Goal: Task Accomplishment & Management: Use online tool/utility

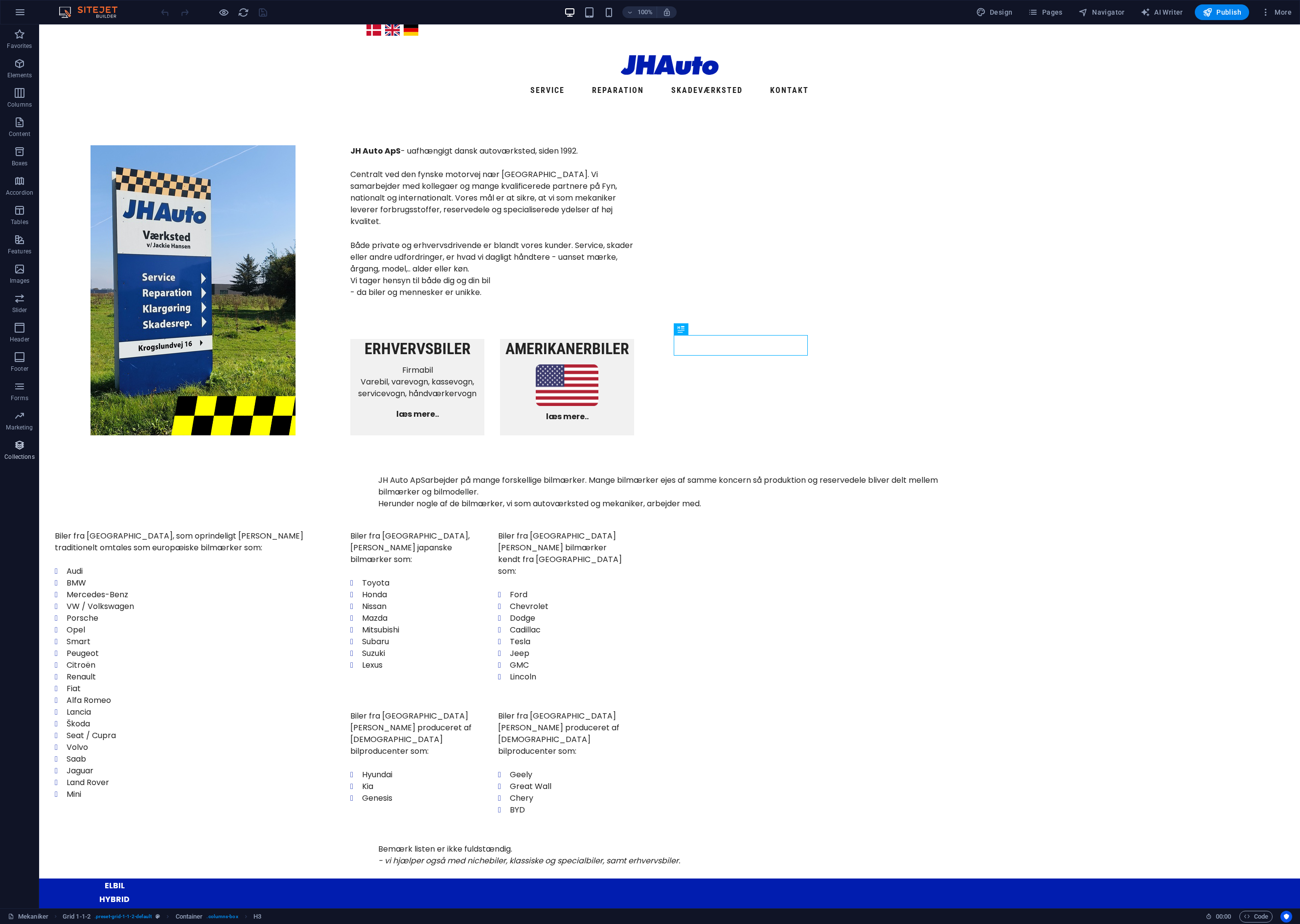
click at [19, 445] on icon "button" at bounding box center [19, 445] width 12 height 12
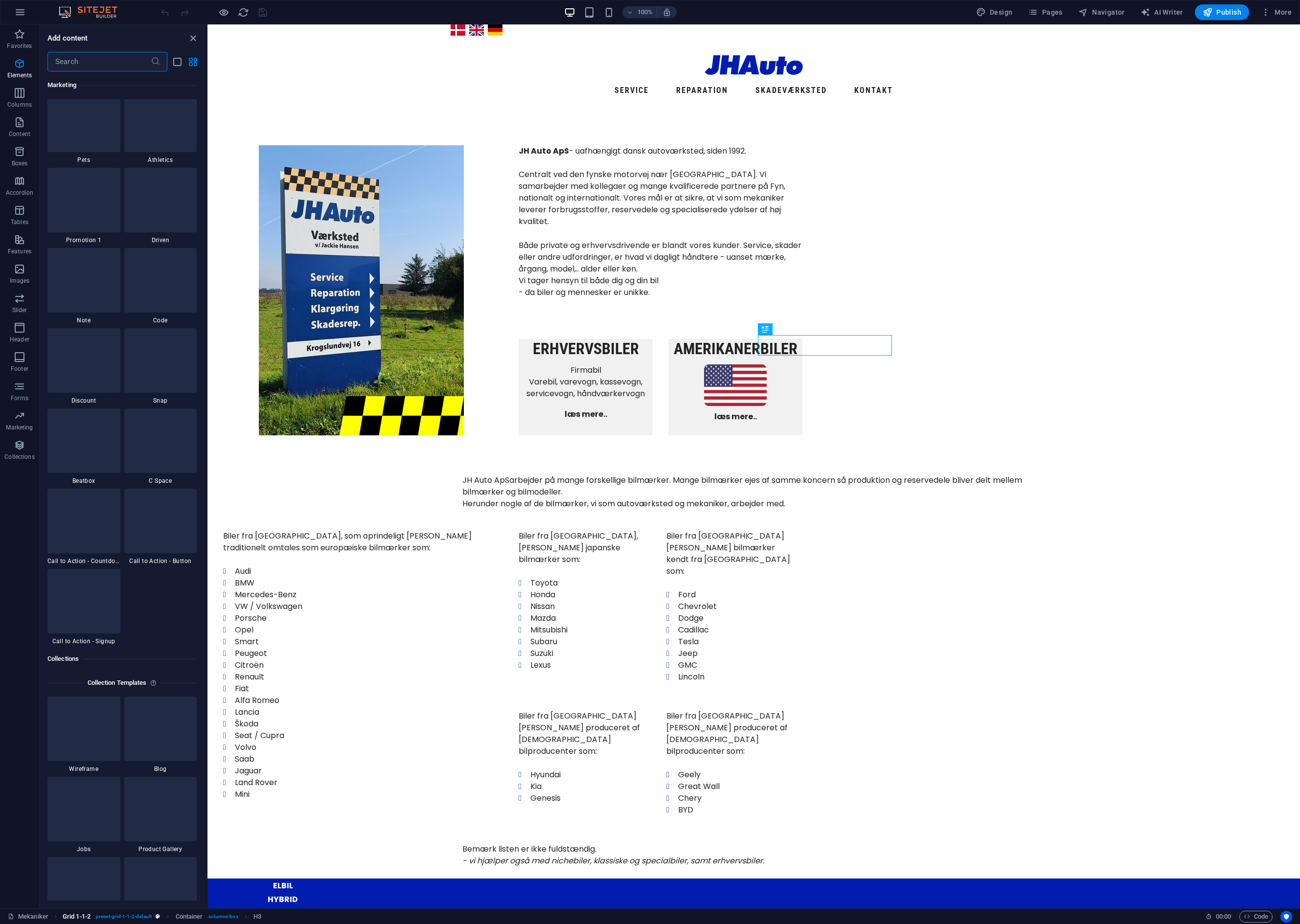
scroll to position [8955, 0]
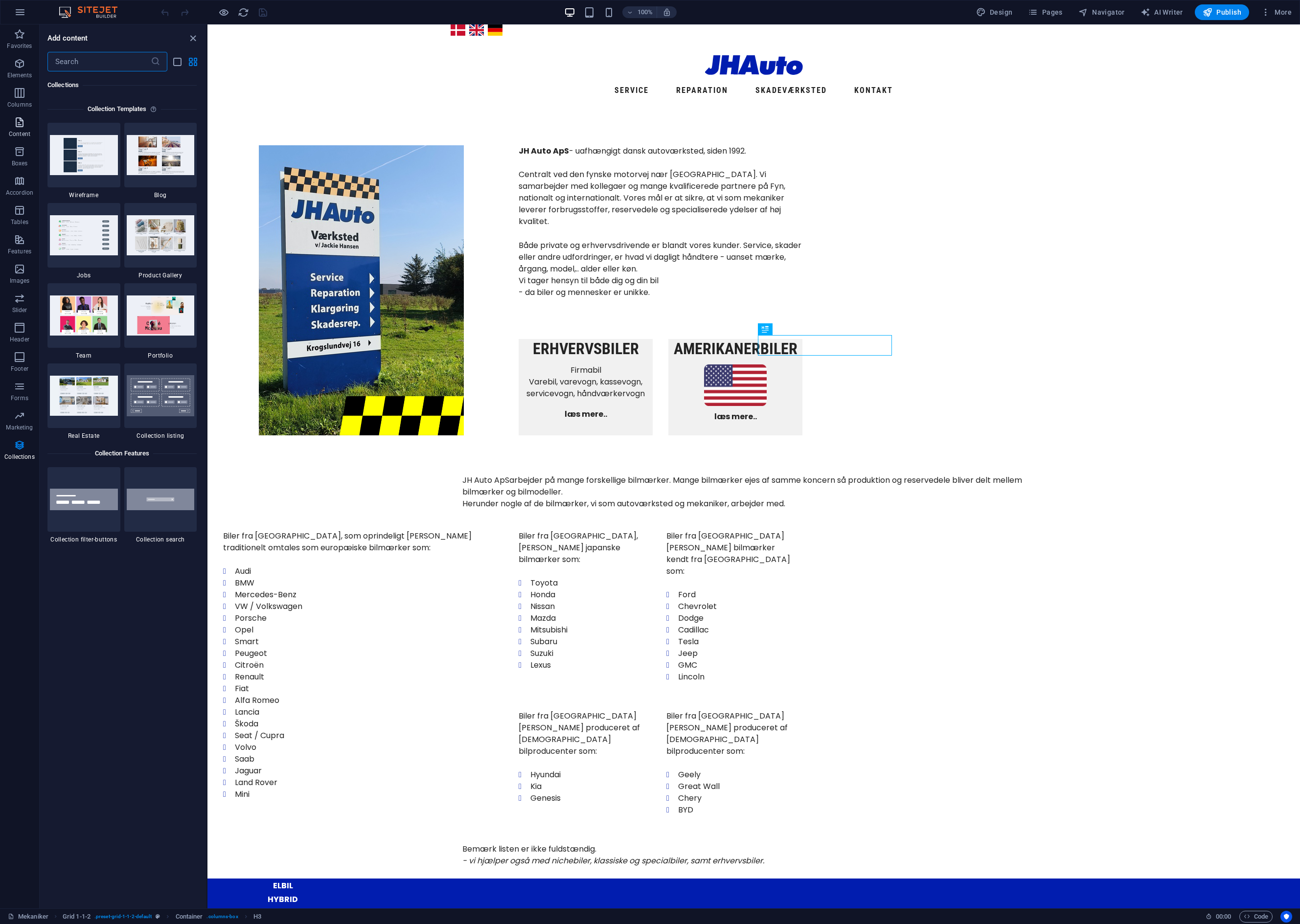
click at [25, 128] on span "Content" at bounding box center [19, 128] width 39 height 23
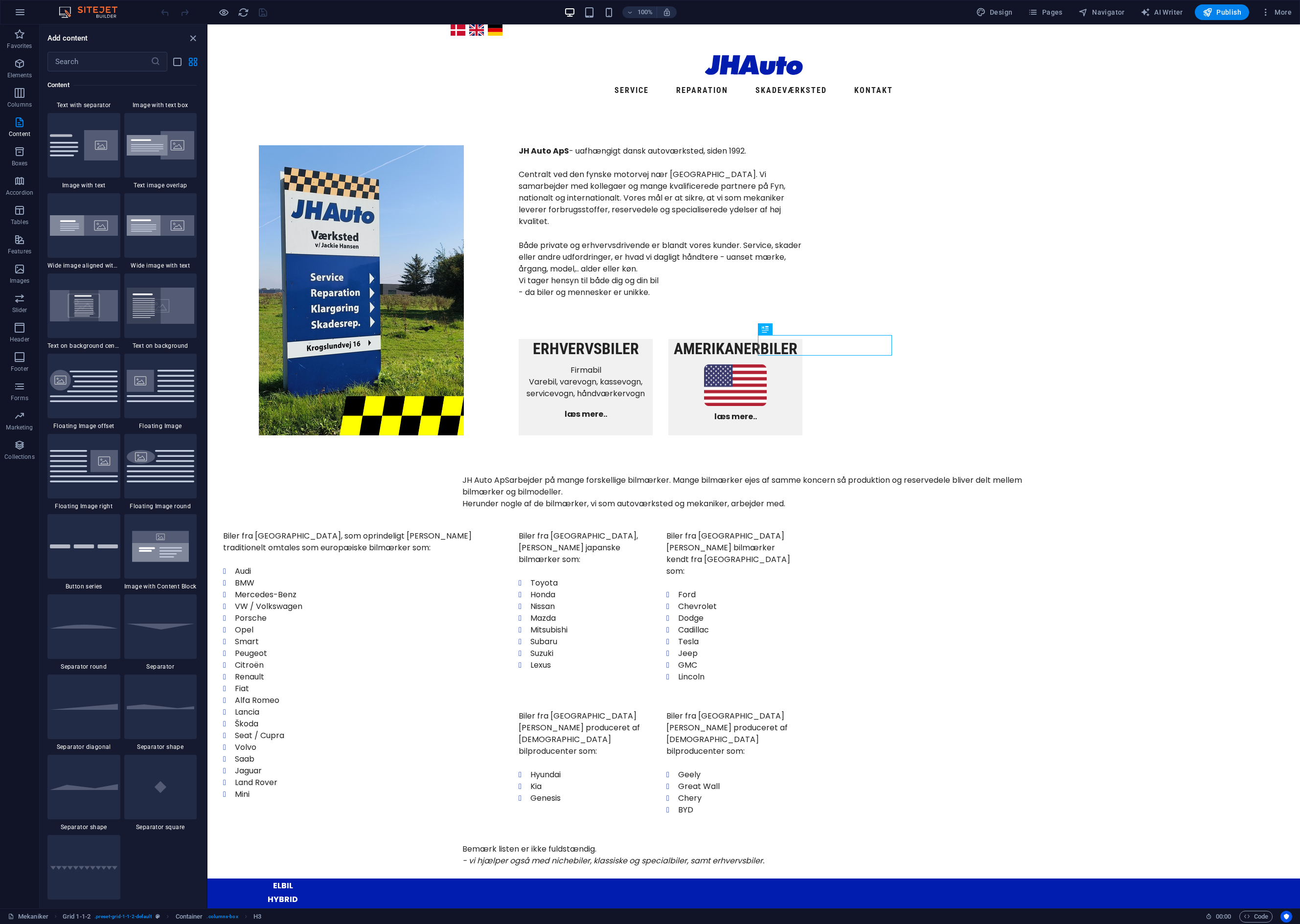
scroll to position [2054, 0]
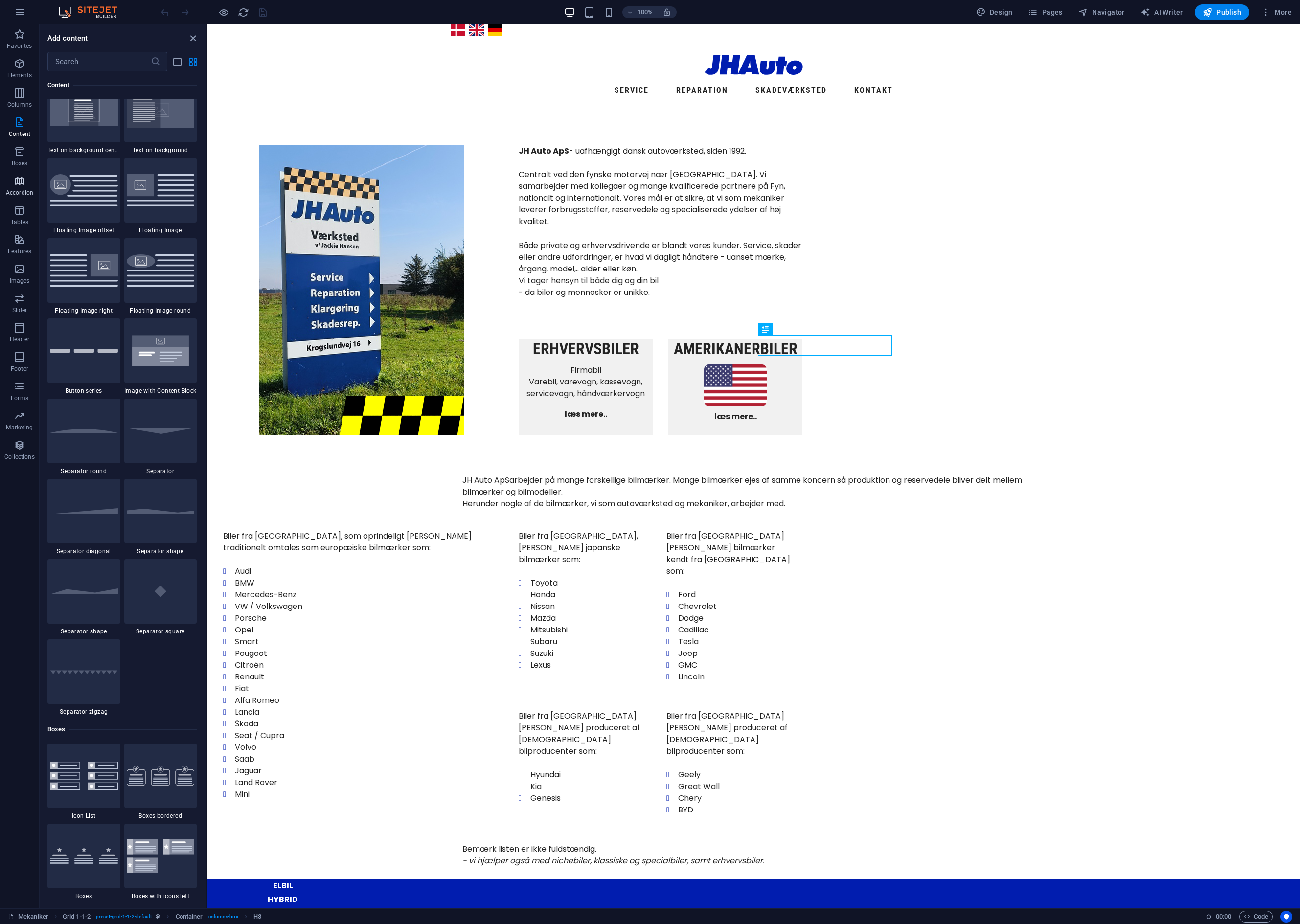
click at [21, 181] on icon "button" at bounding box center [19, 181] width 12 height 12
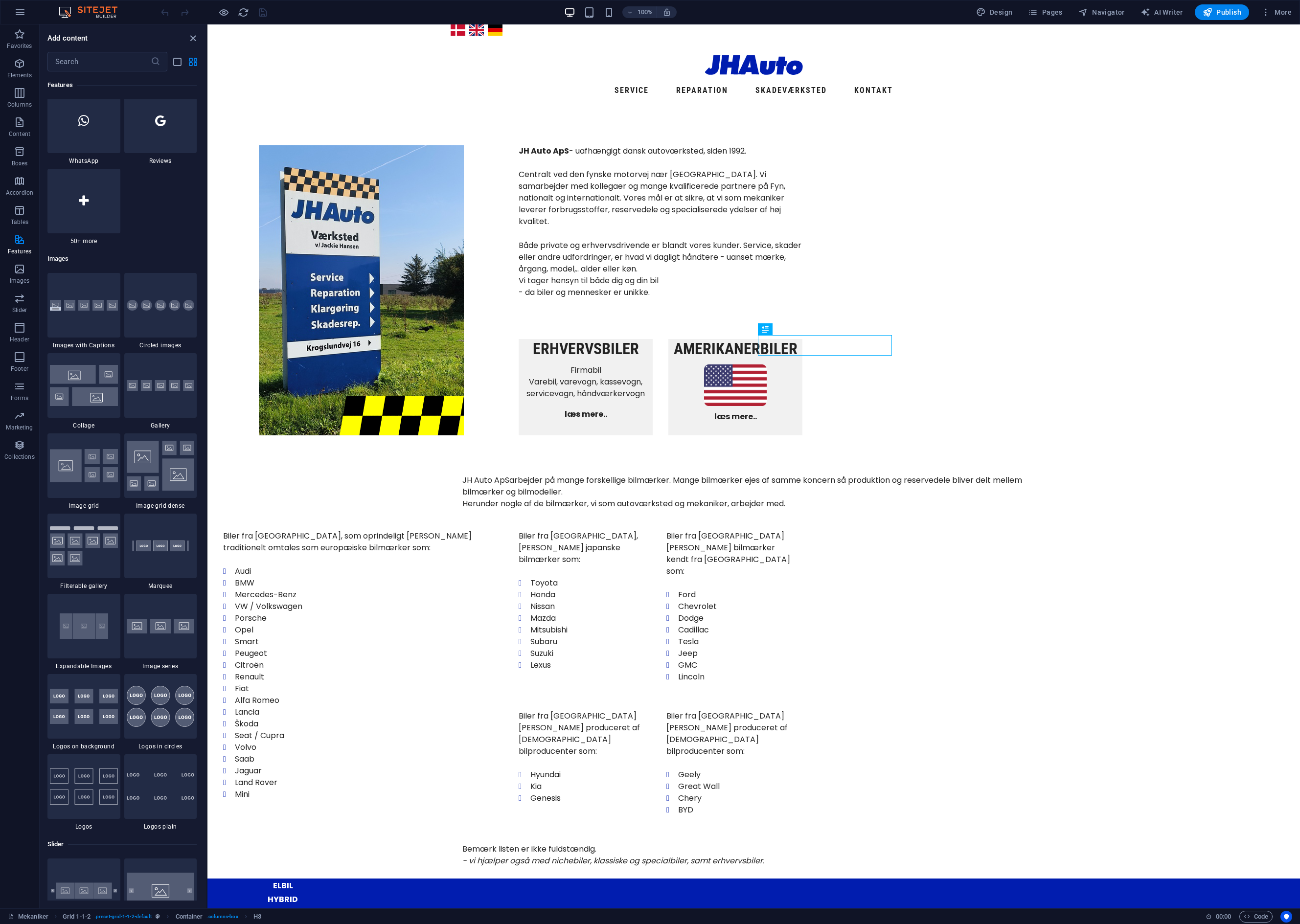
scroll to position [4835, 0]
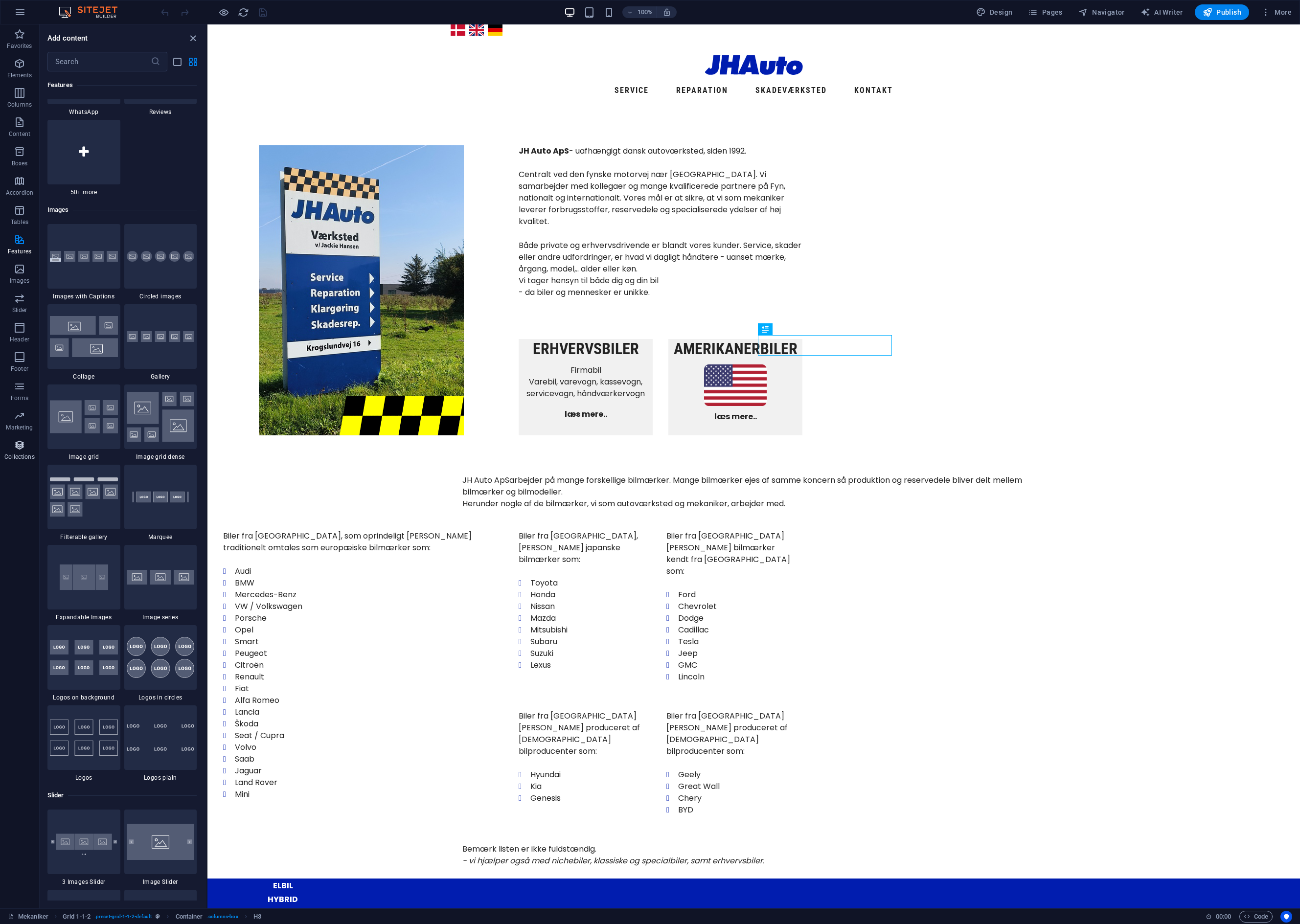
click at [21, 449] on icon "button" at bounding box center [19, 445] width 12 height 12
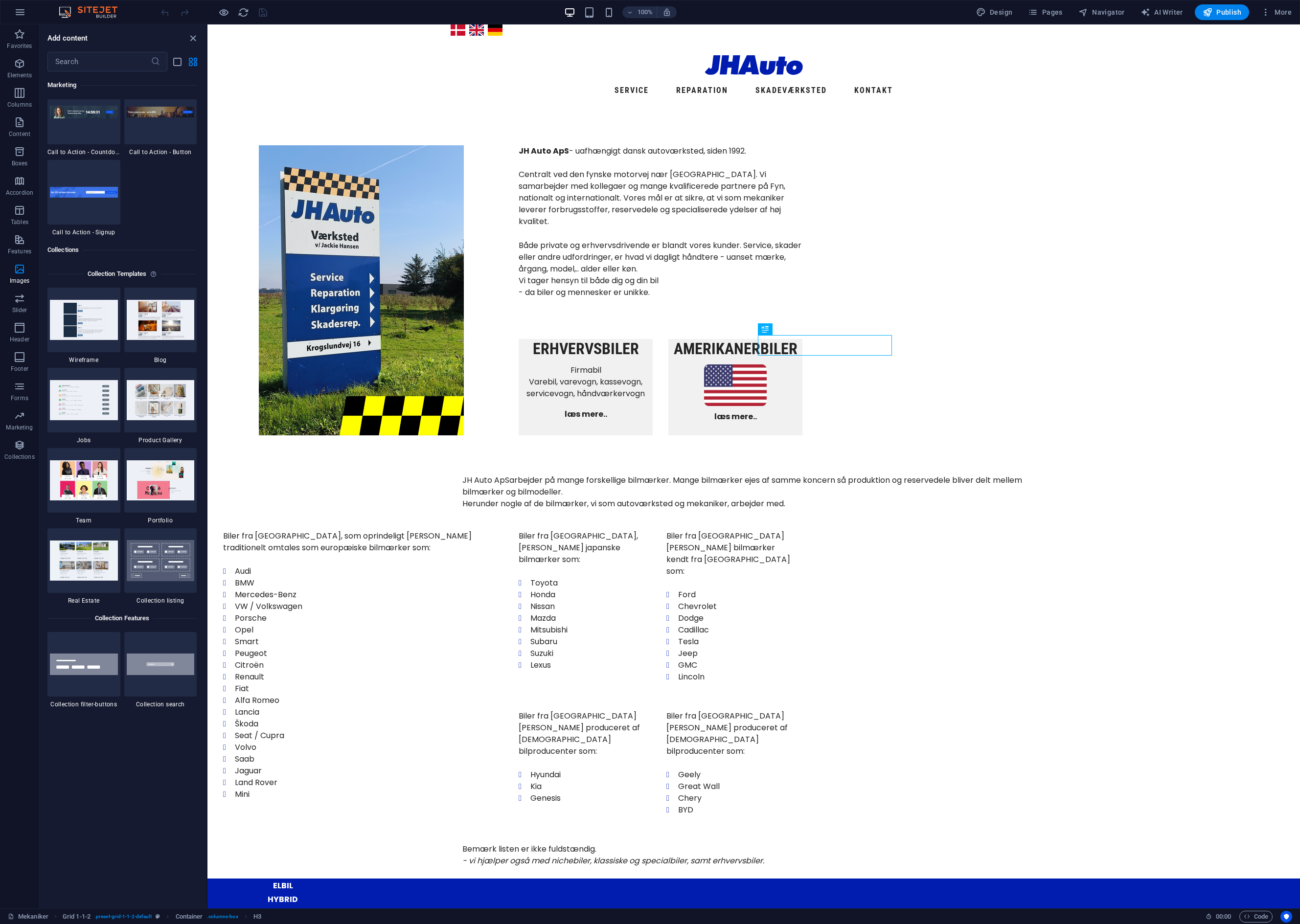
scroll to position [8955, 0]
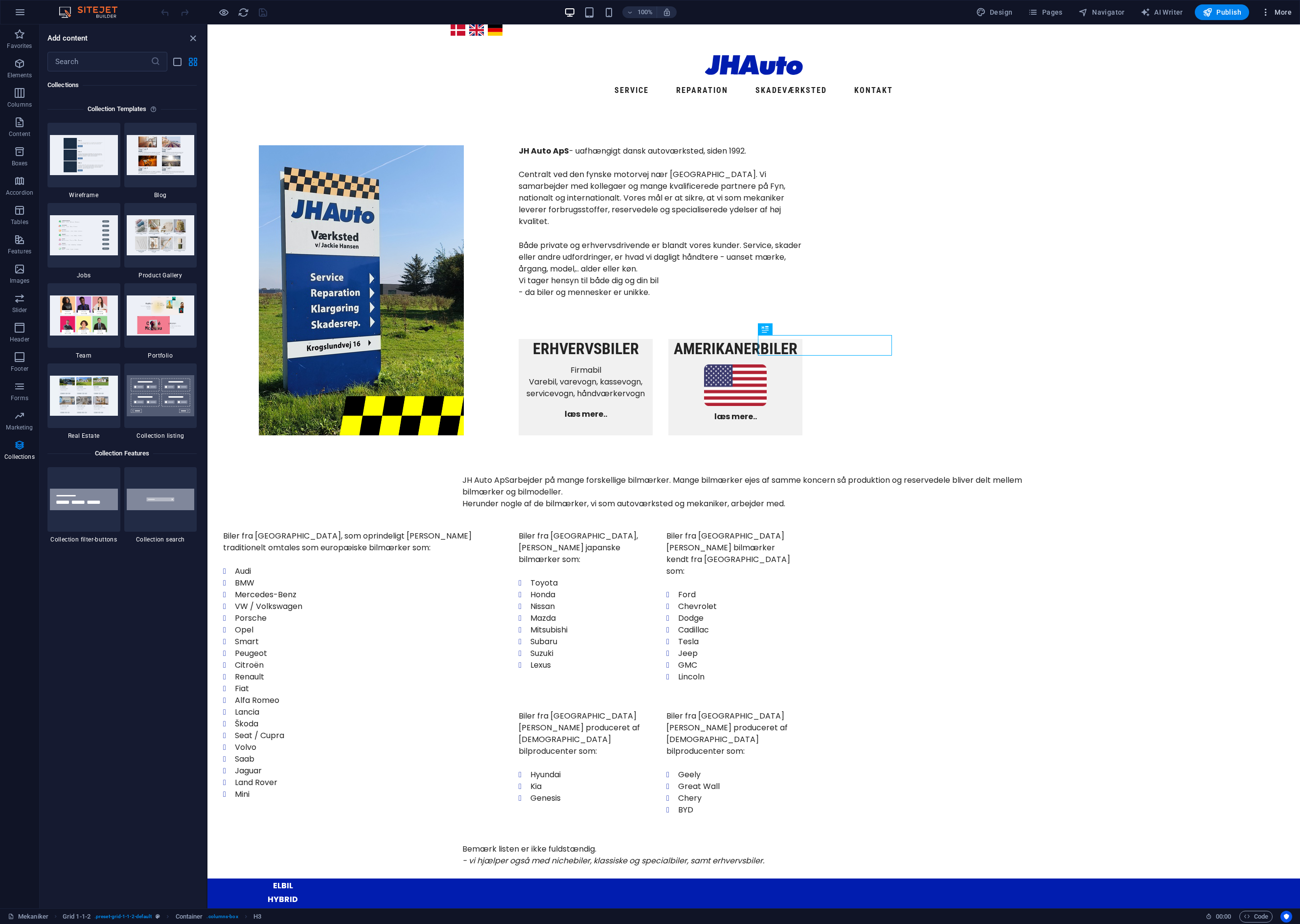
click at [1291, 12] on span "More" at bounding box center [1276, 12] width 31 height 10
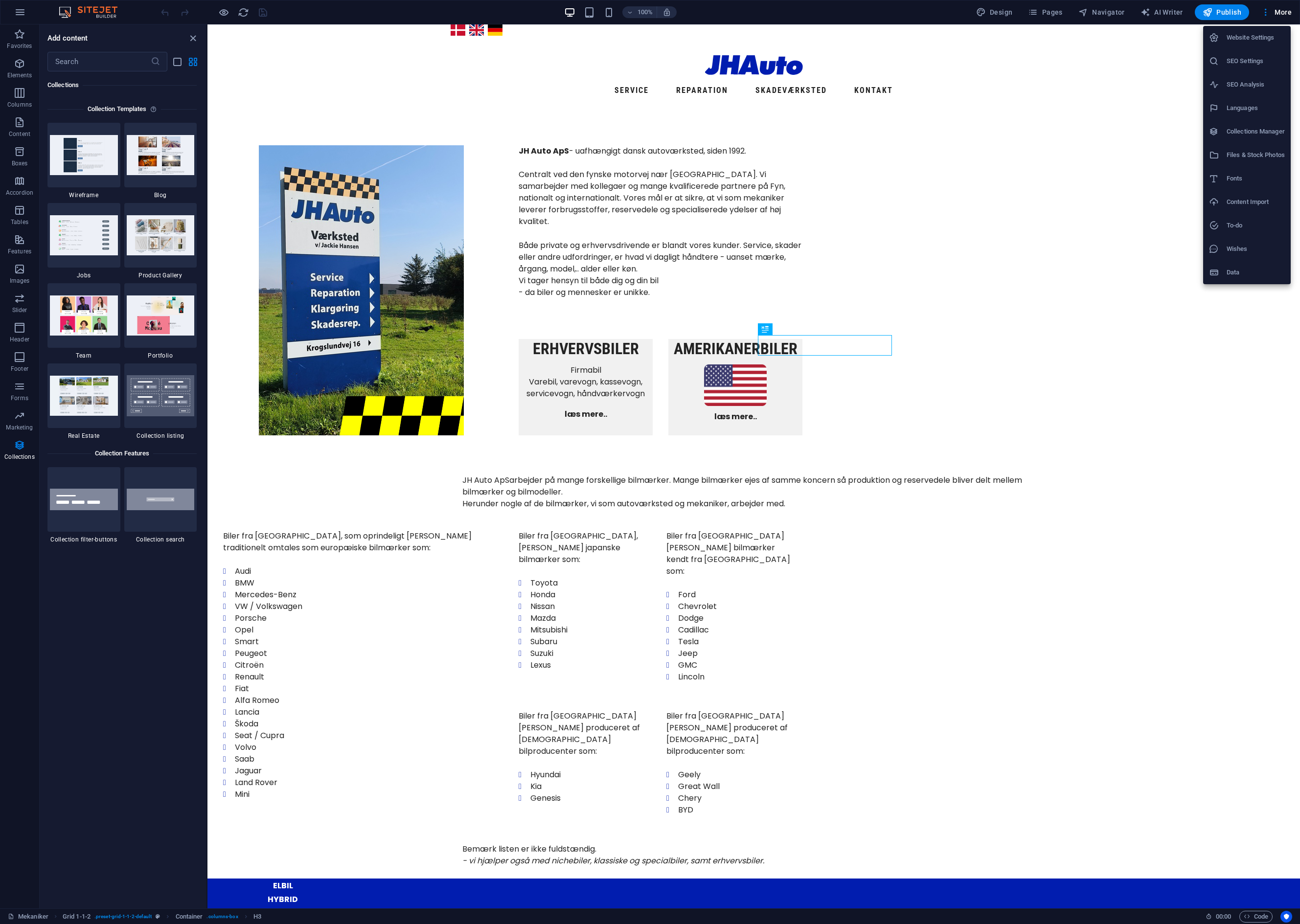
click at [1256, 126] on h6 "Collections Manager" at bounding box center [1255, 131] width 58 height 12
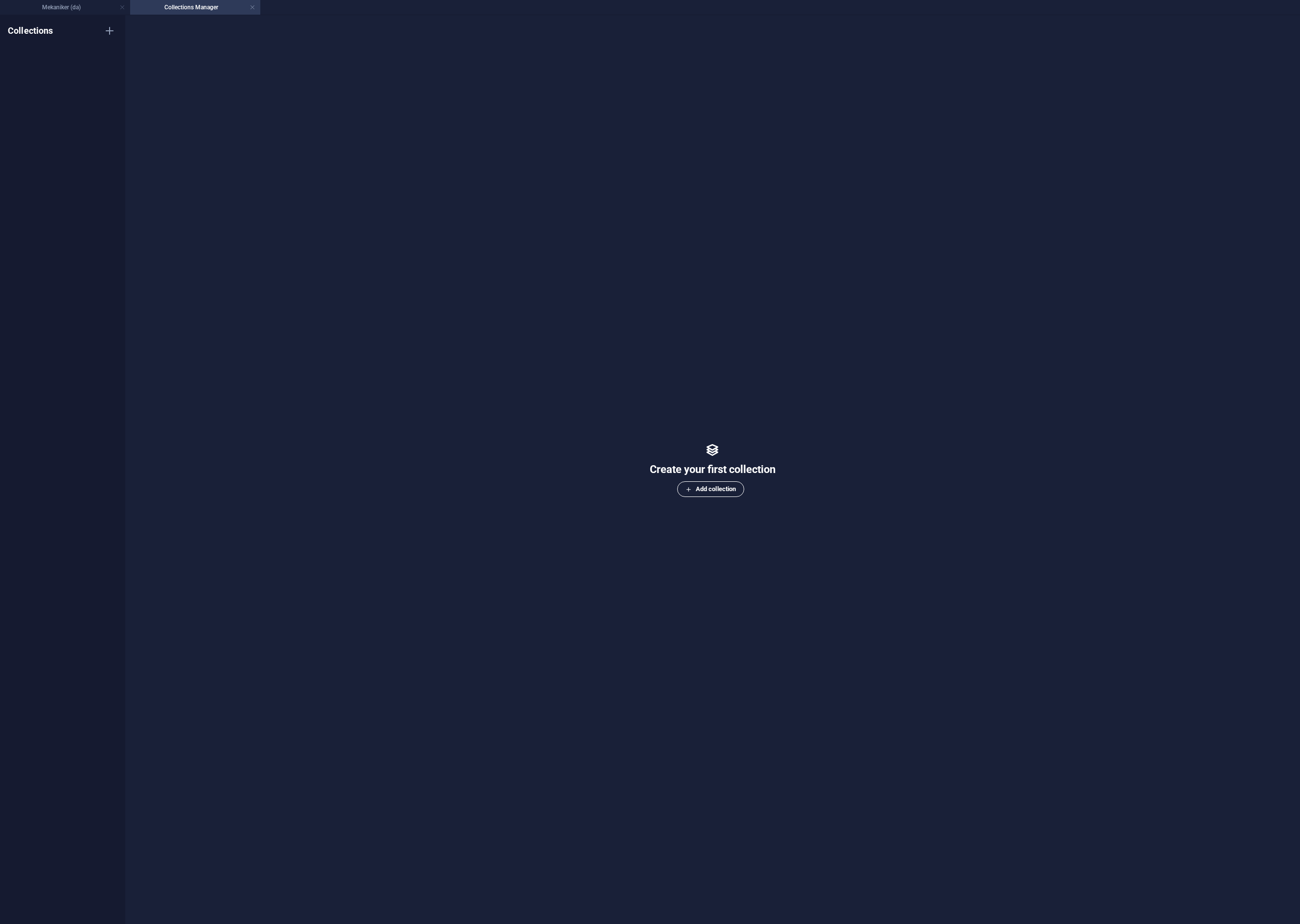
click at [714, 491] on span "Add collection" at bounding box center [710, 489] width 50 height 12
type input "Hjul"
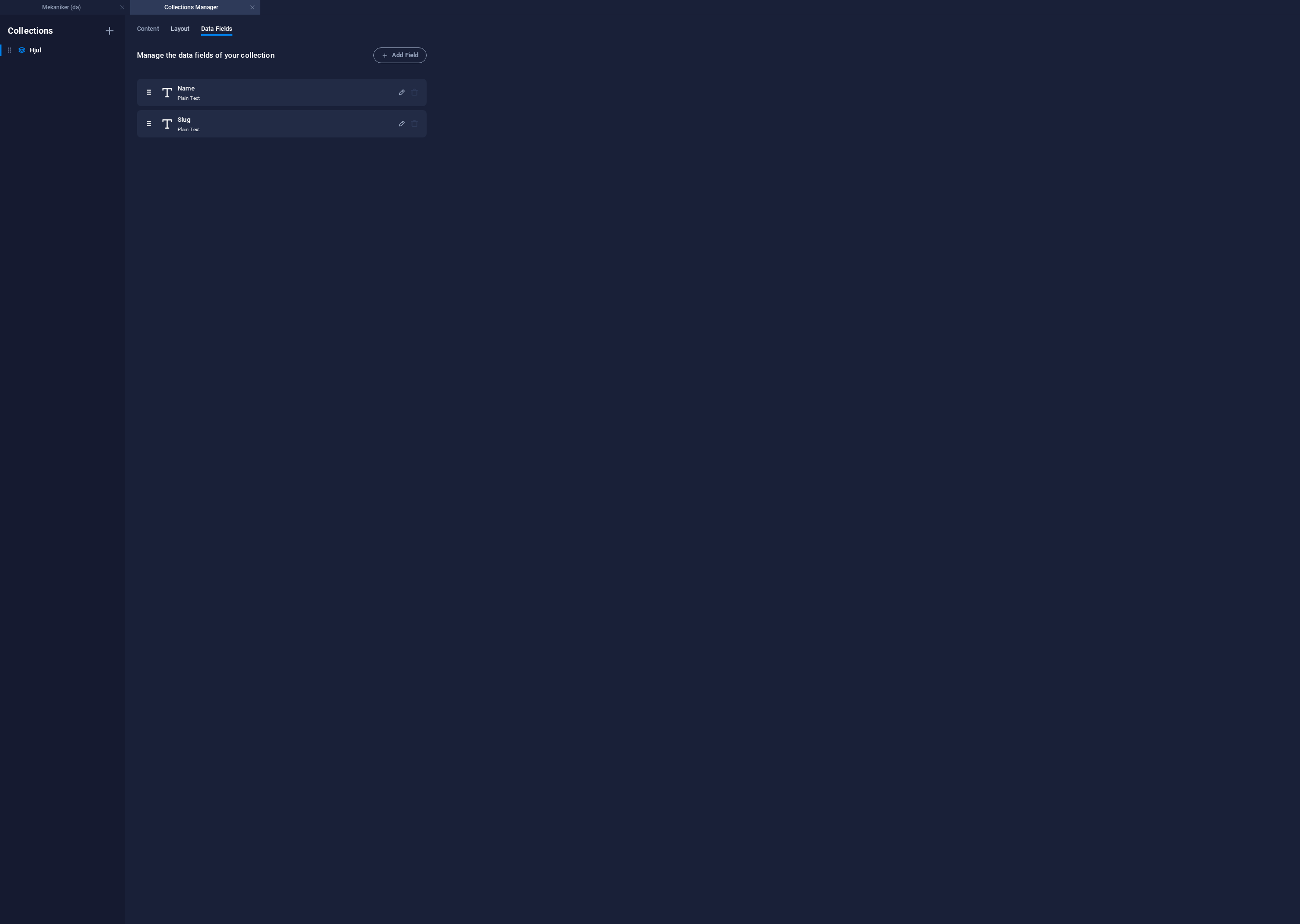
click at [182, 28] on span "Layout" at bounding box center [180, 30] width 19 height 14
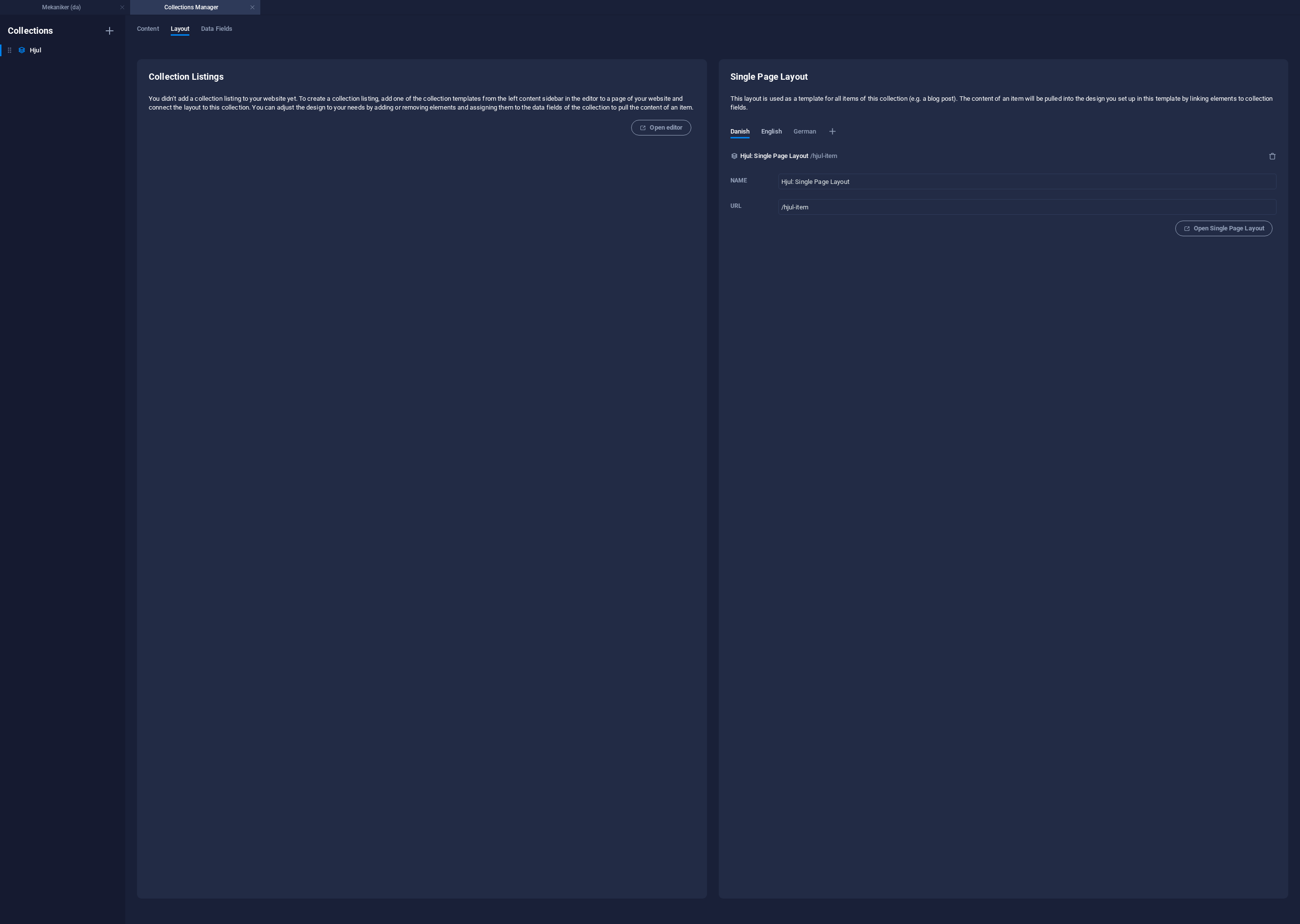
click at [775, 131] on span "English" at bounding box center [771, 133] width 21 height 14
click at [745, 129] on span "Danish" at bounding box center [740, 133] width 19 height 14
click at [140, 32] on span "Content" at bounding box center [147, 30] width 22 height 14
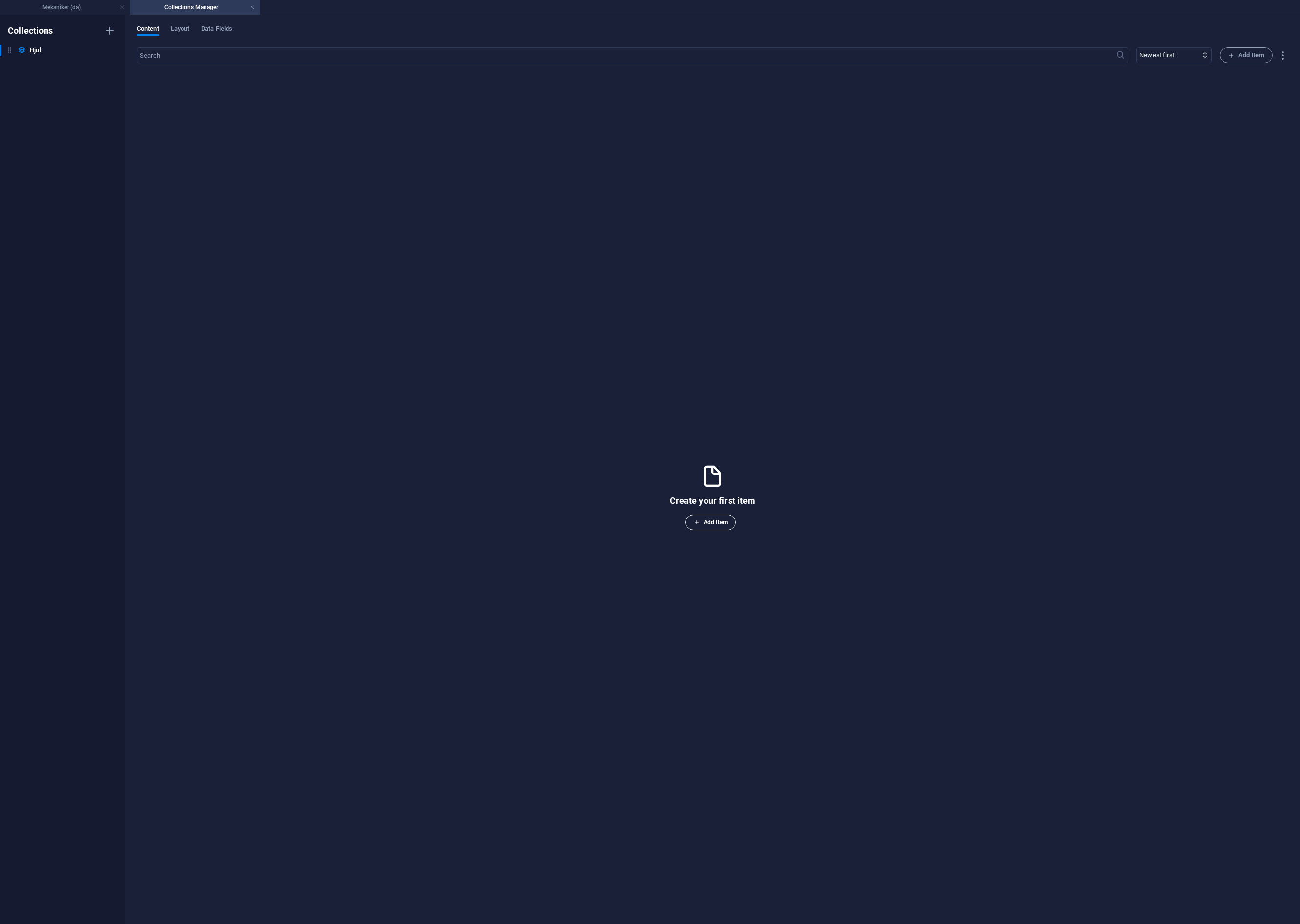
click at [719, 528] on span "Add Item" at bounding box center [711, 522] width 34 height 12
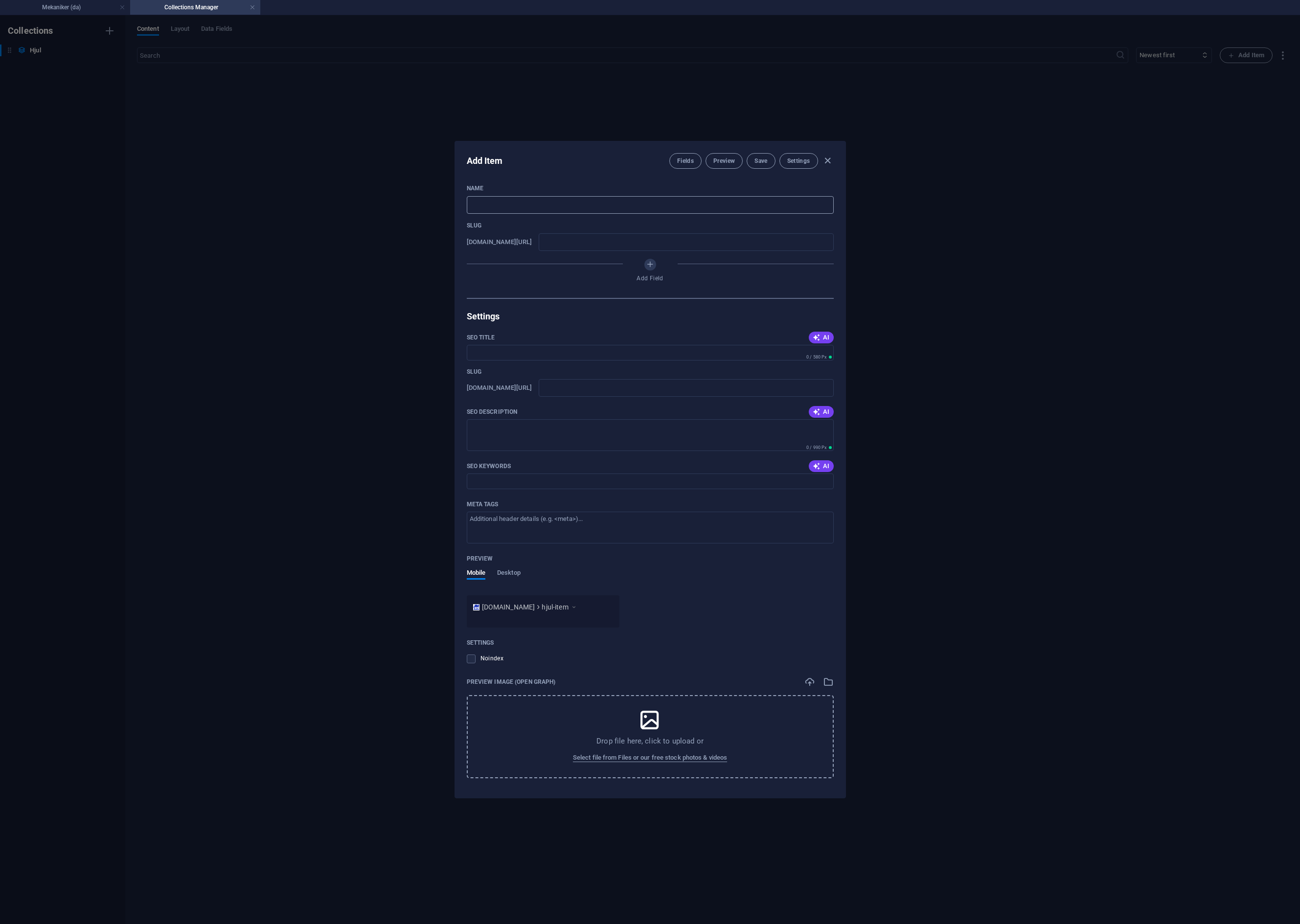
click at [566, 205] on input "text" at bounding box center [650, 205] width 367 height 18
type input "V"
type input "v"
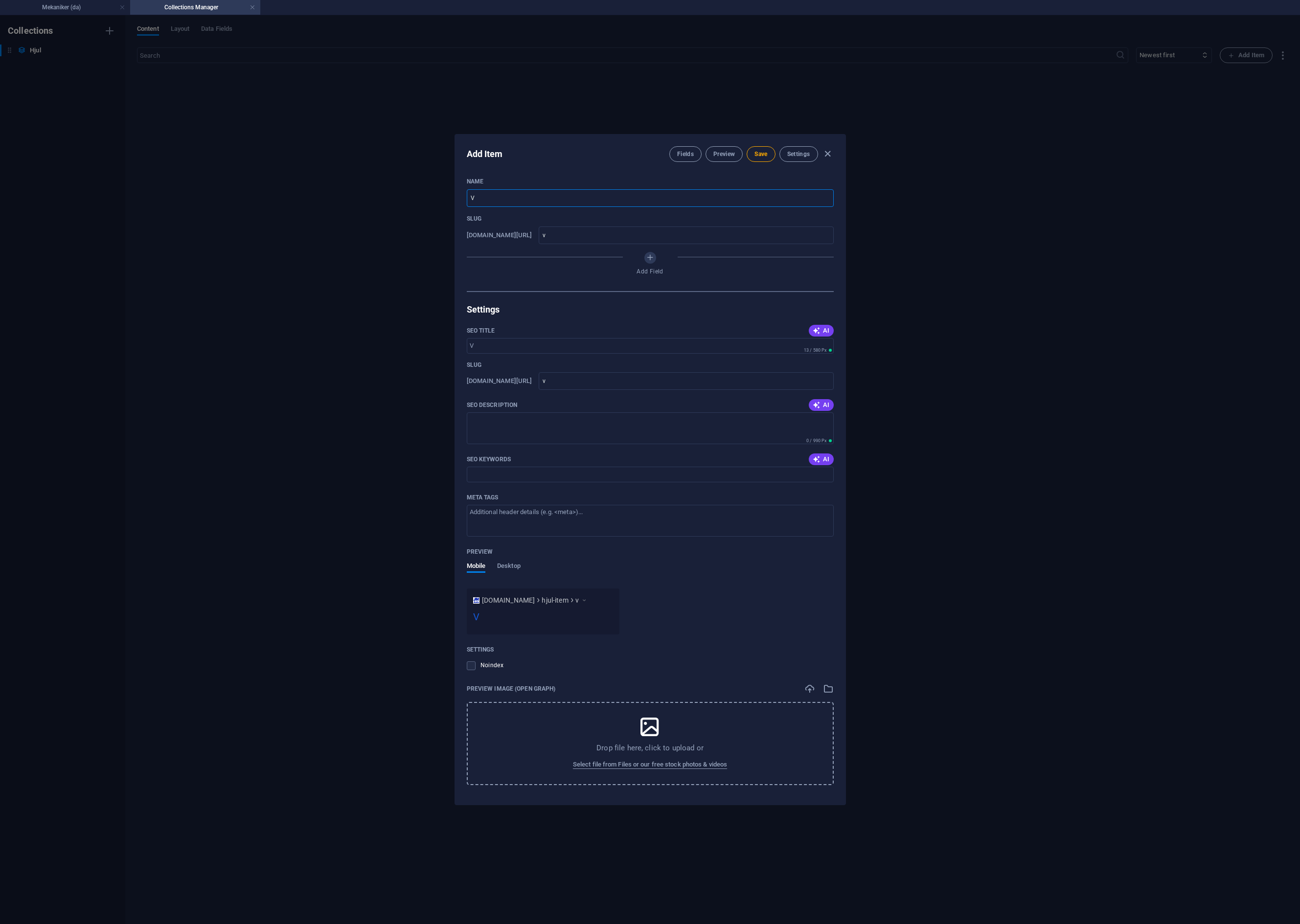
type input "Vi"
type input "vi"
type input "Vin"
type input "vin"
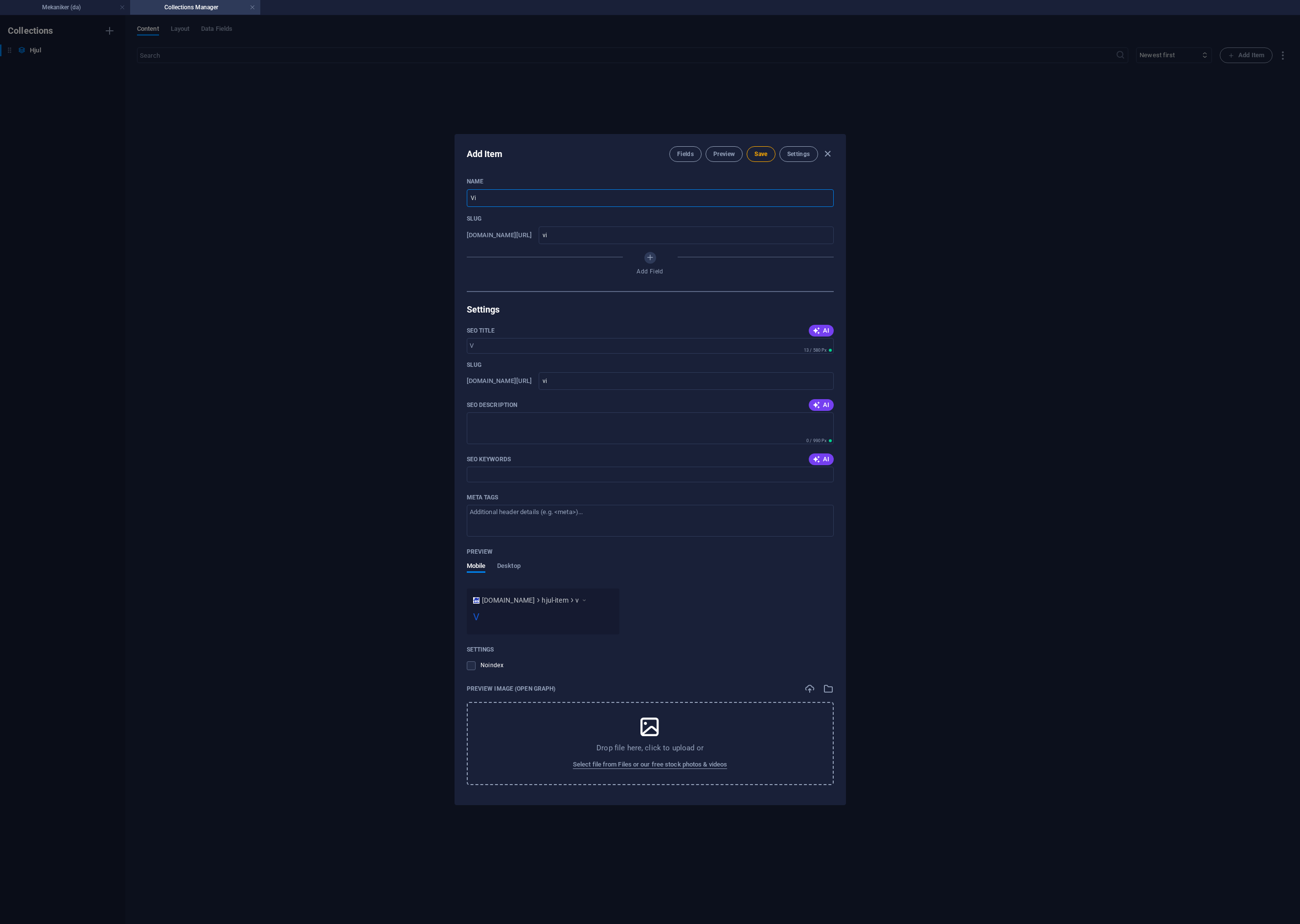
type input "vin"
type input "Vint"
type input "vint"
type input "Vinte"
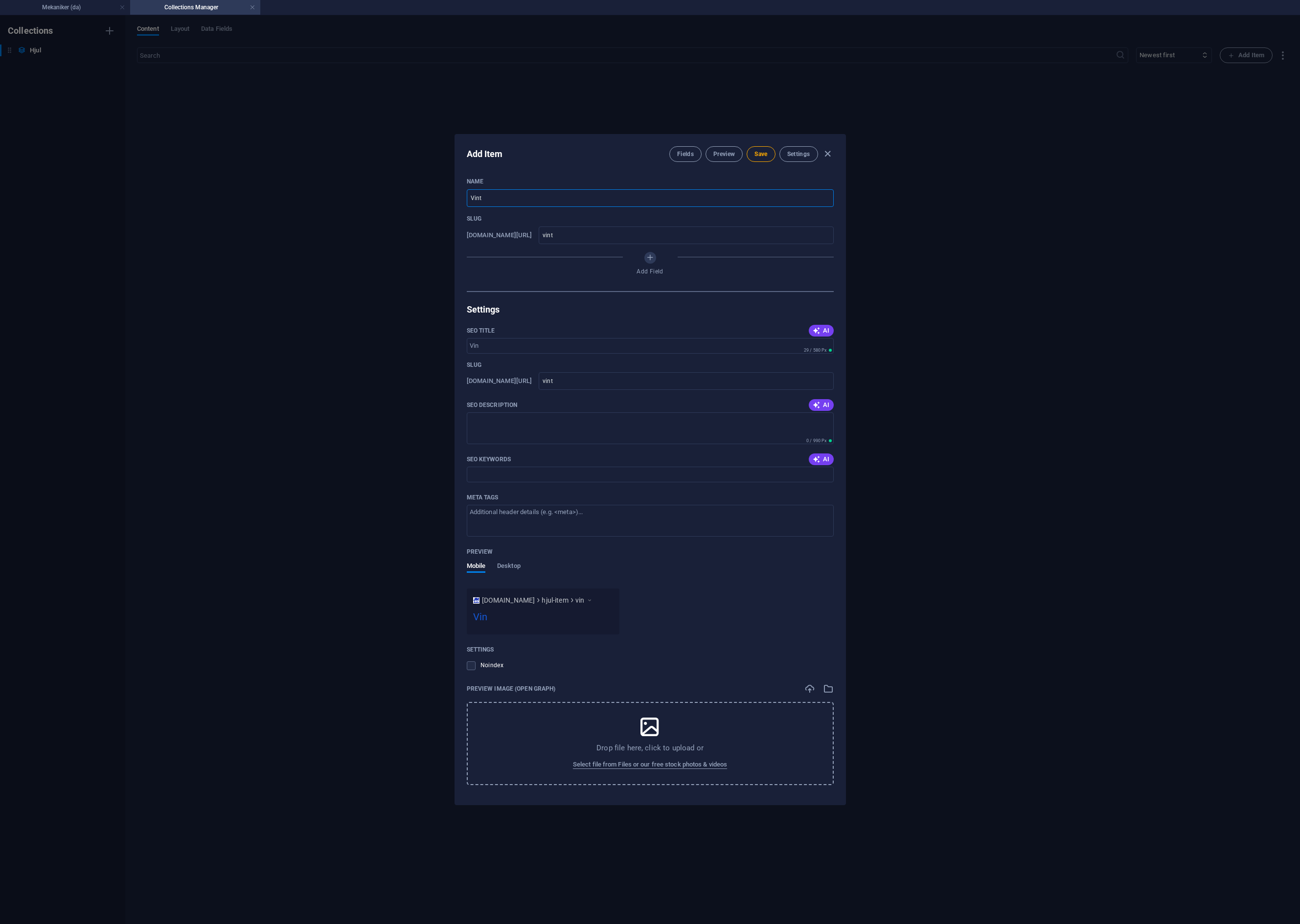
type input "vinte"
type input "Vinter"
type input "vinter"
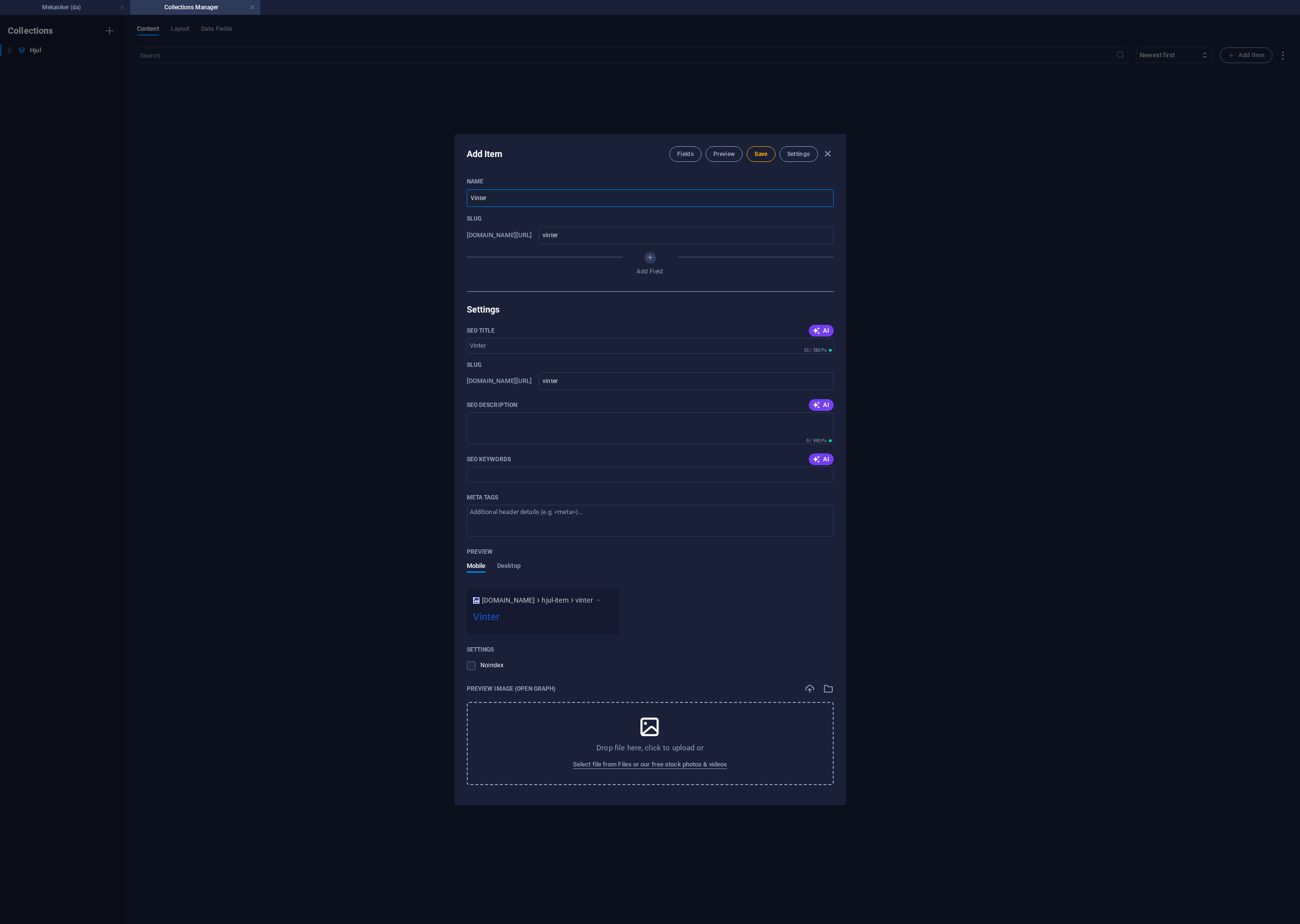
type input "Vinterd"
type input "vinterd"
type input "Vinterdæk"
type input "vinterd-k"
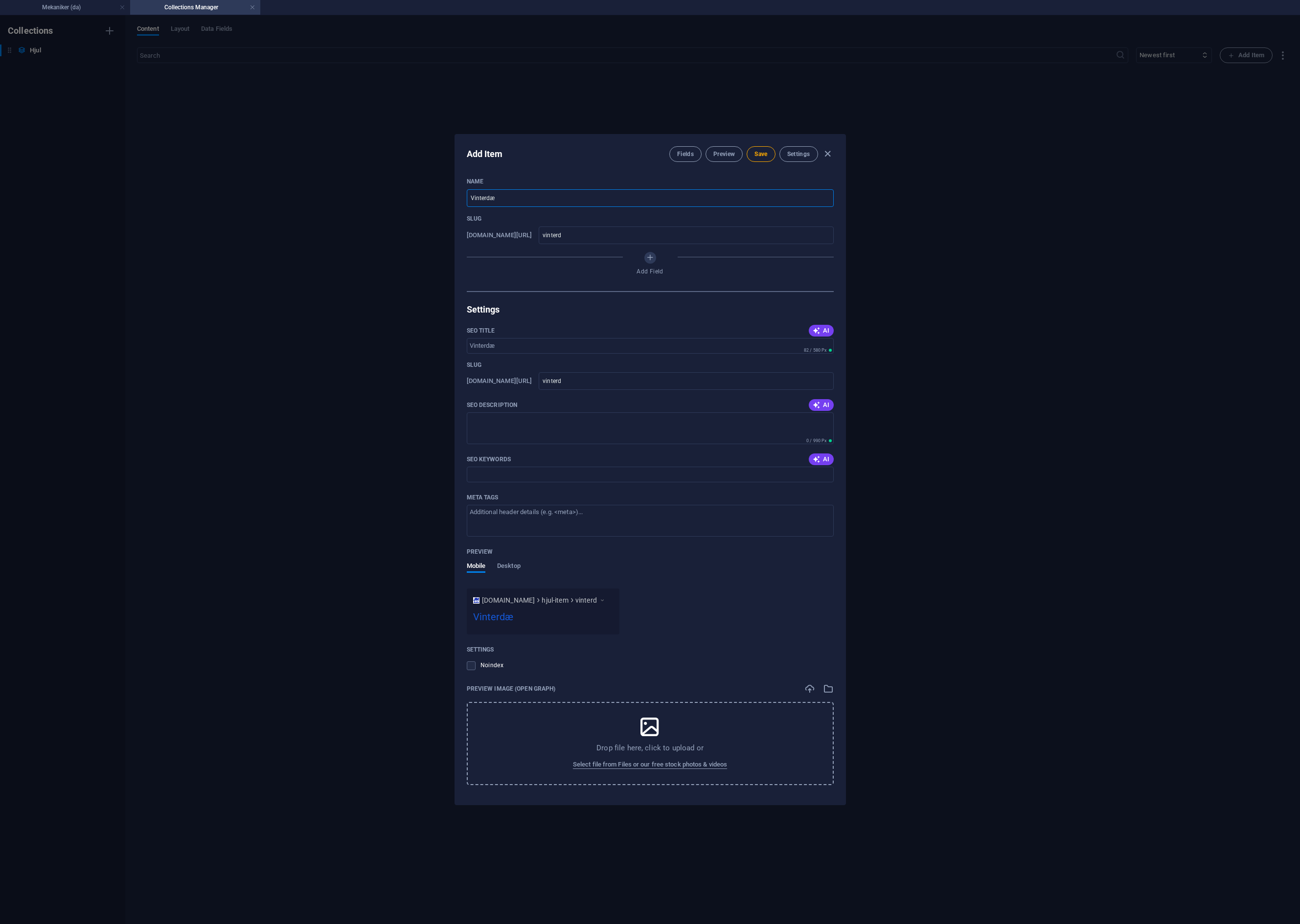
type input "vinterd-k"
type input "Vinterdæk"
click at [581, 383] on input "vinterd-k" at bounding box center [686, 381] width 294 height 18
type input "vinterdk"
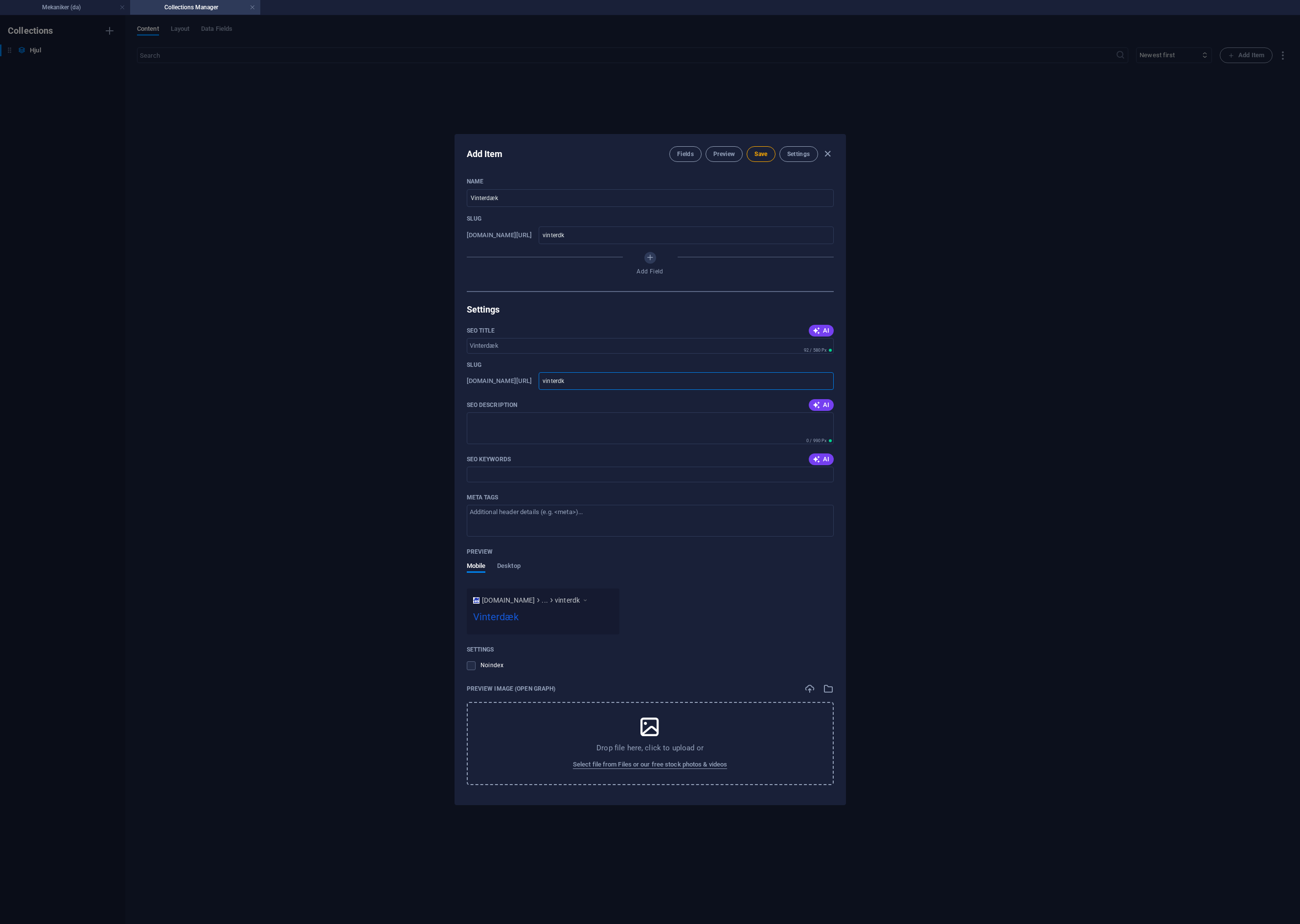
type input "vinterdak"
type input "vinterdaek"
click at [757, 153] on span "Save" at bounding box center [760, 154] width 12 height 8
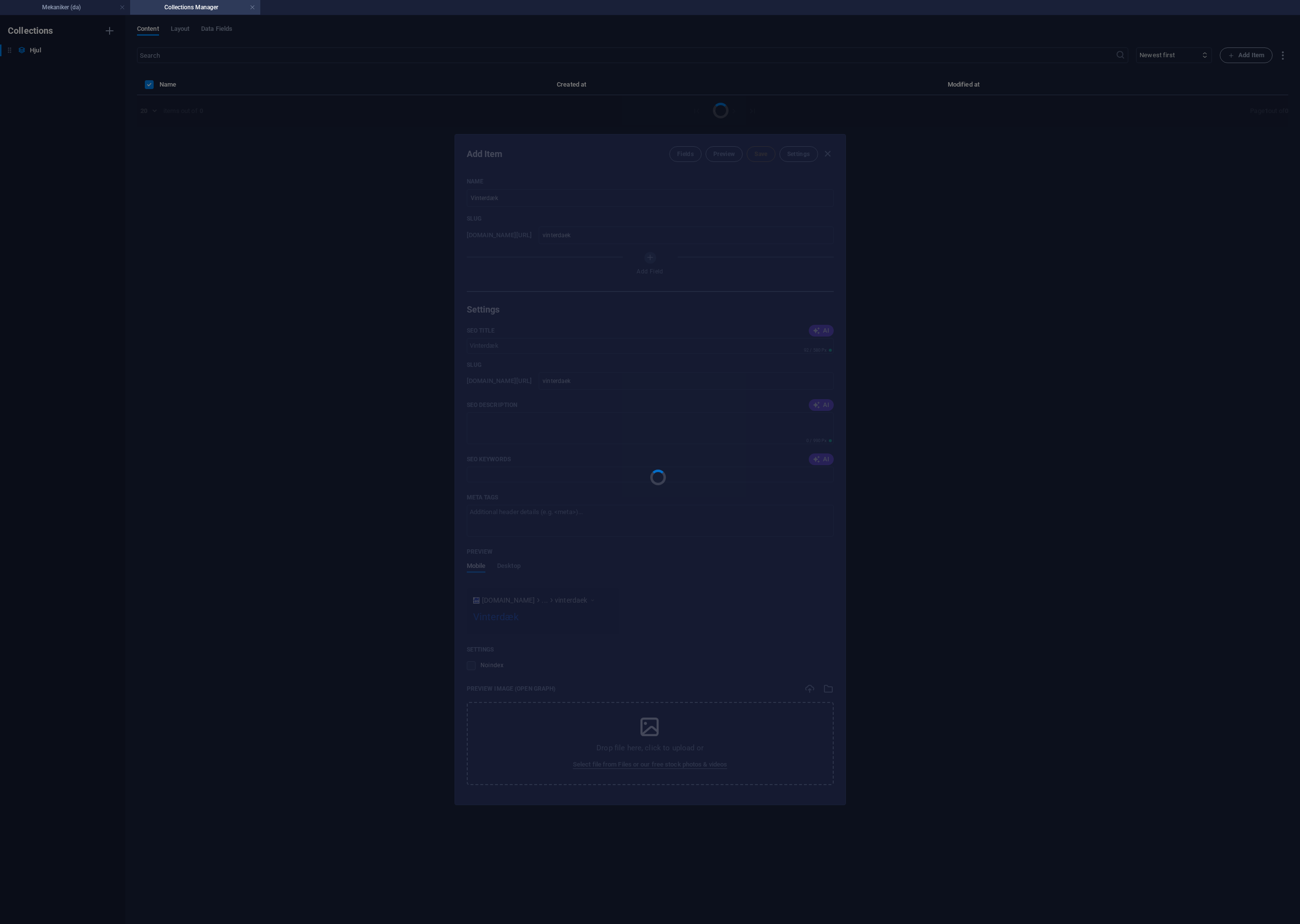
type input "vinterdaek"
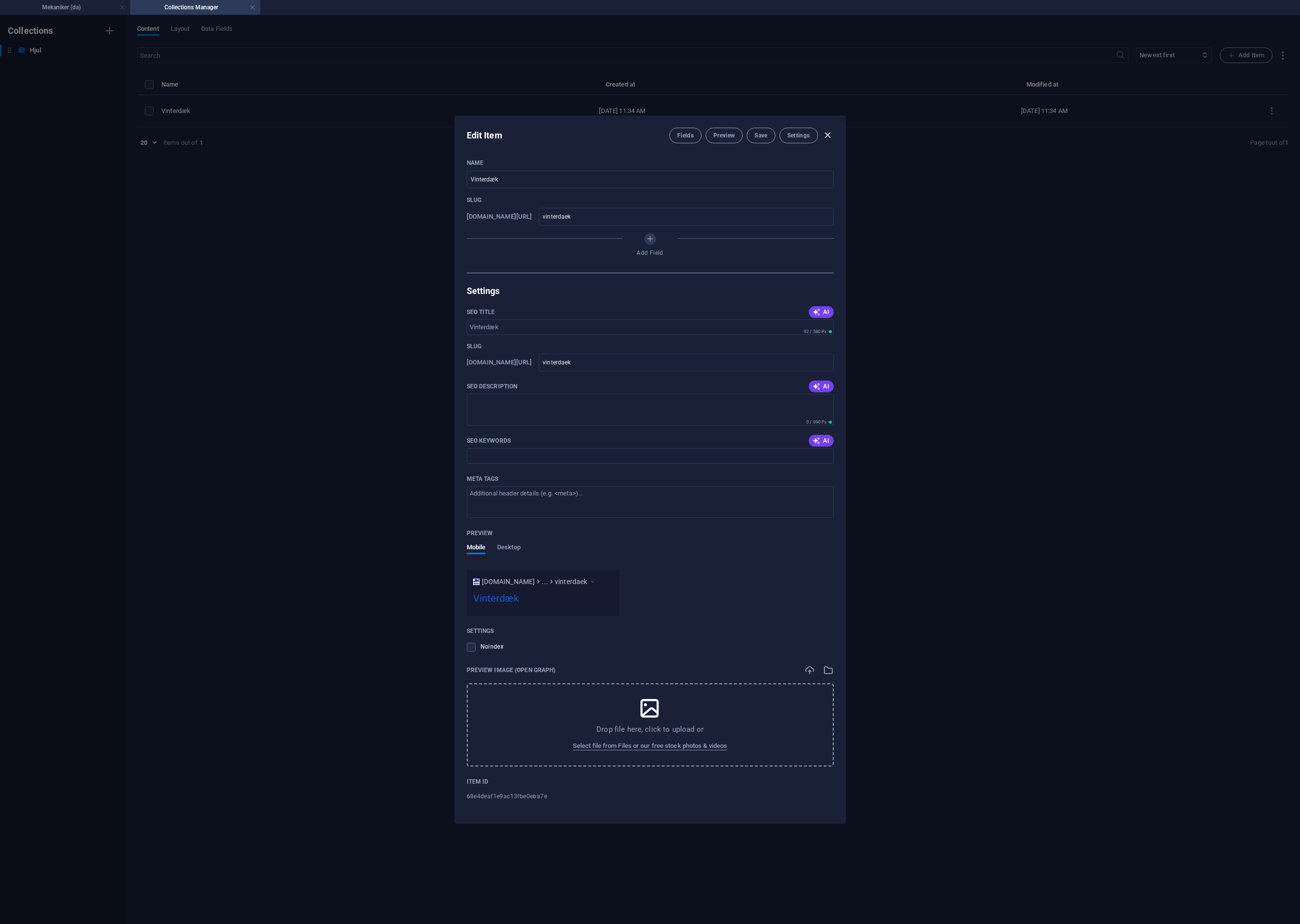
click at [828, 137] on icon "button" at bounding box center [828, 135] width 12 height 12
type input "vinterd-k"
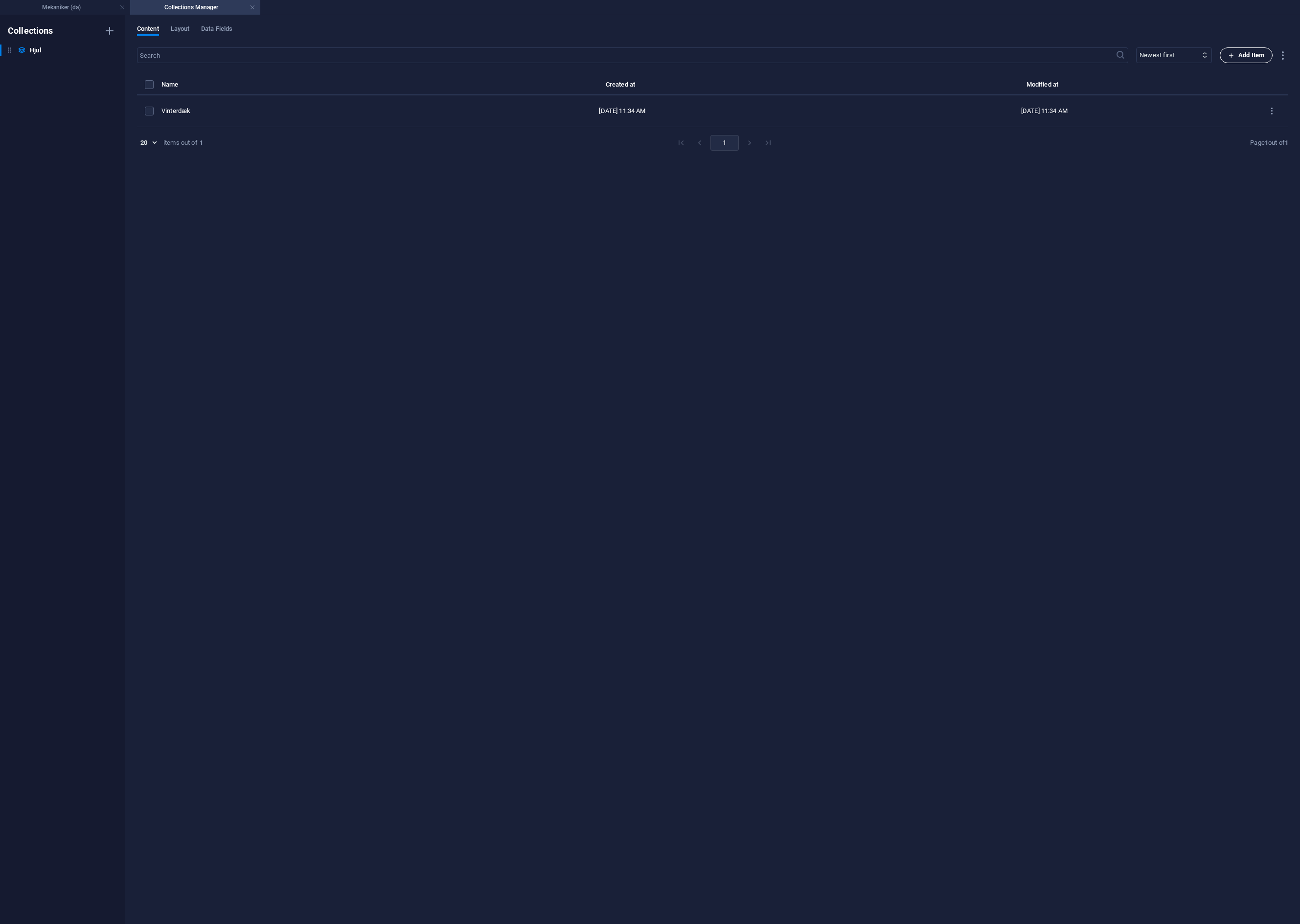
click at [1251, 54] on span "Add Item" at bounding box center [1246, 55] width 36 height 12
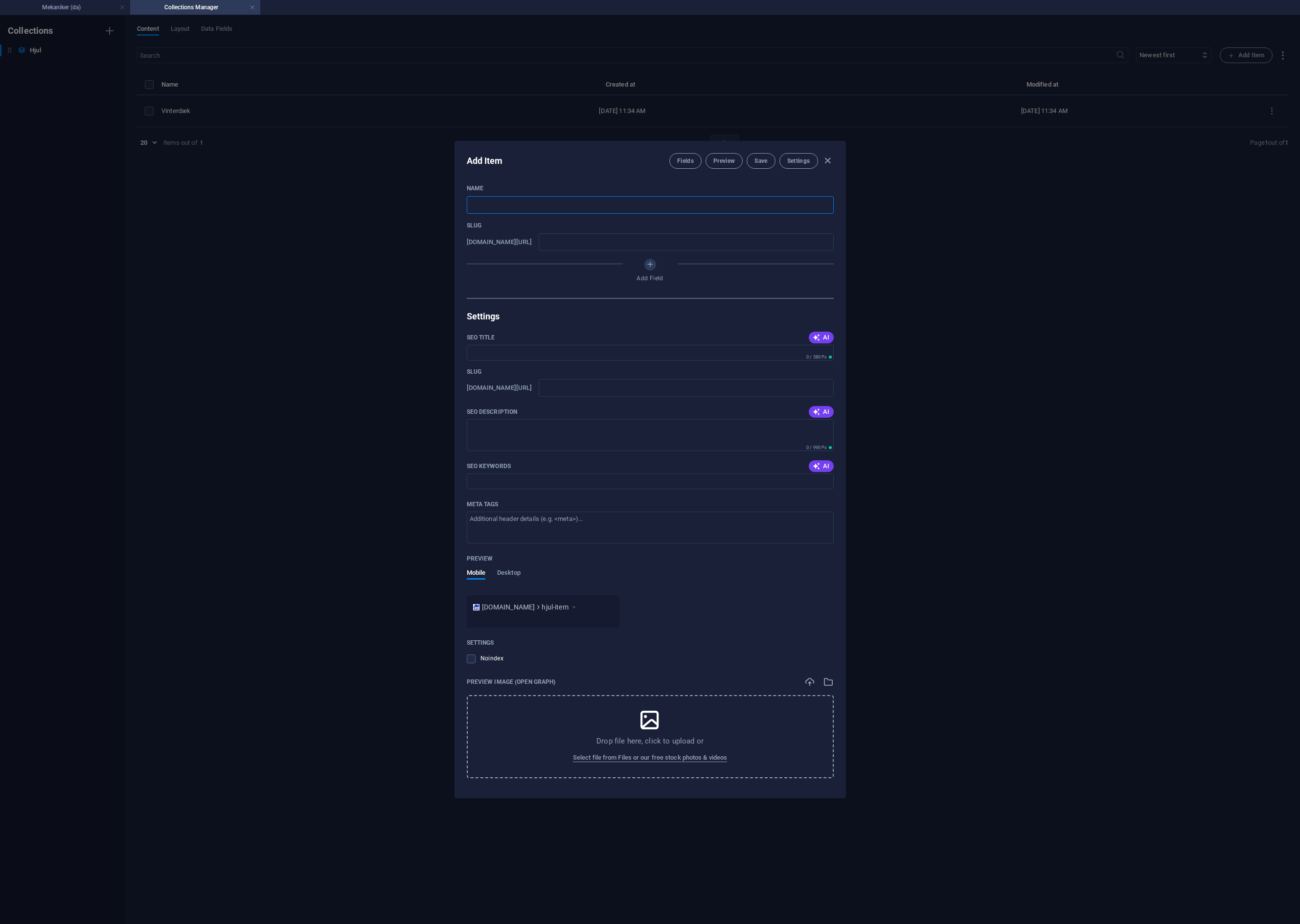
click at [666, 201] on input "text" at bounding box center [650, 205] width 367 height 18
type input "S"
type input "s"
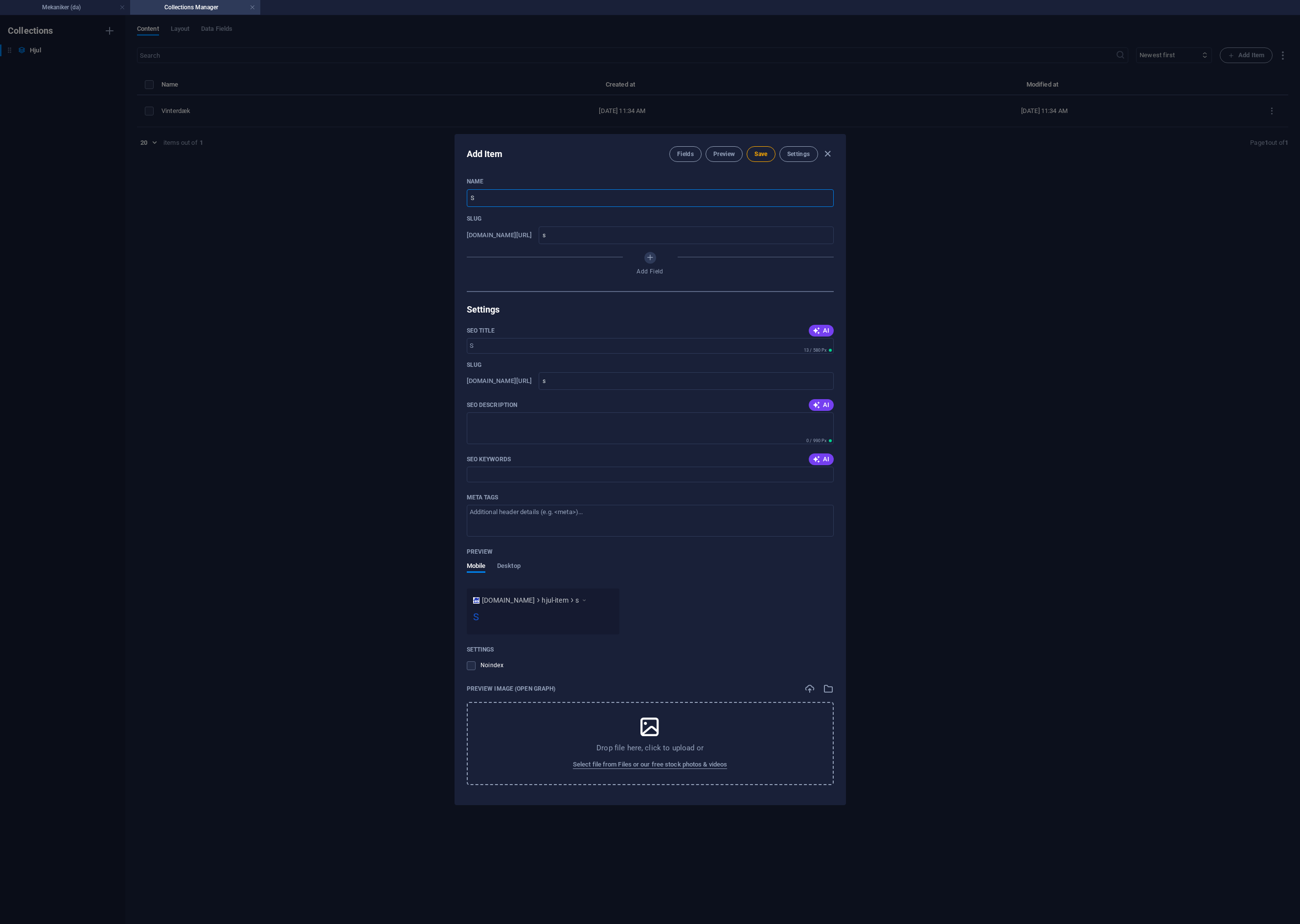
type input "So"
type input "so"
type input "Som"
type input "som"
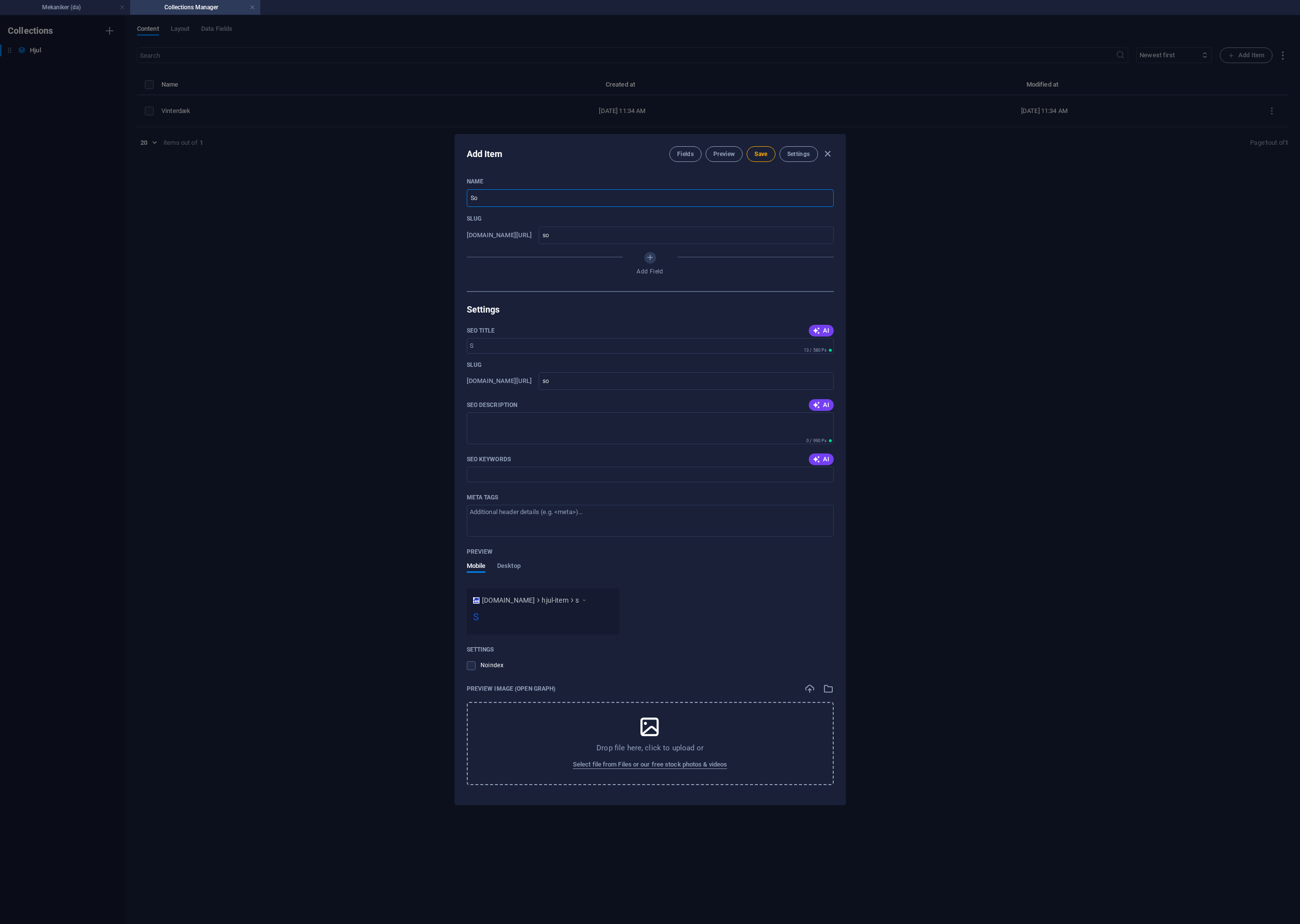
type input "som"
type input "Somm"
type input "somm"
type input "Somme"
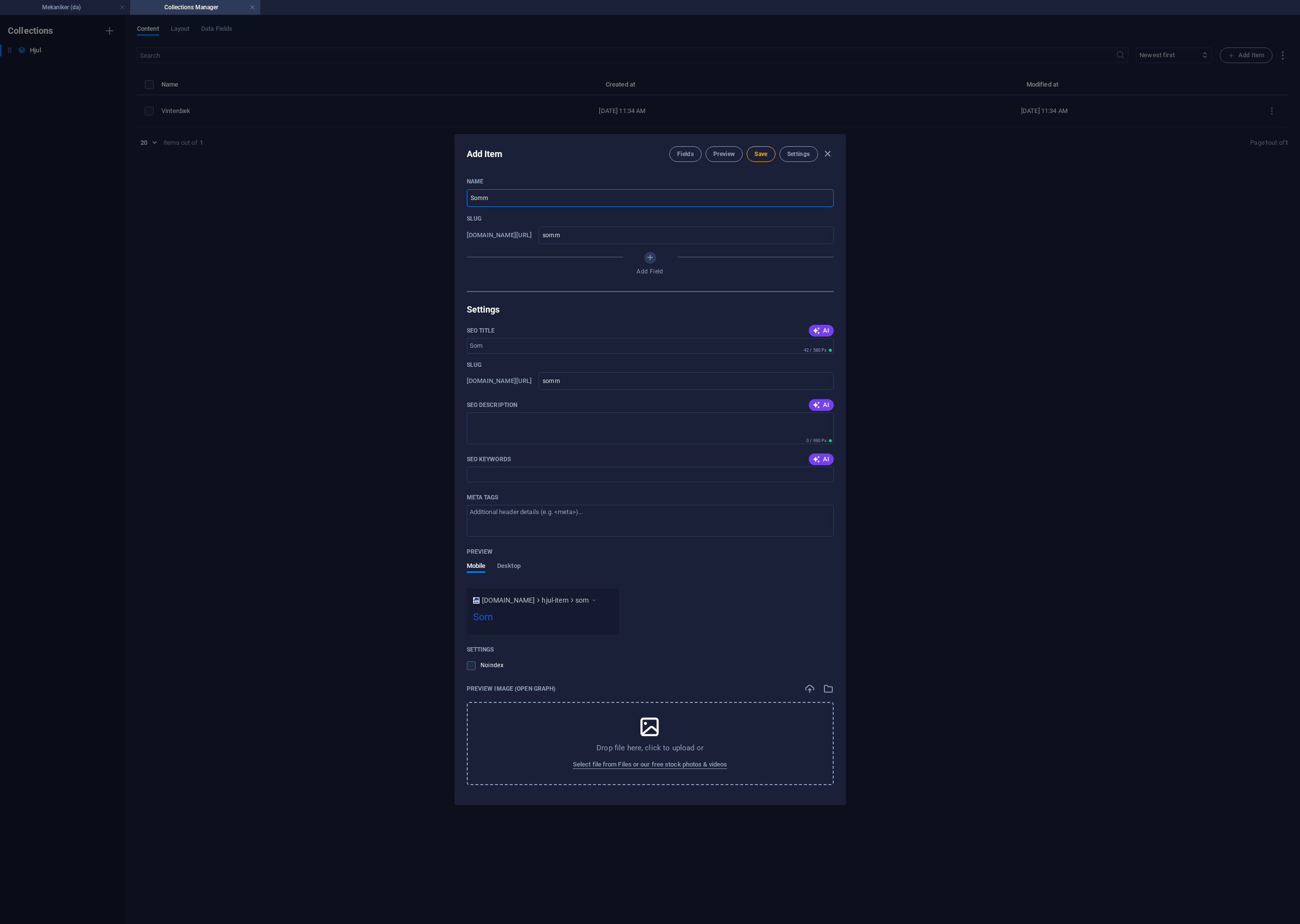
type input "somme"
type input "Sommer"
type input "sommer"
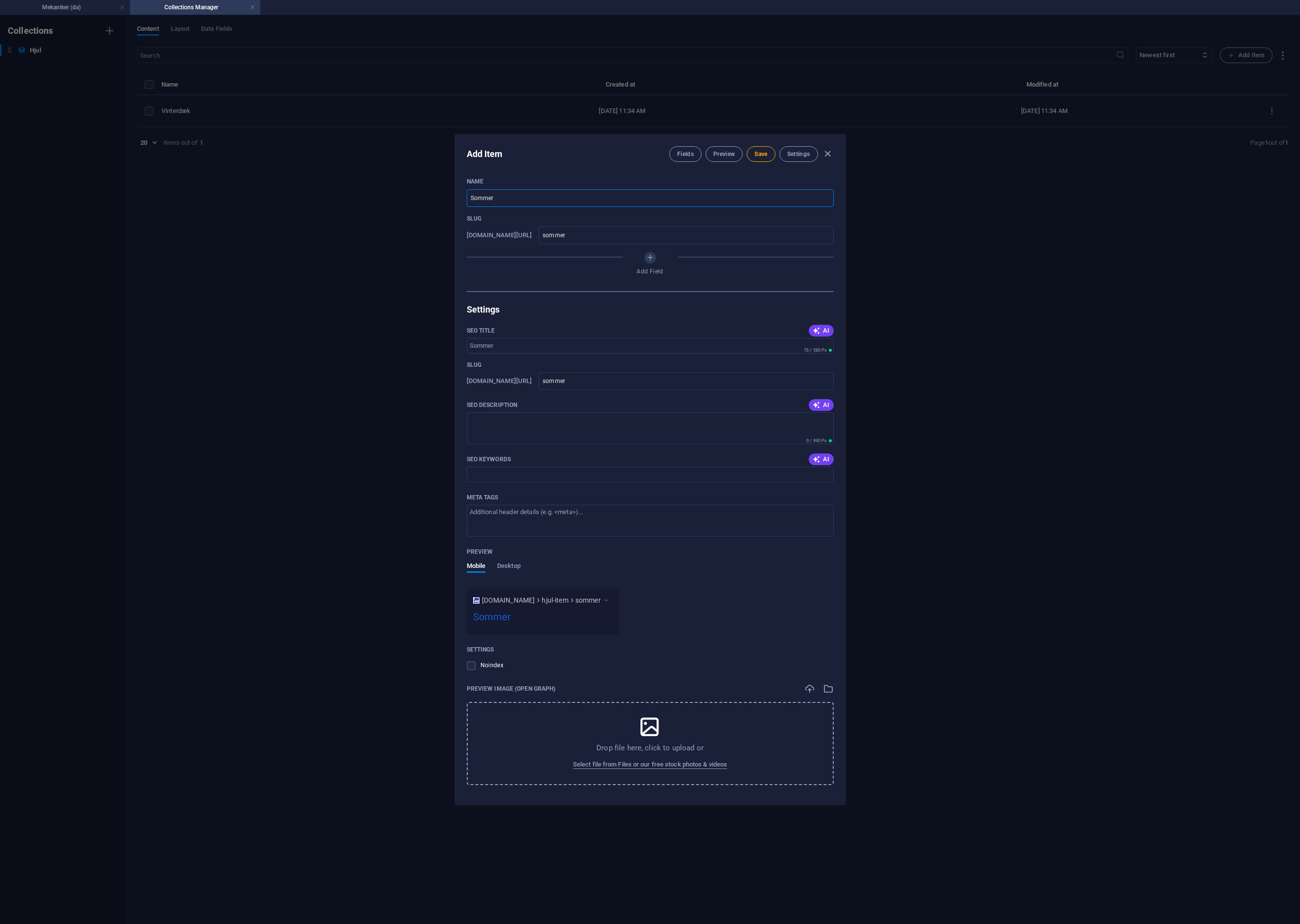
type input "Sommerd"
type input "sommerd"
type input "Sommerdæk"
type input "sommerd-k"
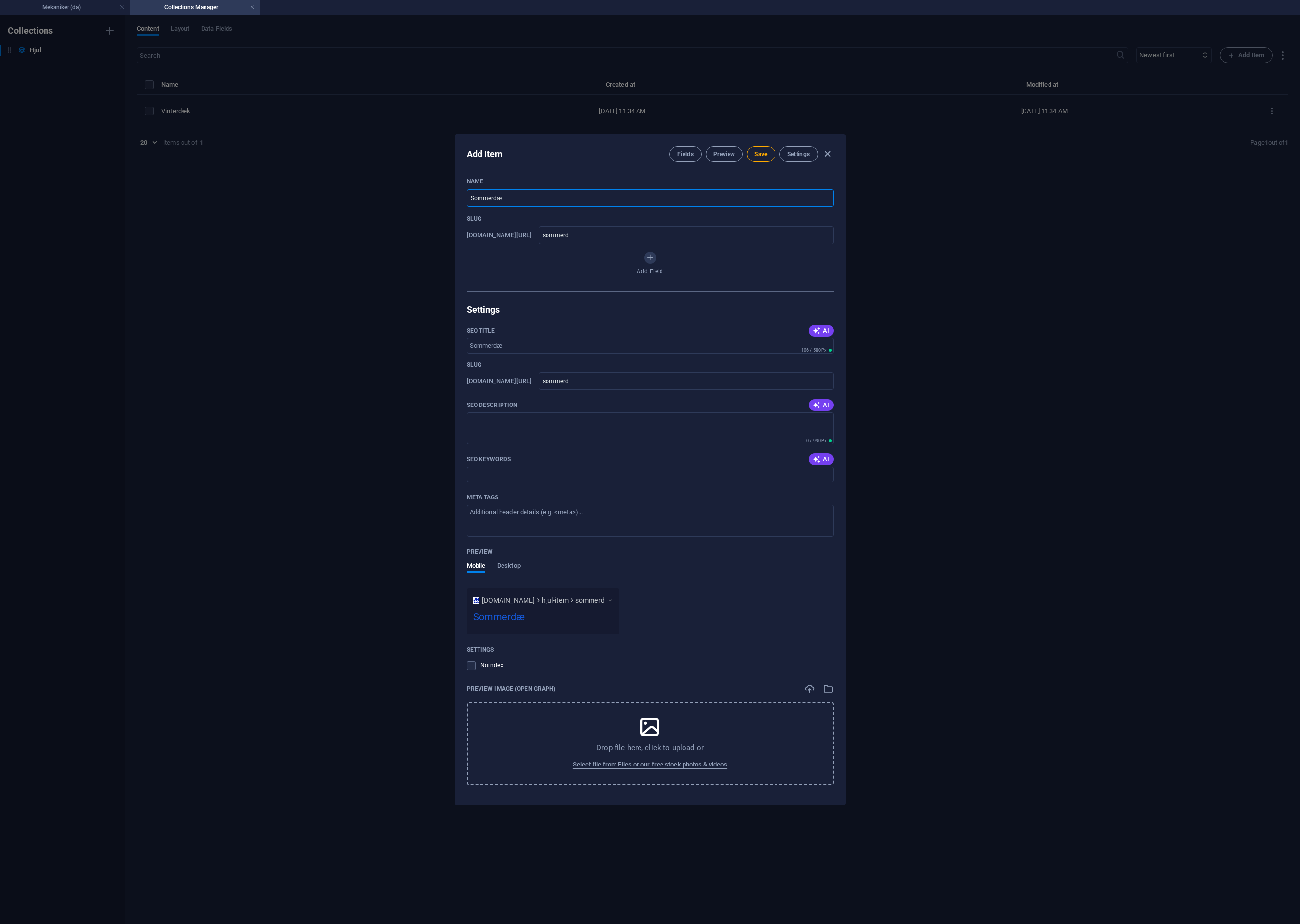
type input "sommerd-k"
type input "Sommerdæk"
click at [590, 234] on input "sommerd-k" at bounding box center [686, 235] width 294 height 18
type input "sommerdk"
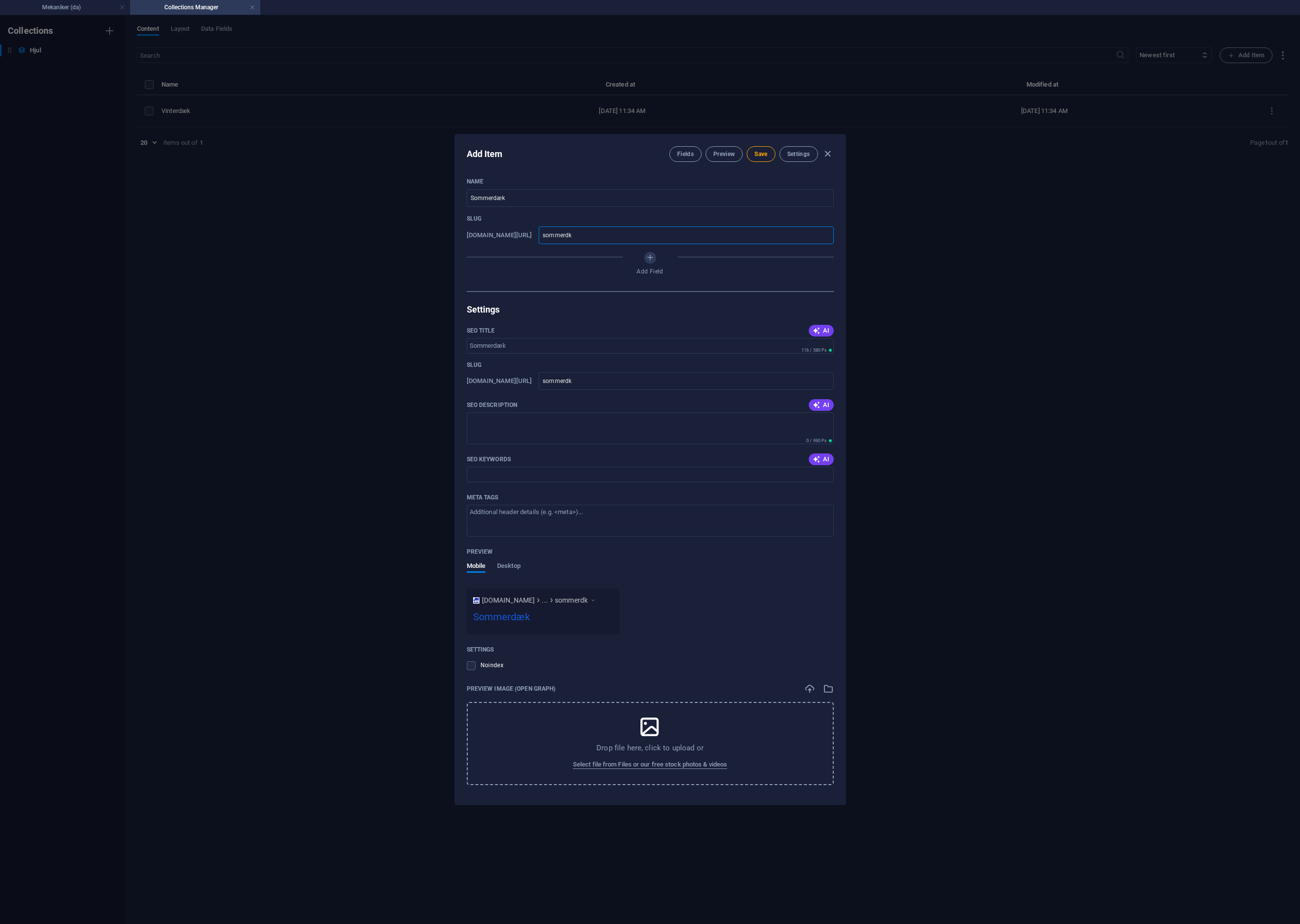
type input "sommerdak"
type input "sommerdaek"
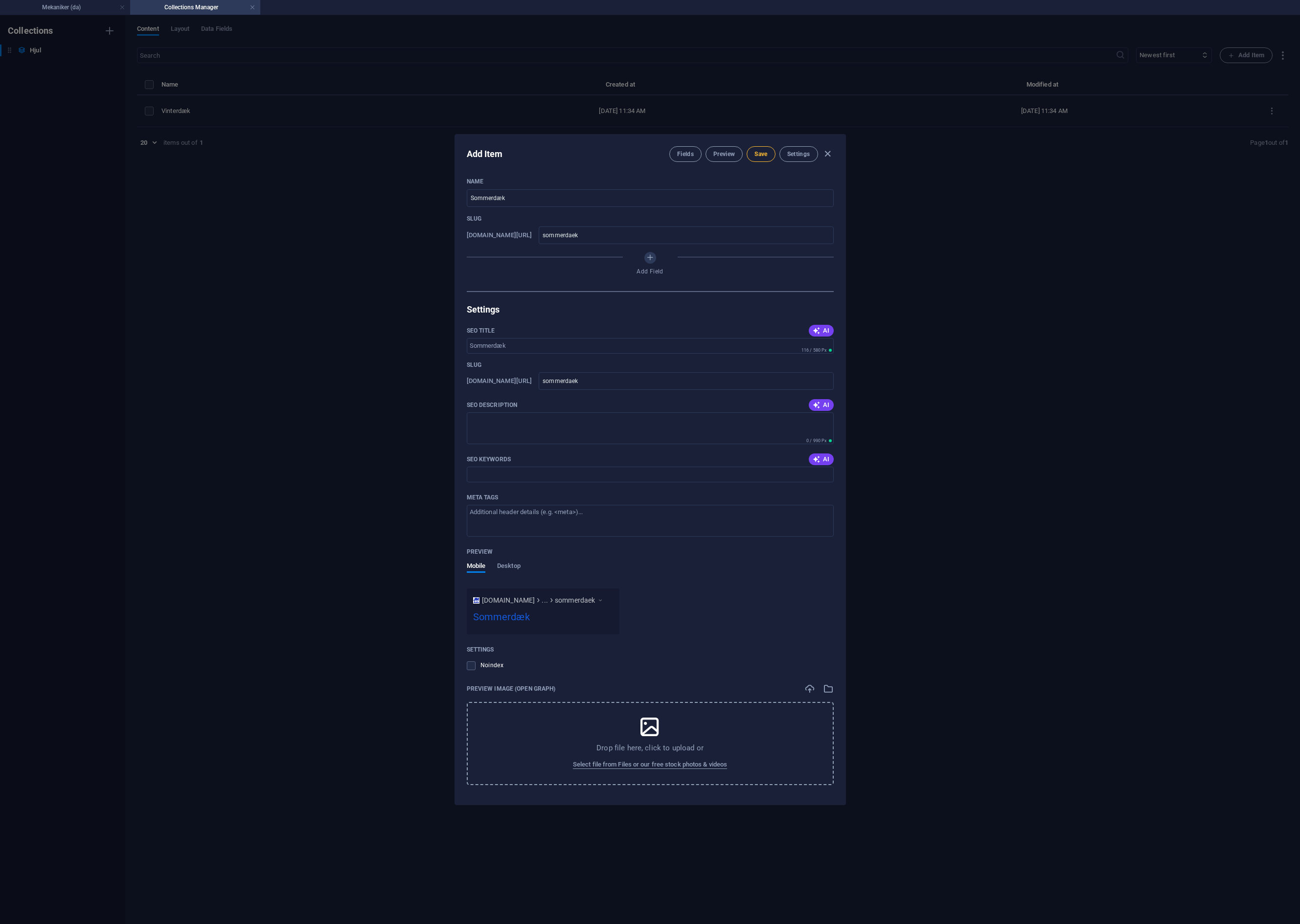
click at [758, 161] on button "Save" at bounding box center [760, 154] width 29 height 15
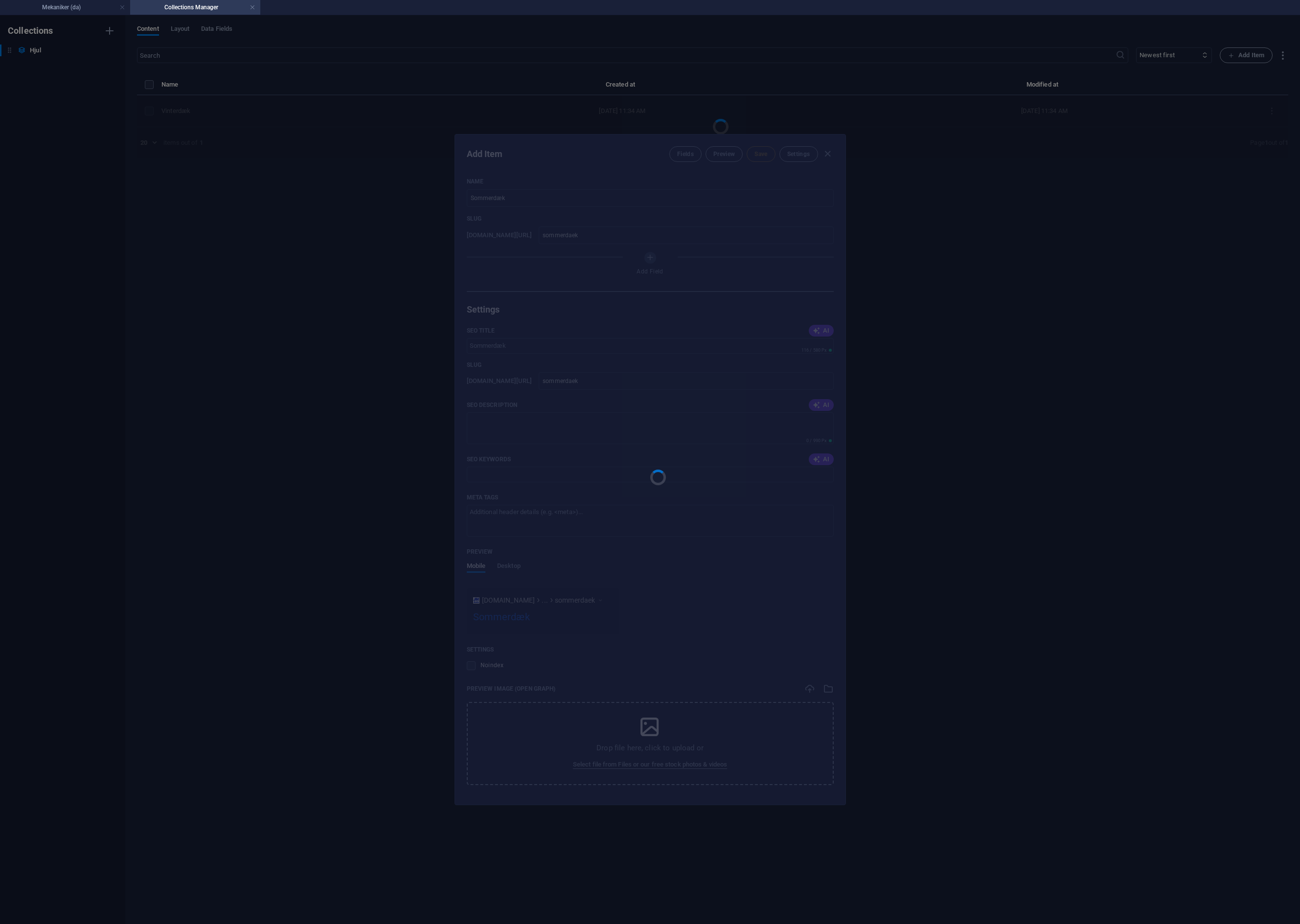
type input "sommerdaek"
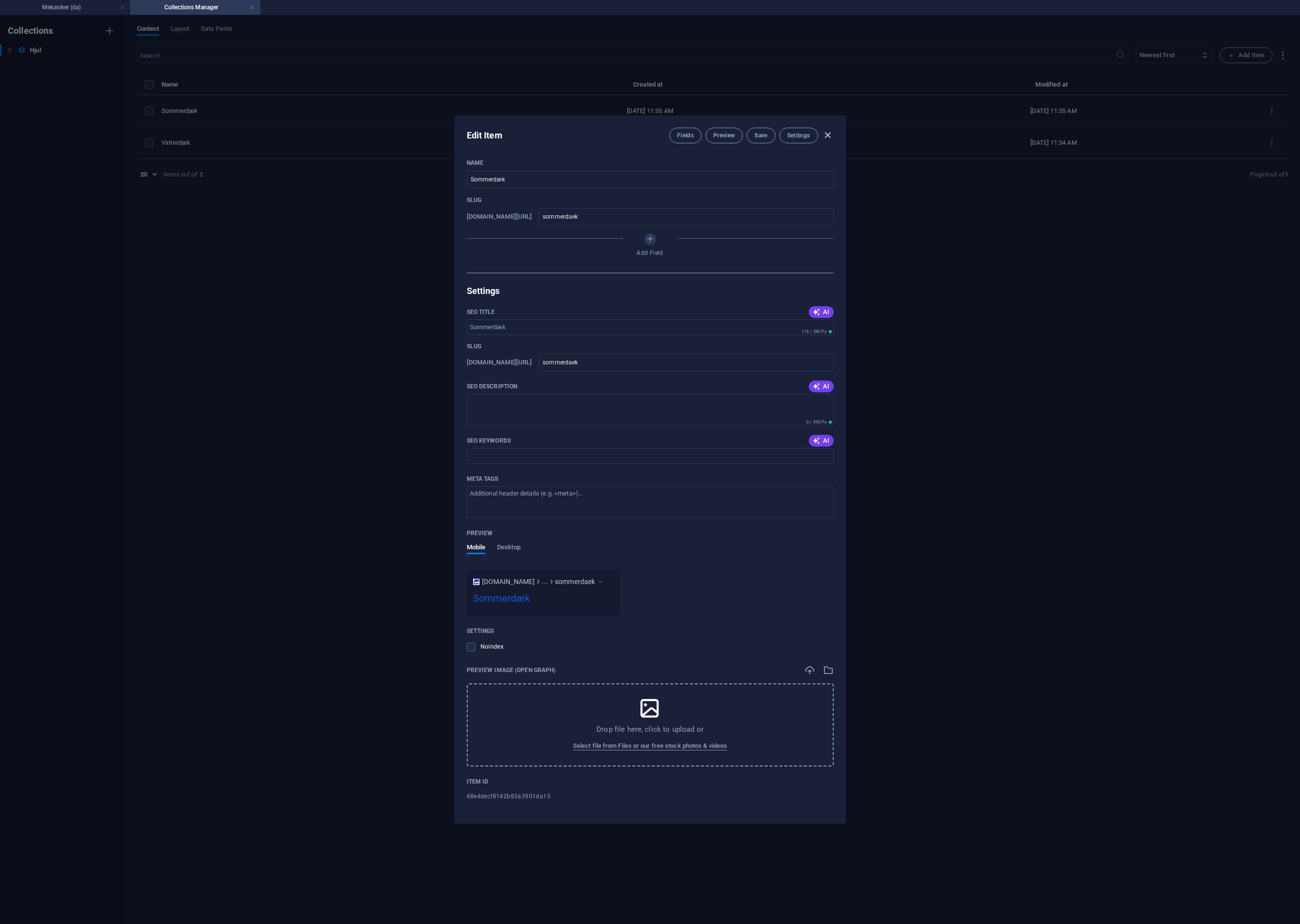
click at [830, 133] on icon "button" at bounding box center [828, 135] width 12 height 12
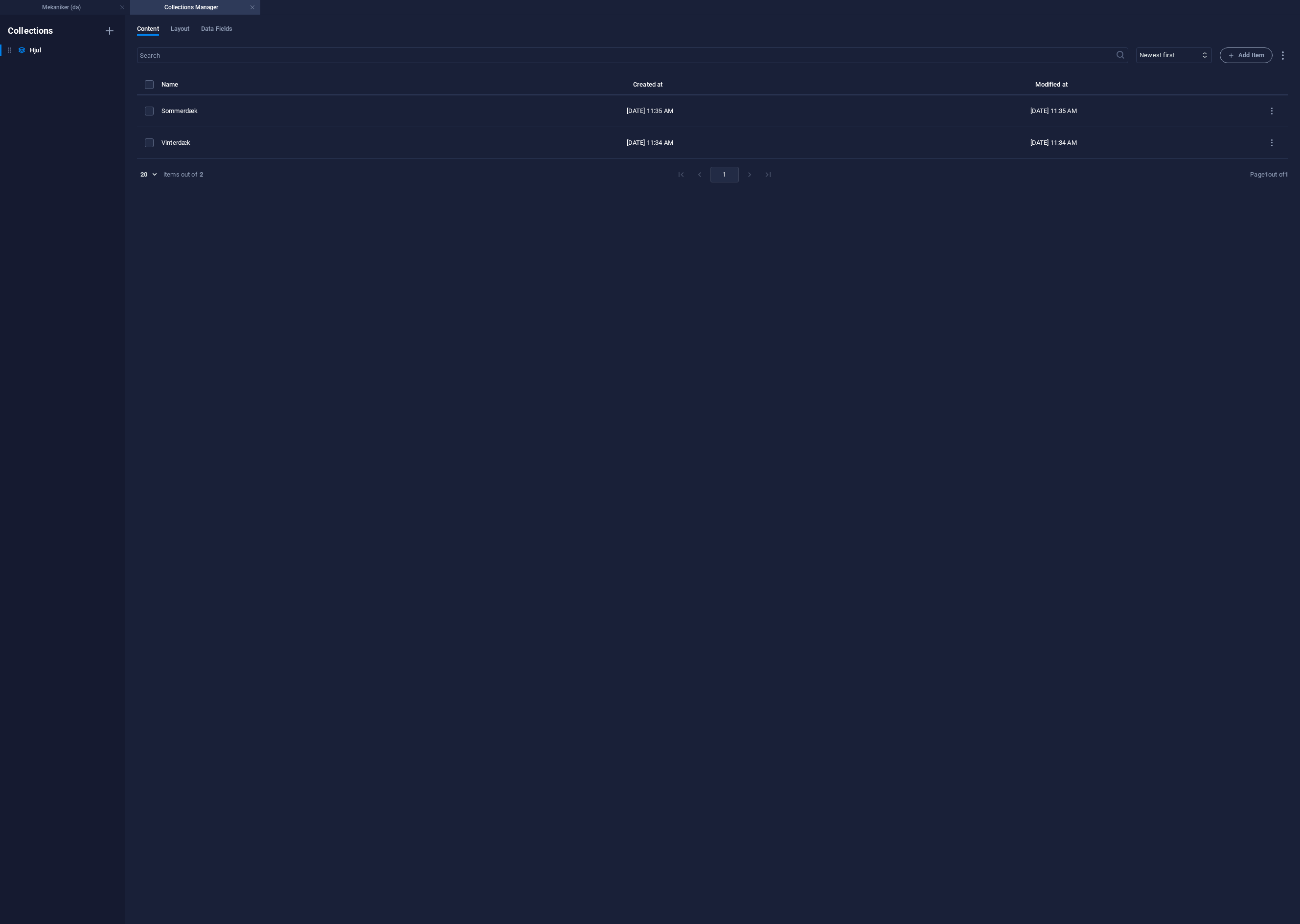
type input "sommerd-k"
click at [1248, 56] on span "Add Item" at bounding box center [1246, 55] width 36 height 12
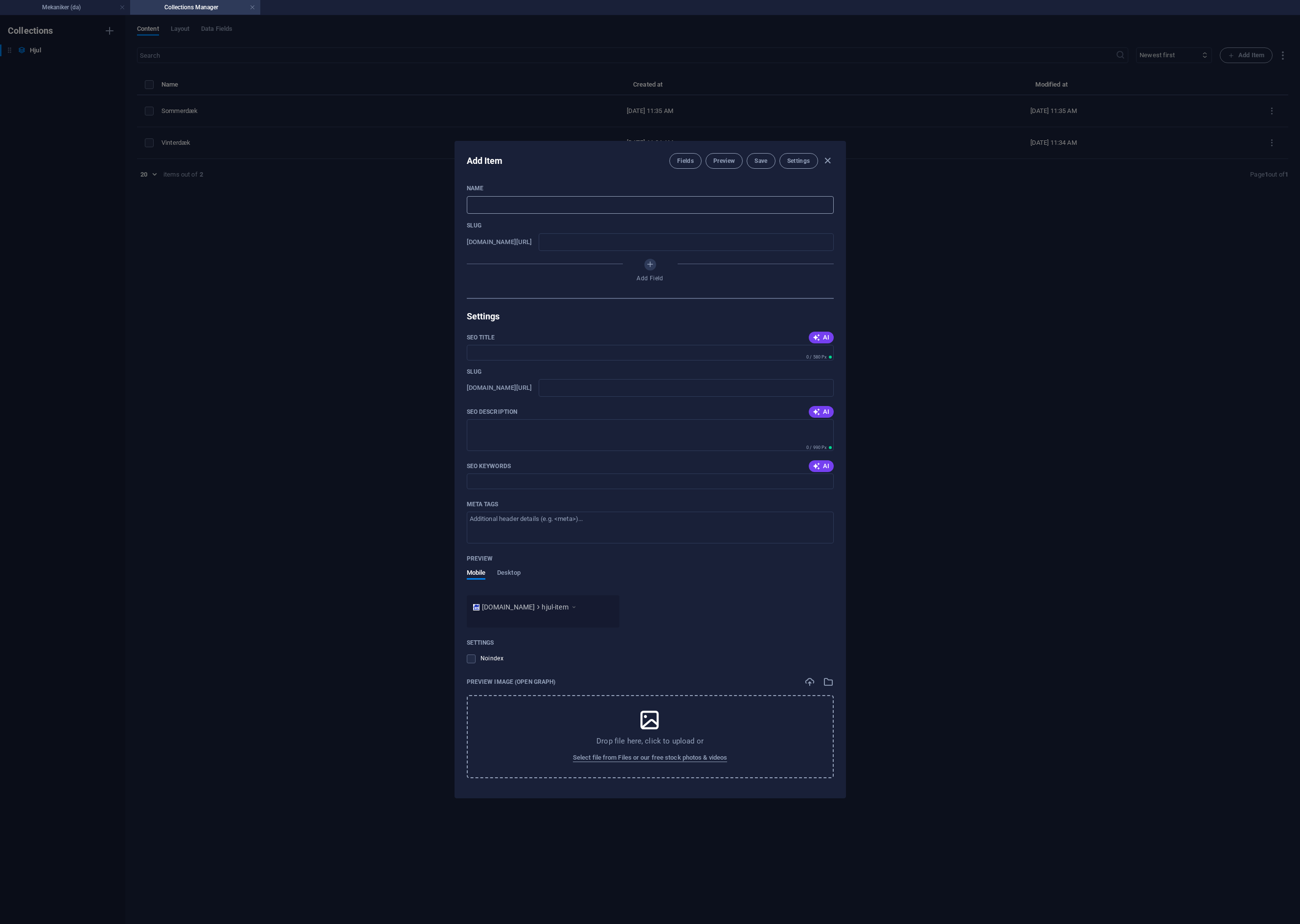
click at [513, 202] on input "text" at bounding box center [650, 205] width 367 height 18
type input "H"
type input "h"
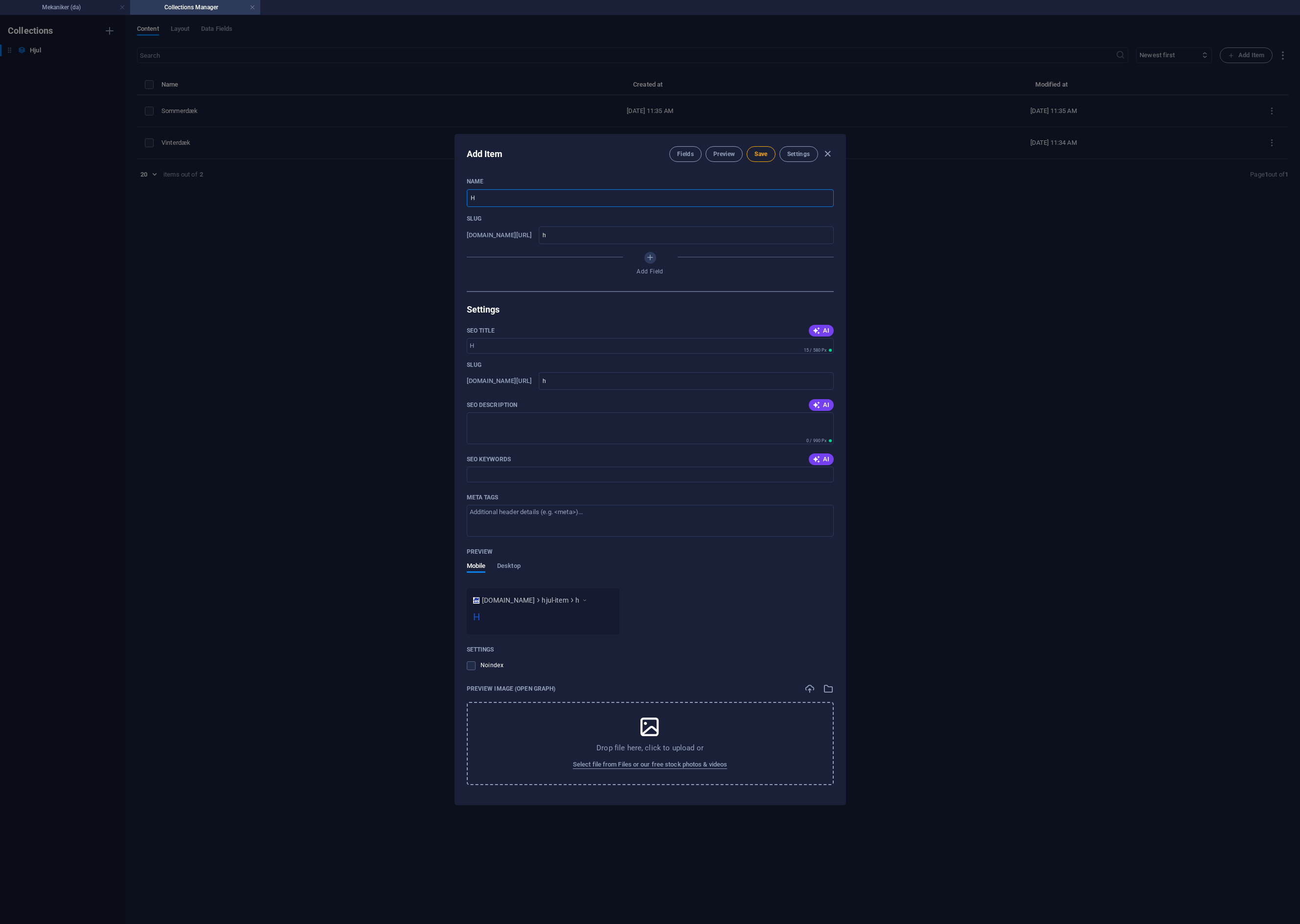
type input "He"
type input "he"
type input "Hel"
type input "hel"
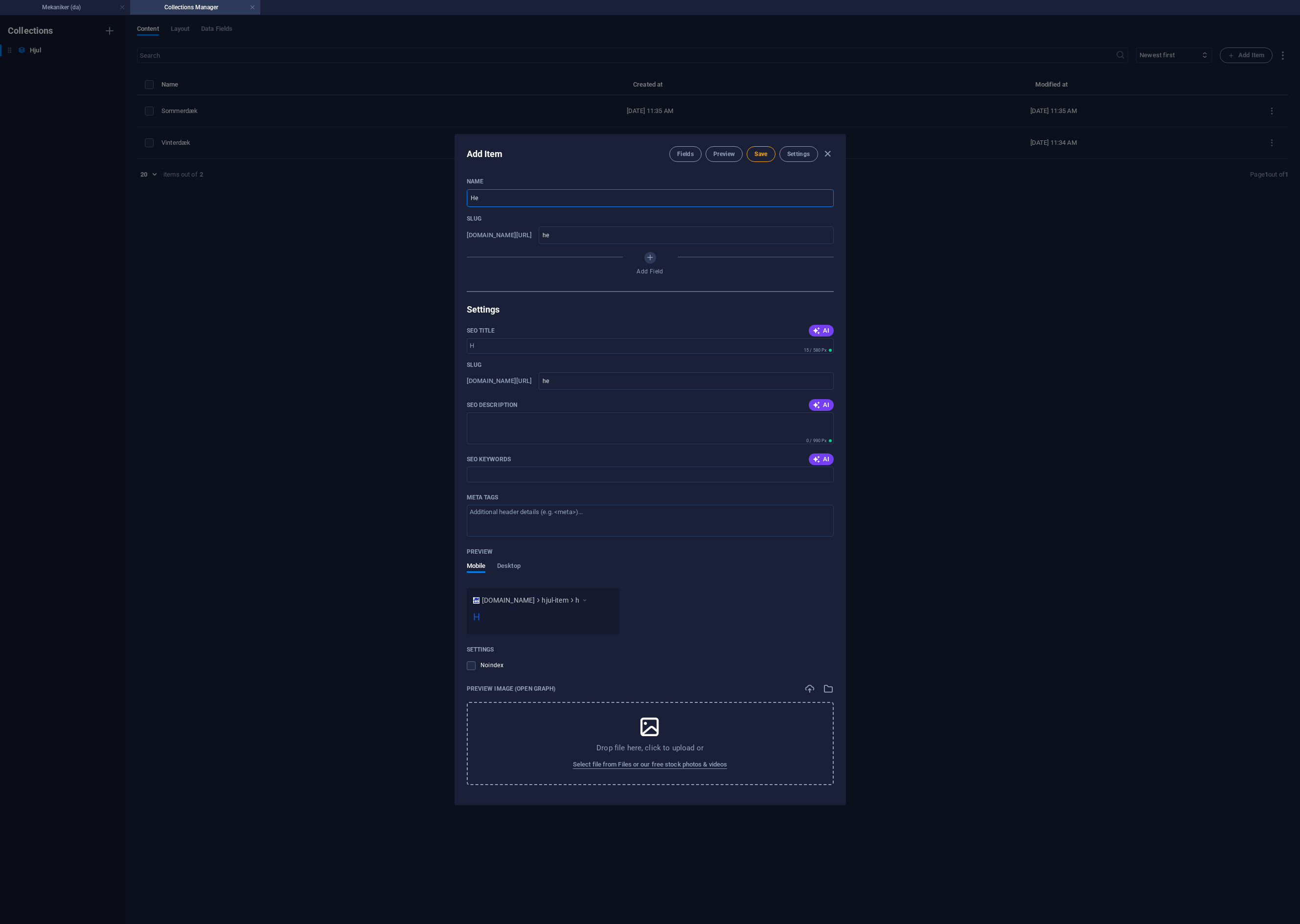
type input "hel"
type input "Helå"
type input "hela"
type input "Helår"
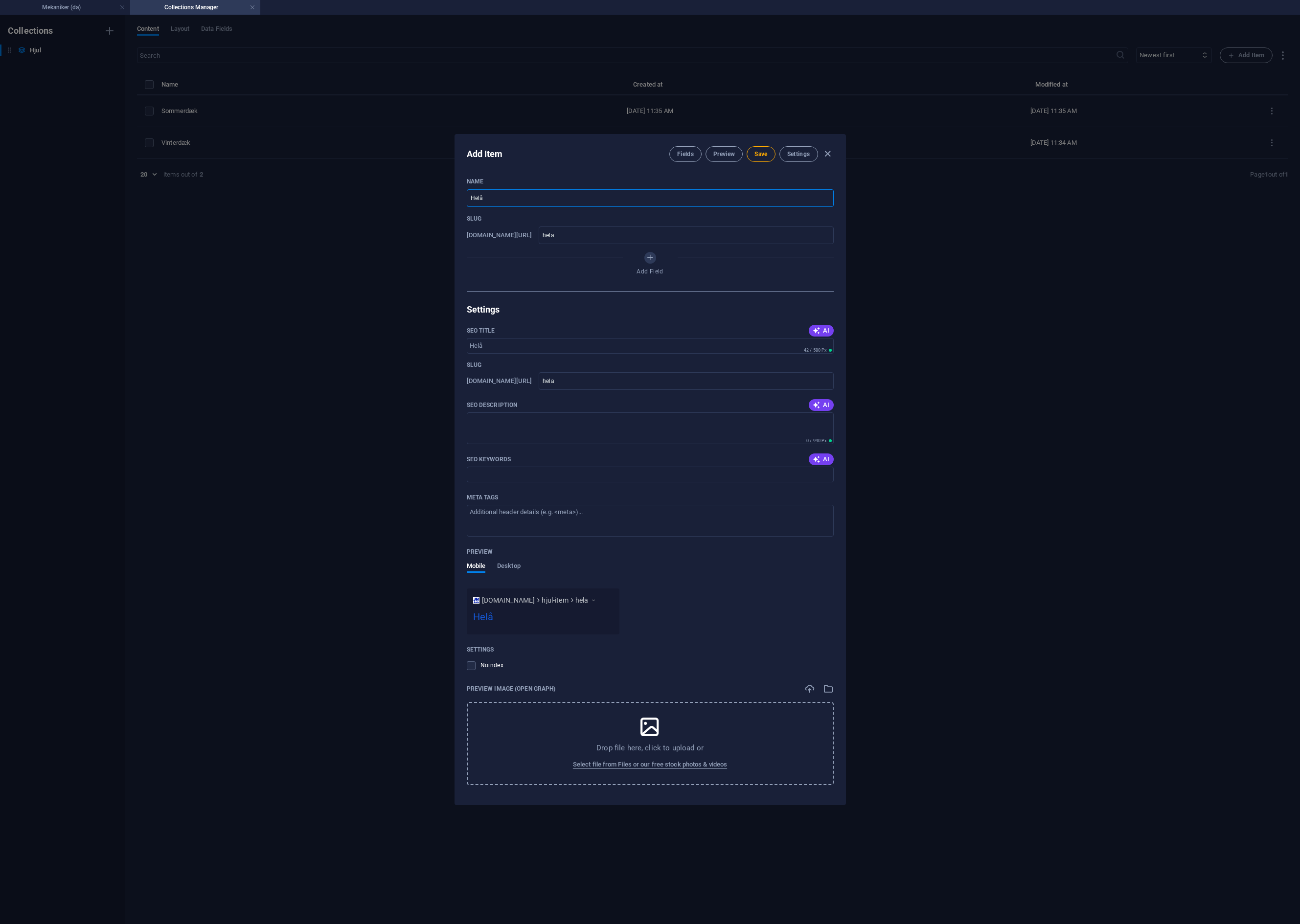
type input "helar"
type input "Helårs"
type input "helars"
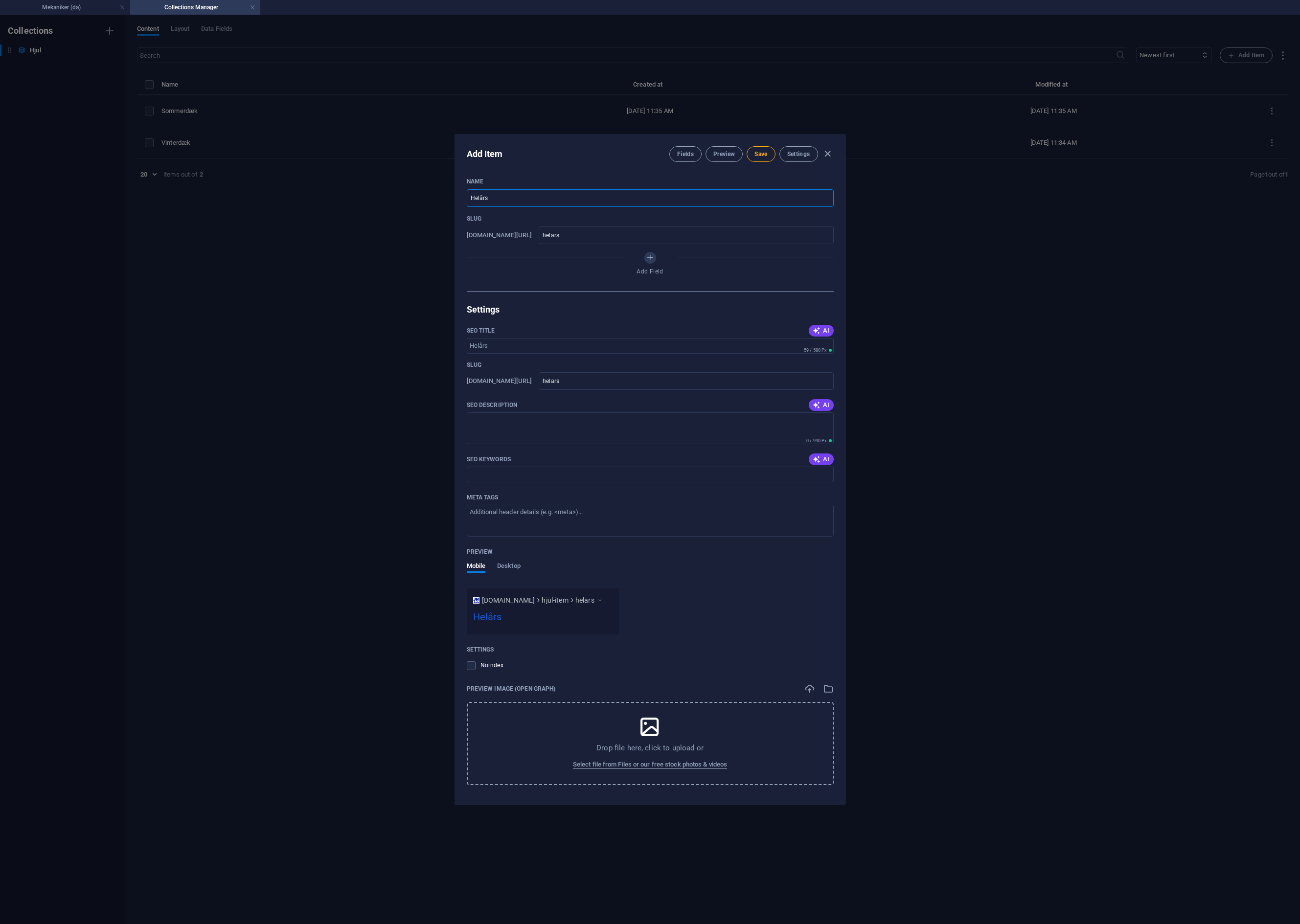
type input "Helårsd"
type input "helarsd"
type input "Helårsdæk"
type input "helarsd-k"
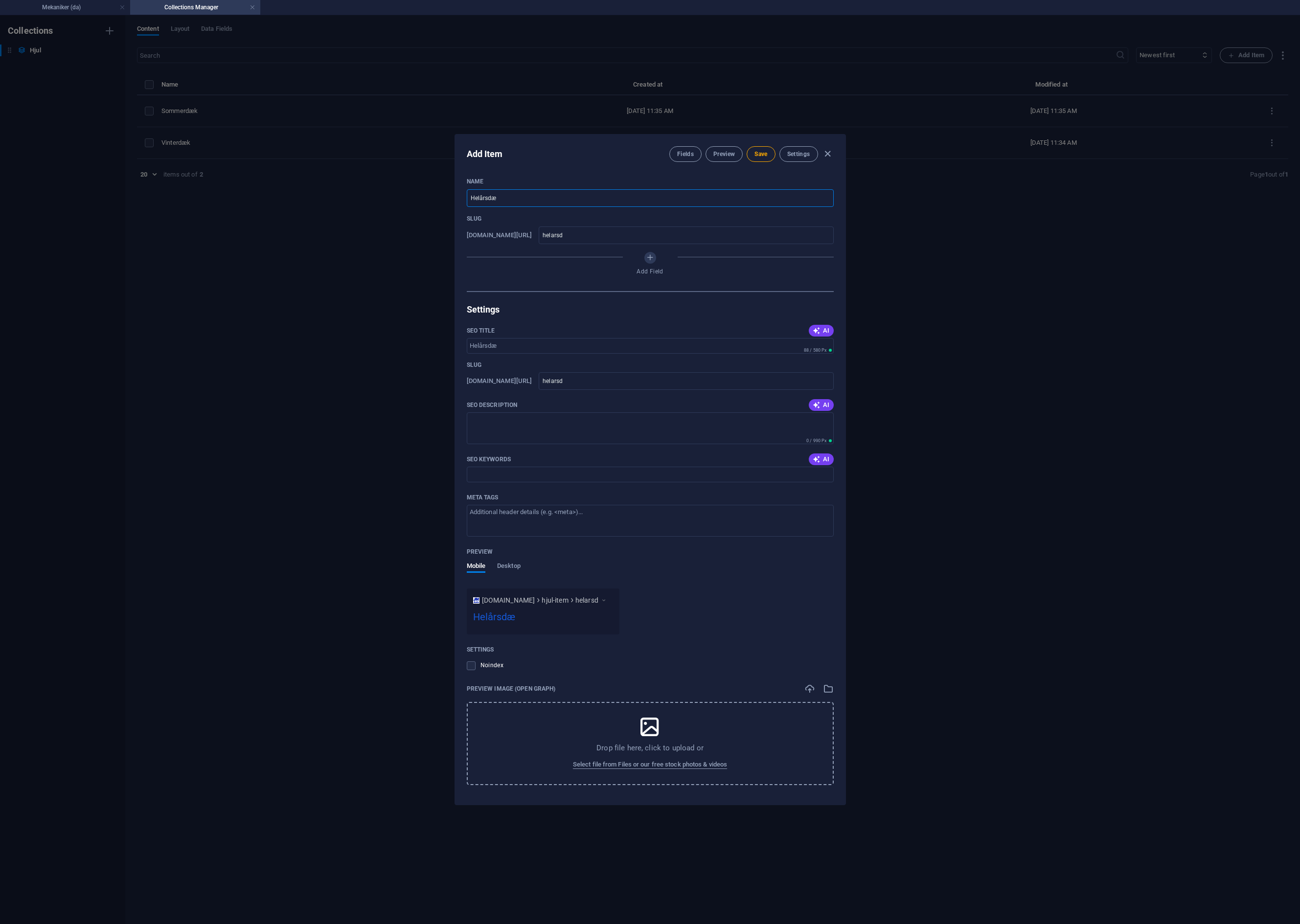
type input "helarsd-k"
type input "Helårsdæk"
click at [574, 236] on input "helarsd-k" at bounding box center [686, 235] width 294 height 18
type input "helaarsd-k"
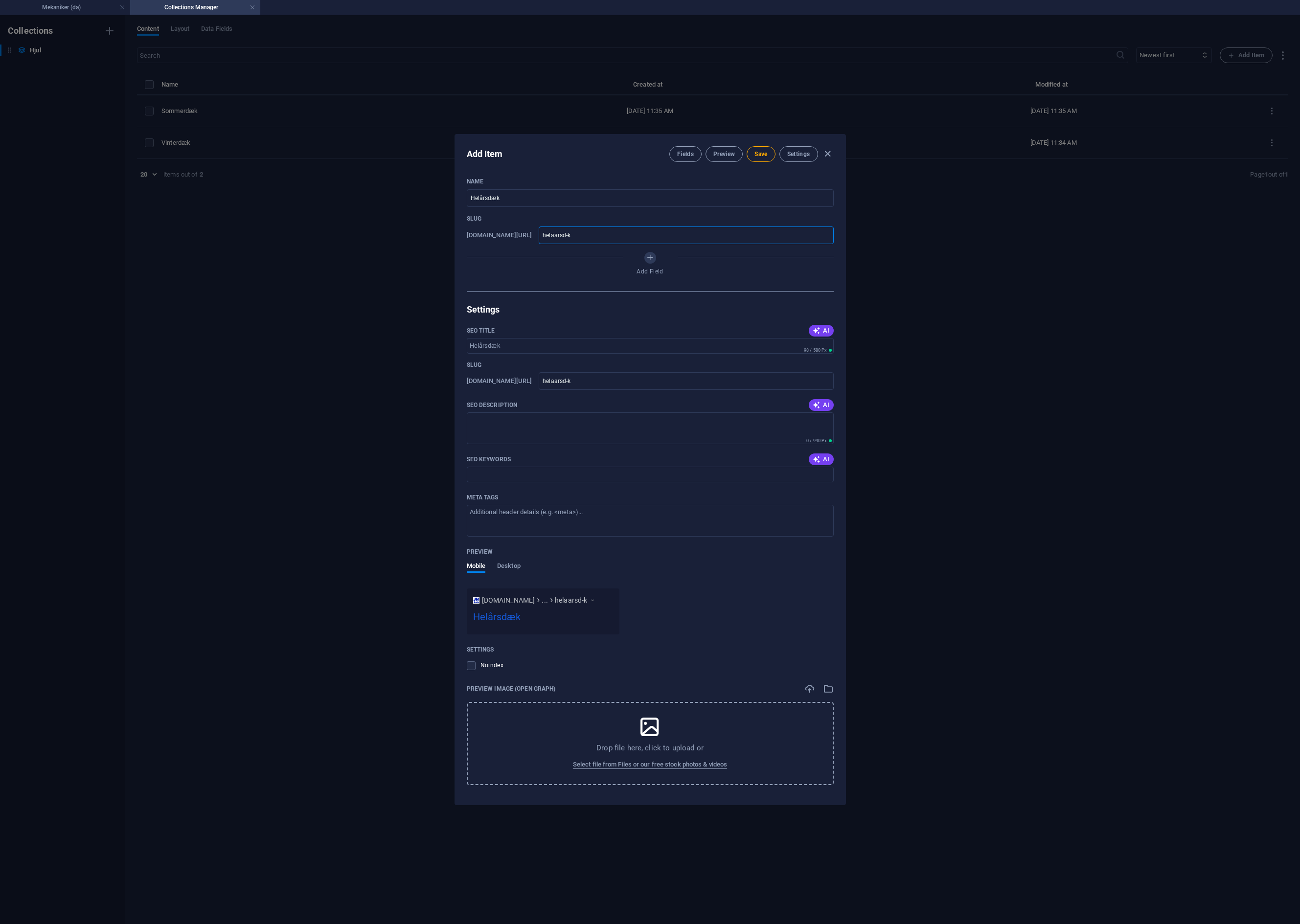
type input "helaarsda-k"
type input "helaarsdae-k"
type input "helaarsdaek"
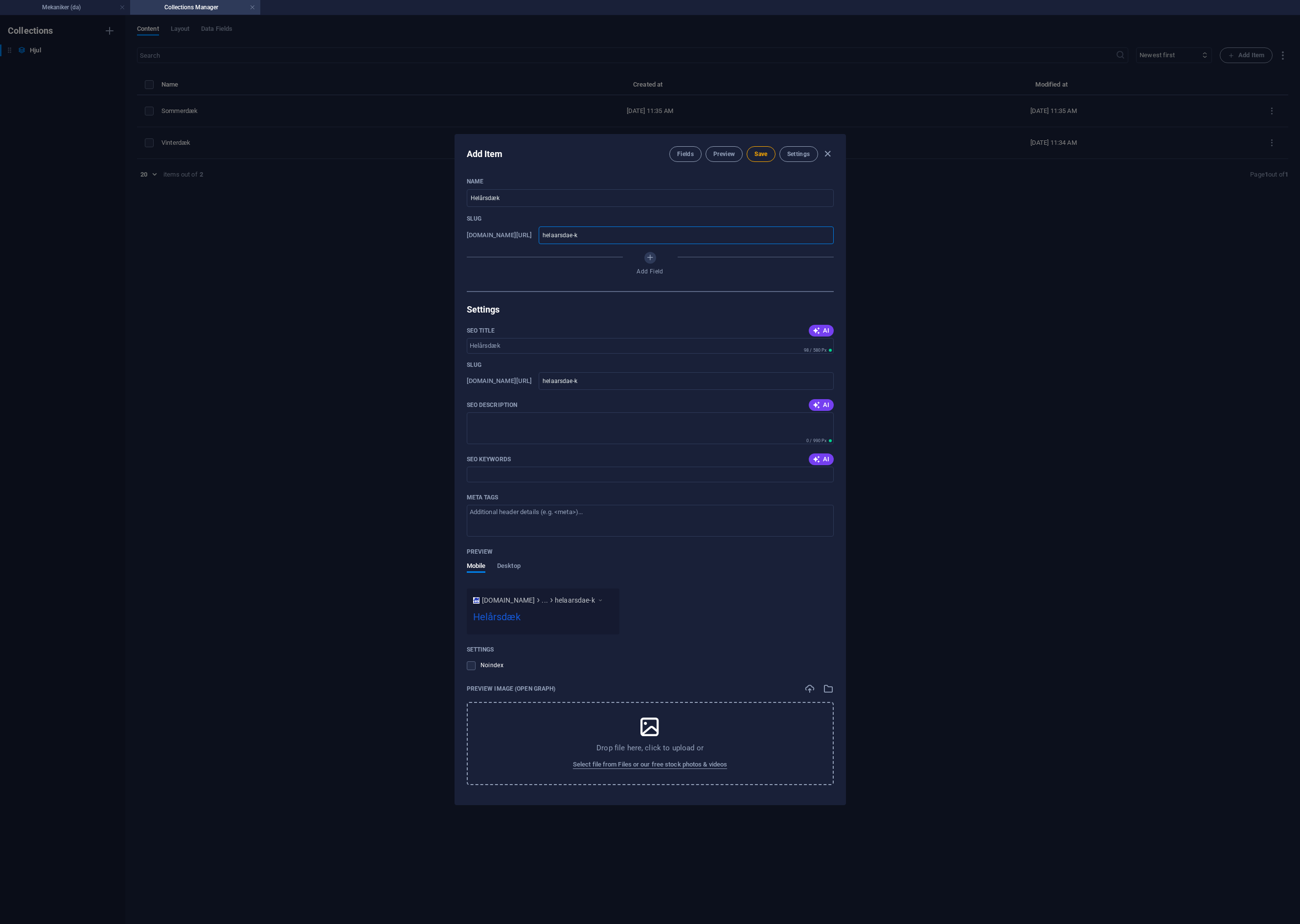
type input "helaarsdaek"
click at [756, 151] on span "Save" at bounding box center [760, 154] width 12 height 8
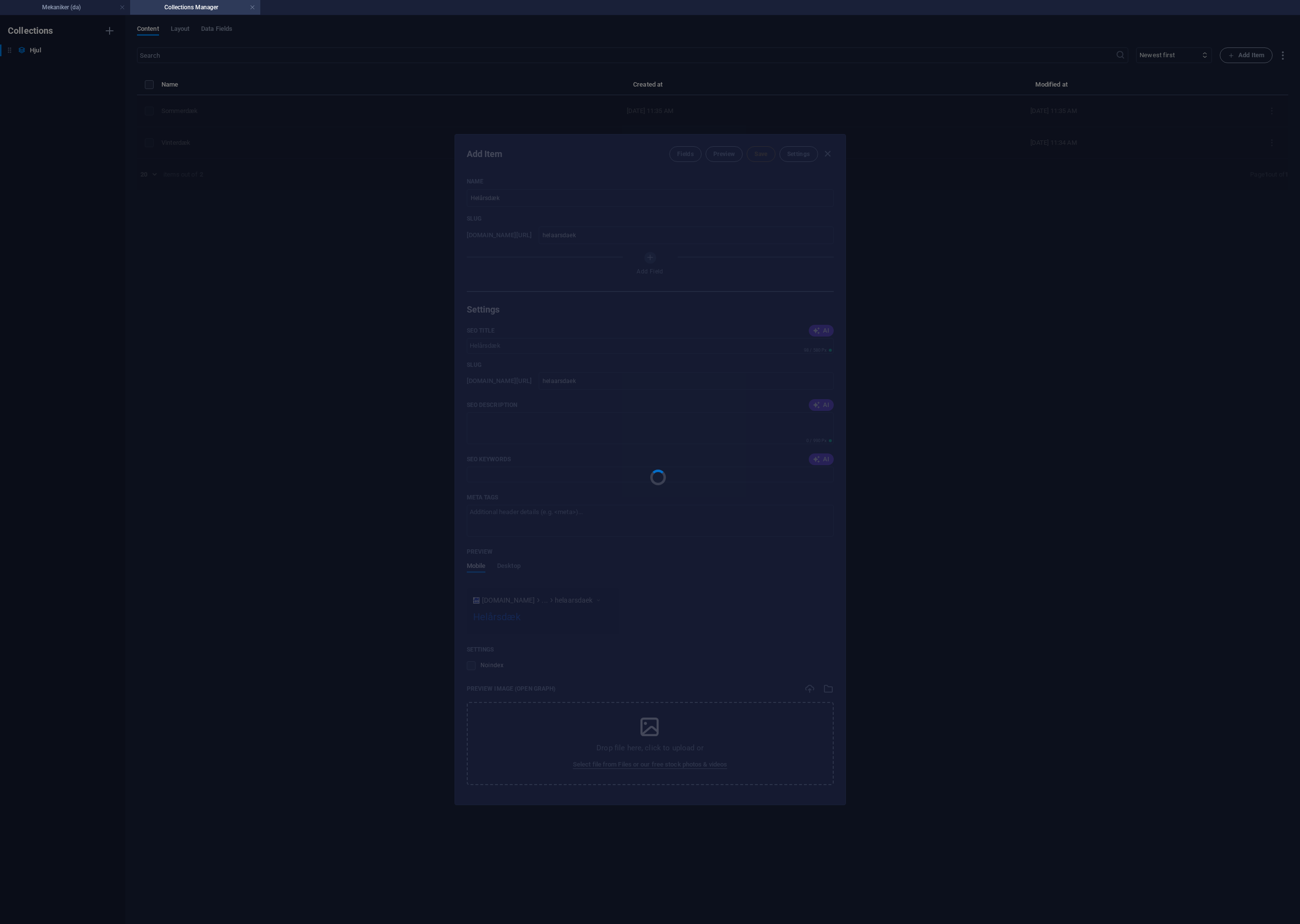
type input "helaarsdaek"
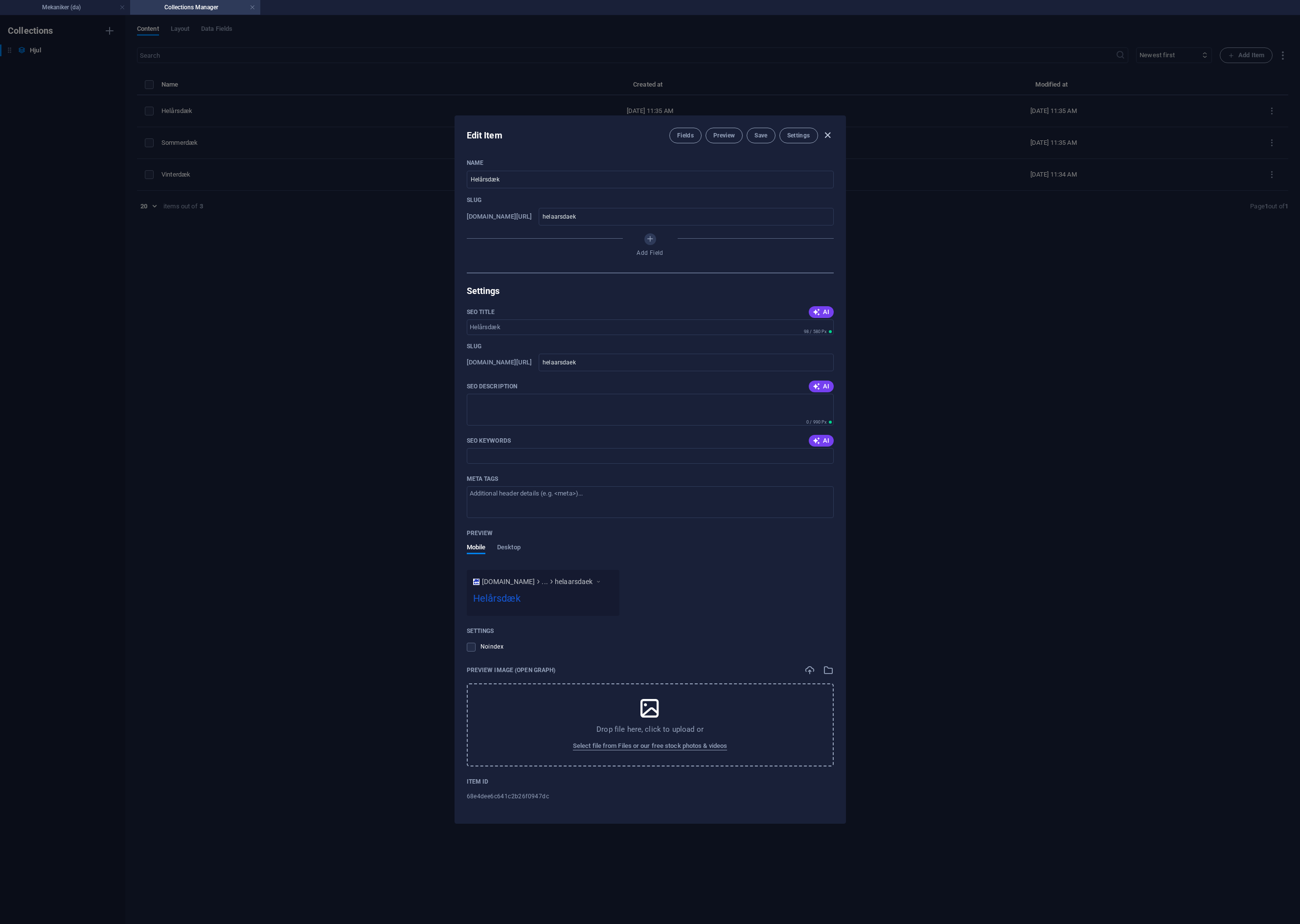
click at [824, 138] on icon "button" at bounding box center [828, 135] width 12 height 12
type input "helarsd-k"
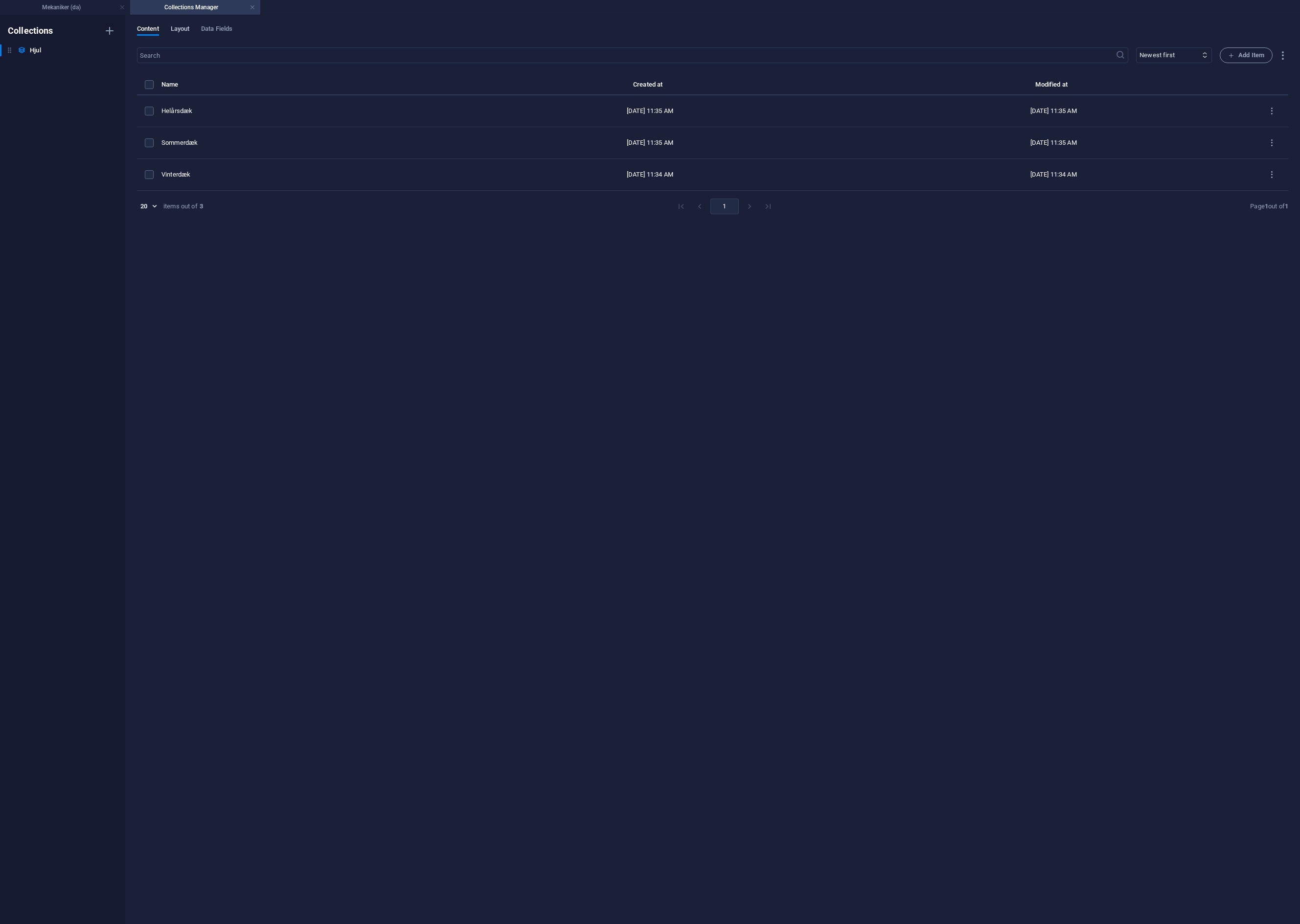
click at [174, 29] on span "Layout" at bounding box center [180, 30] width 19 height 14
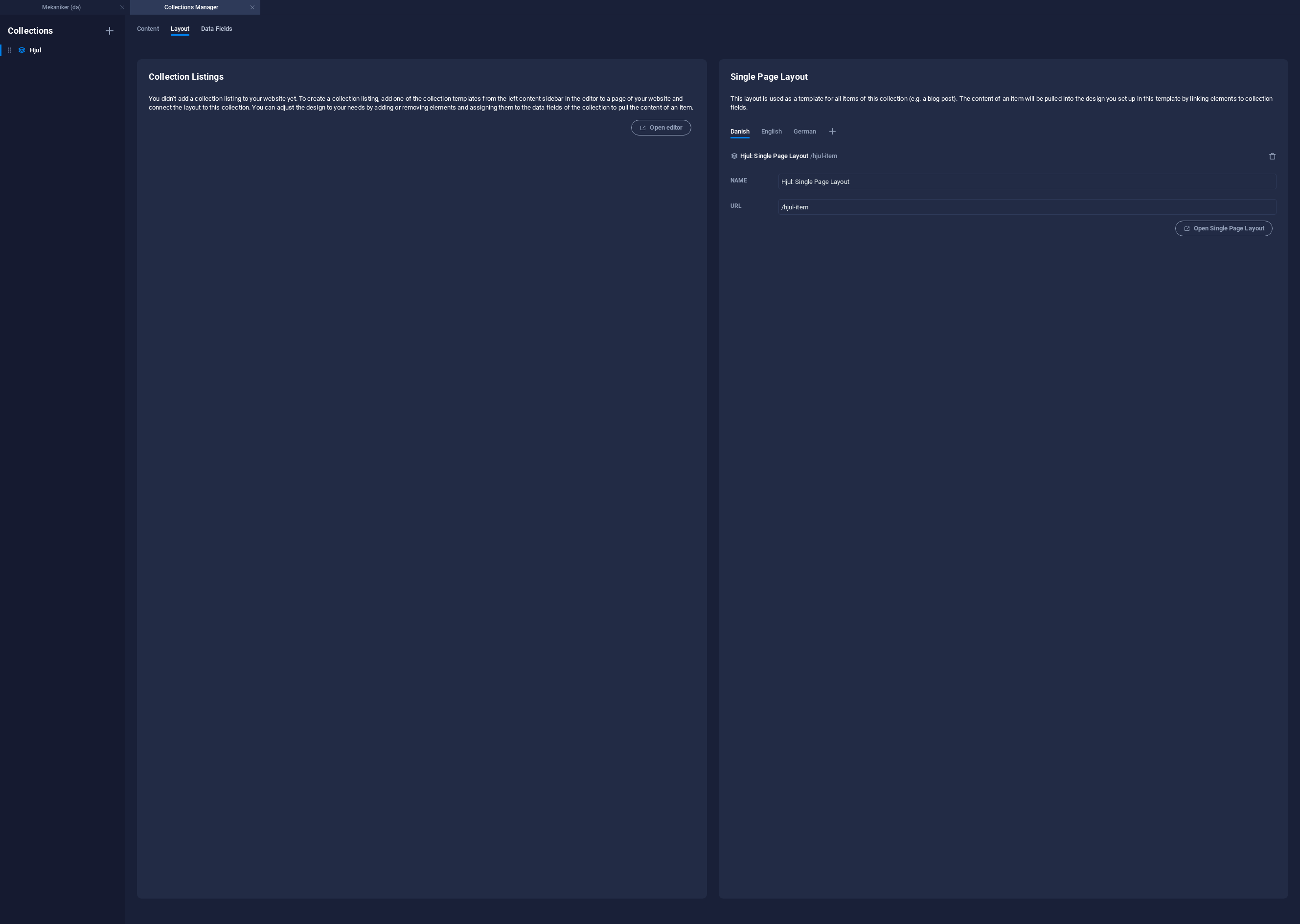
click at [226, 28] on span "Data Fields" at bounding box center [216, 30] width 32 height 14
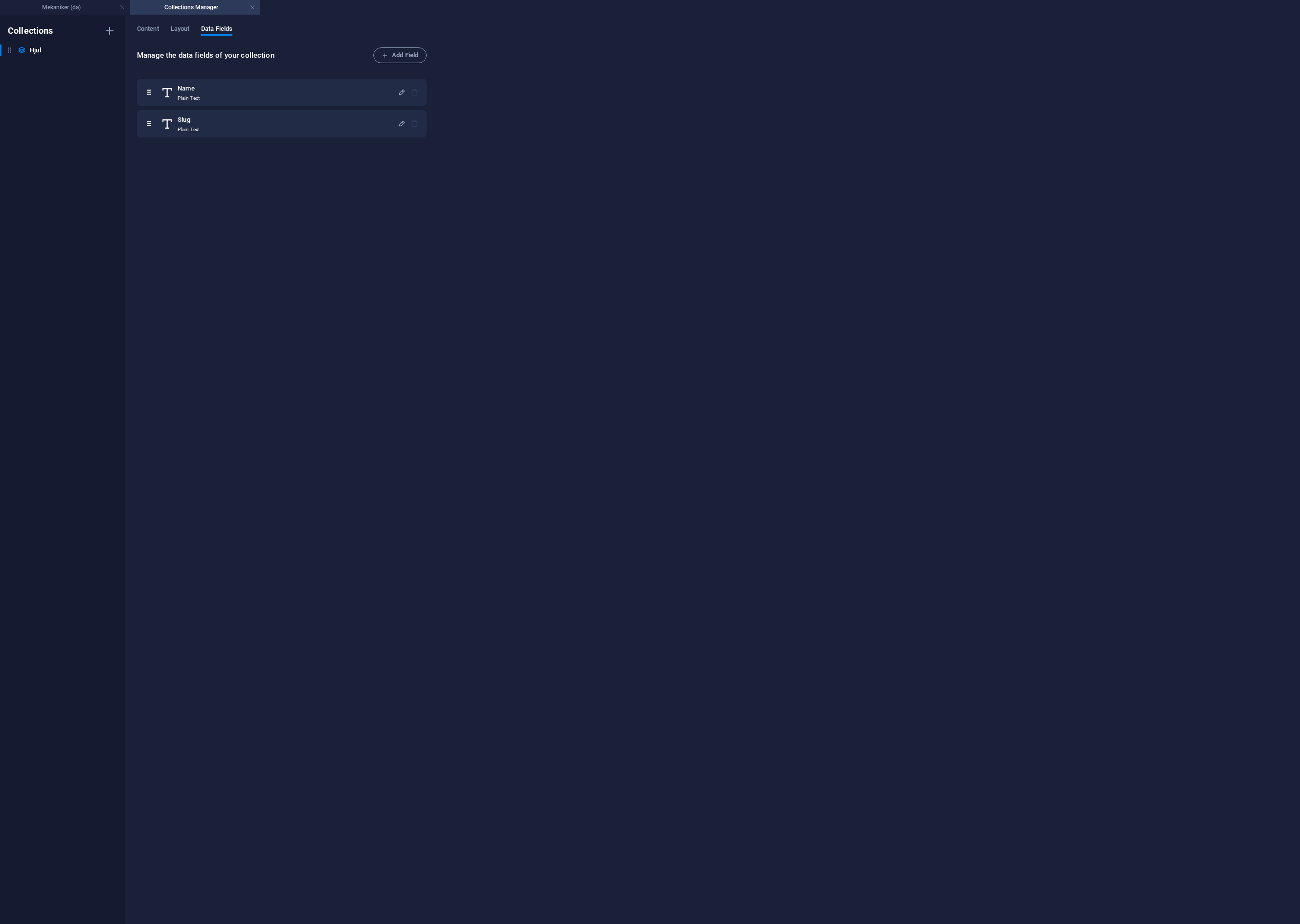
click at [249, 8] on h4 "Collections Manager" at bounding box center [195, 8] width 130 height 11
click at [252, 5] on link at bounding box center [252, 8] width 6 height 9
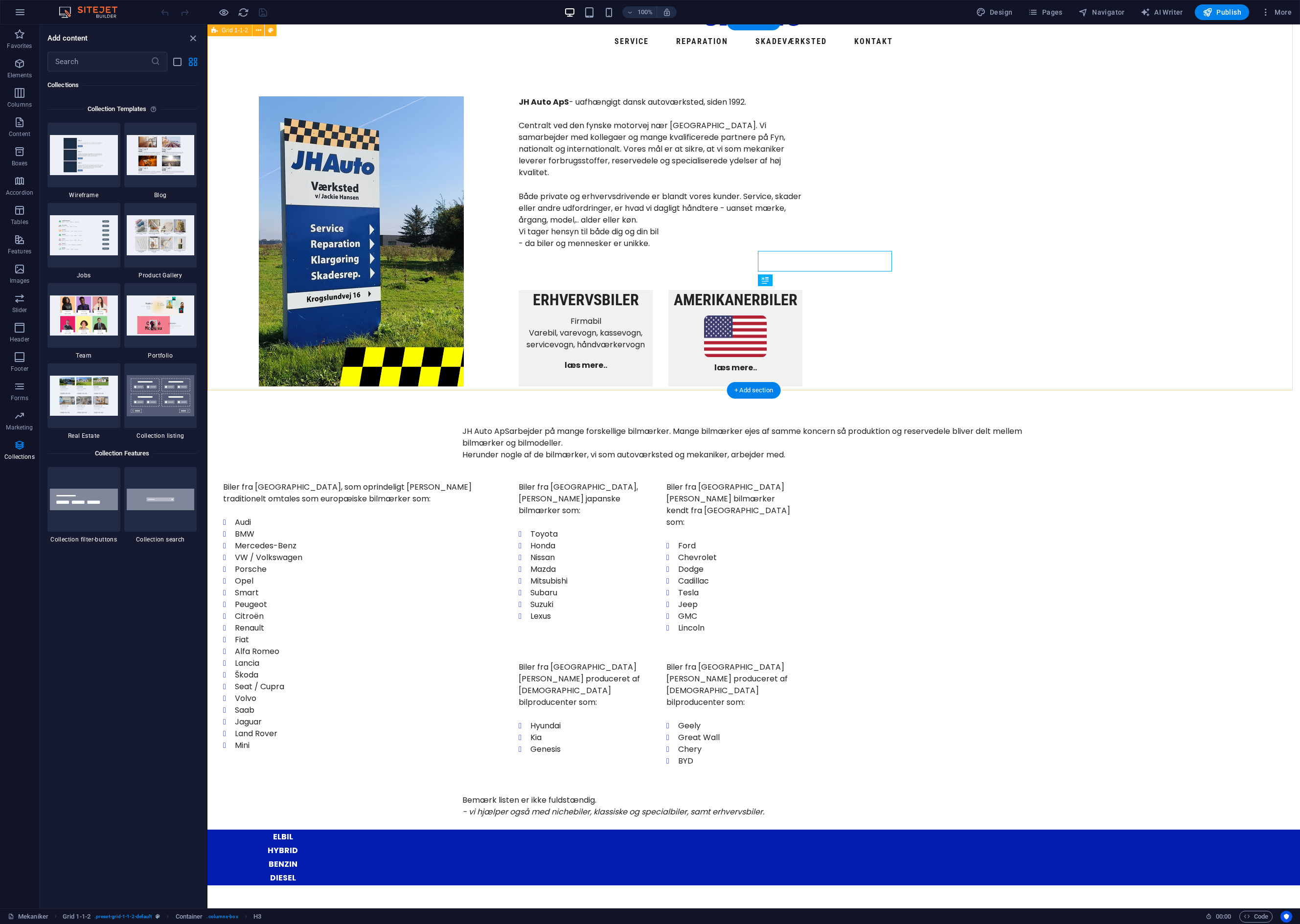
scroll to position [0, 0]
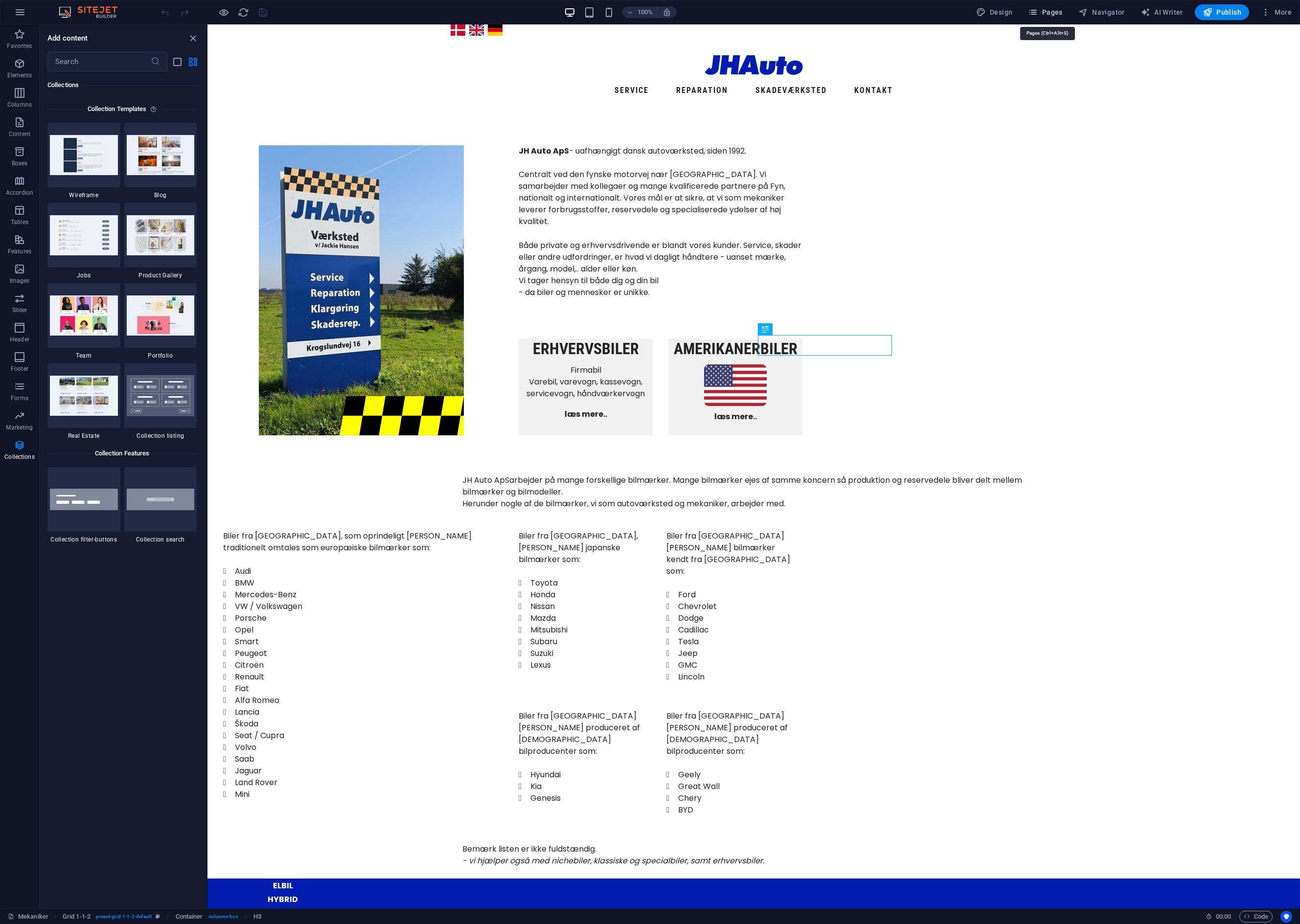
click at [1062, 11] on span "Pages" at bounding box center [1044, 12] width 34 height 10
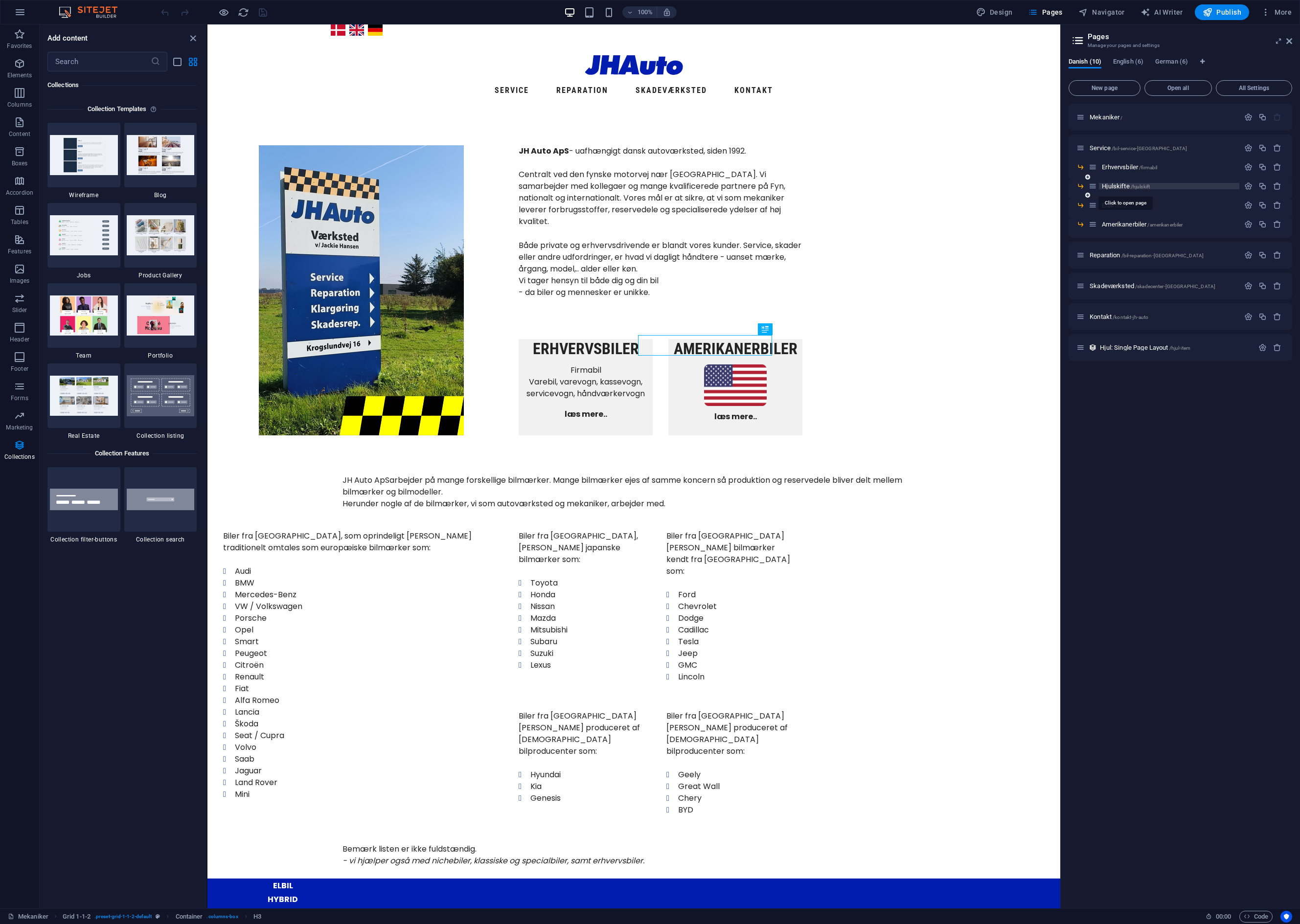
click at [1110, 184] on span "Hjulskifte /hjulskift" at bounding box center [1126, 186] width 48 height 8
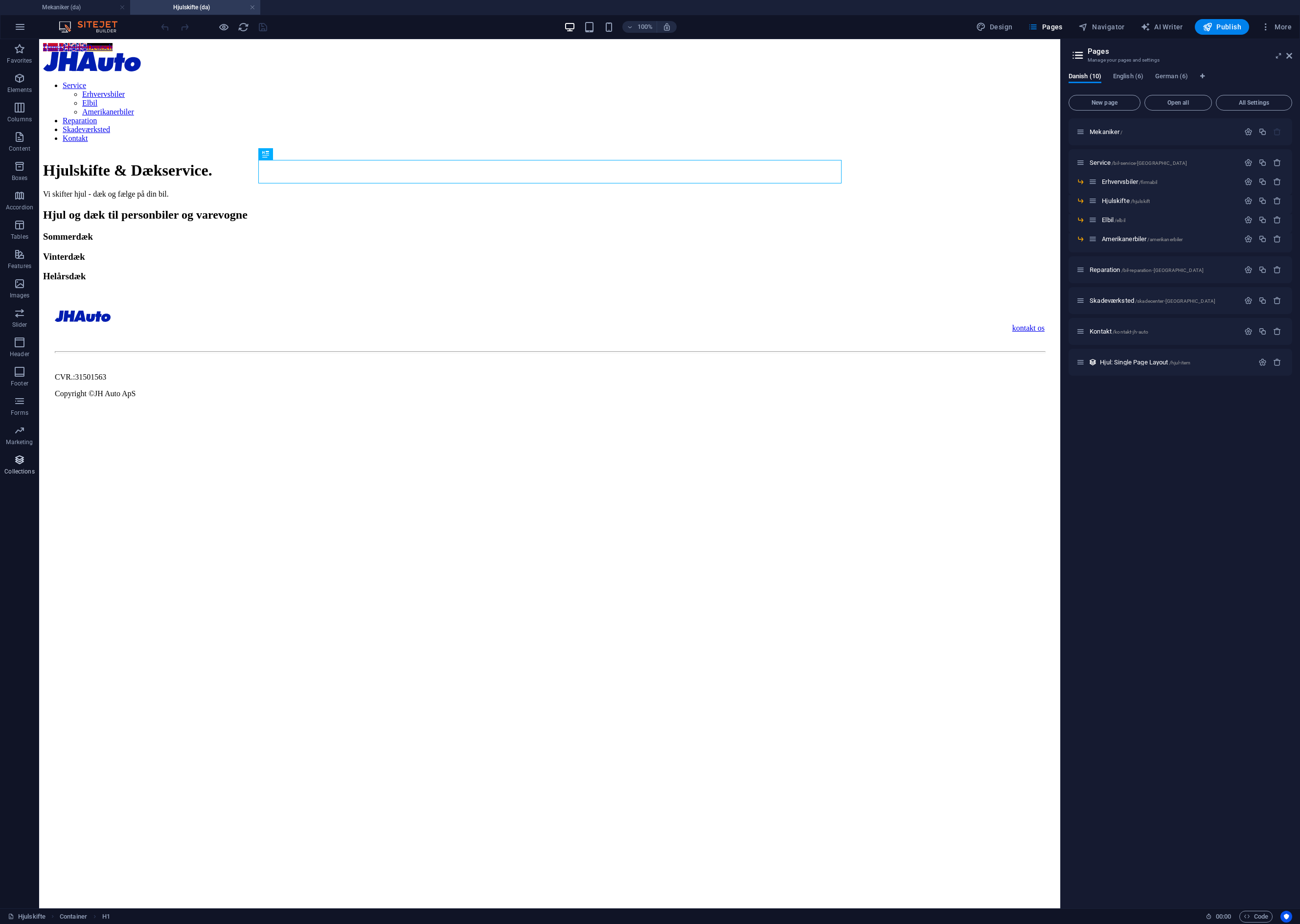
click at [15, 458] on icon "button" at bounding box center [19, 459] width 12 height 12
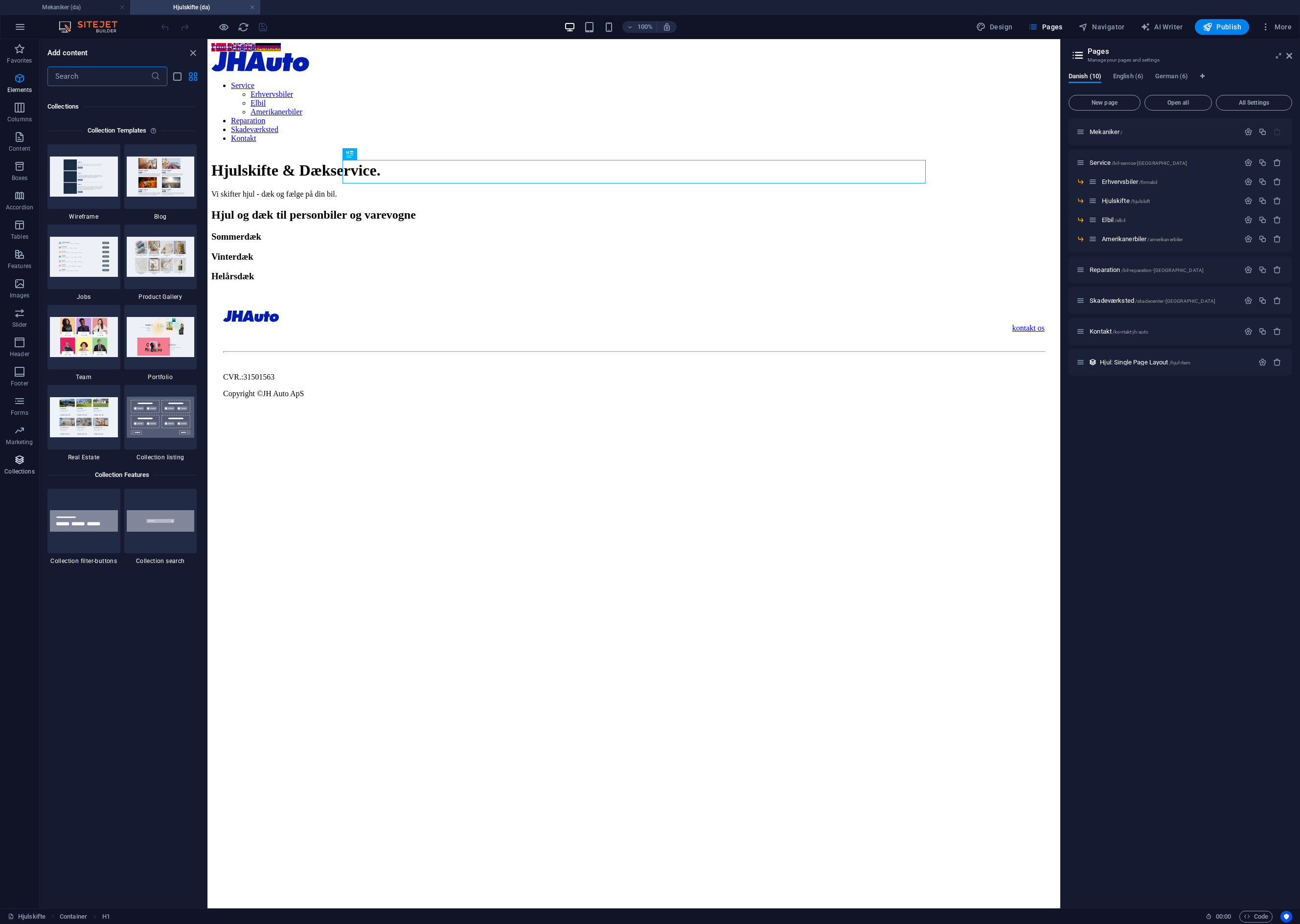
scroll to position [8955, 0]
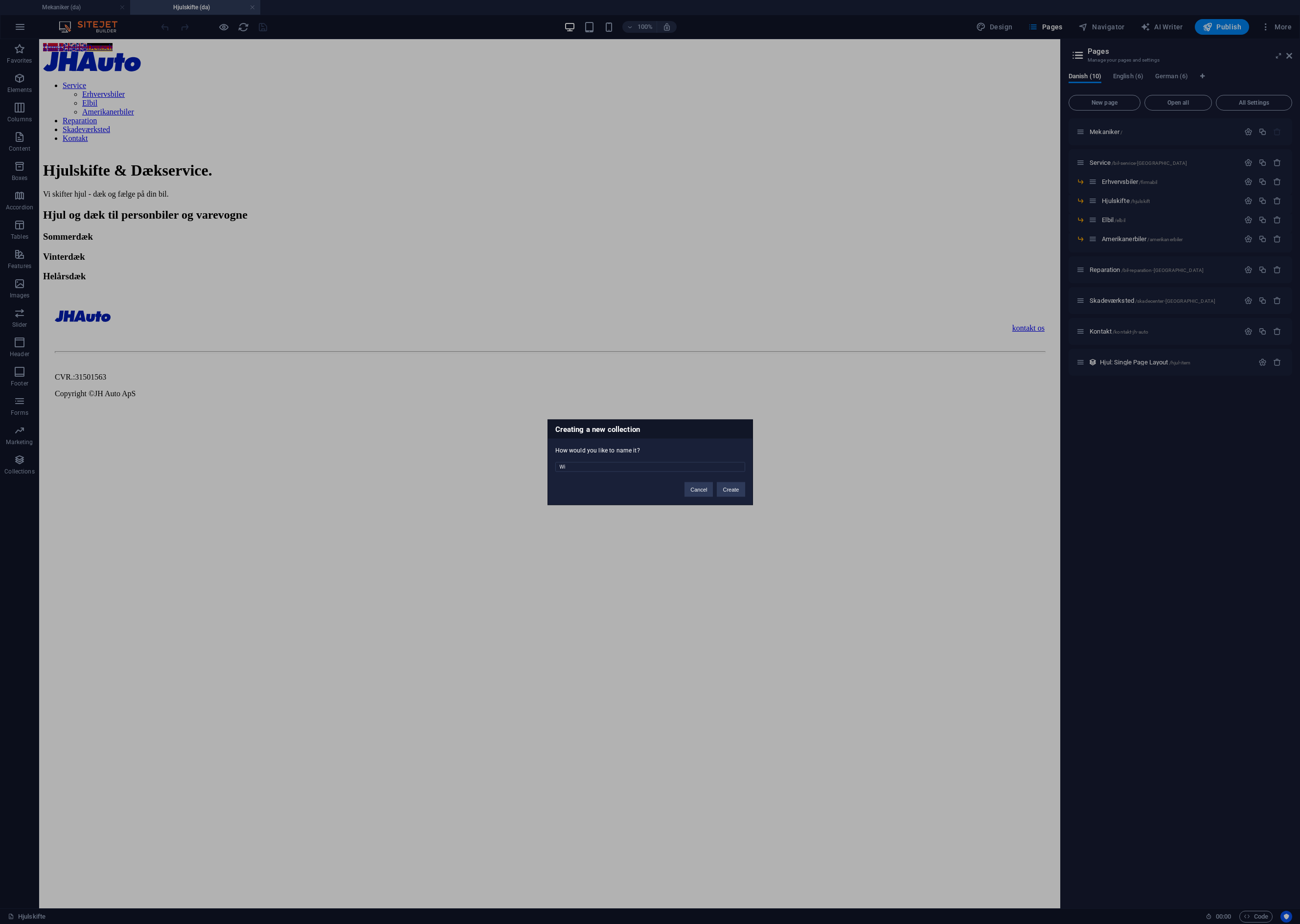
type input "W"
type input "DaekTest"
click at [740, 489] on button "Create" at bounding box center [730, 489] width 28 height 15
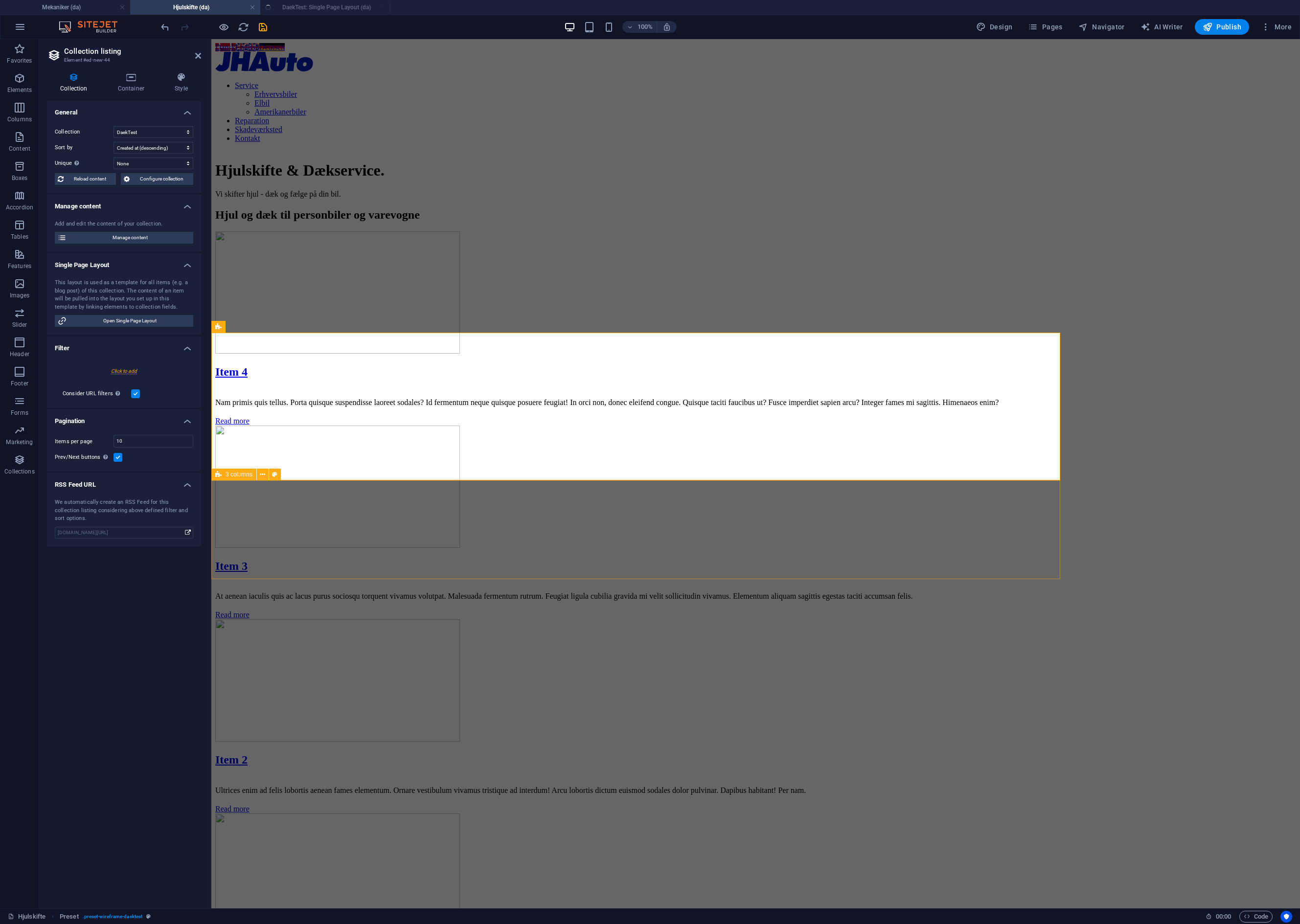
select select "createdAt_DESC"
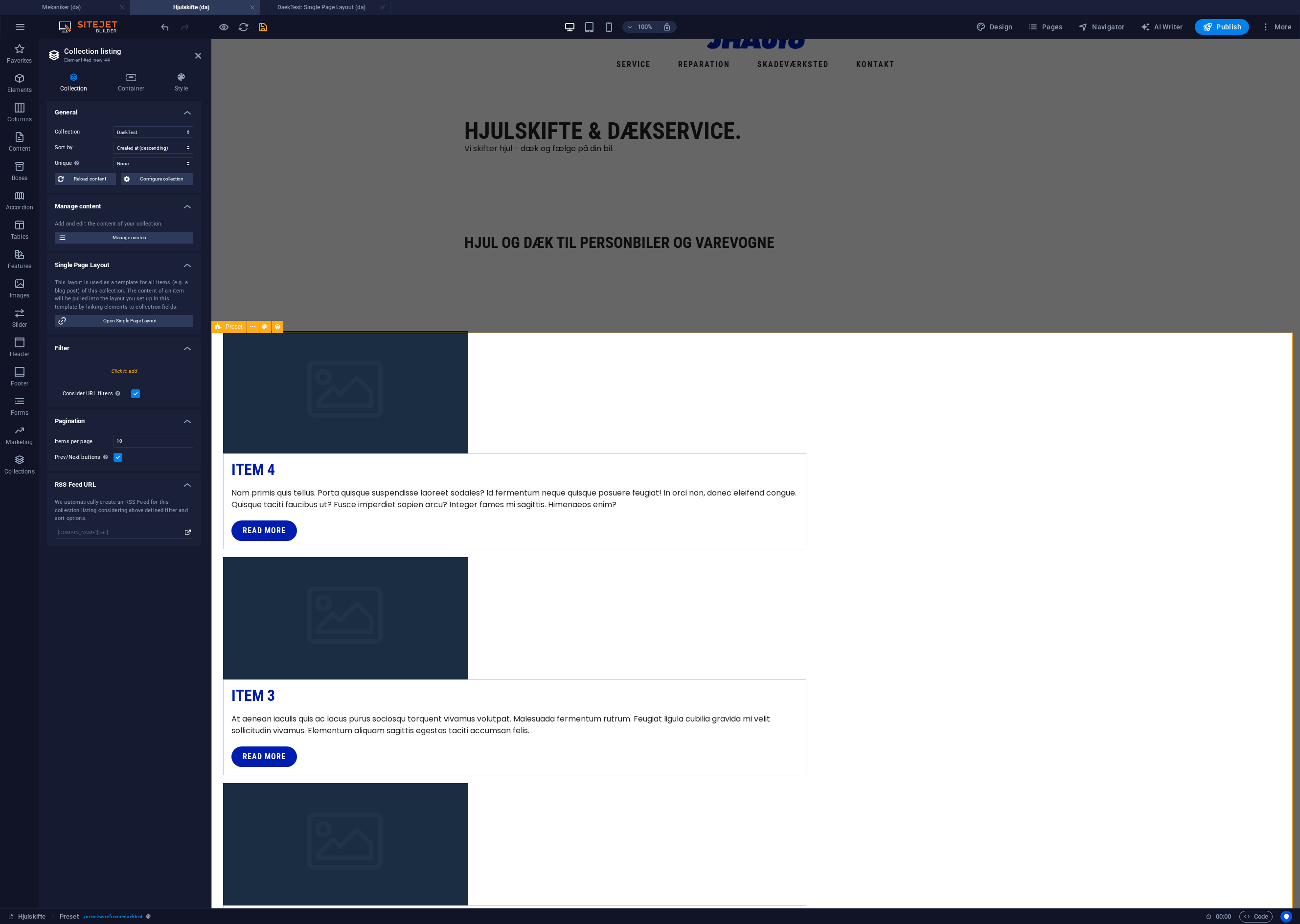
scroll to position [0, 0]
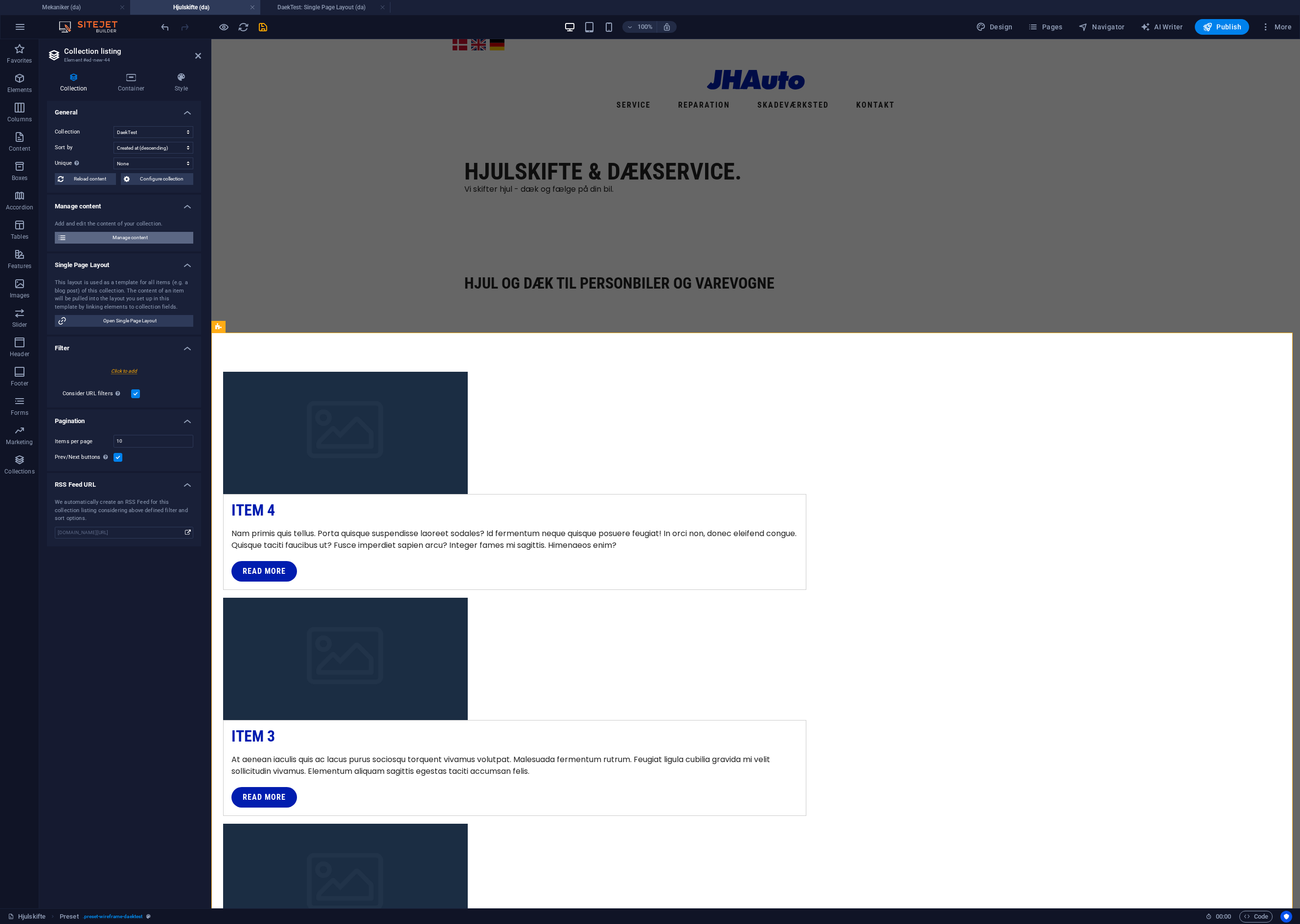
click at [127, 235] on span "Manage content" at bounding box center [130, 237] width 121 height 12
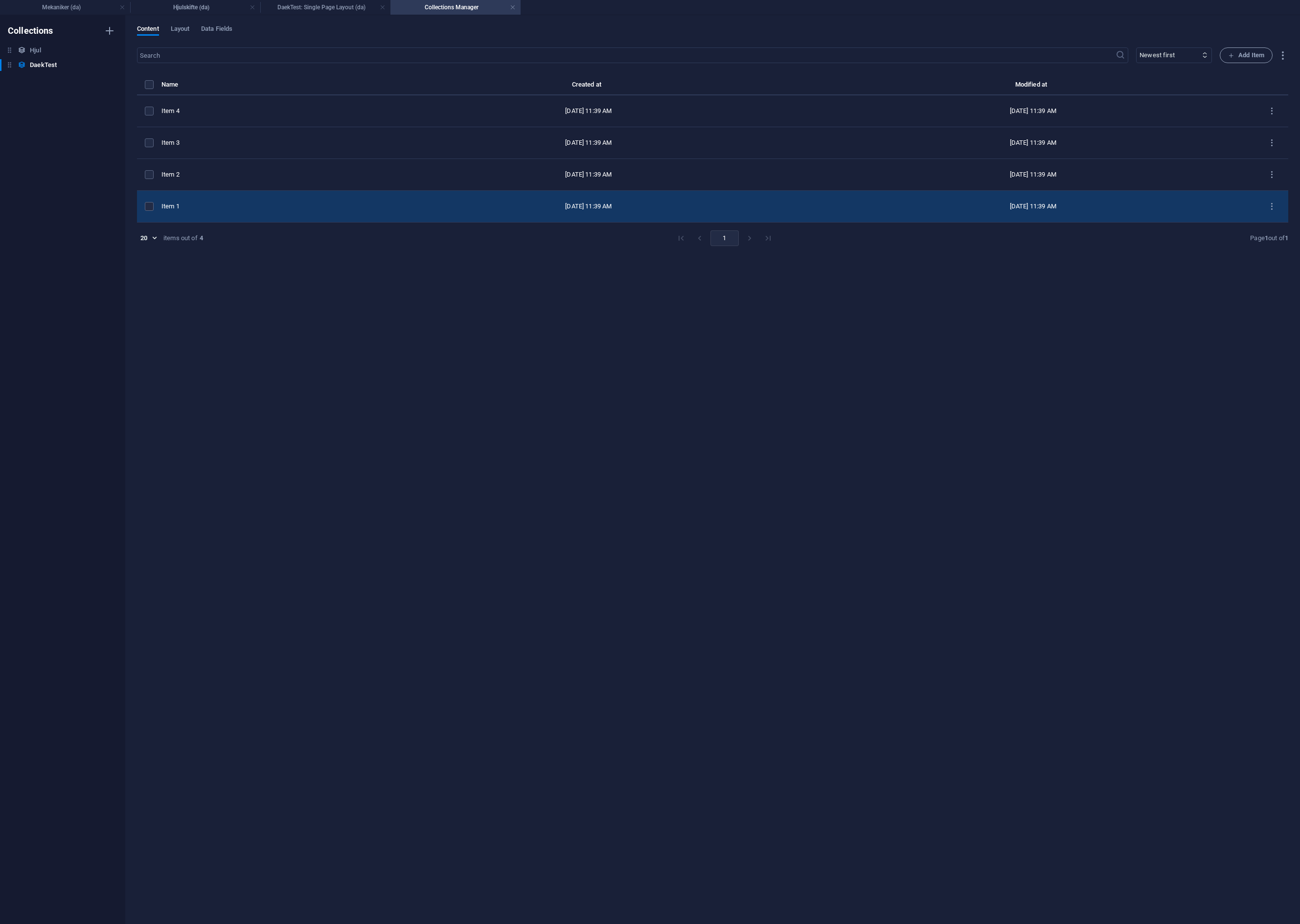
click at [201, 206] on div "Item 1" at bounding box center [259, 206] width 197 height 8
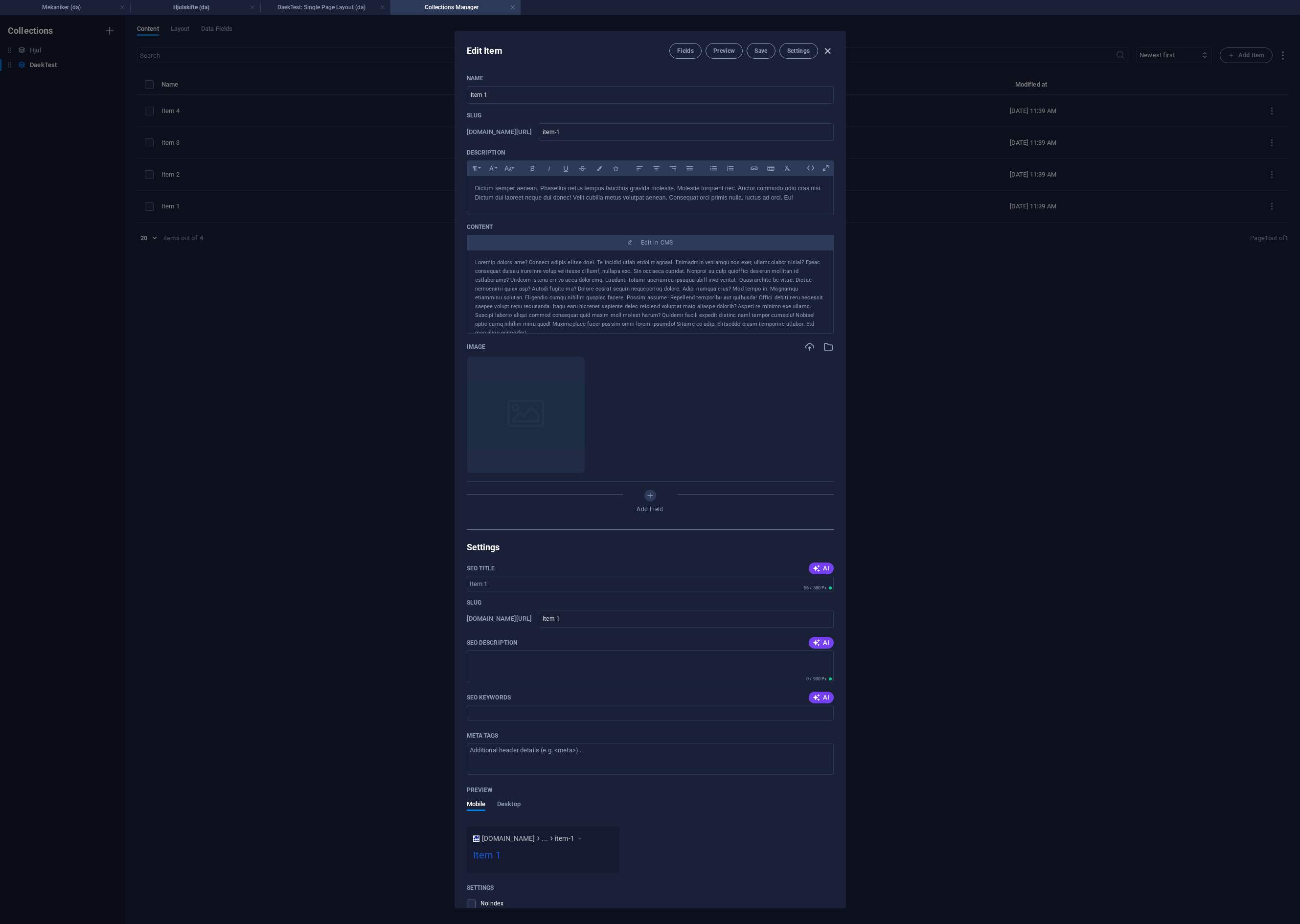
click at [826, 54] on icon "button" at bounding box center [828, 51] width 12 height 12
type input "item-1"
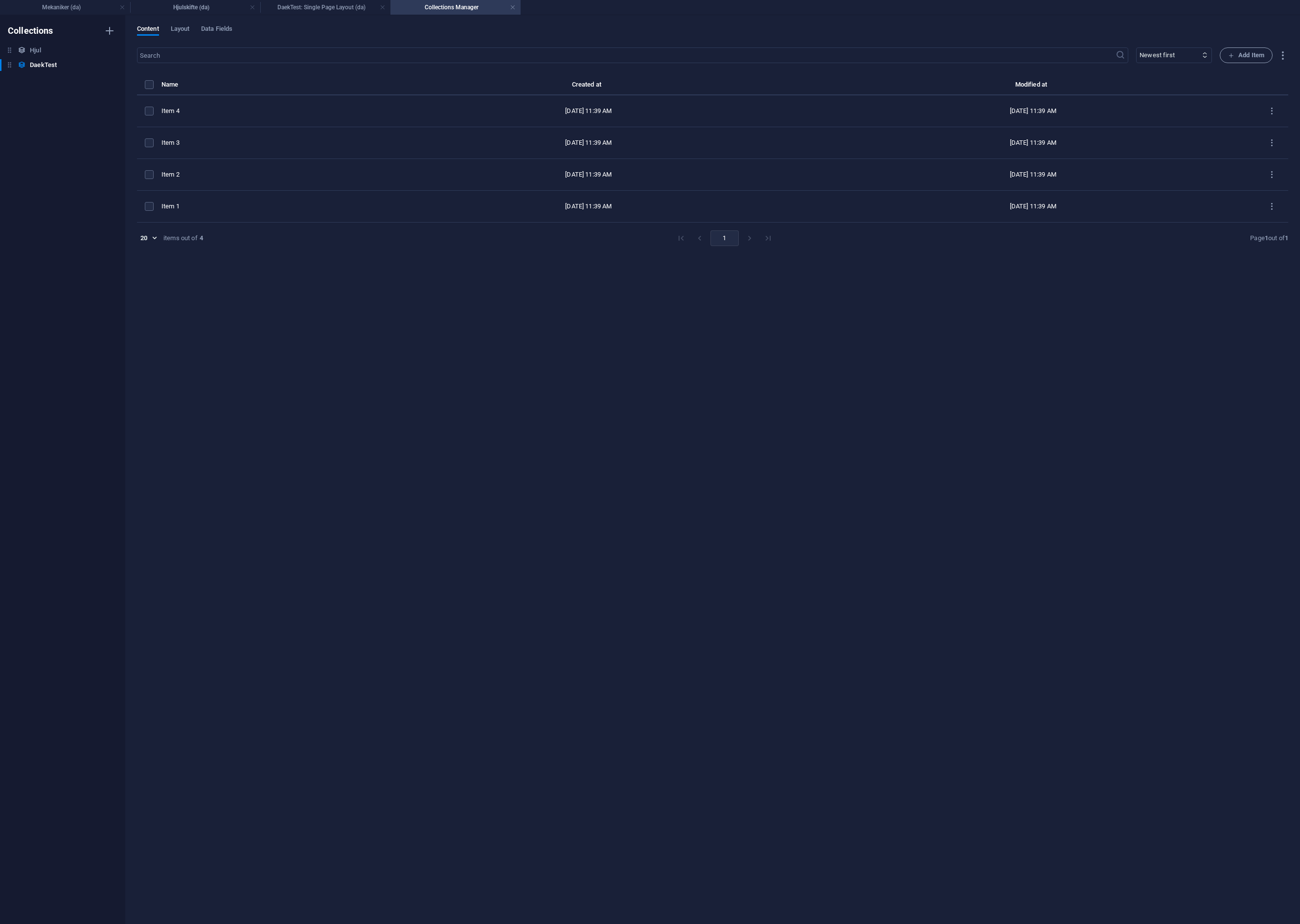
drag, startPoint x: 510, startPoint y: 5, endPoint x: 469, endPoint y: 6, distance: 41.0
click at [510, 5] on link at bounding box center [513, 8] width 6 height 9
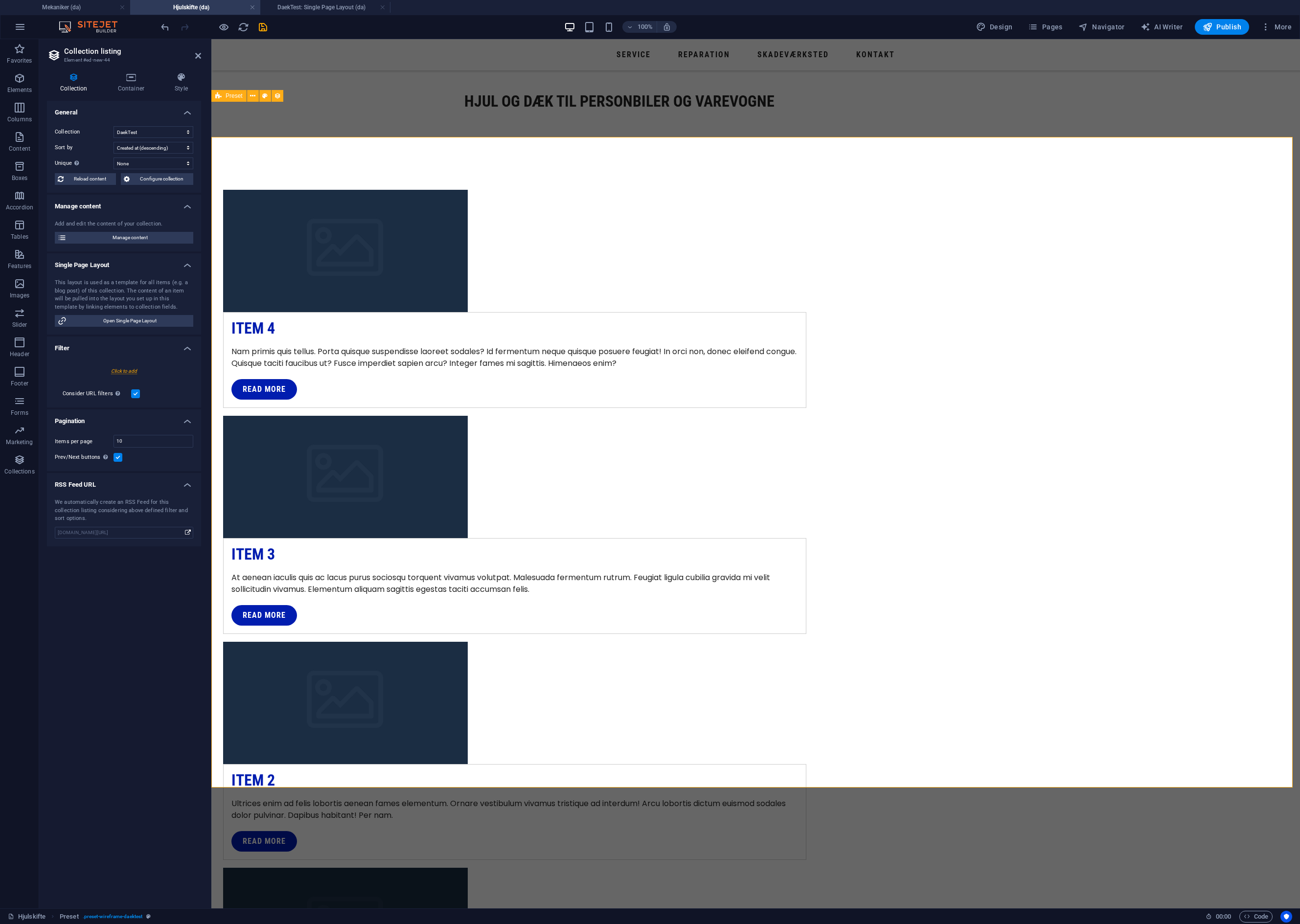
scroll to position [195, 0]
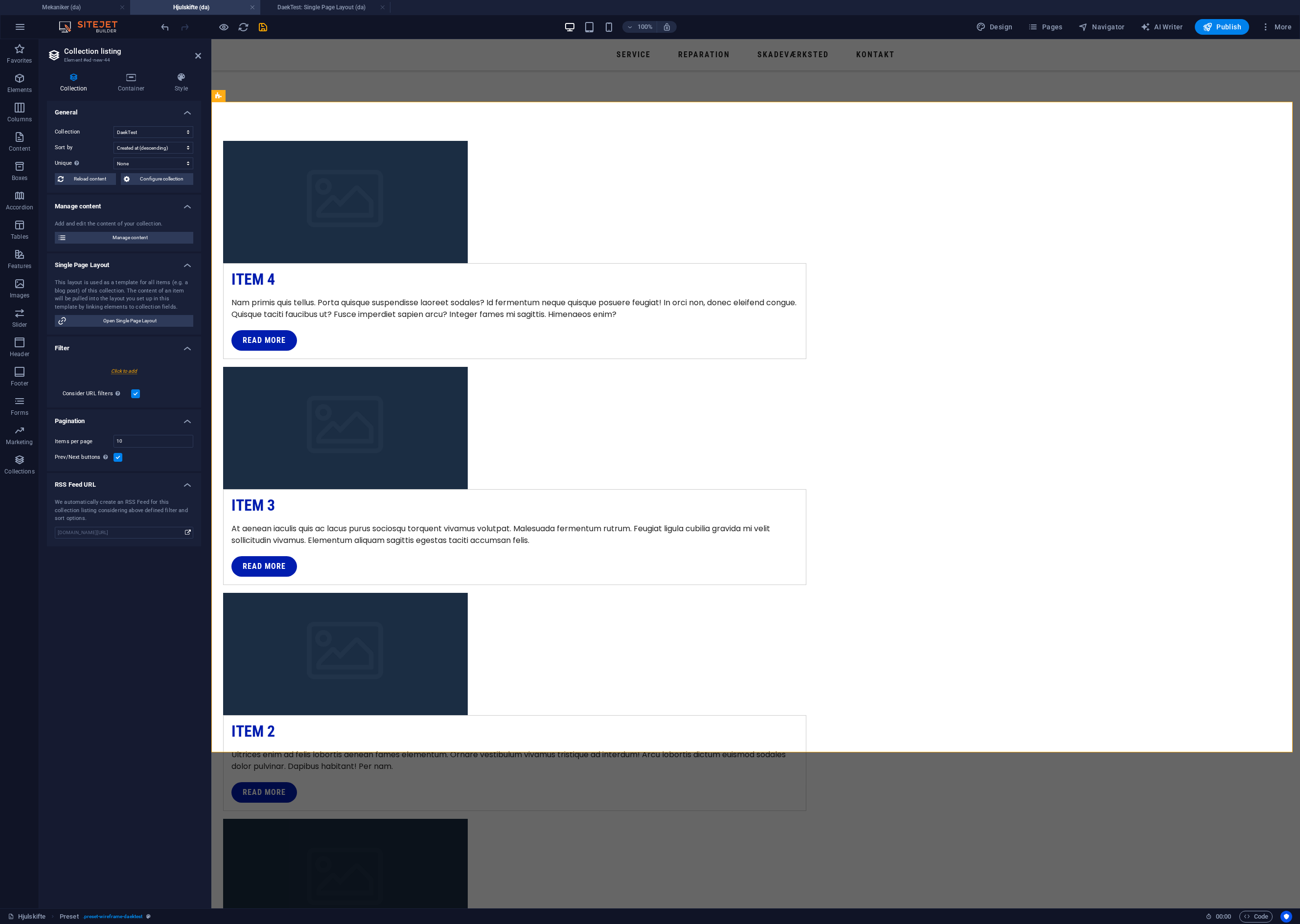
click at [120, 457] on label at bounding box center [117, 457] width 8 height 8
click at [0, 0] on input "Prev/Next buttons Even if checked the pagination will not be displayed when the…" at bounding box center [0, 0] width 0 height 0
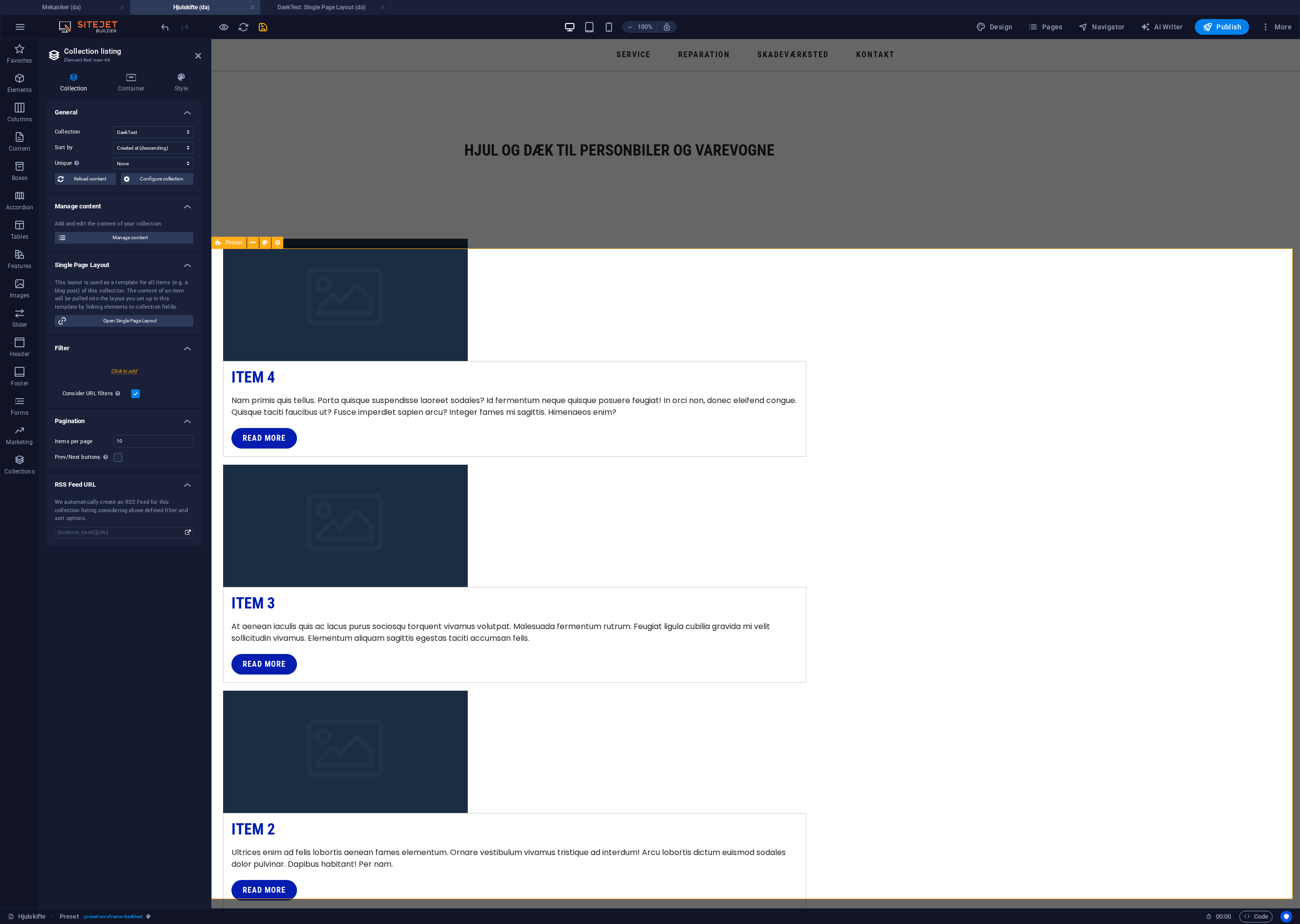
scroll to position [0, 0]
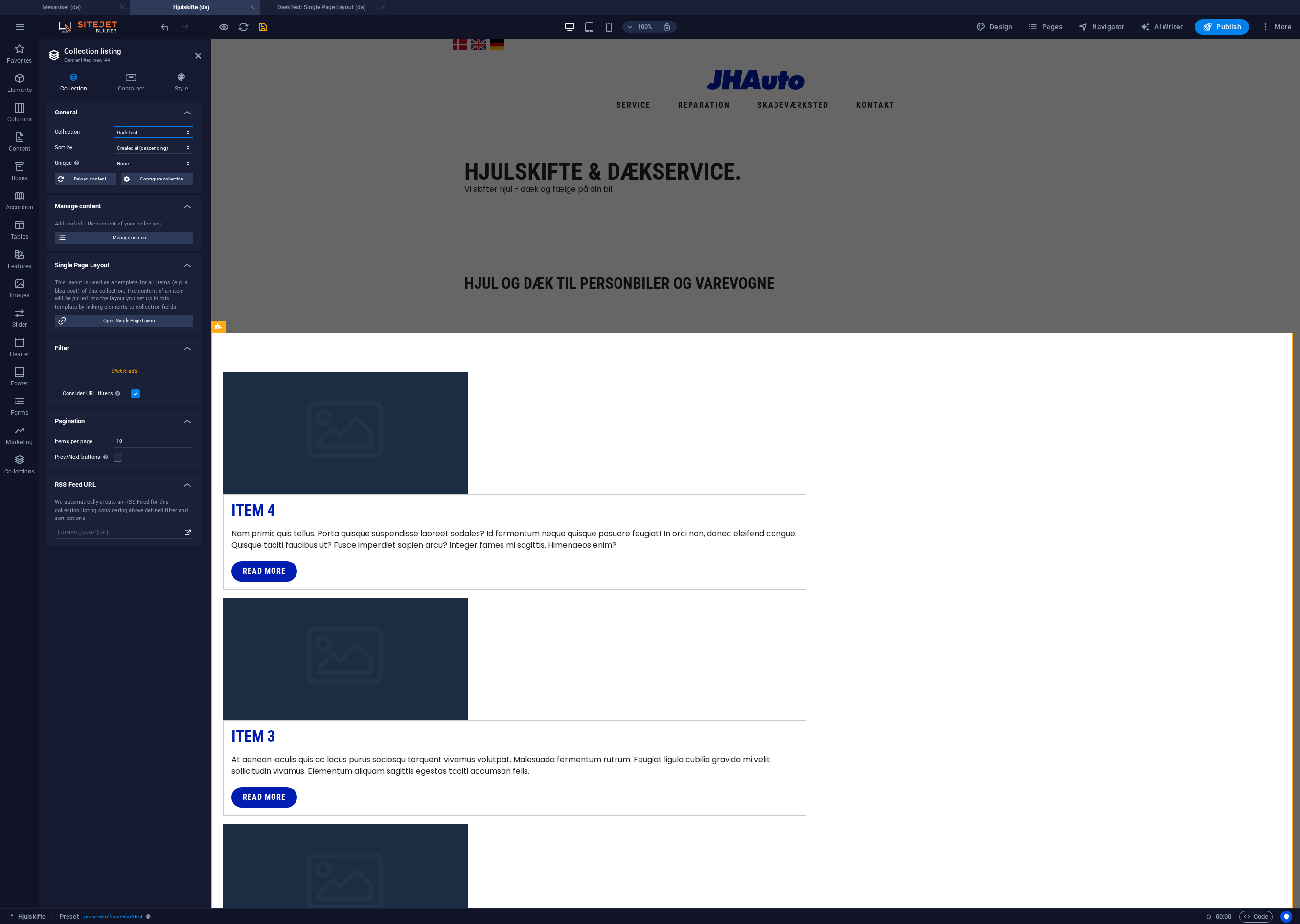
click at [151, 130] on select "DaekTest Hjul" at bounding box center [153, 131] width 80 height 12
click at [113, 126] on select "DaekTest Hjul" at bounding box center [153, 131] width 80 height 12
select select "68e4dfd1b41ba3d18b09c789"
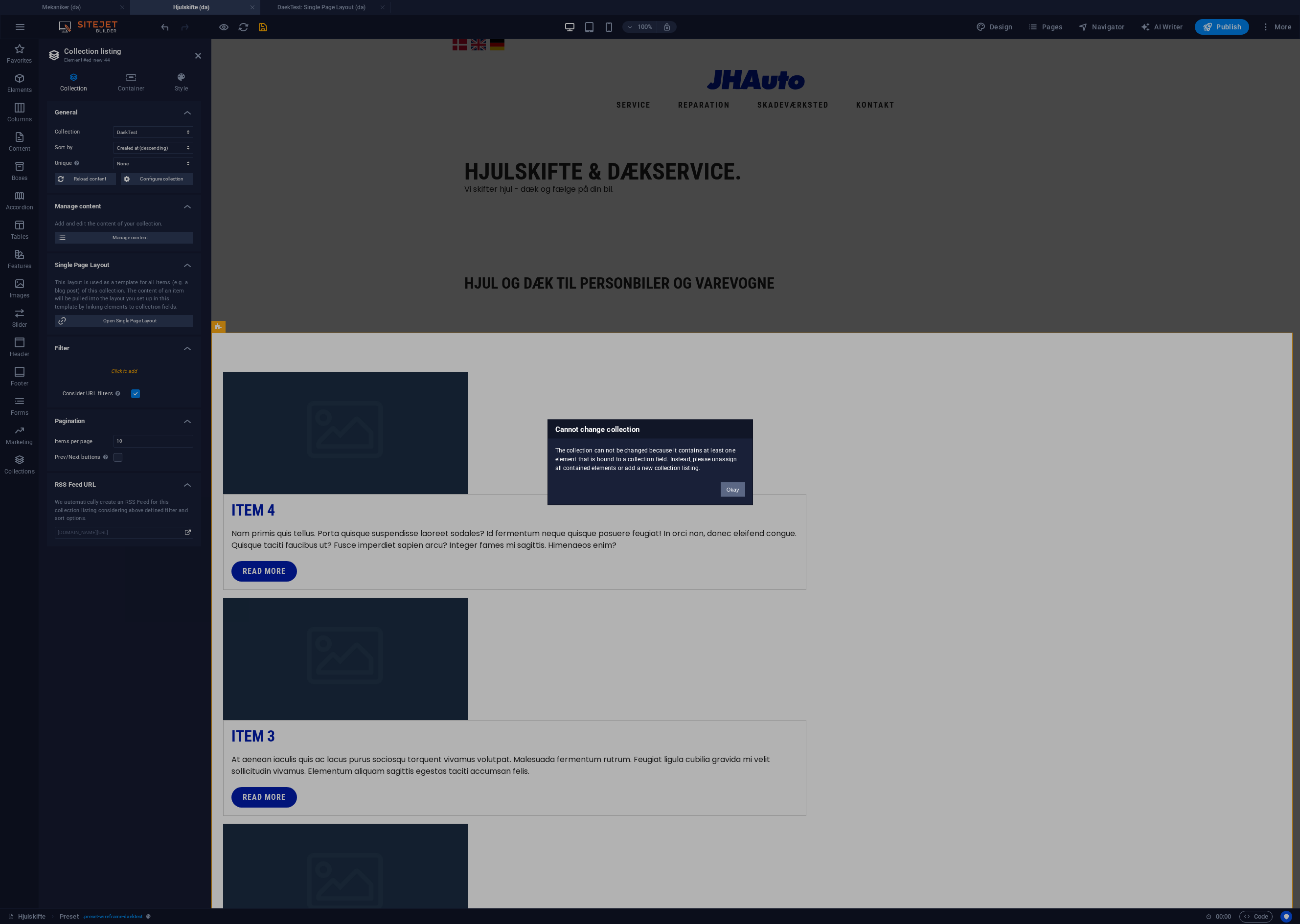
click at [734, 488] on button "Okay" at bounding box center [733, 489] width 25 height 15
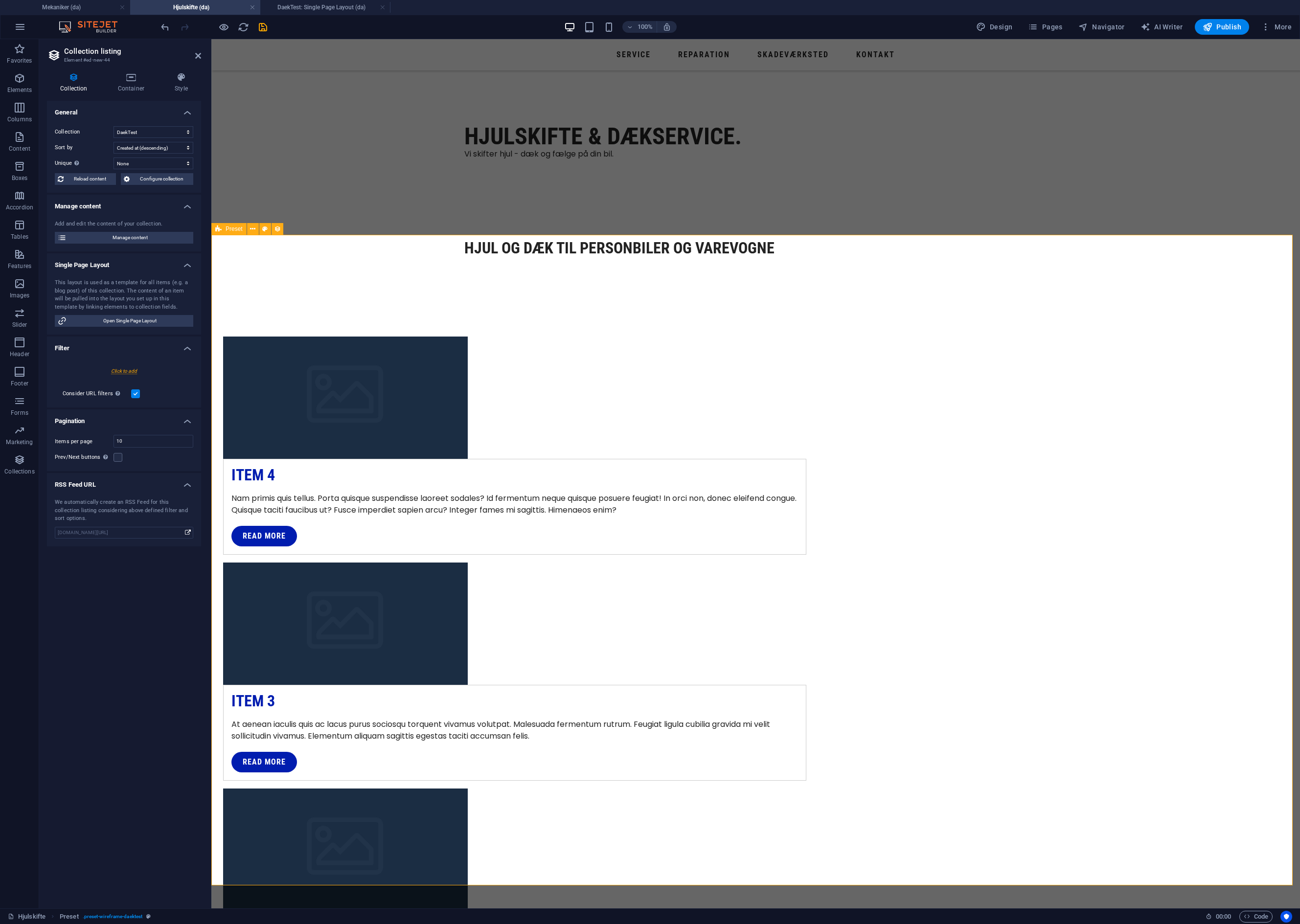
scroll to position [236, 0]
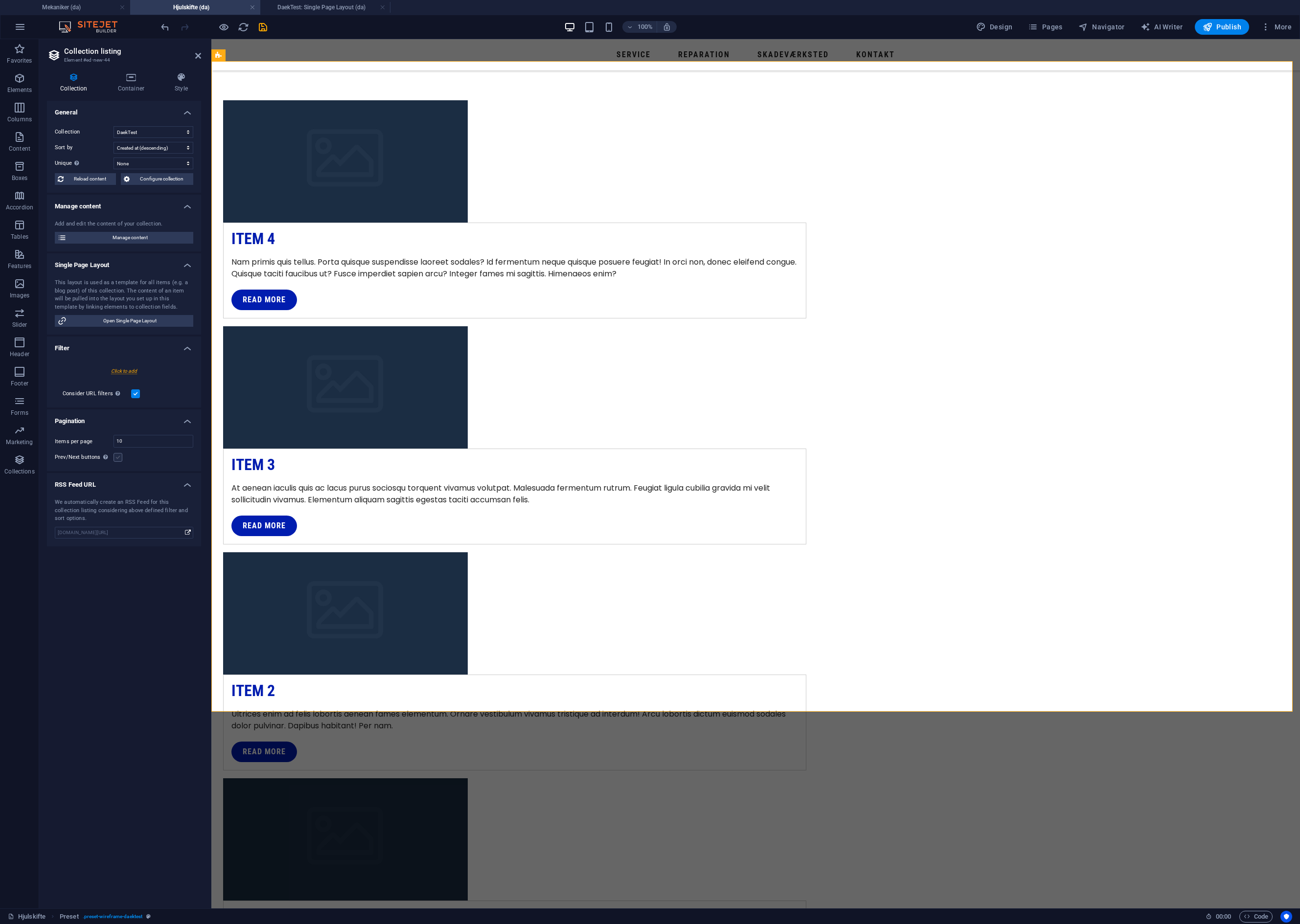
click at [119, 456] on label at bounding box center [117, 457] width 8 height 8
click at [0, 0] on input "Prev/Next buttons Even if checked the pagination will not be displayed when the…" at bounding box center [0, 0] width 0 height 0
click at [262, 707] on icon at bounding box center [262, 706] width 5 height 10
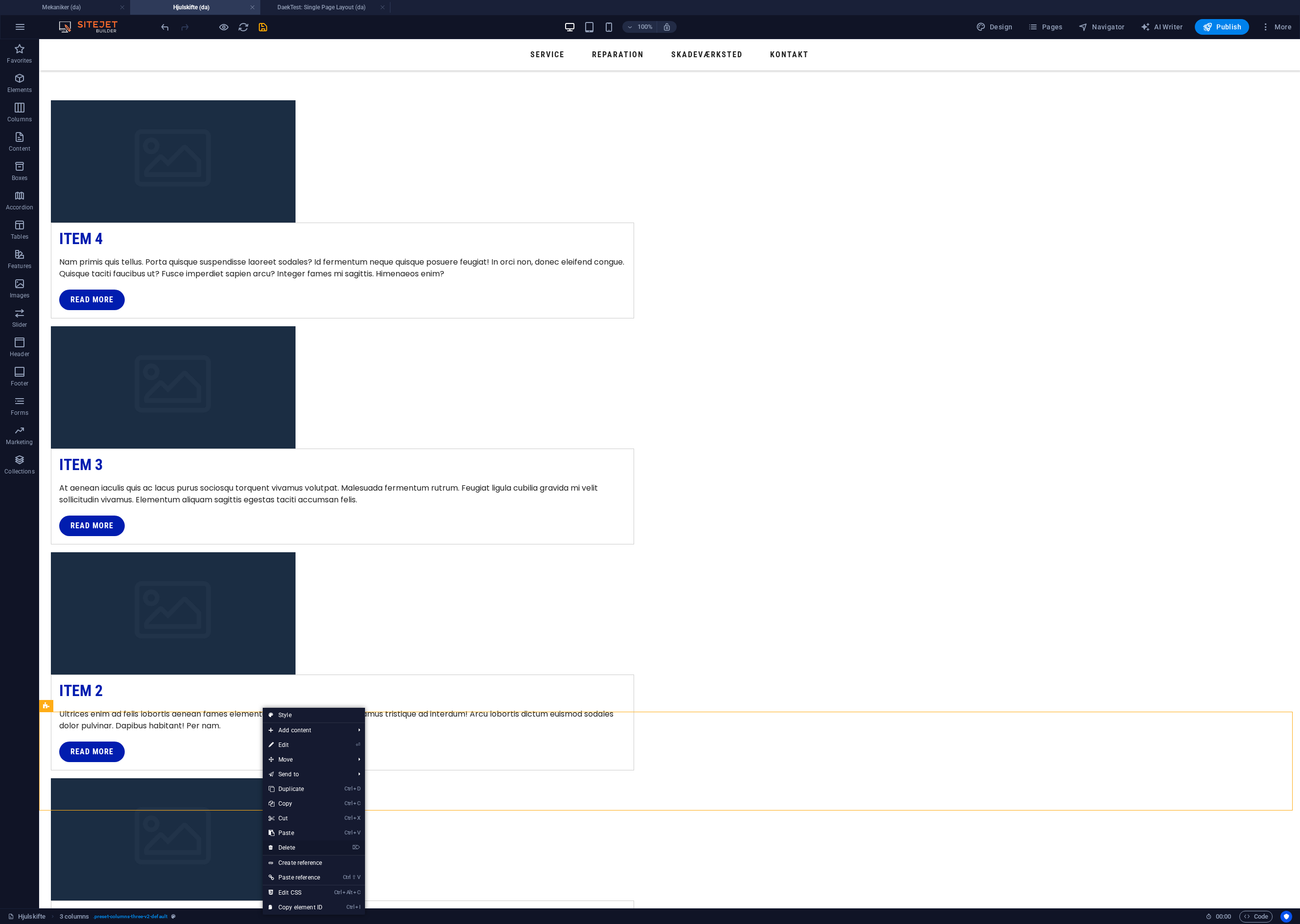
click at [281, 848] on link "⌦ Delete" at bounding box center [295, 848] width 66 height 15
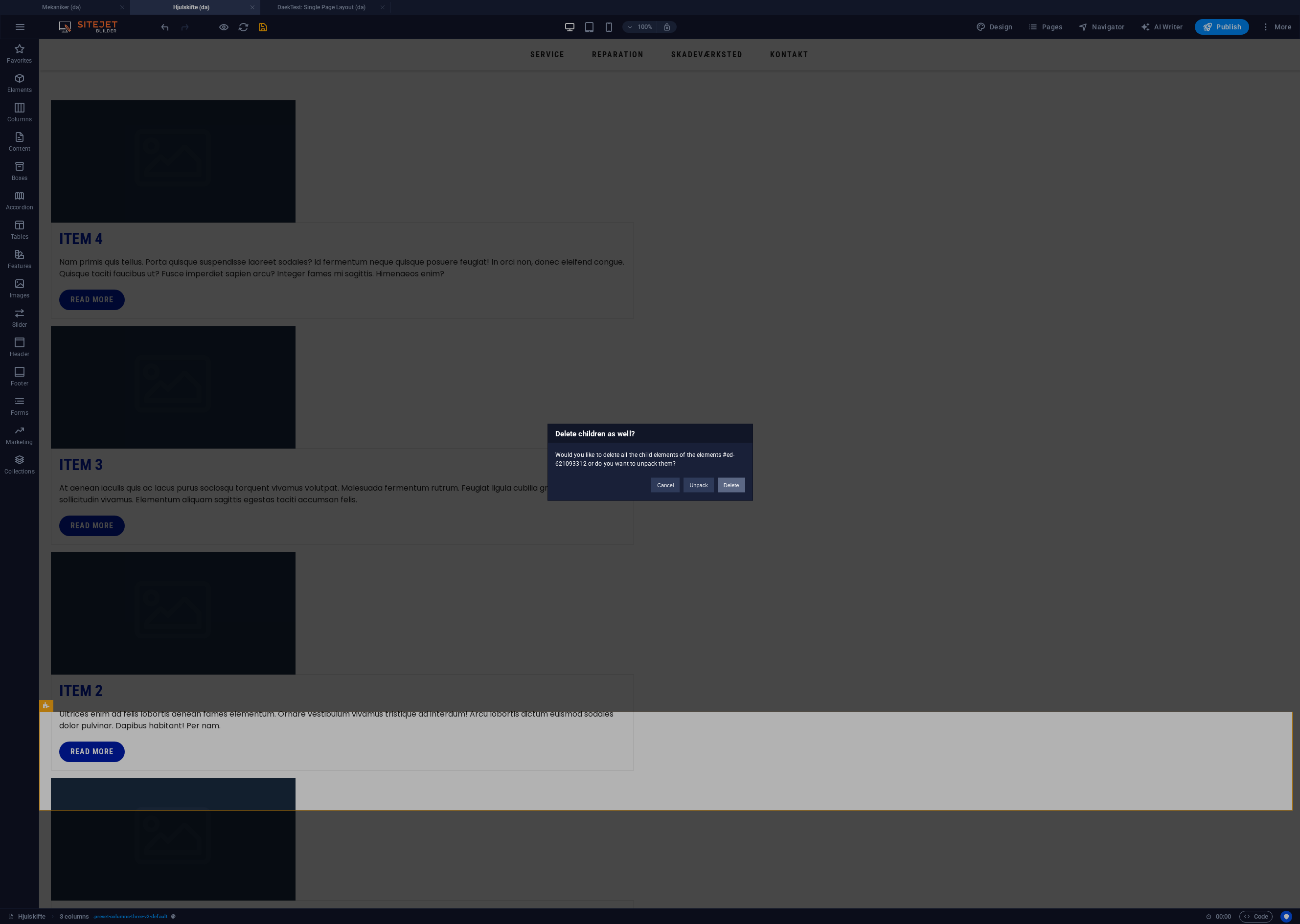
click at [726, 487] on button "Delete" at bounding box center [731, 484] width 27 height 15
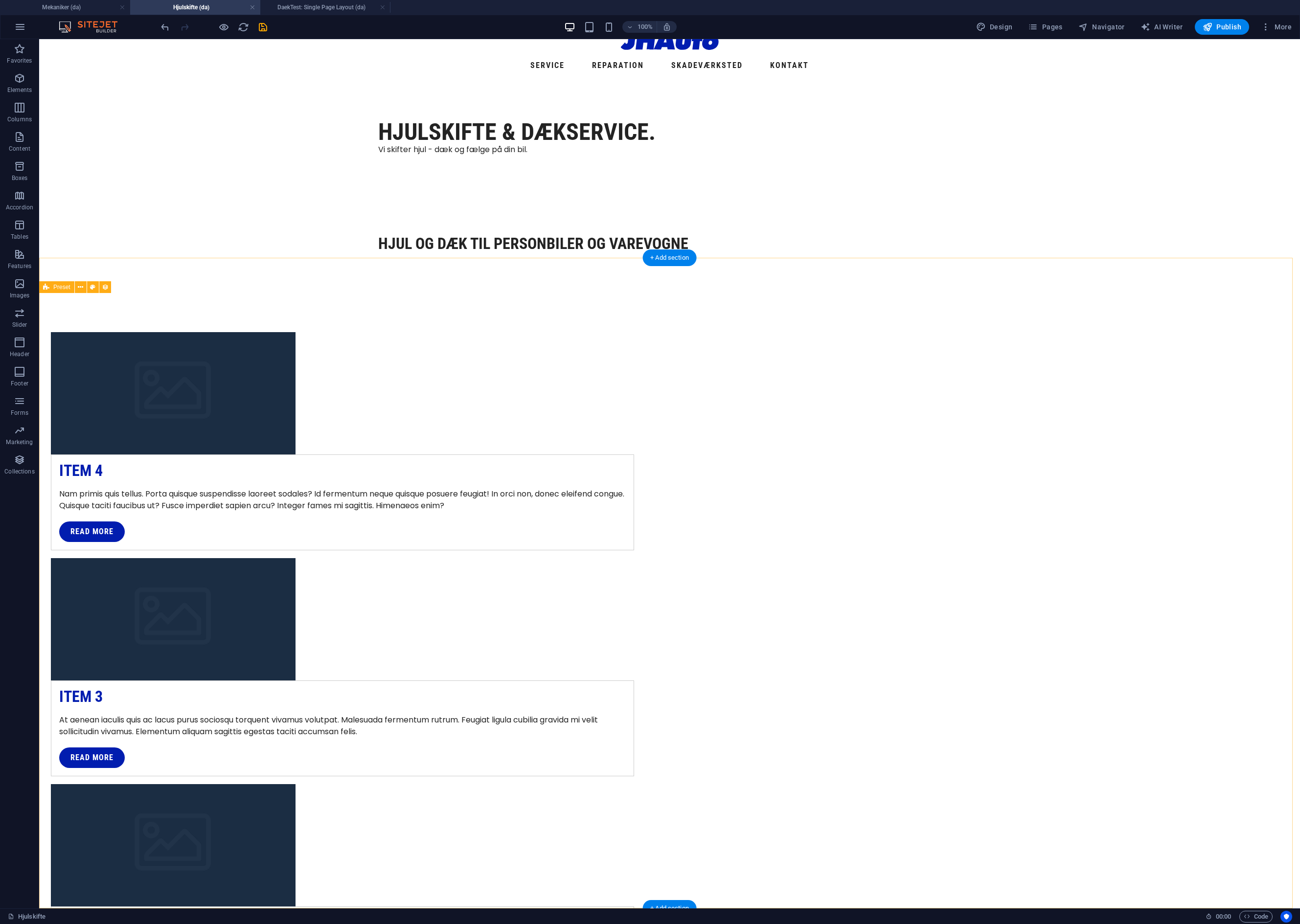
scroll to position [0, 0]
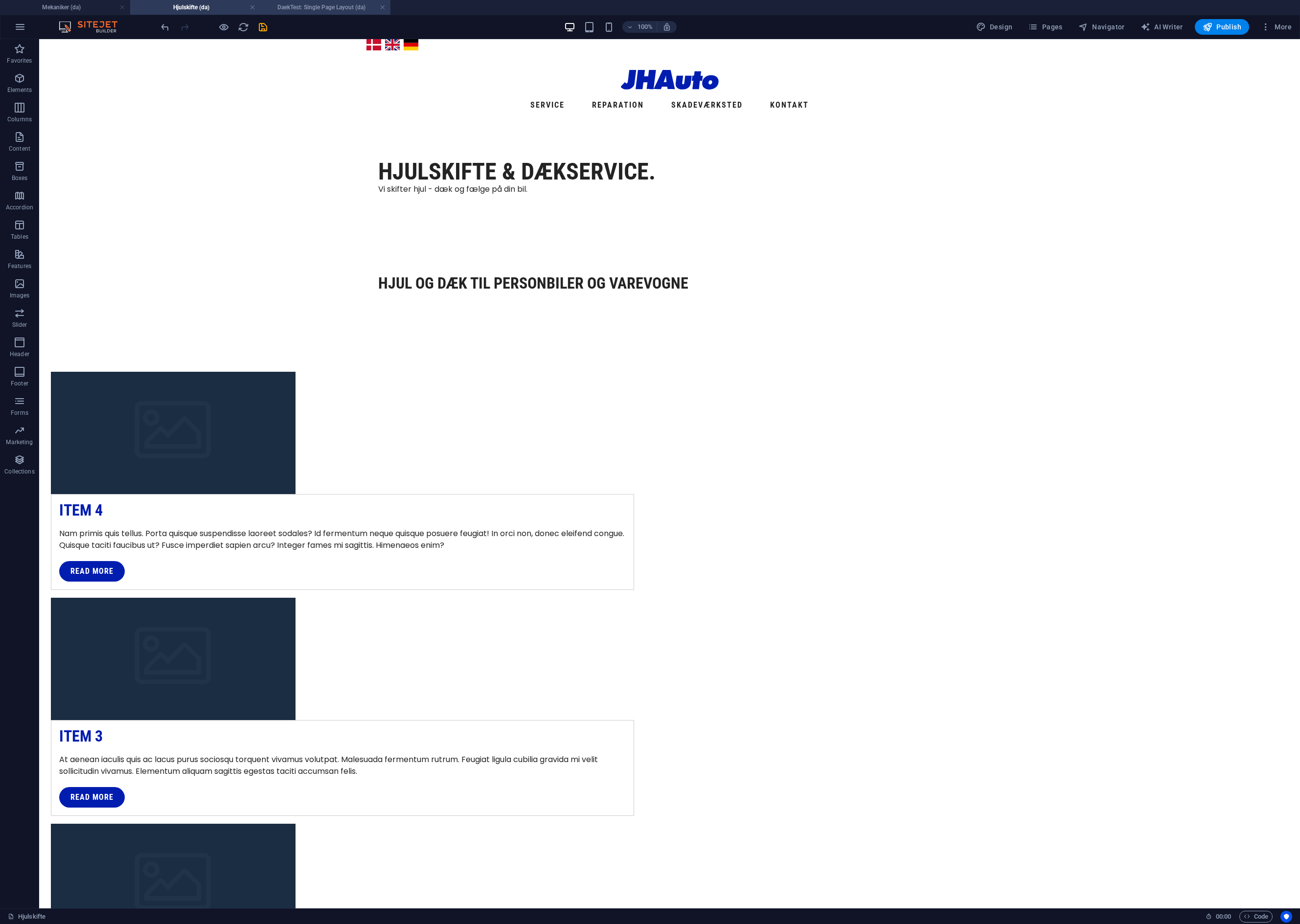
click at [331, 7] on h4 "DaekTest: Single Page Layout (da)" at bounding box center [325, 8] width 130 height 11
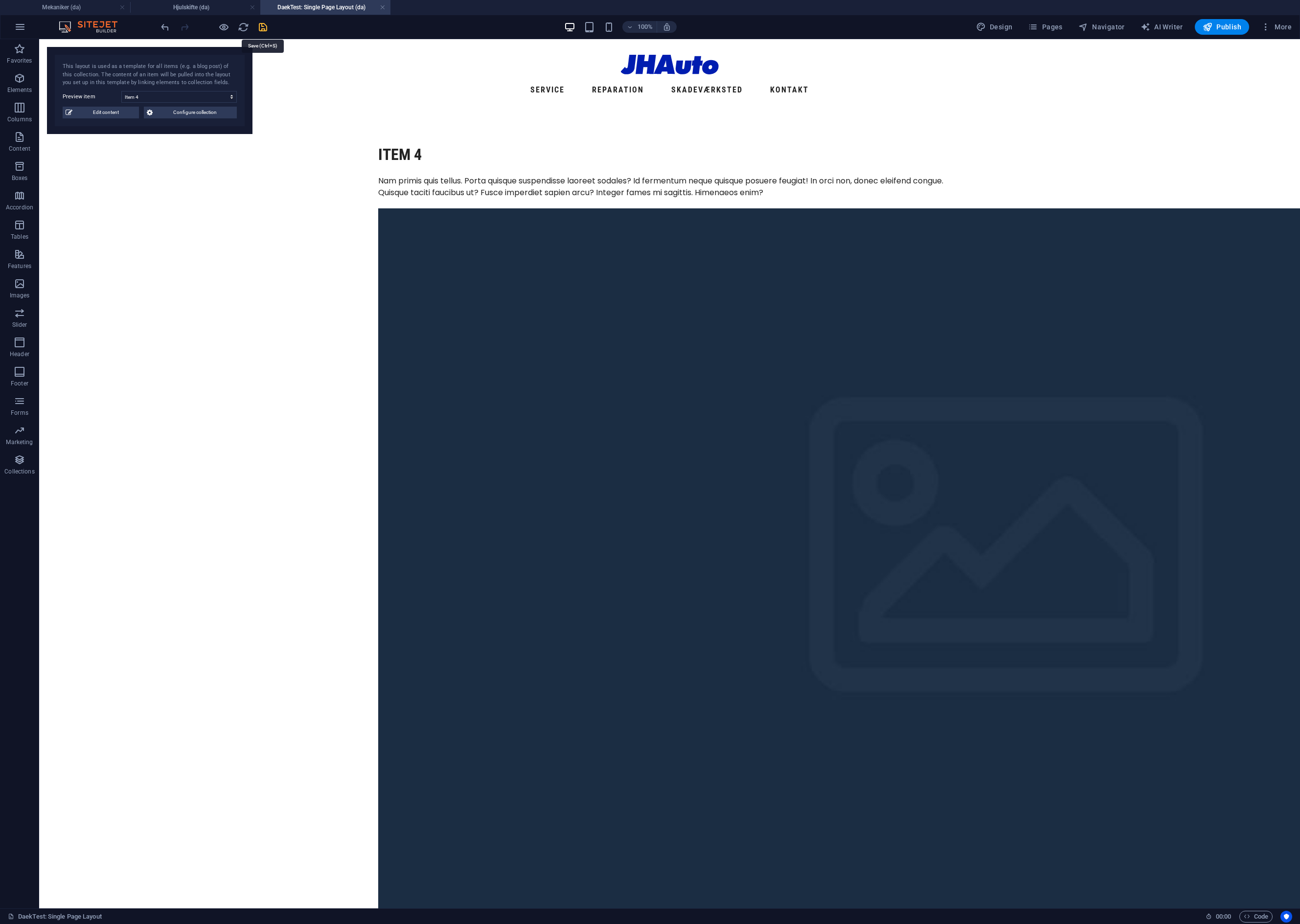
click at [266, 29] on icon "save" at bounding box center [262, 27] width 12 height 12
click at [381, 6] on link at bounding box center [383, 8] width 6 height 9
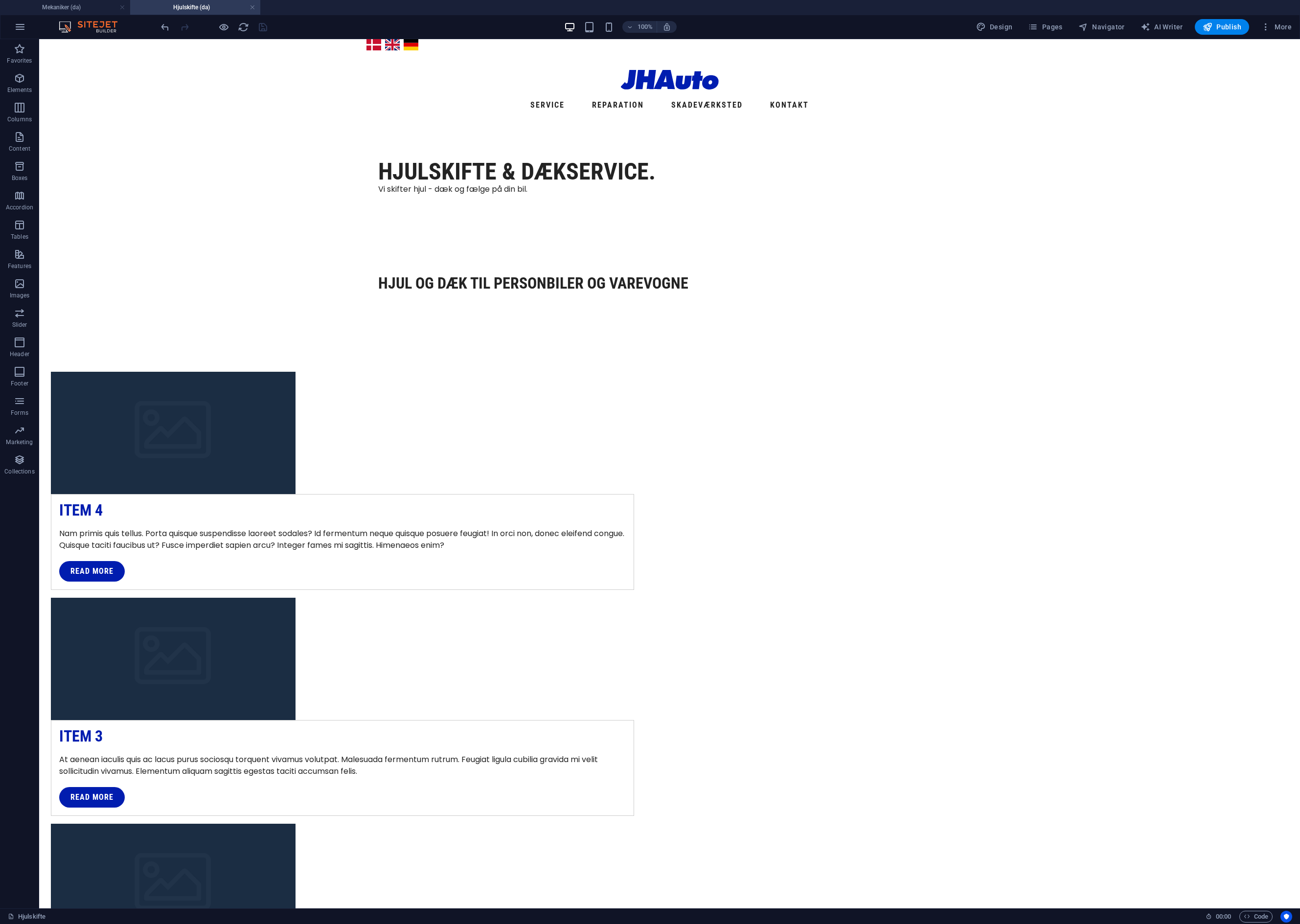
click at [201, 5] on h4 "Hjulskifte (da)" at bounding box center [195, 8] width 130 height 11
click at [1282, 22] on span "More" at bounding box center [1276, 27] width 31 height 10
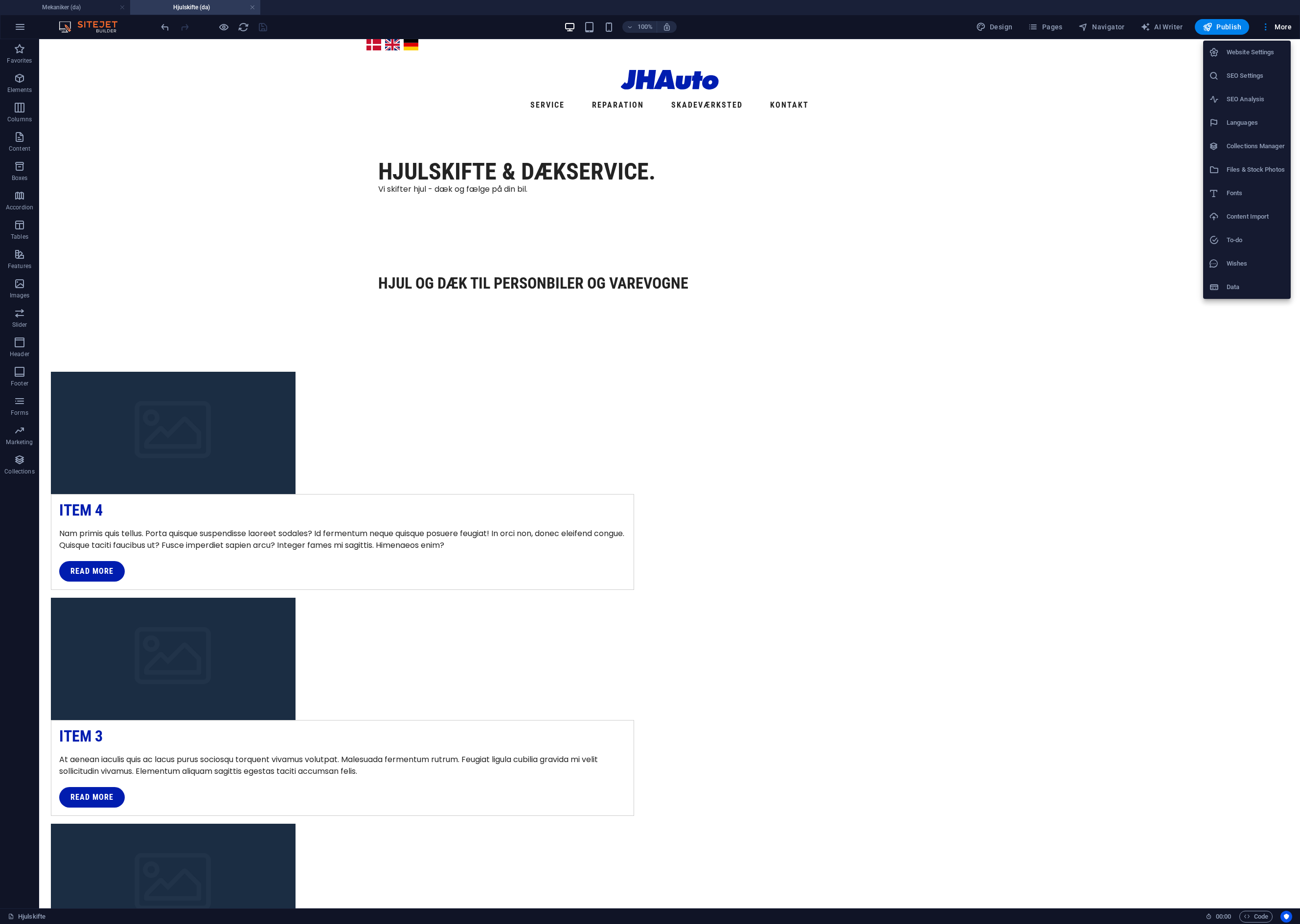
click at [1243, 147] on h6 "Collections Manager" at bounding box center [1255, 146] width 58 height 12
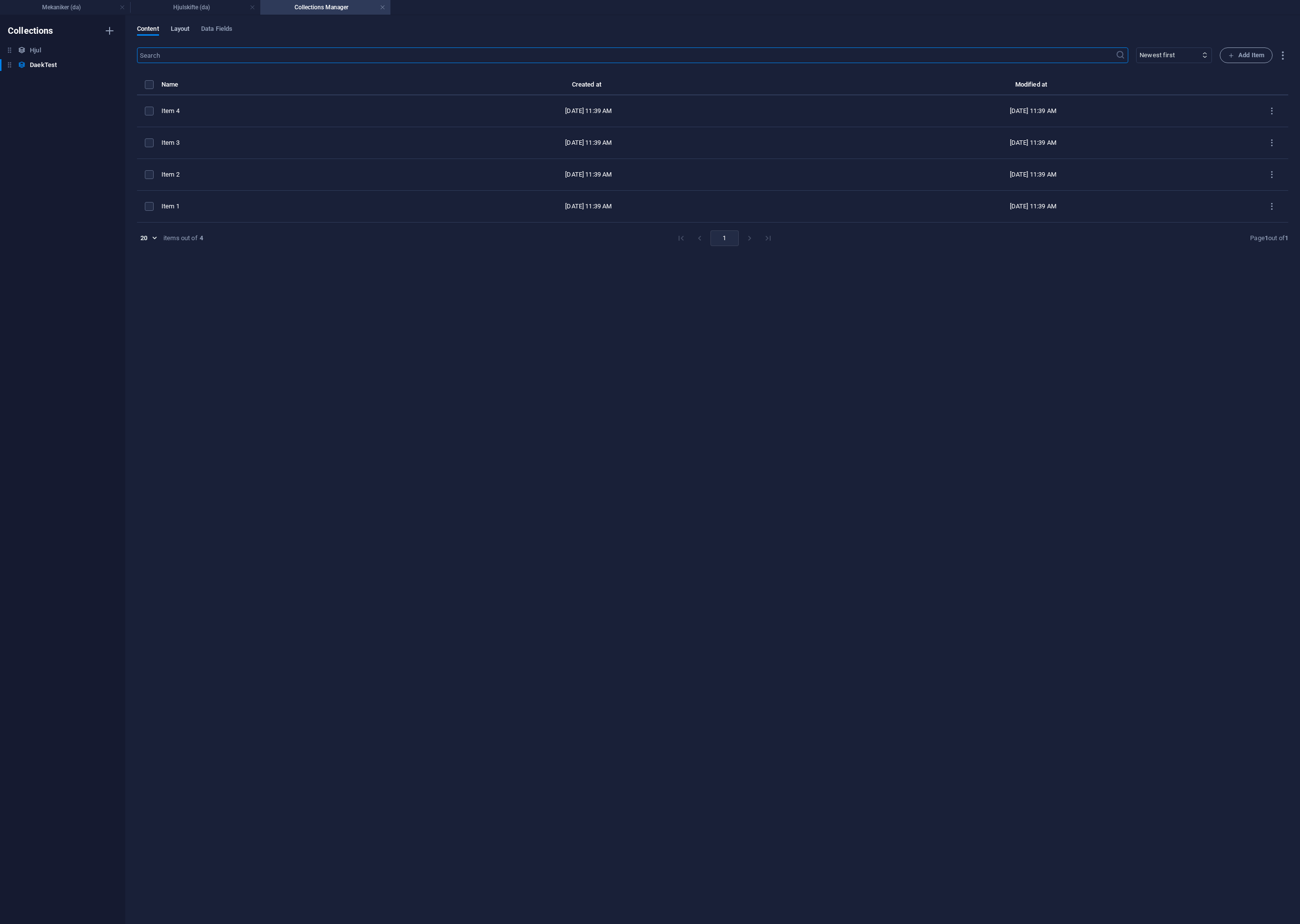
click at [188, 25] on span "Layout" at bounding box center [180, 30] width 19 height 14
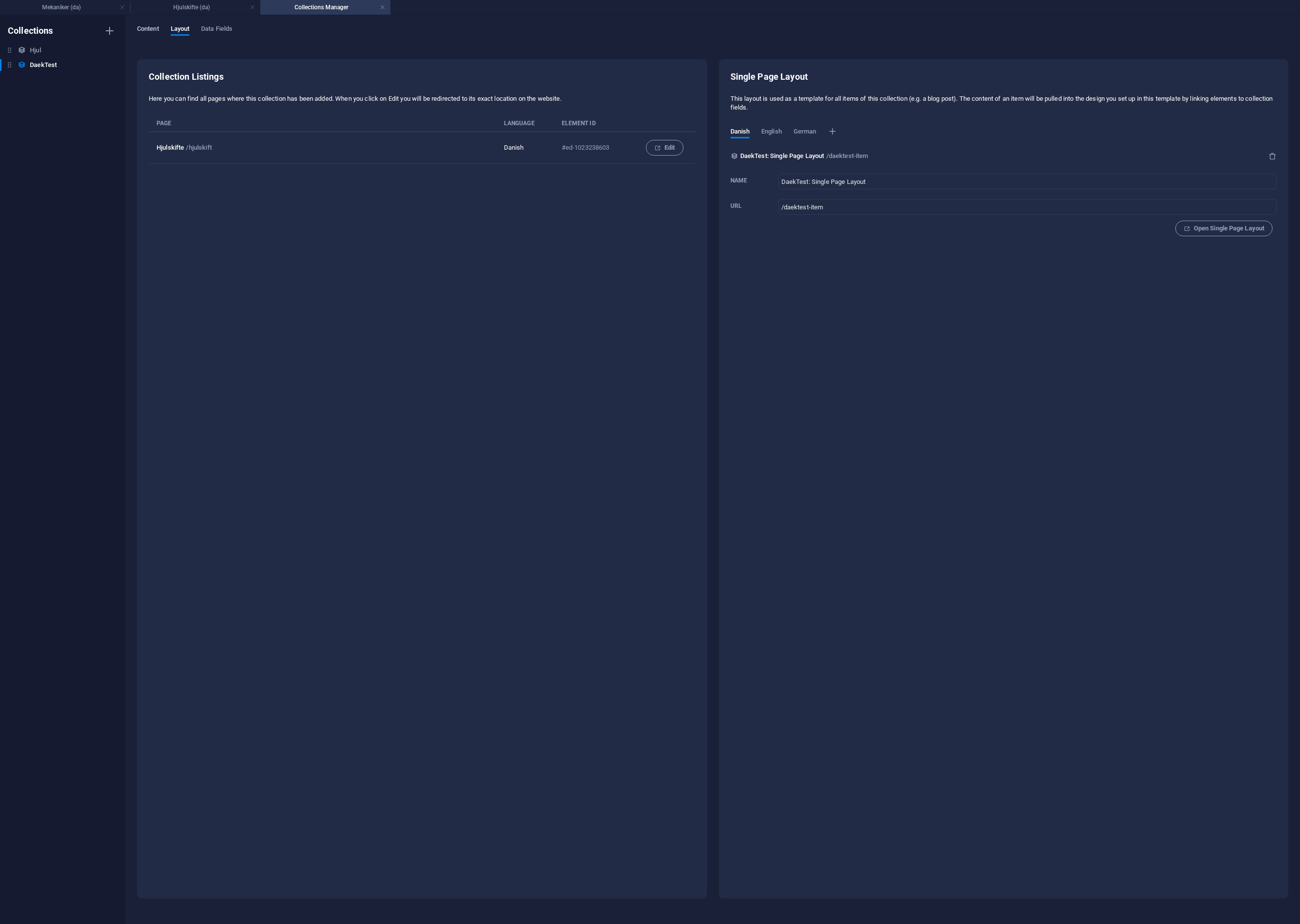
click at [142, 26] on span "Content" at bounding box center [147, 30] width 22 height 14
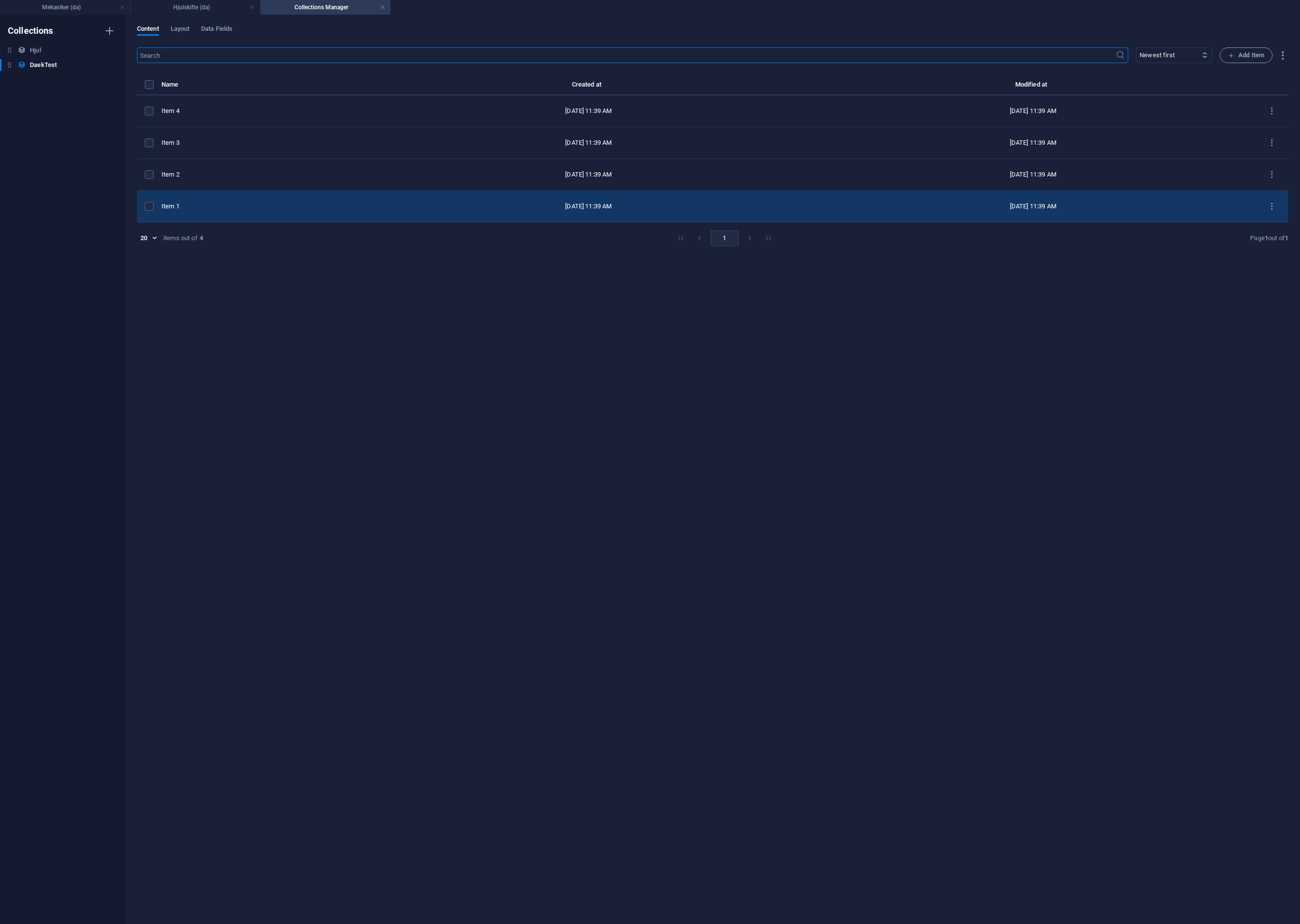
click at [204, 208] on div "Item 1" at bounding box center [259, 206] width 197 height 8
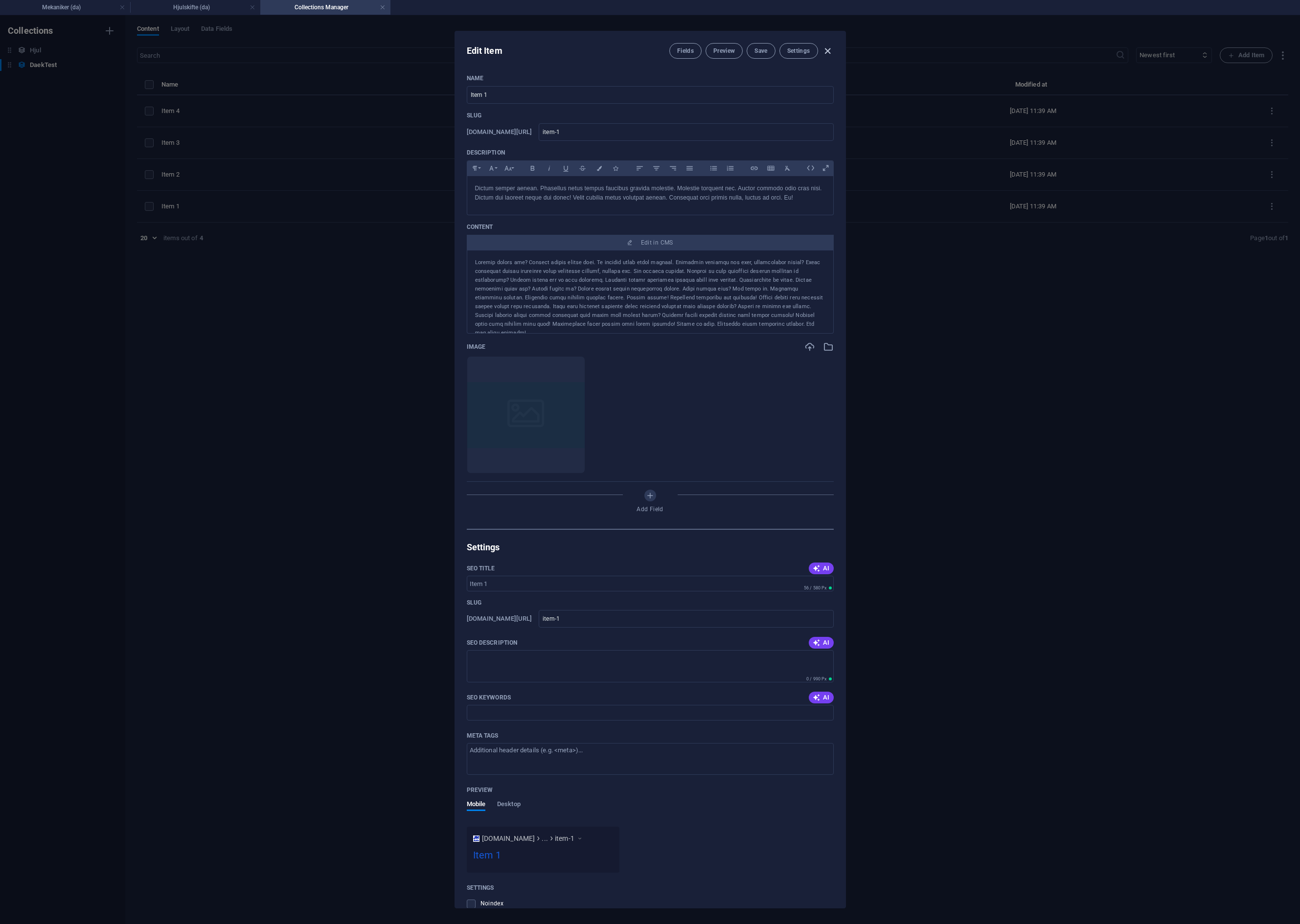
click at [826, 51] on icon "button" at bounding box center [828, 51] width 12 height 12
type input "item-1"
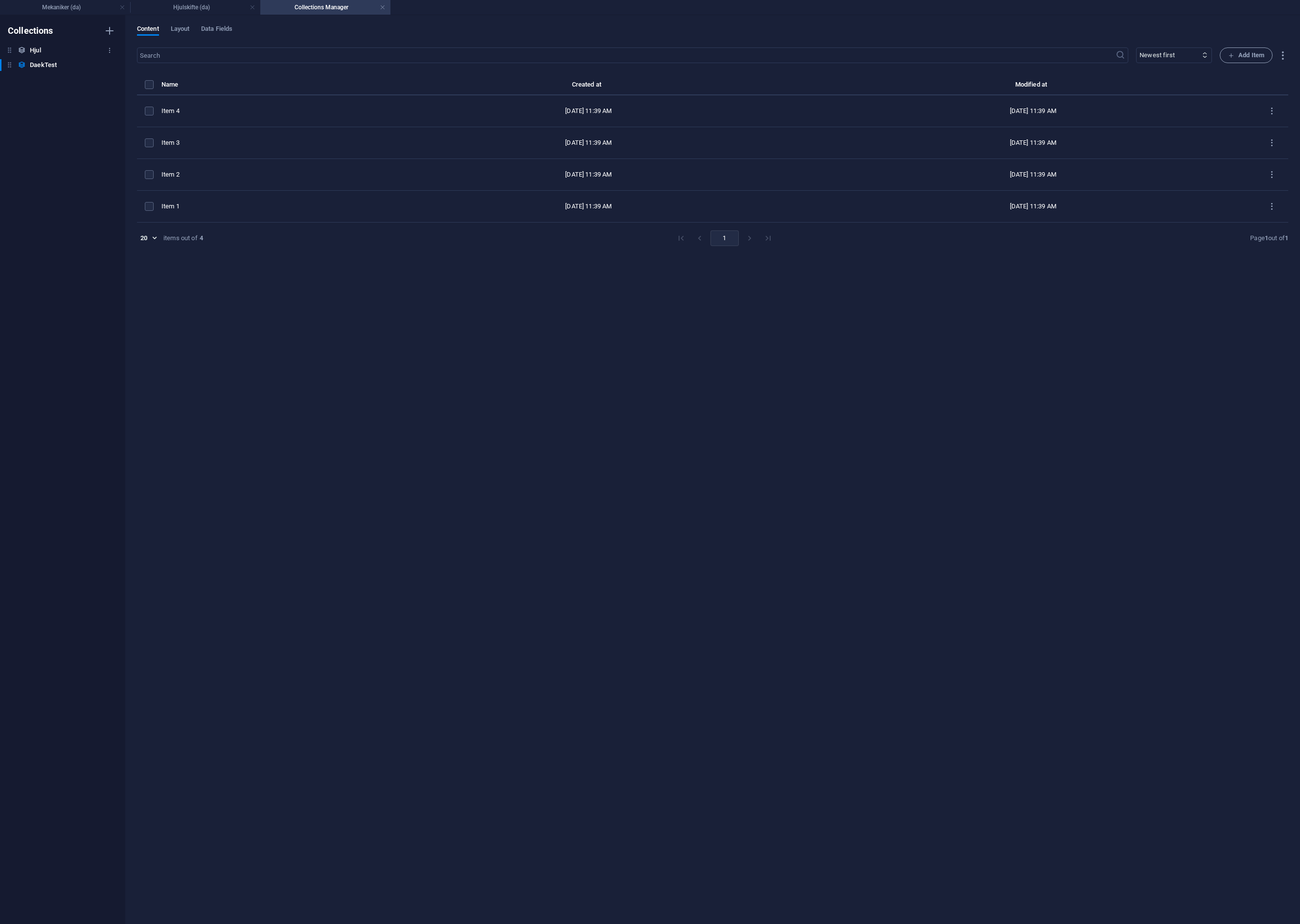
click at [40, 50] on h6 "Hjul" at bounding box center [36, 50] width 11 height 12
click at [110, 49] on icon "button" at bounding box center [110, 50] width 7 height 7
click at [111, 114] on h6 "Delete" at bounding box center [118, 117] width 26 height 12
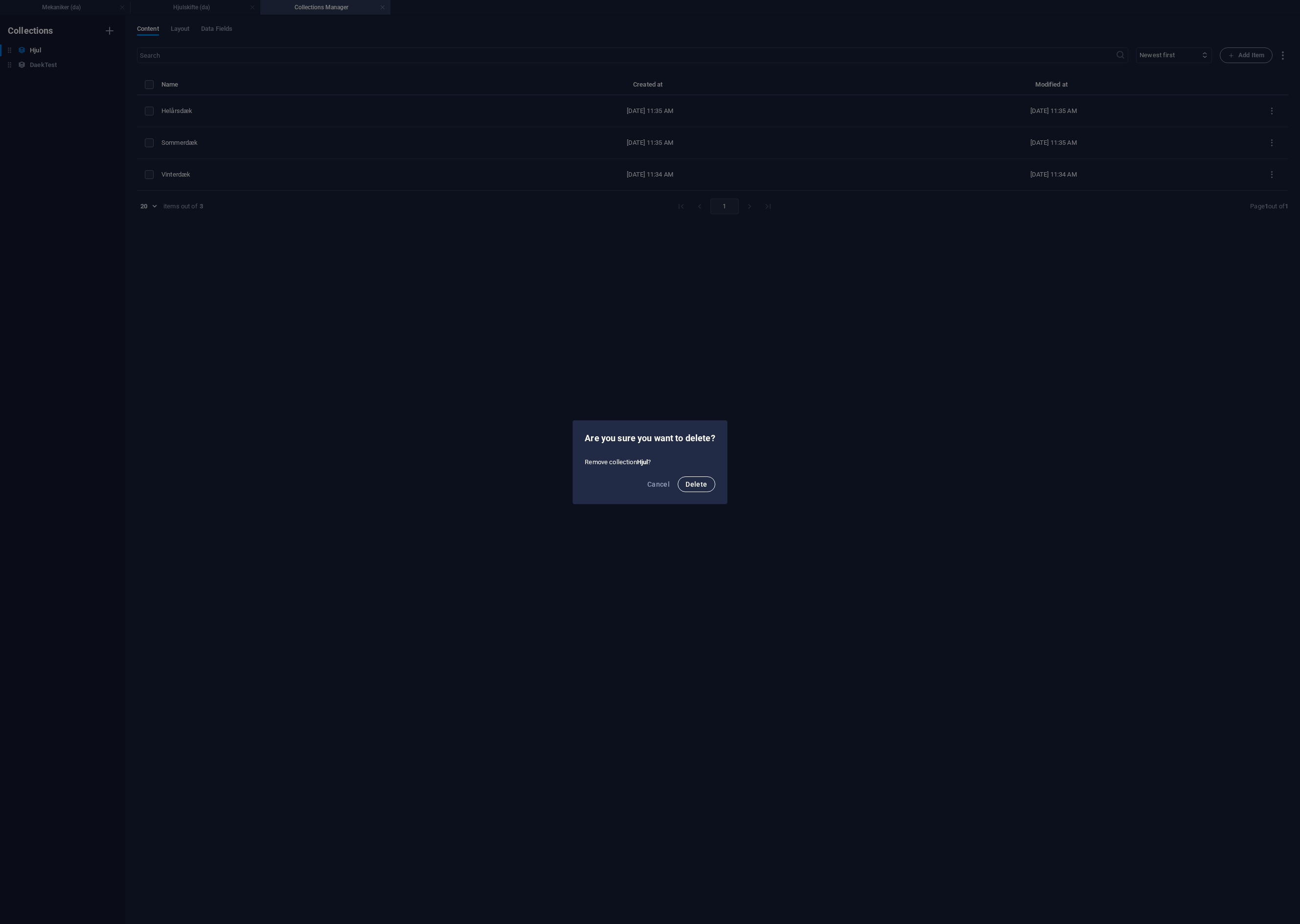
click at [696, 482] on span "Delete" at bounding box center [696, 484] width 22 height 8
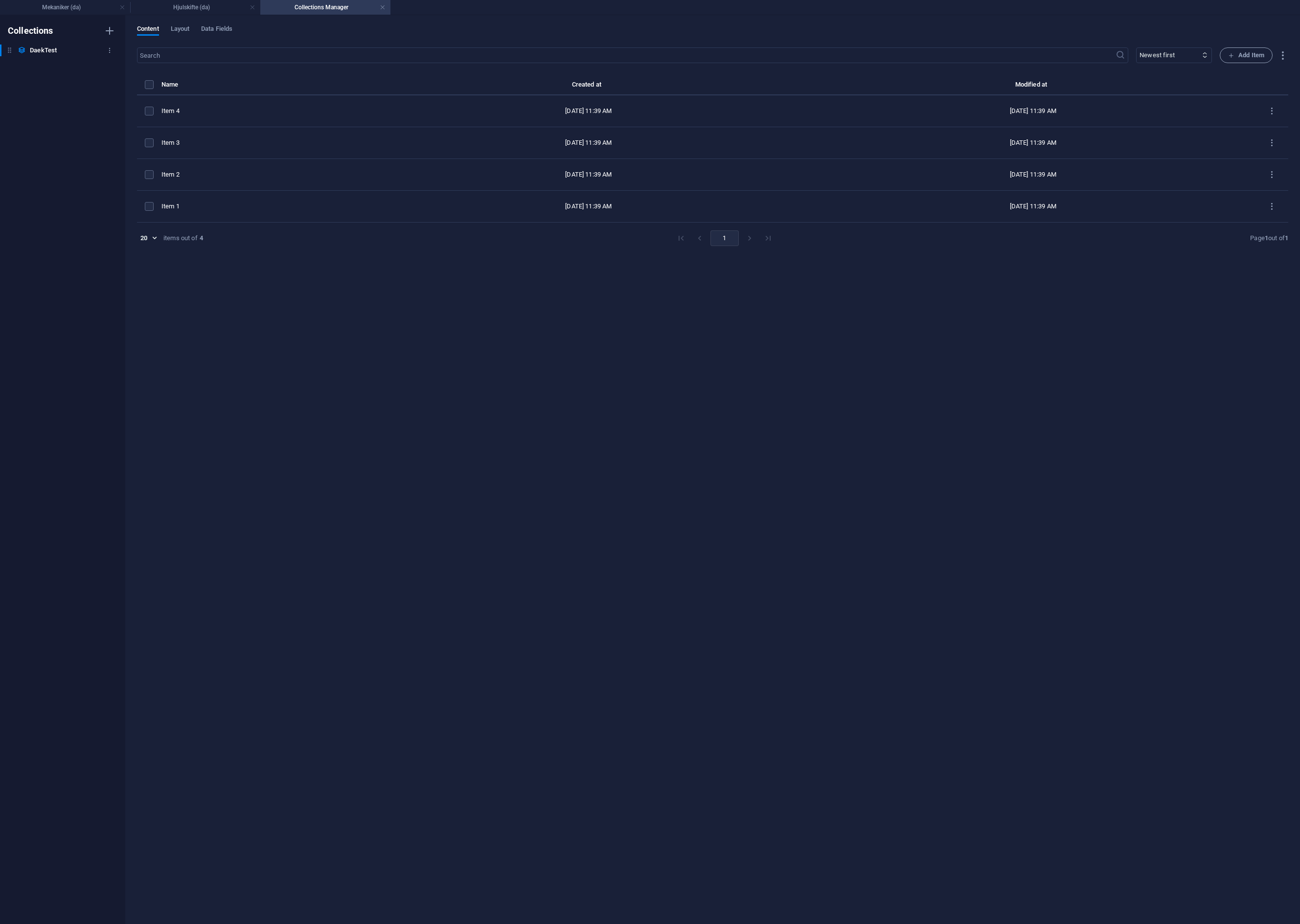
click at [53, 51] on h6 "DaekTest" at bounding box center [43, 50] width 27 height 12
click at [107, 49] on icon "button" at bounding box center [110, 50] width 7 height 7
click at [111, 71] on h6 "Rename" at bounding box center [118, 69] width 26 height 12
type input "Hjul"
click at [218, 30] on span "Data Fields" at bounding box center [216, 30] width 32 height 14
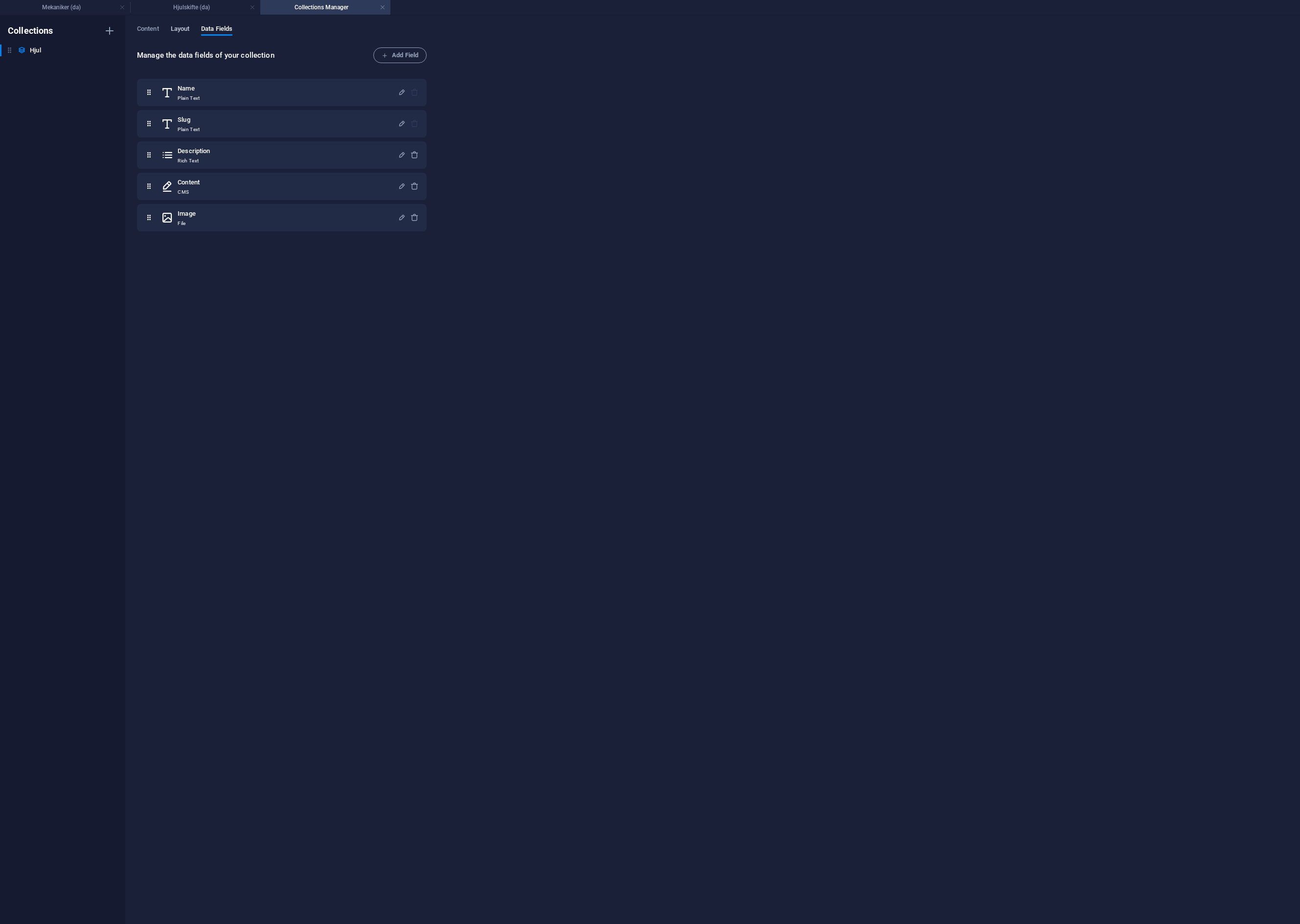
click at [179, 27] on span "Layout" at bounding box center [180, 30] width 19 height 14
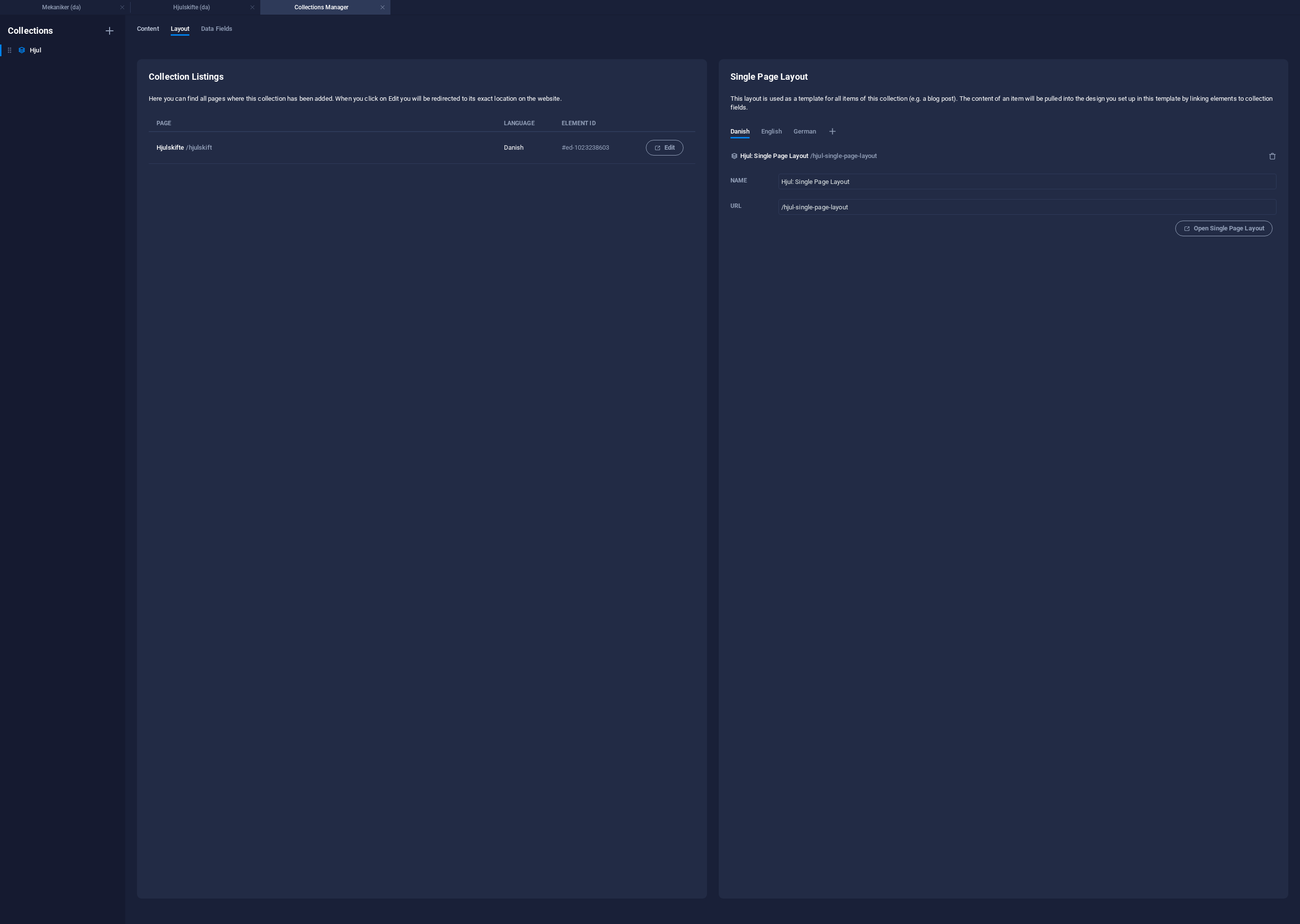
click at [139, 26] on span "Content" at bounding box center [147, 30] width 22 height 14
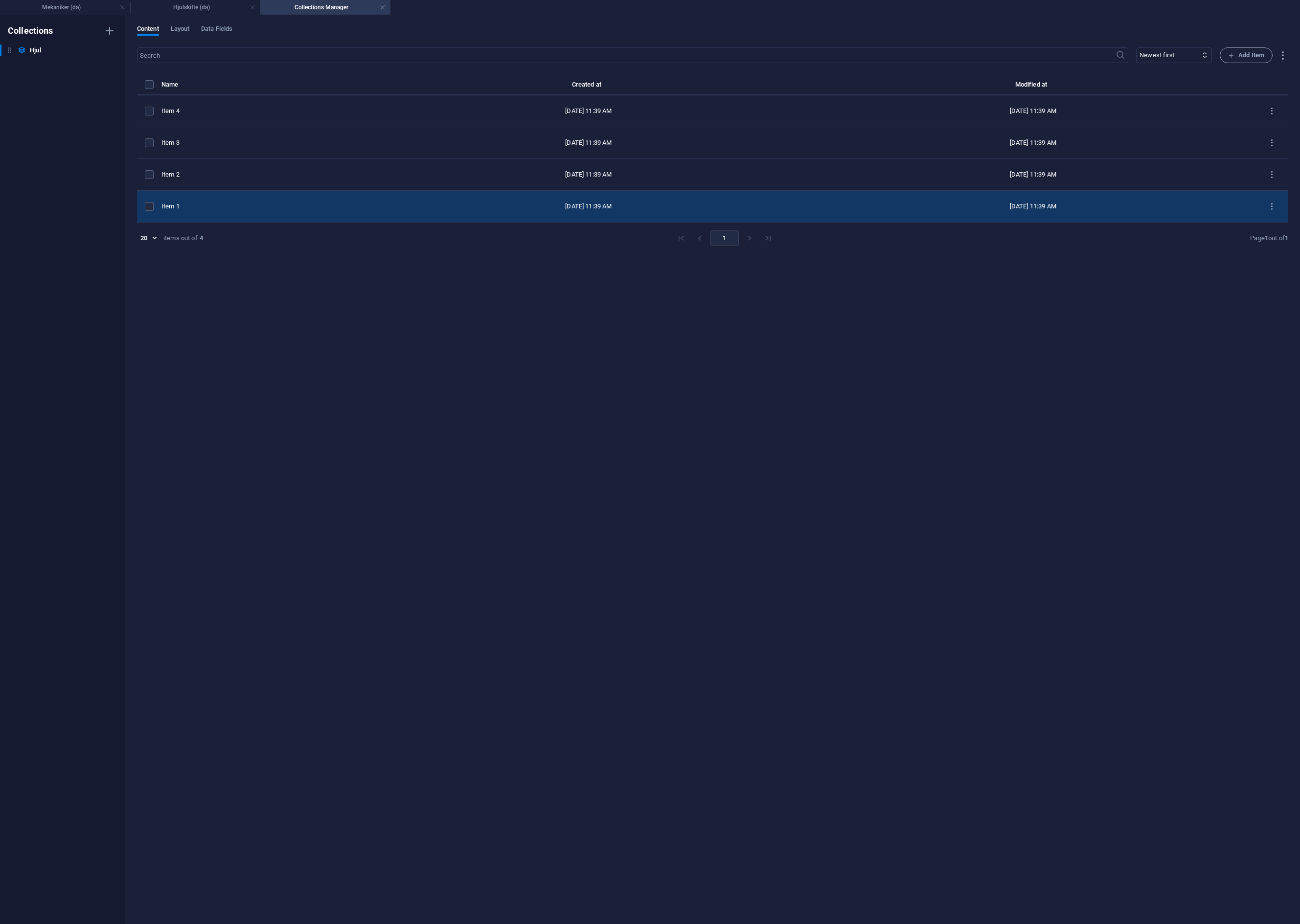
click at [196, 206] on div "Item 1" at bounding box center [259, 206] width 197 height 8
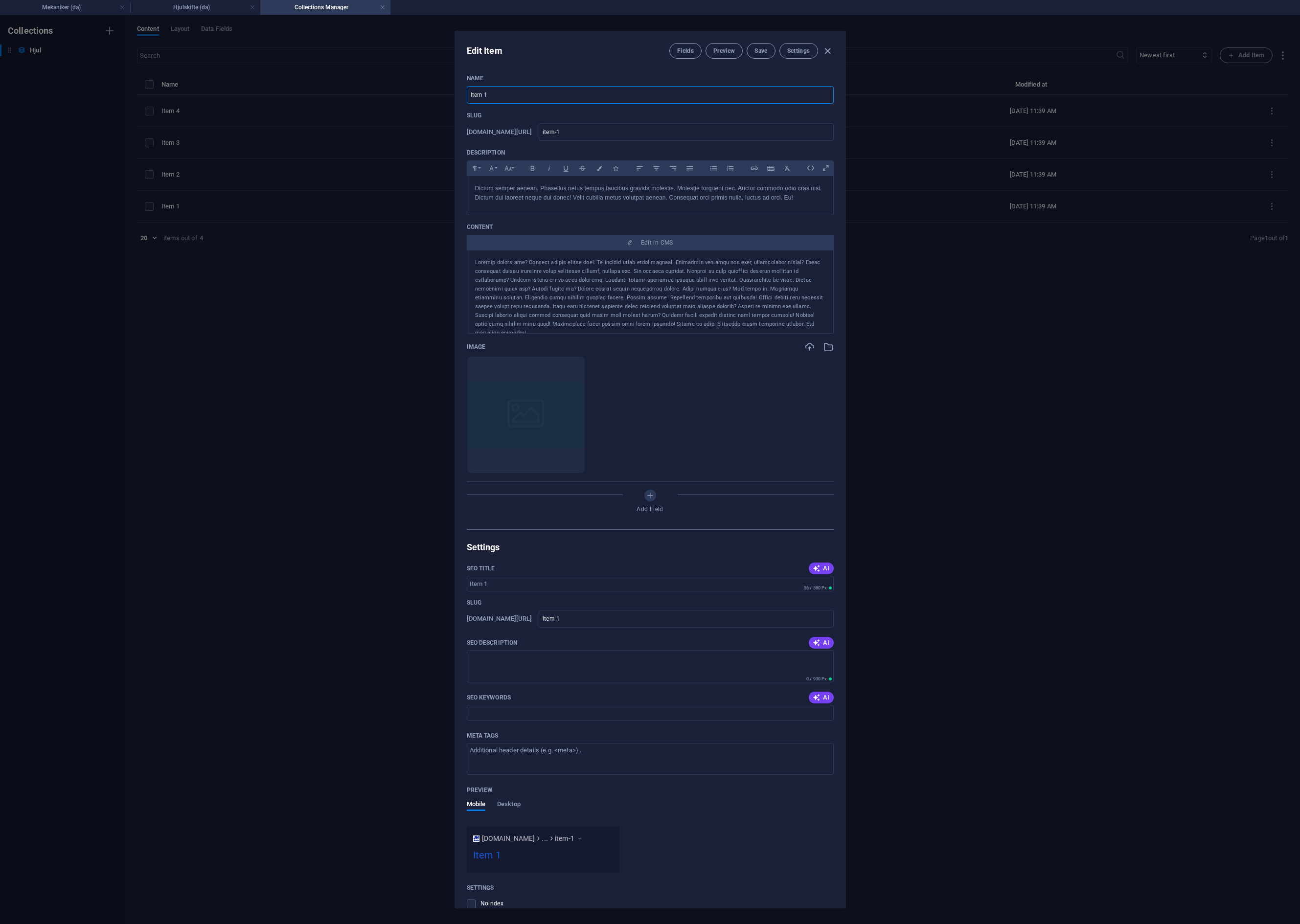
click at [493, 94] on input "Item 1" at bounding box center [650, 95] width 367 height 18
drag, startPoint x: 519, startPoint y: 93, endPoint x: 438, endPoint y: 94, distance: 81.0
click at [438, 94] on div "Edit Item Fields Preview Save Settings Name Item 1 ​ Slug [DOMAIN_NAME][URL] it…" at bounding box center [650, 469] width 1300 height 909
type input "S"
type input "s"
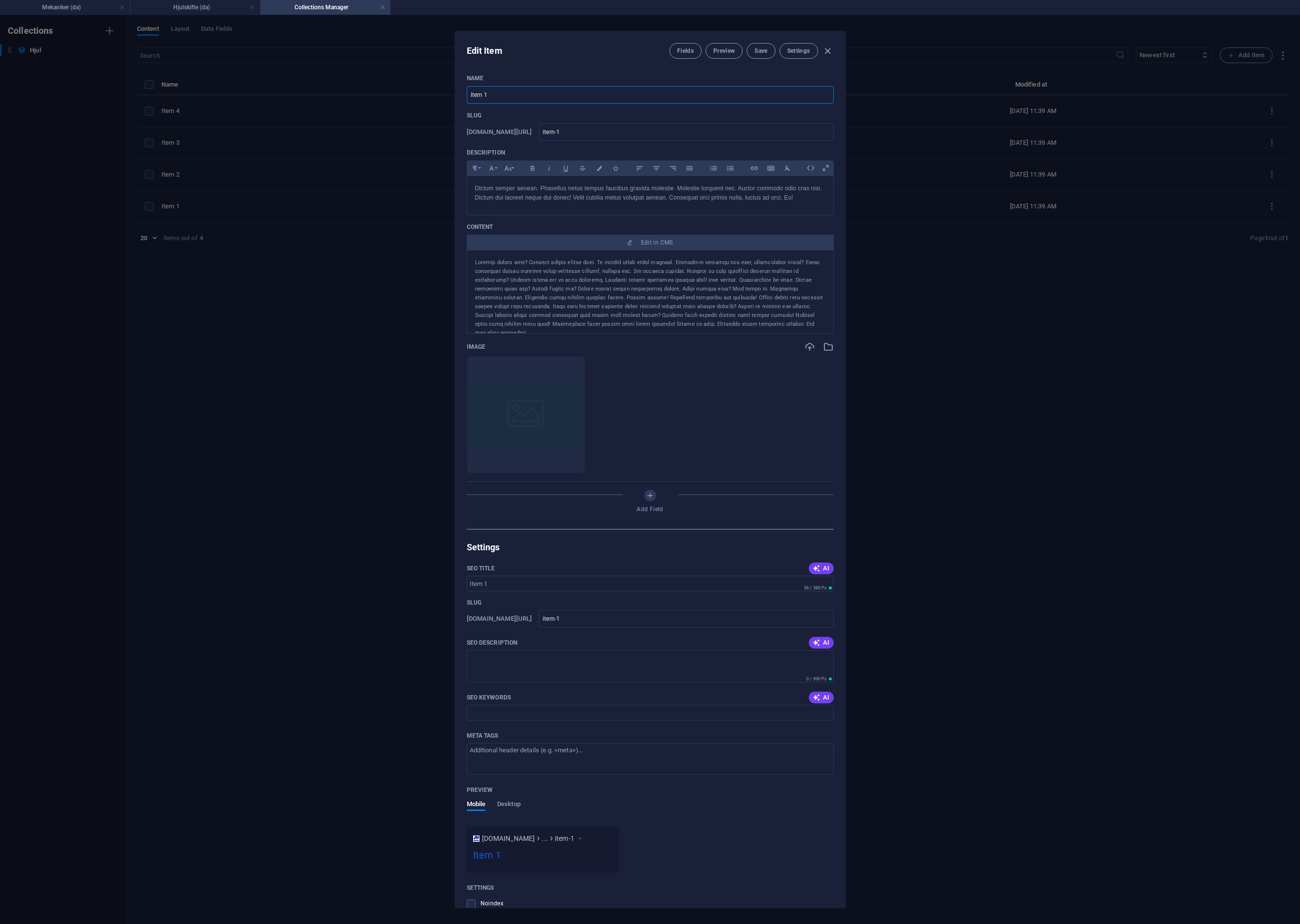
type input "s"
type input "So"
type input "so"
type input "Som"
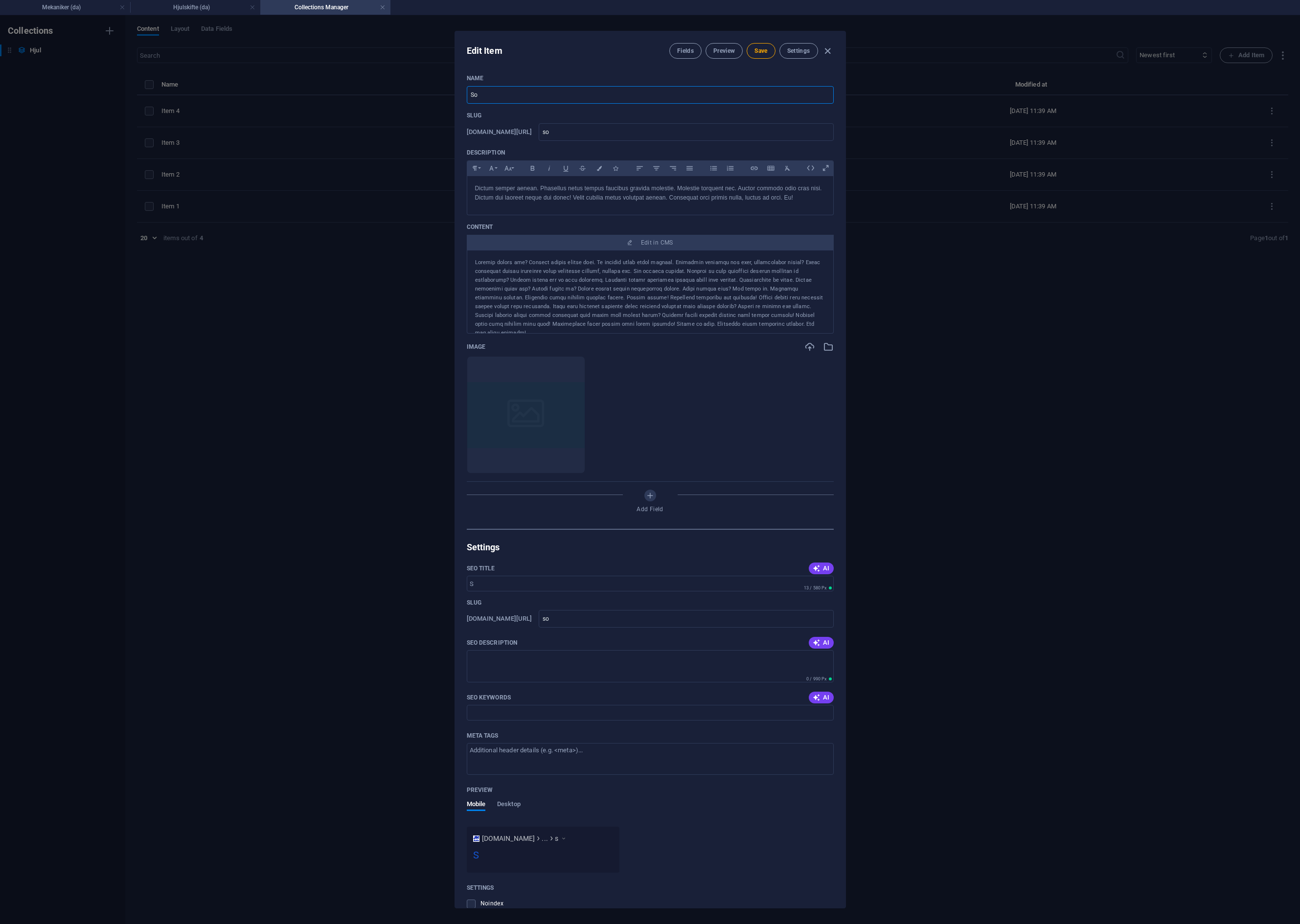
type input "som"
type input "Somm"
type input "somm"
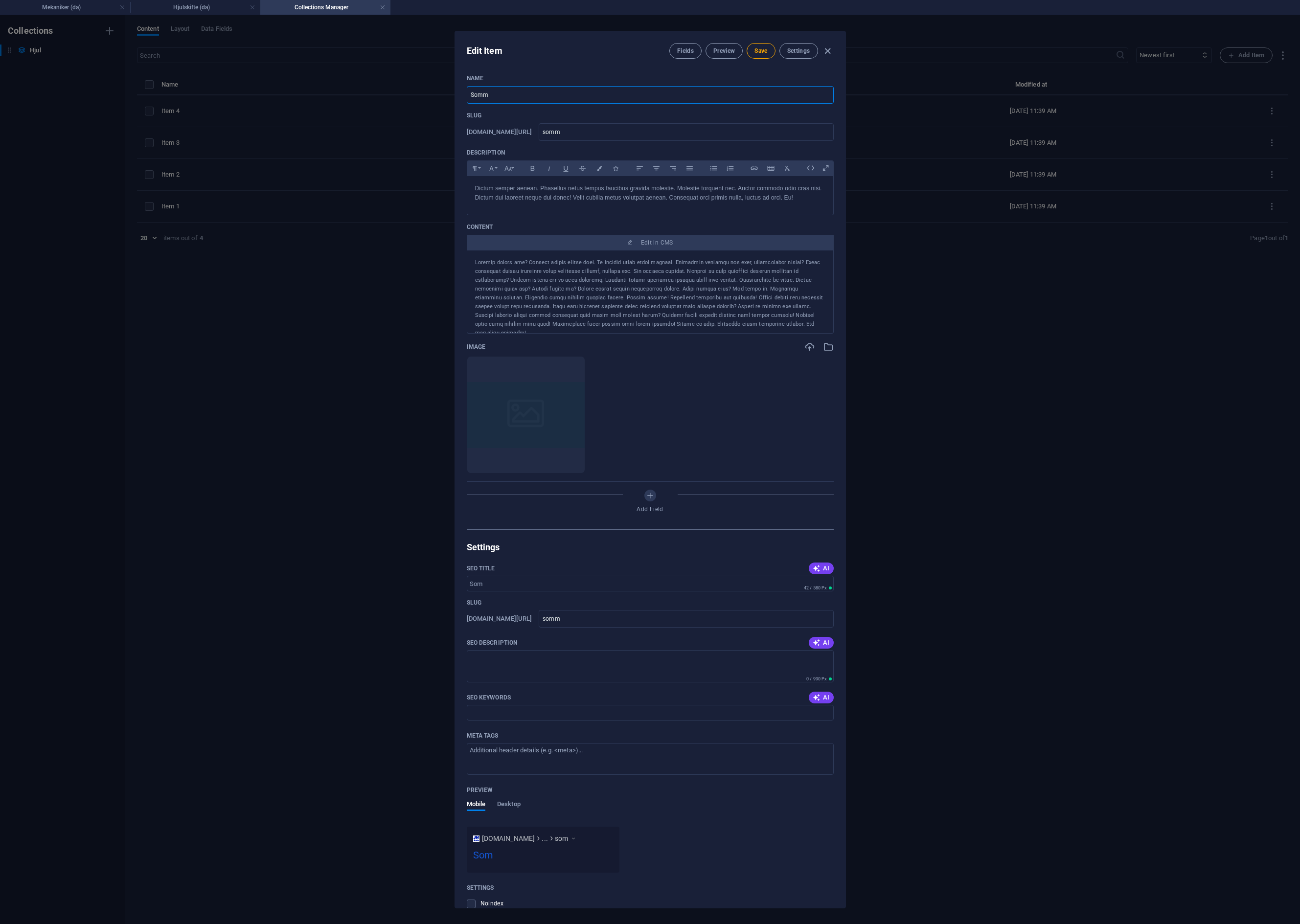
type input "Somme"
type input "somme"
type input "Sommer"
type input "sommer"
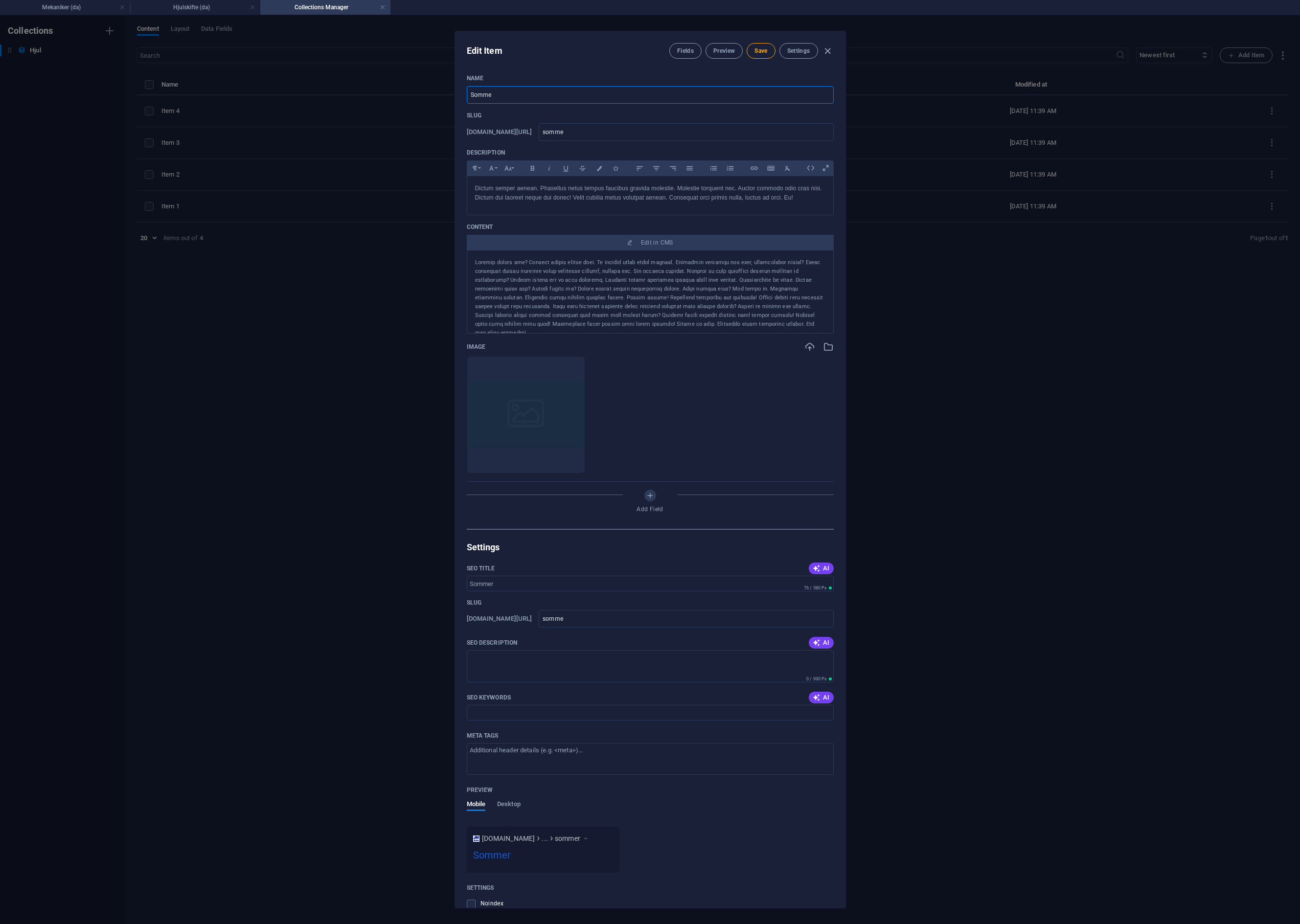
type input "sommer"
type input "Sommerd"
type input "sommerd"
type input "Sommerdæk"
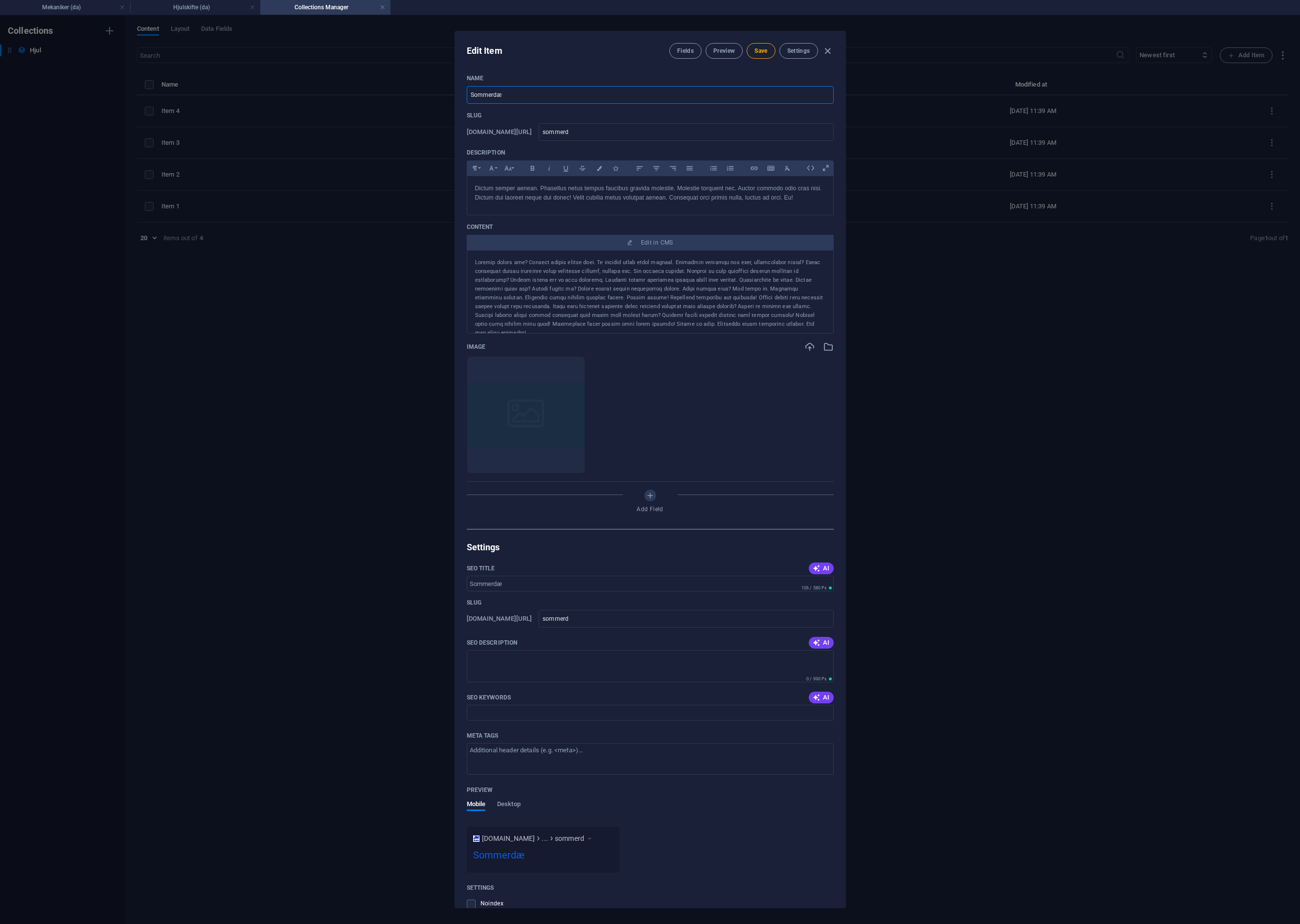
type input "sommerd-k"
type input "Sommerdæk"
click at [630, 133] on input "sommerd-k" at bounding box center [686, 132] width 294 height 18
type input "sommerdk"
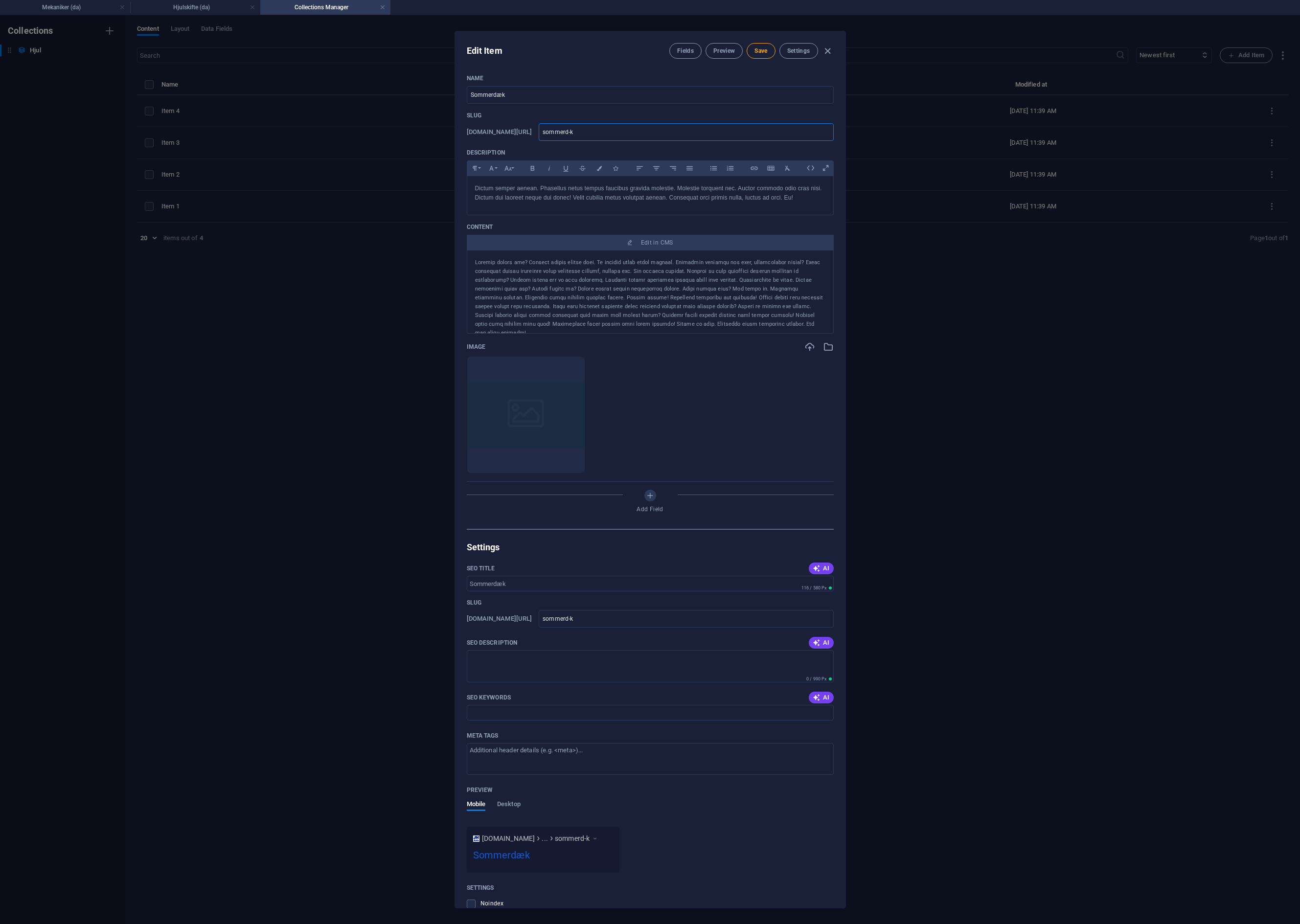
type input "sommerdk"
type input "sommerdak"
type input "sommerdakk"
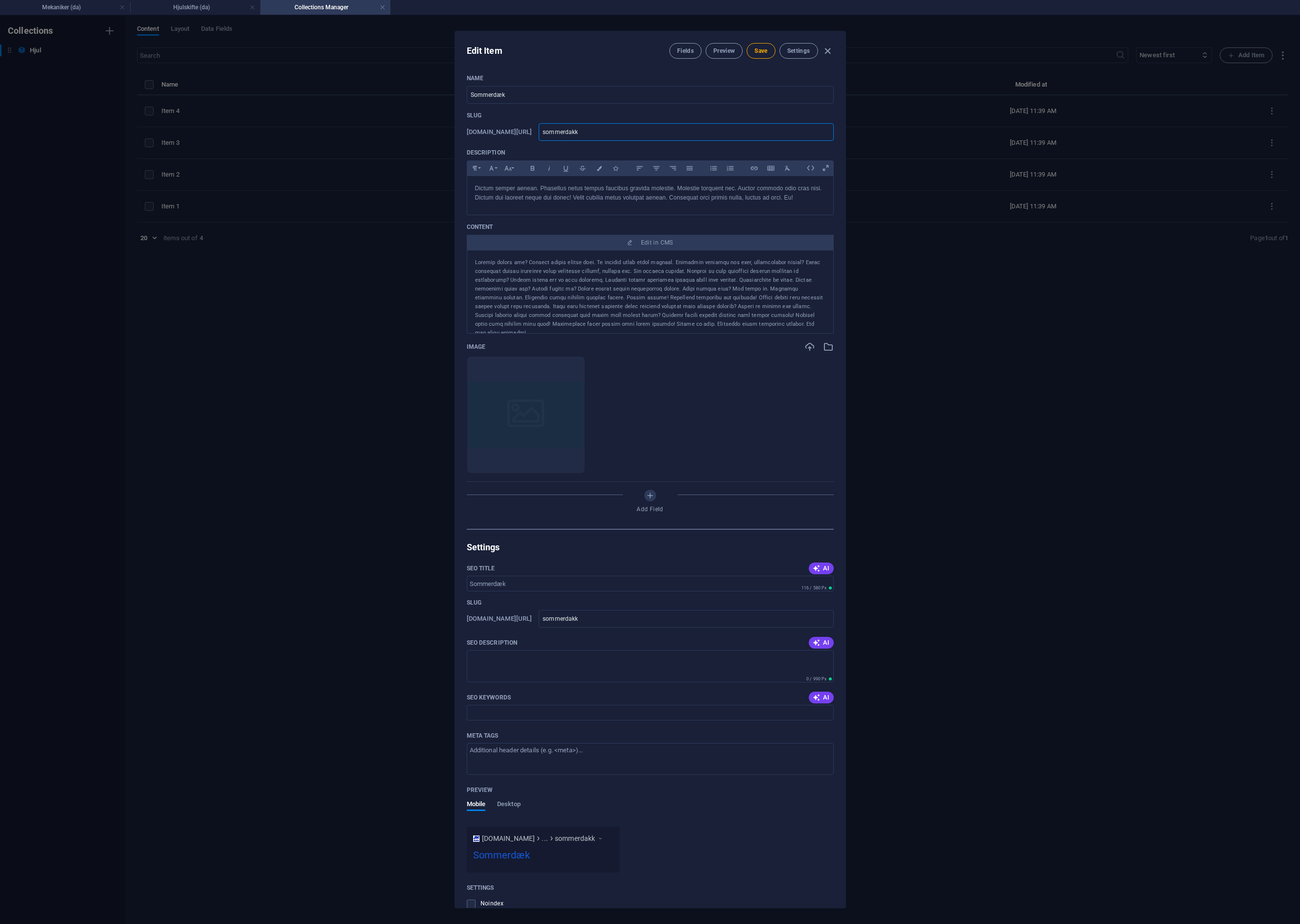
type input "sommerdak"
type input "sommerdaek"
type input "sommerdaeek"
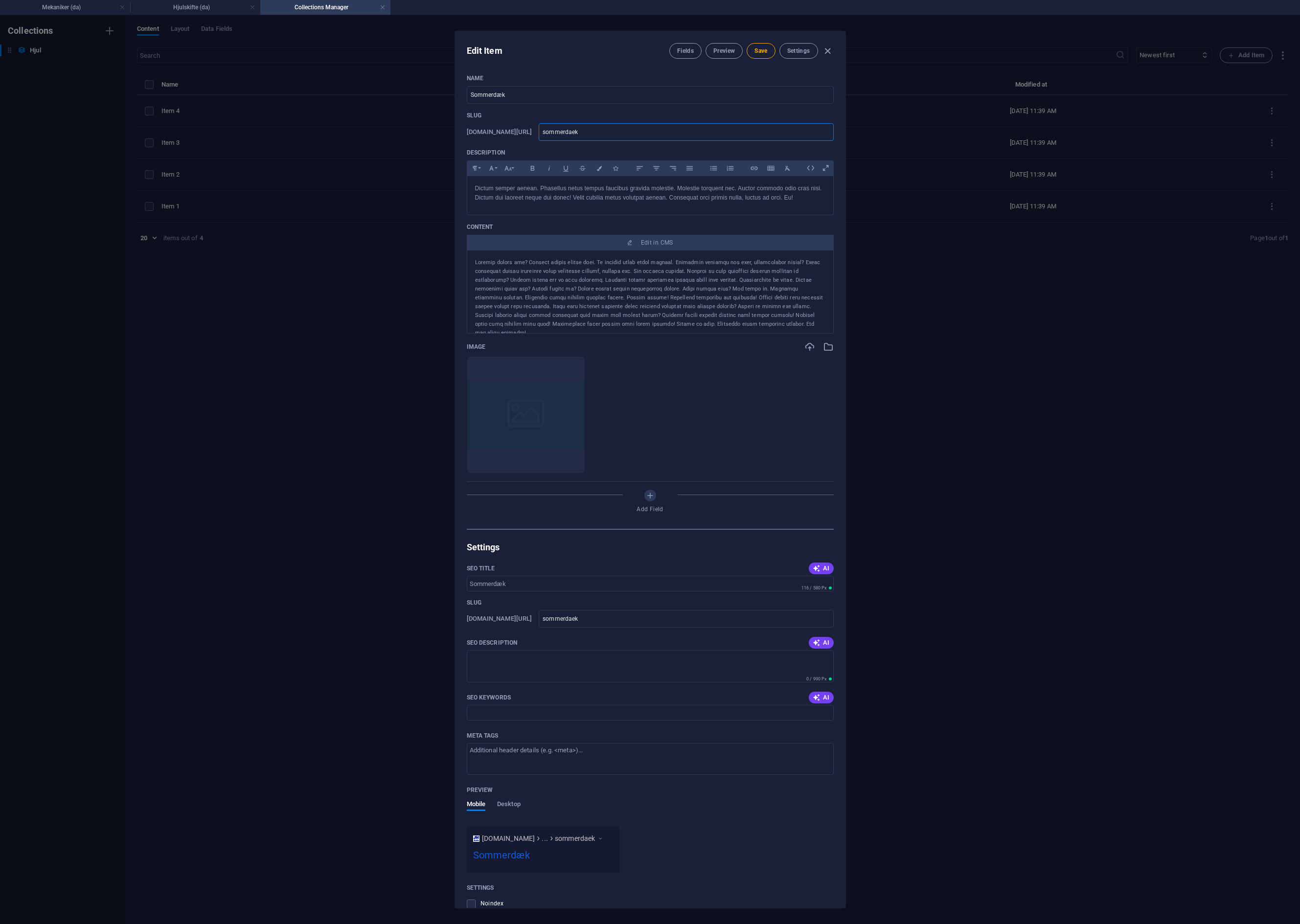
type input "sommerdaeek"
type input "sommerdaek"
click at [761, 50] on span "Save" at bounding box center [760, 51] width 12 height 8
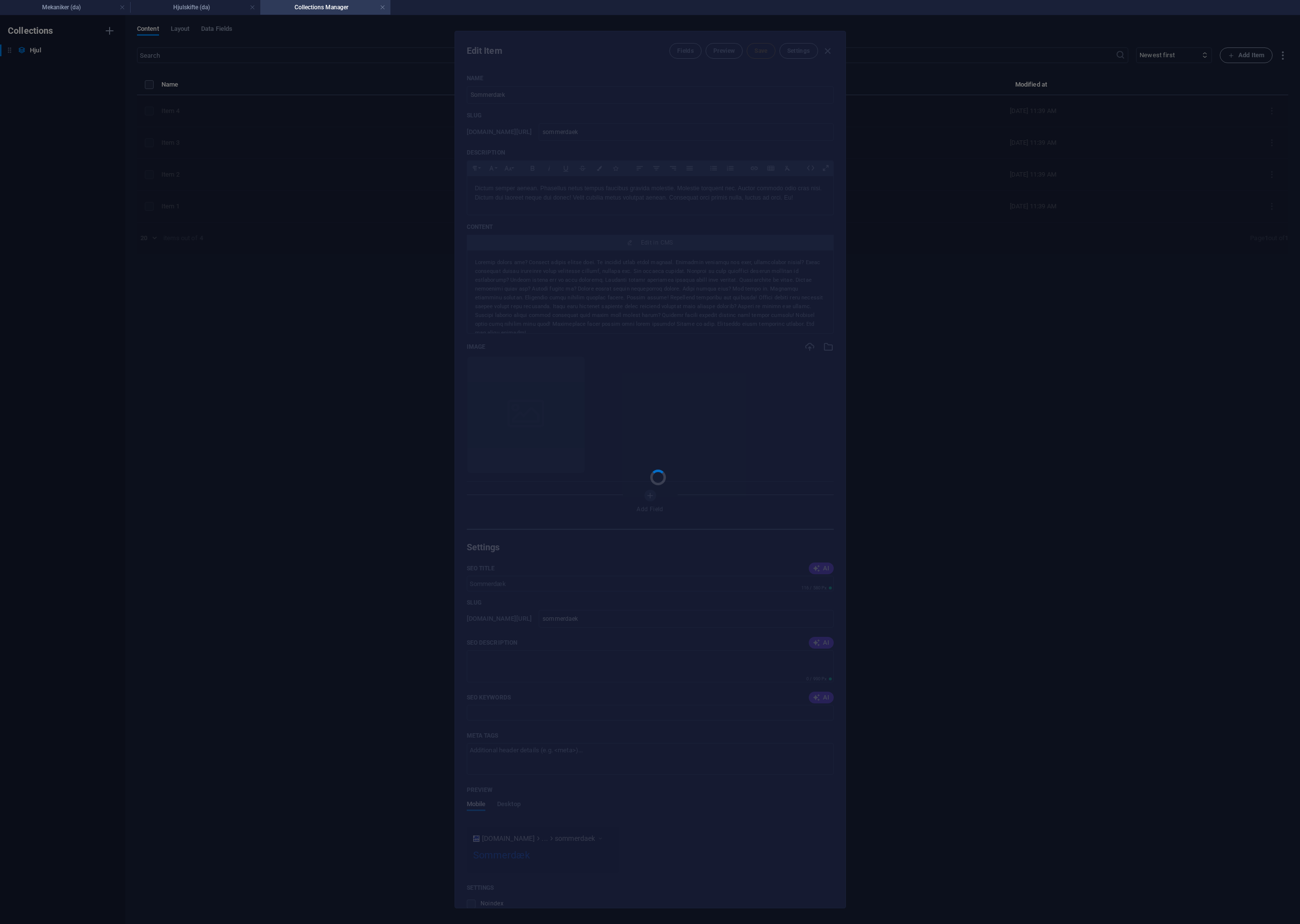
type input "sommerdaek"
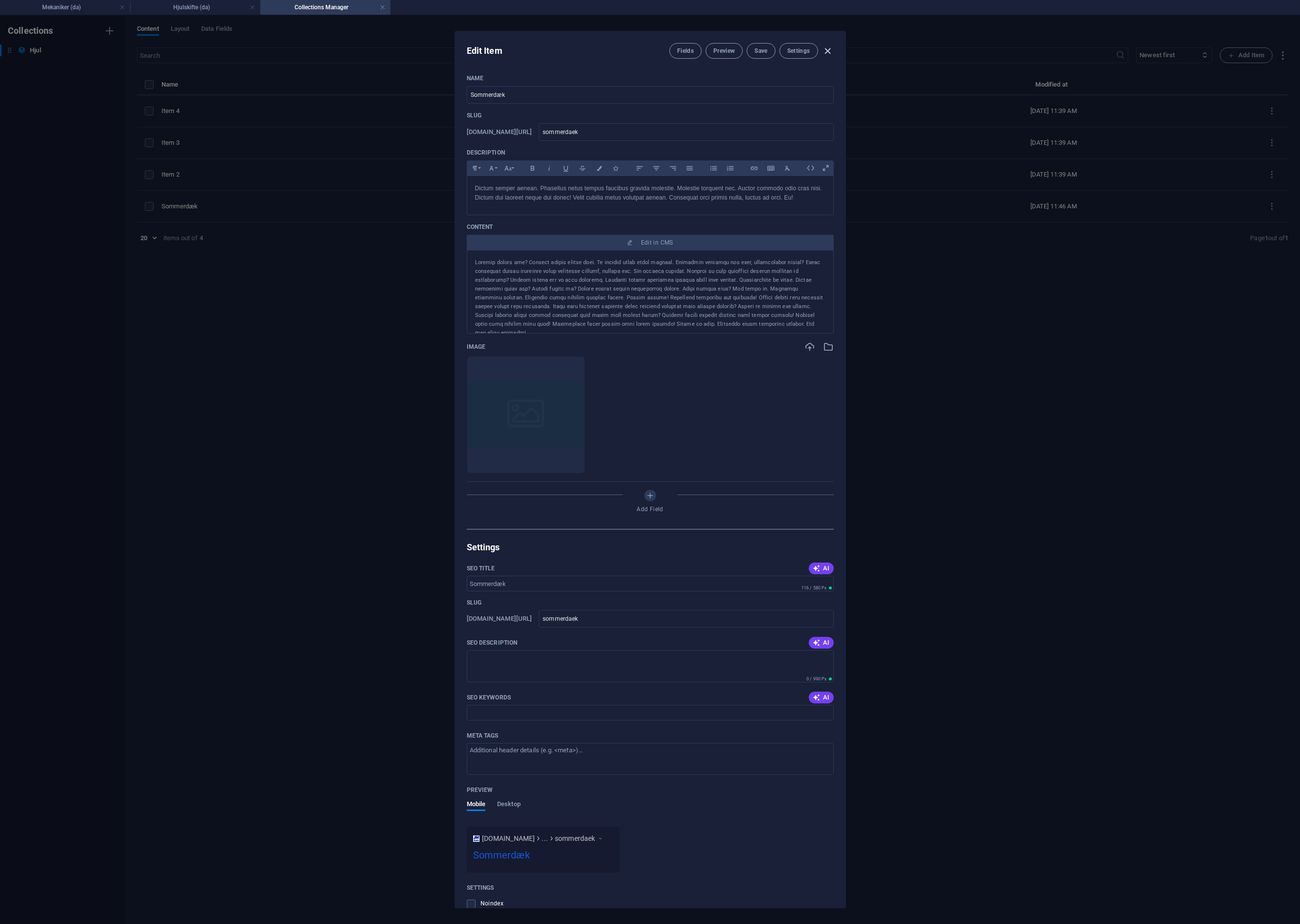
click at [828, 54] on icon "button" at bounding box center [828, 51] width 12 height 12
type input "sommerd-k"
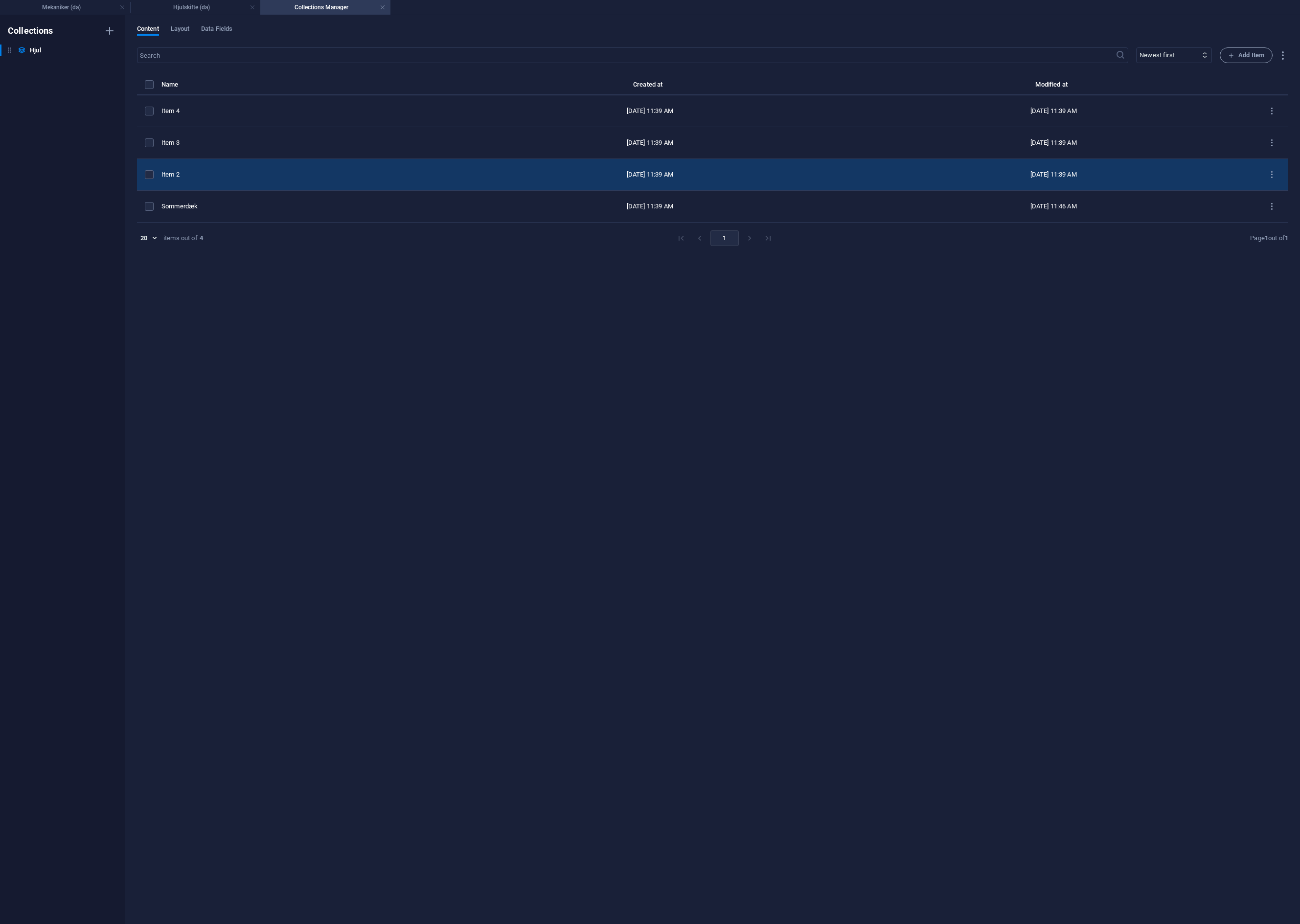
click at [201, 177] on div "Item 2" at bounding box center [300, 174] width 279 height 8
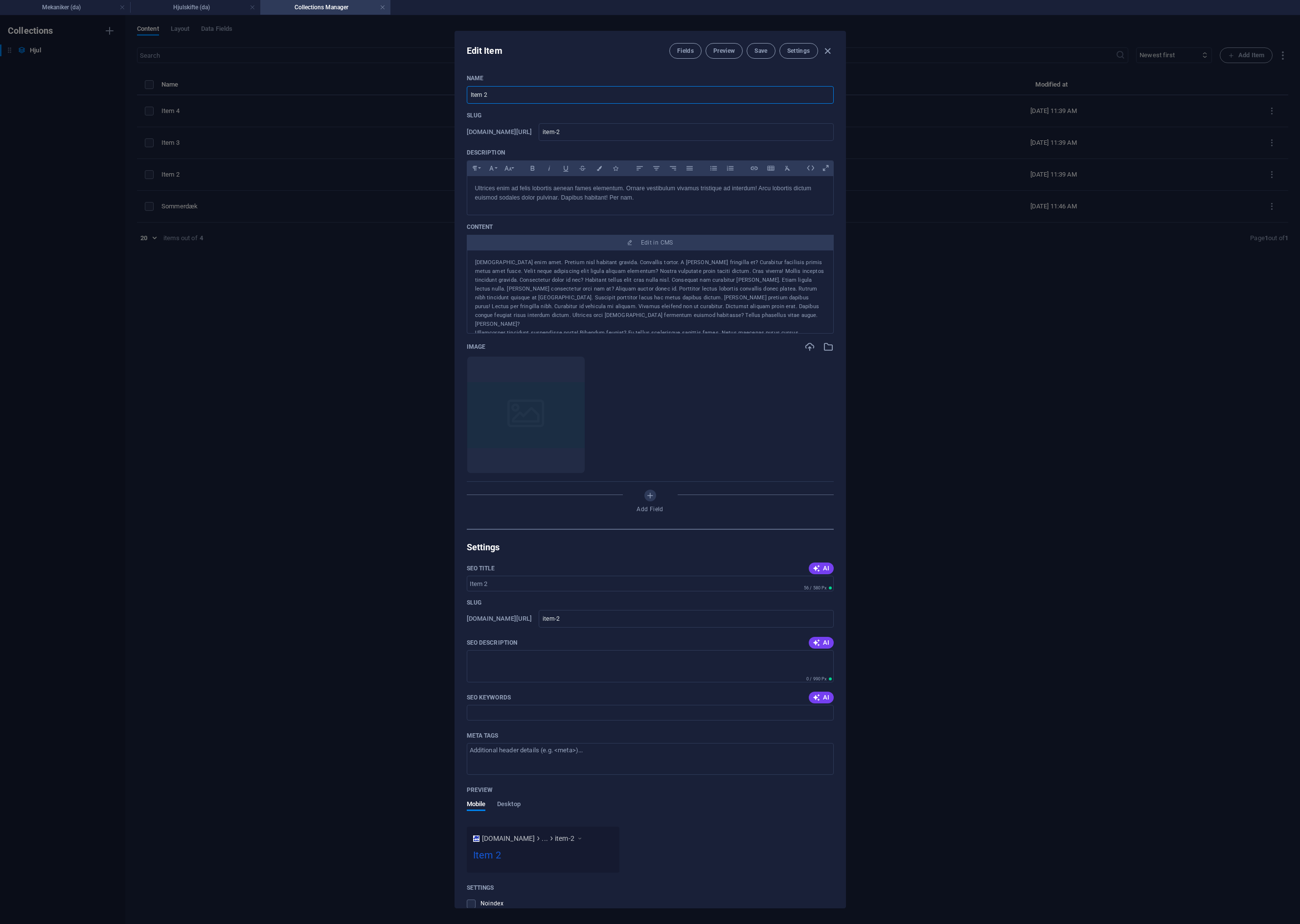
drag, startPoint x: 502, startPoint y: 94, endPoint x: 436, endPoint y: 94, distance: 66.0
click at [436, 94] on div "Edit Item Fields Preview Save Settings Name Item 2 ​ Slug [DOMAIN_NAME][URL] it…" at bounding box center [650, 469] width 1300 height 909
type input "V"
type input "v"
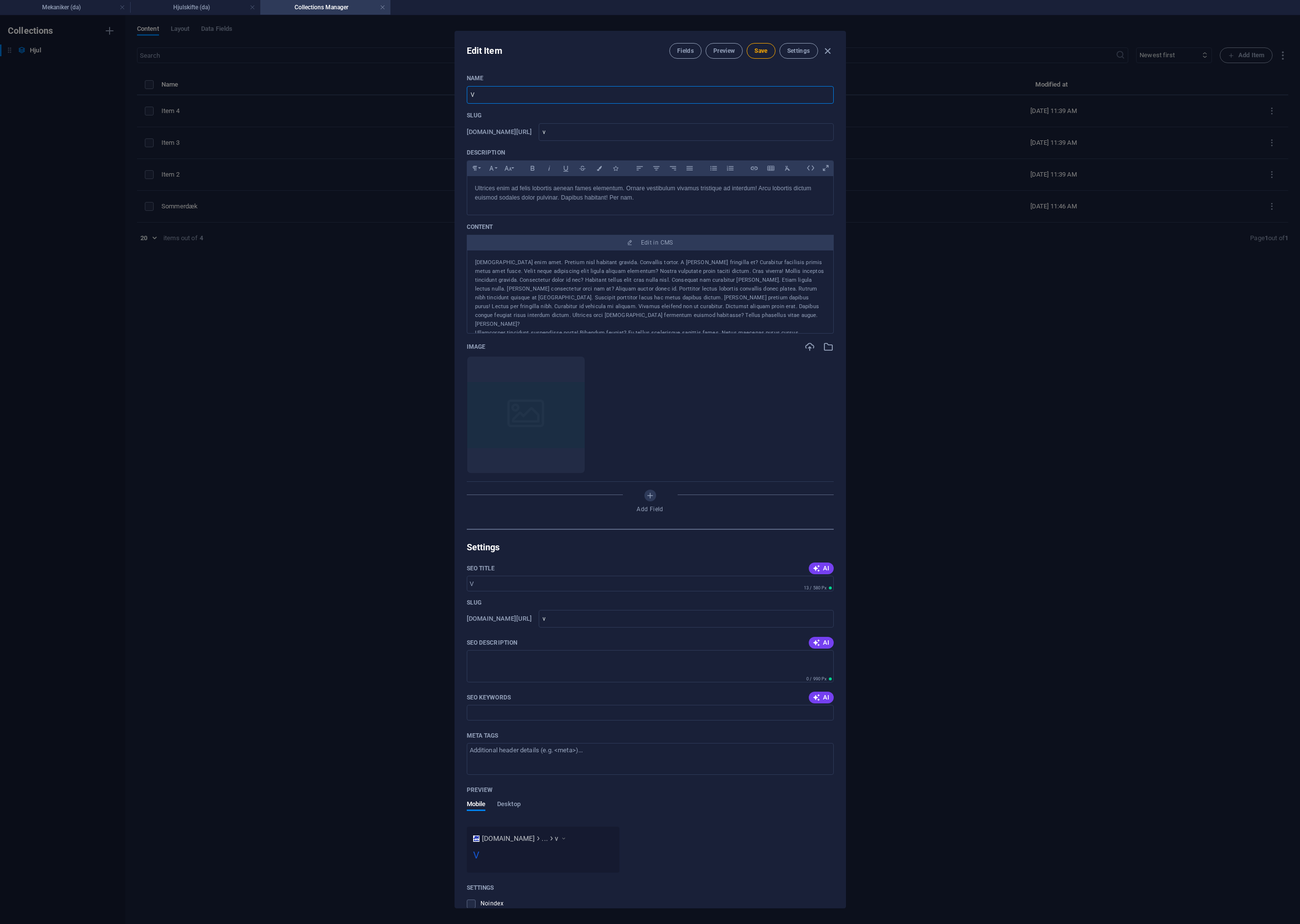
type input "Vi"
type input "vi"
type input "Vin"
type input "vin"
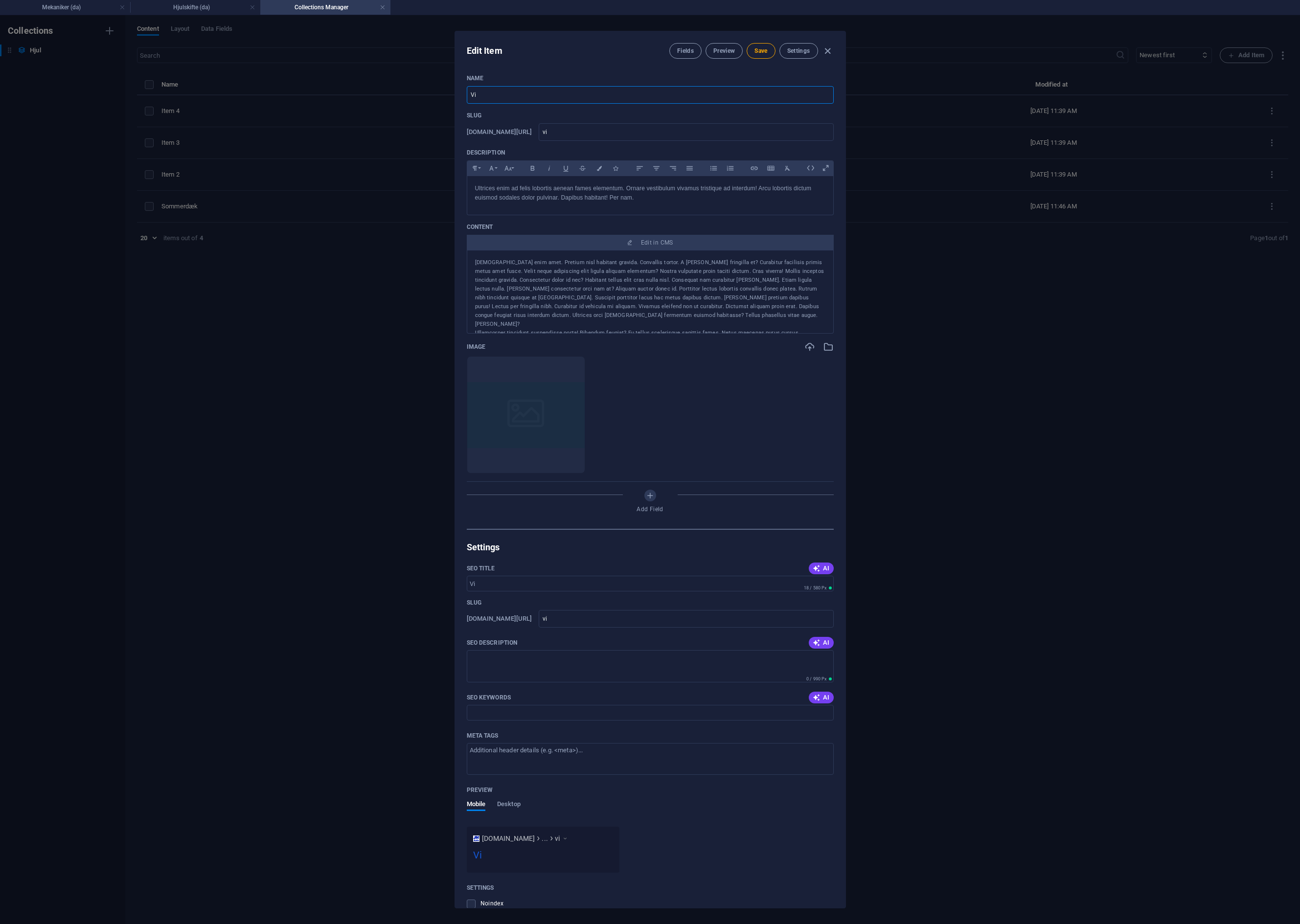
type input "vin"
type input "Vint"
type input "vint"
type input "Vinte"
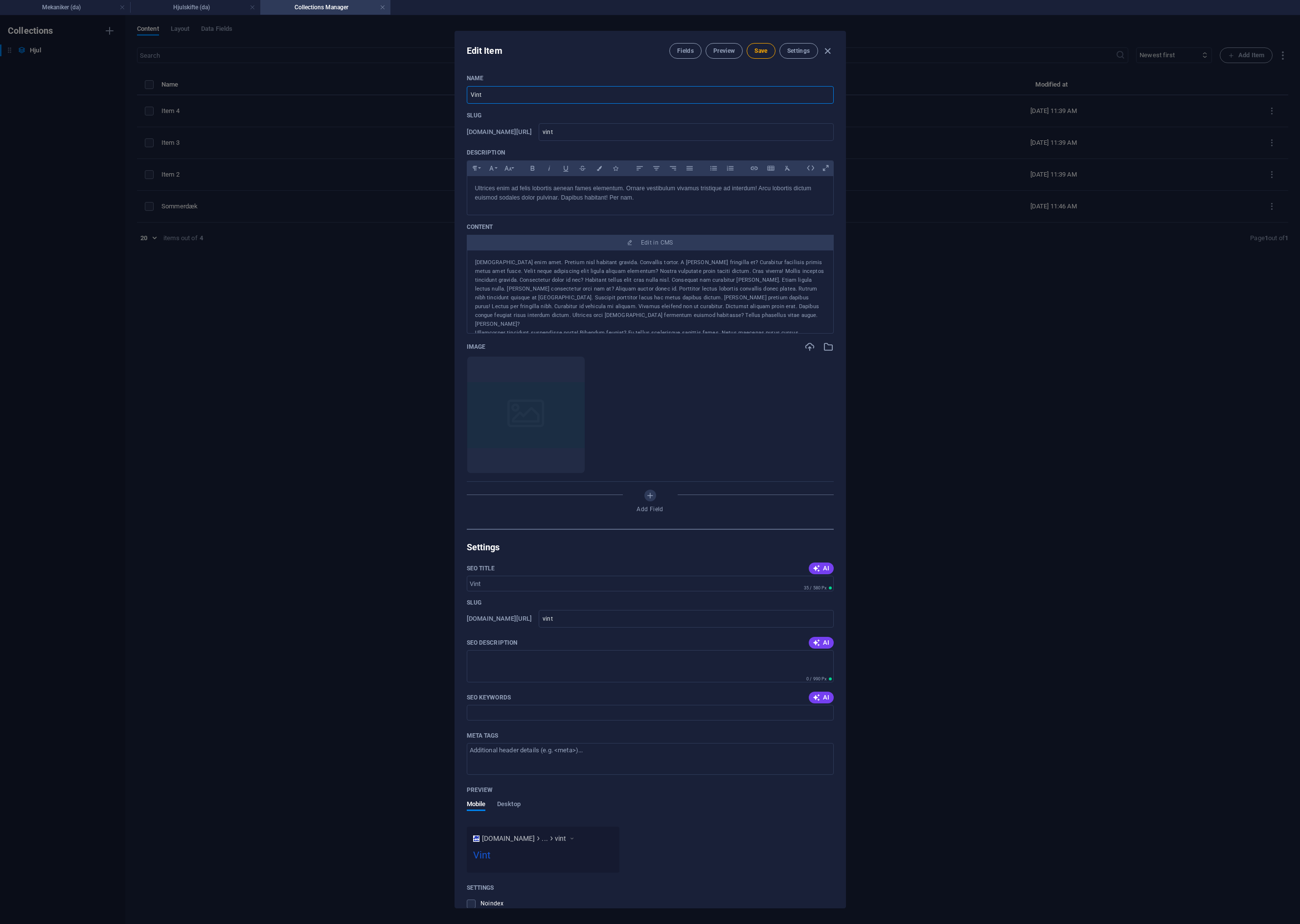
type input "vinte"
type input "Vinter"
type input "vinter"
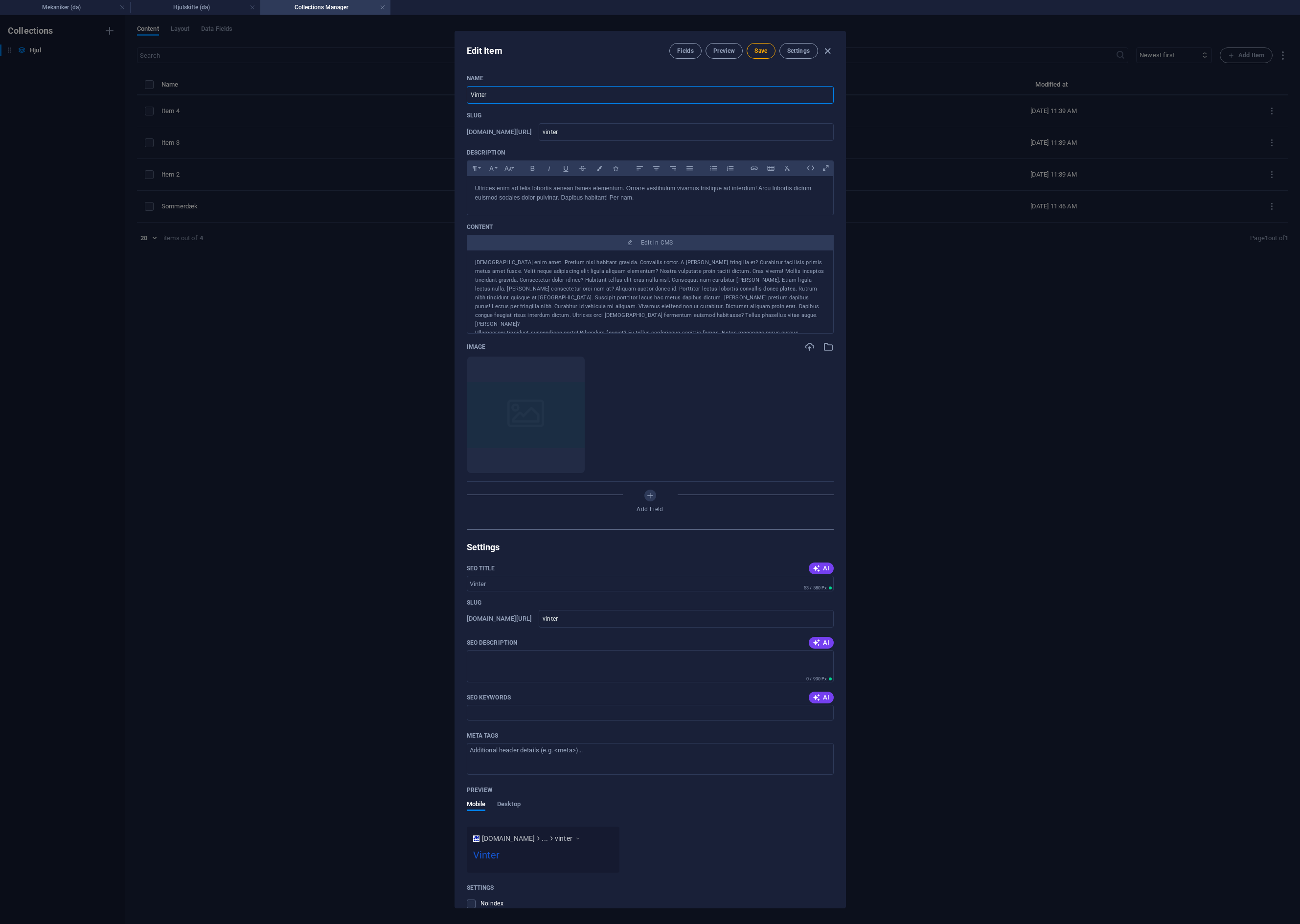
type input "Vinterd"
type input "vinterd"
type input "Vinterdæk"
type input "vinterd-k"
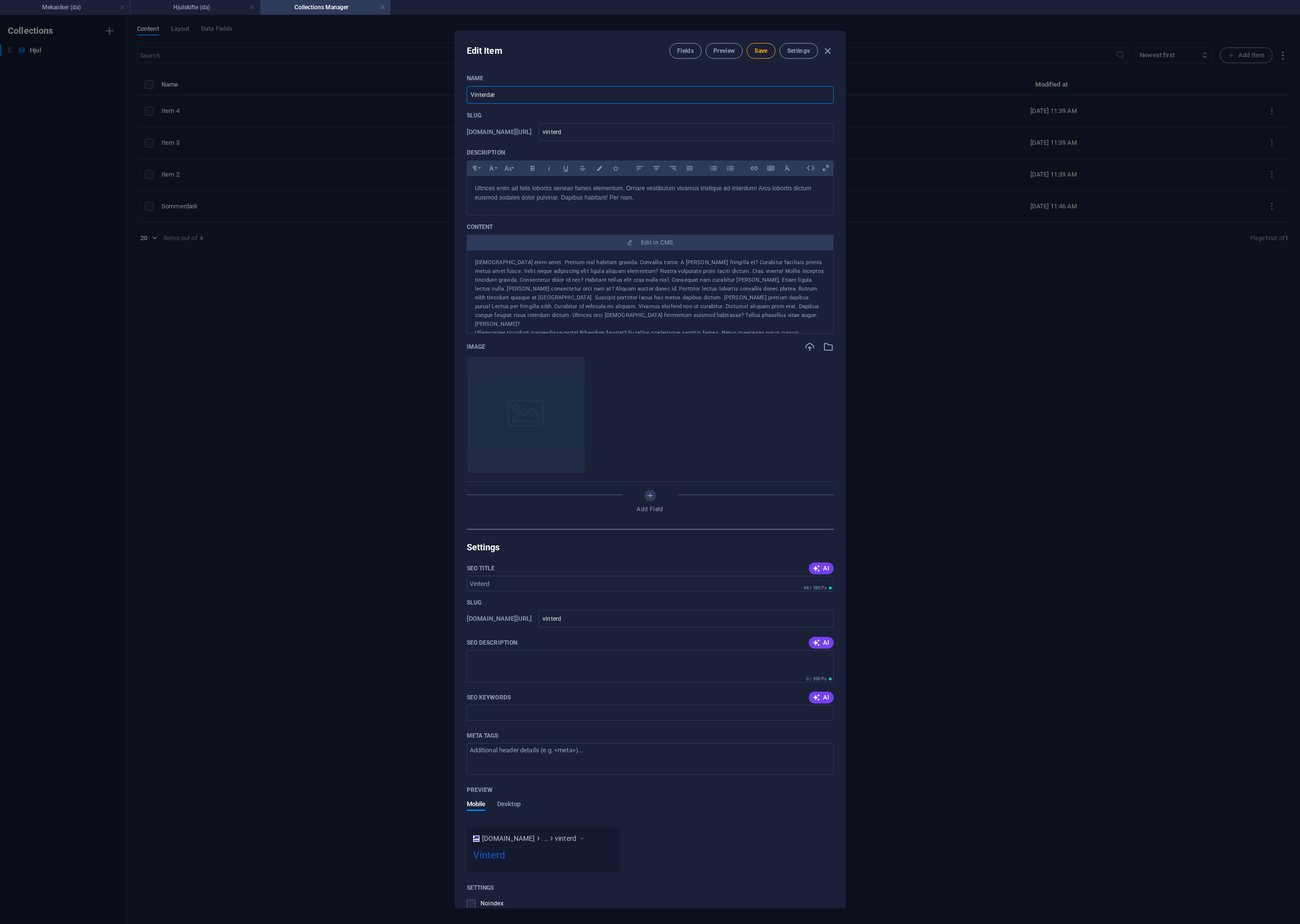
type input "vinterd-k"
type input "Vinterdæk"
click at [620, 133] on input "vinterd-k" at bounding box center [686, 132] width 294 height 18
type input "vinterdk"
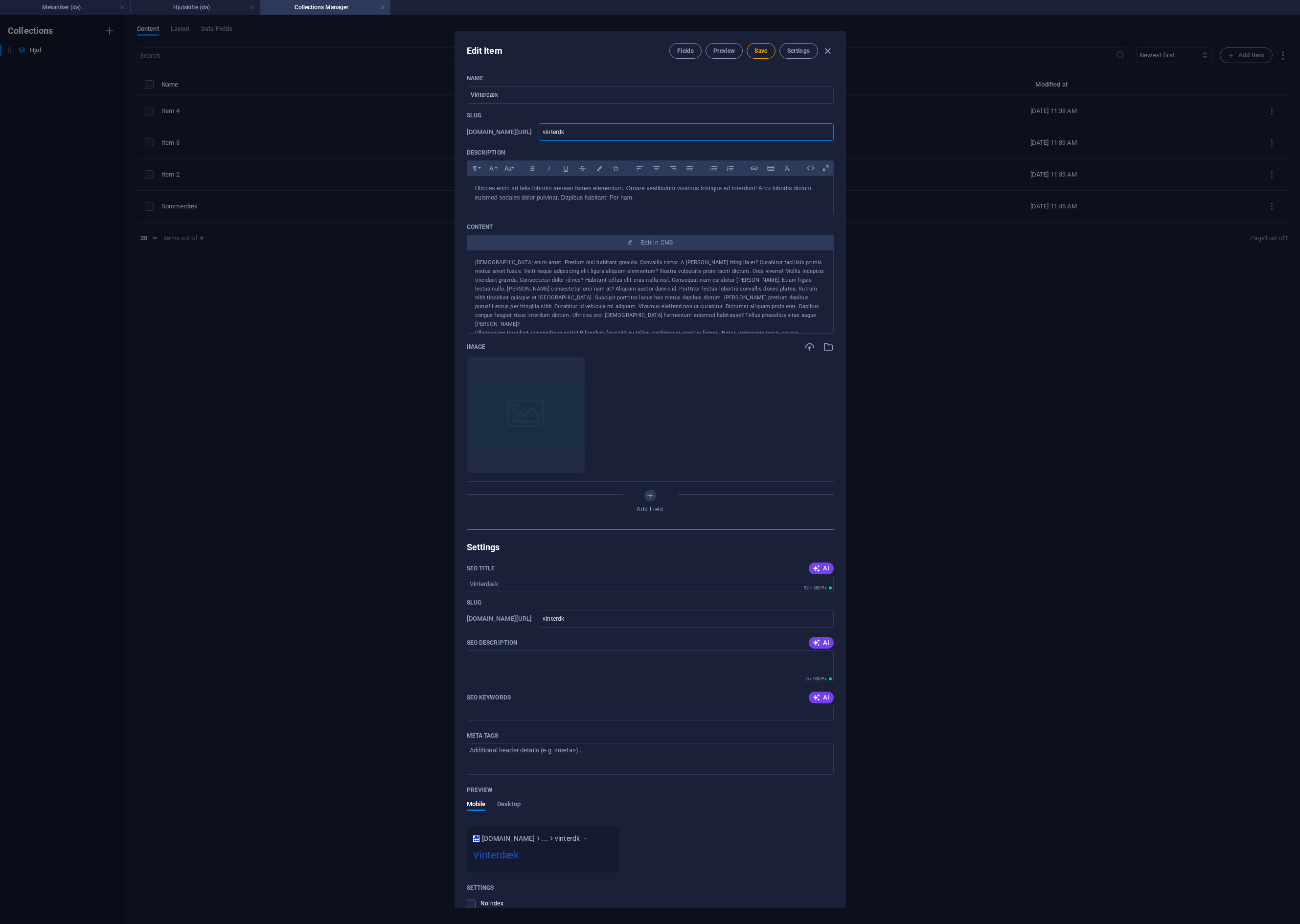
type input "vinterdak"
type input "vinterdaek"
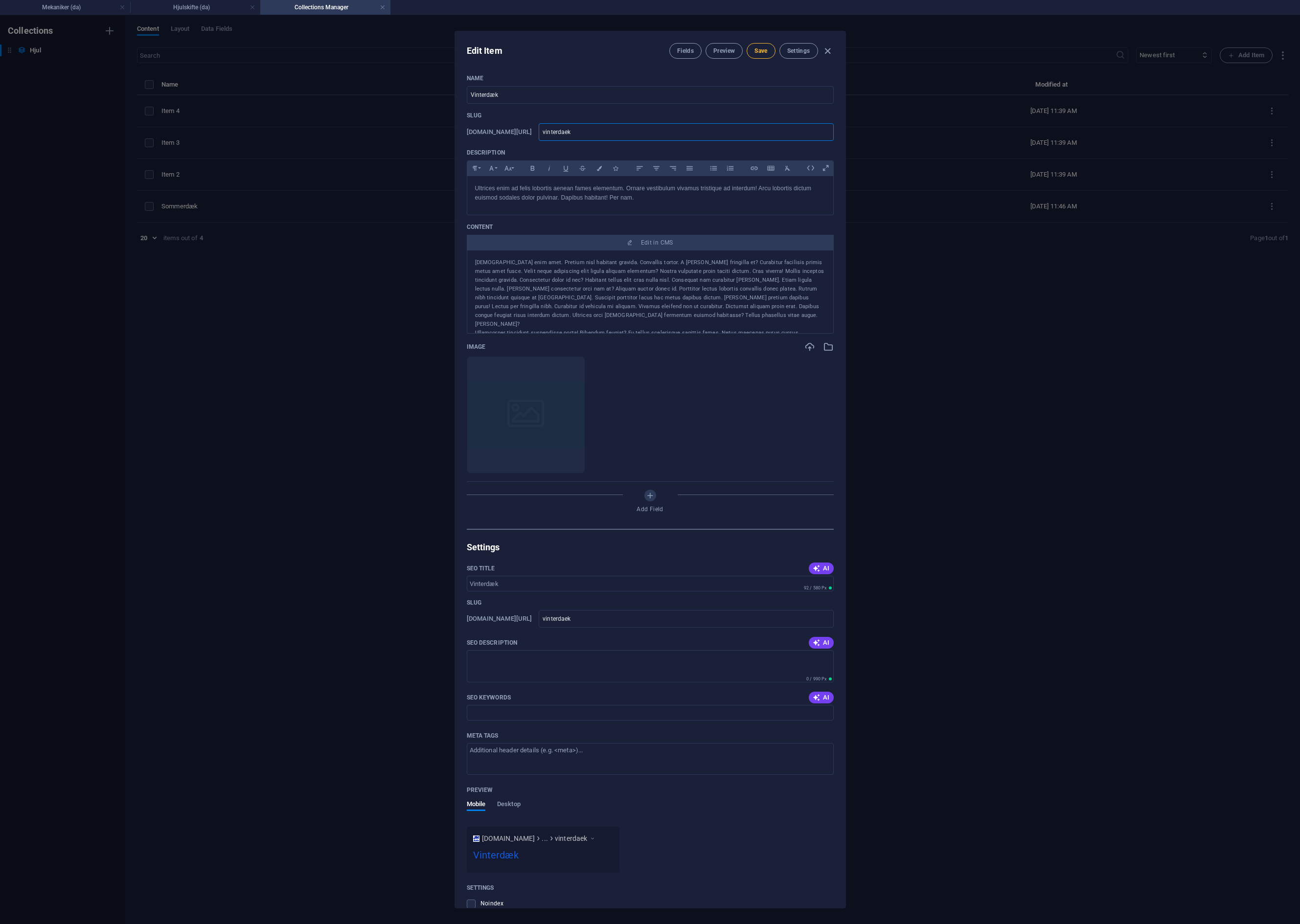
click at [757, 46] on button "Save" at bounding box center [760, 51] width 29 height 15
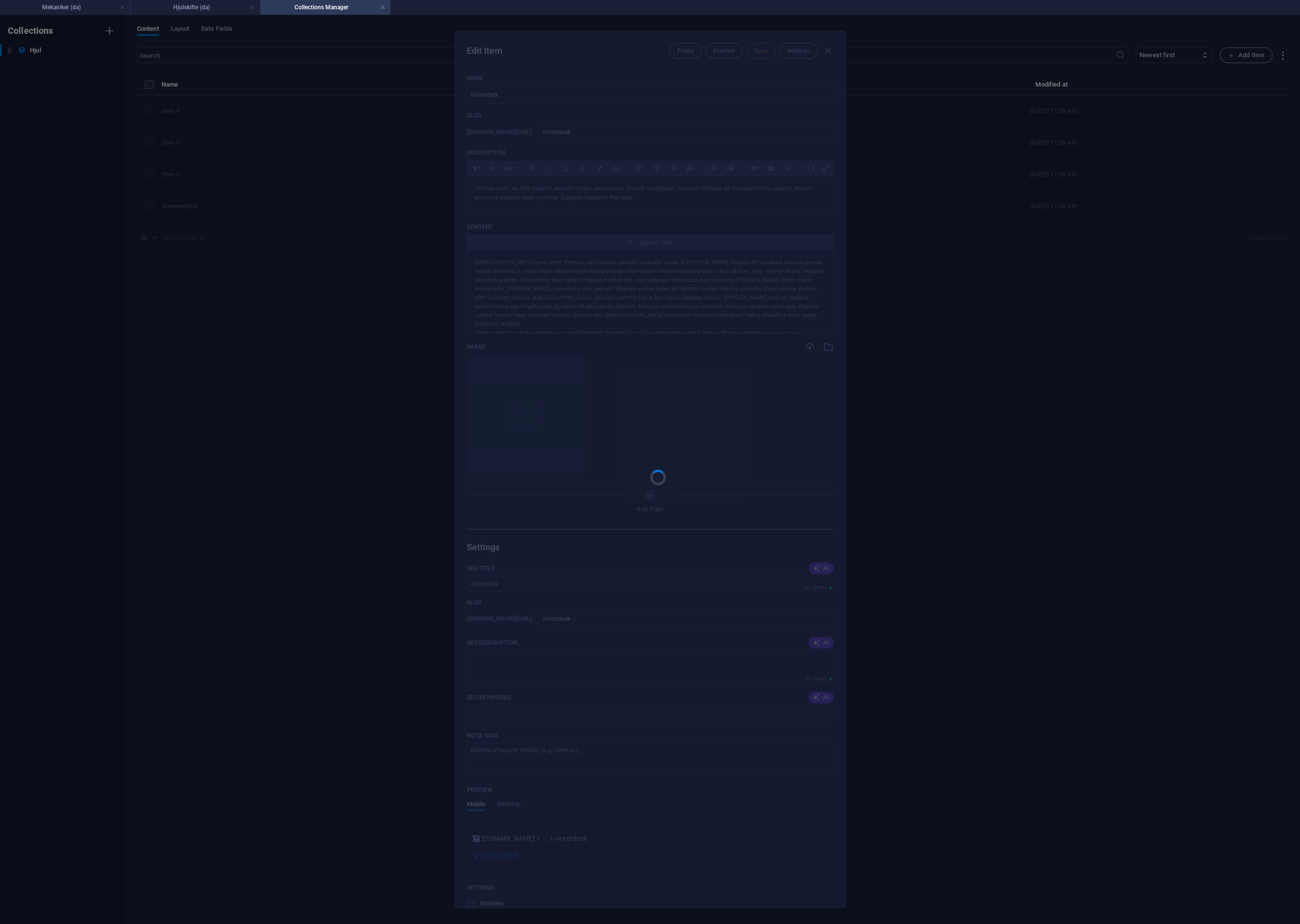
type input "vinterdaek"
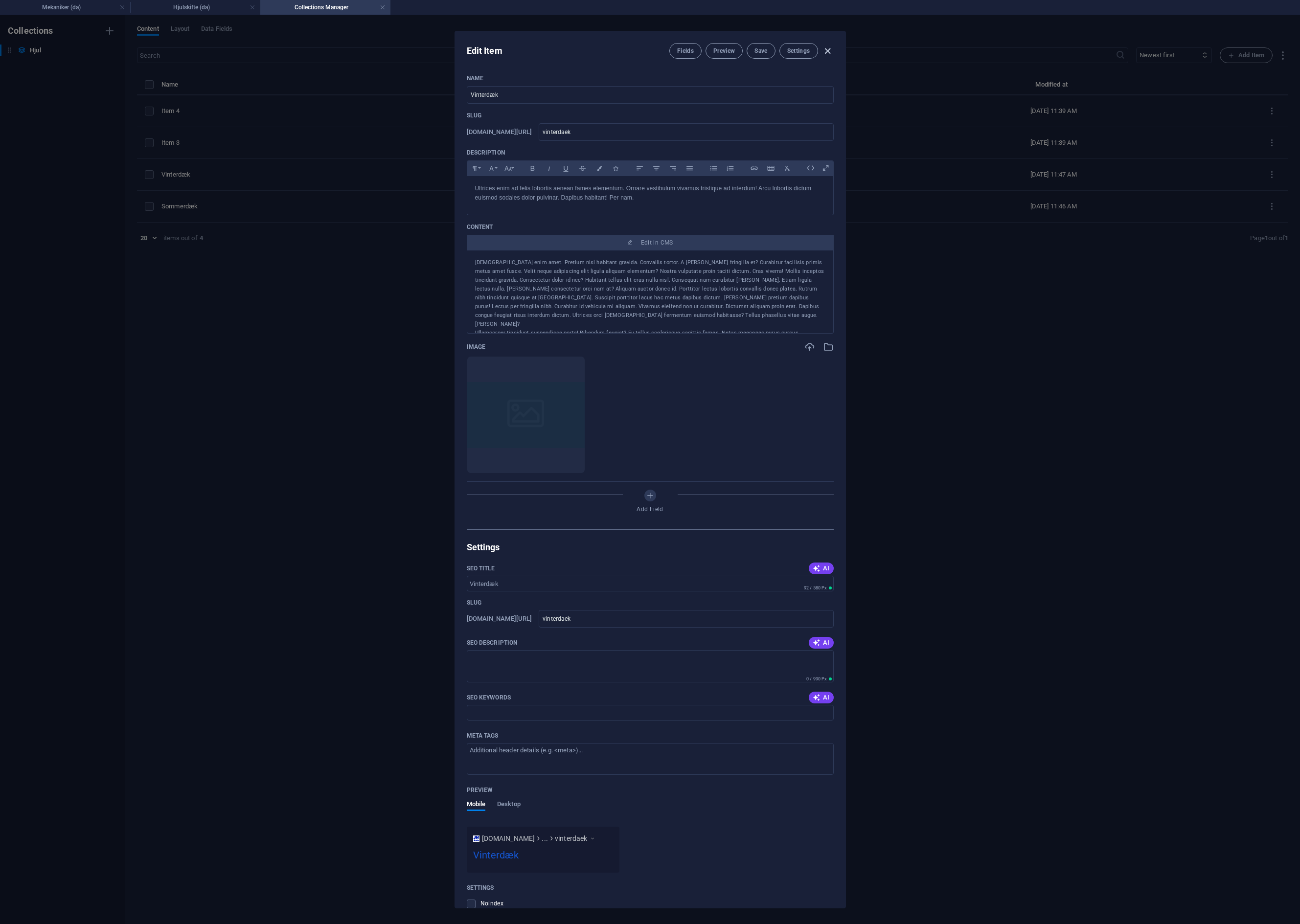
click at [828, 51] on icon "button" at bounding box center [828, 51] width 12 height 12
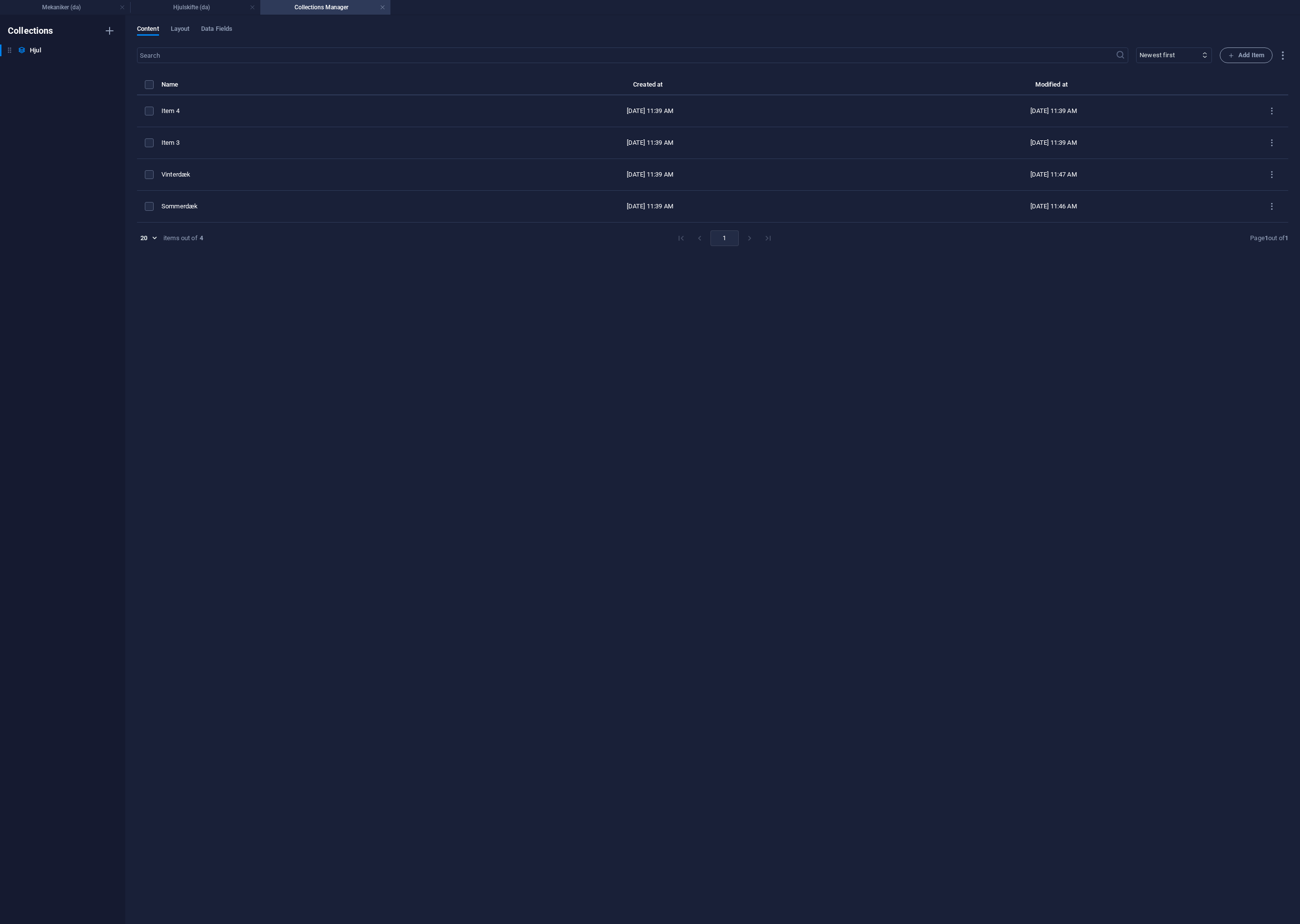
type input "vinterd-k"
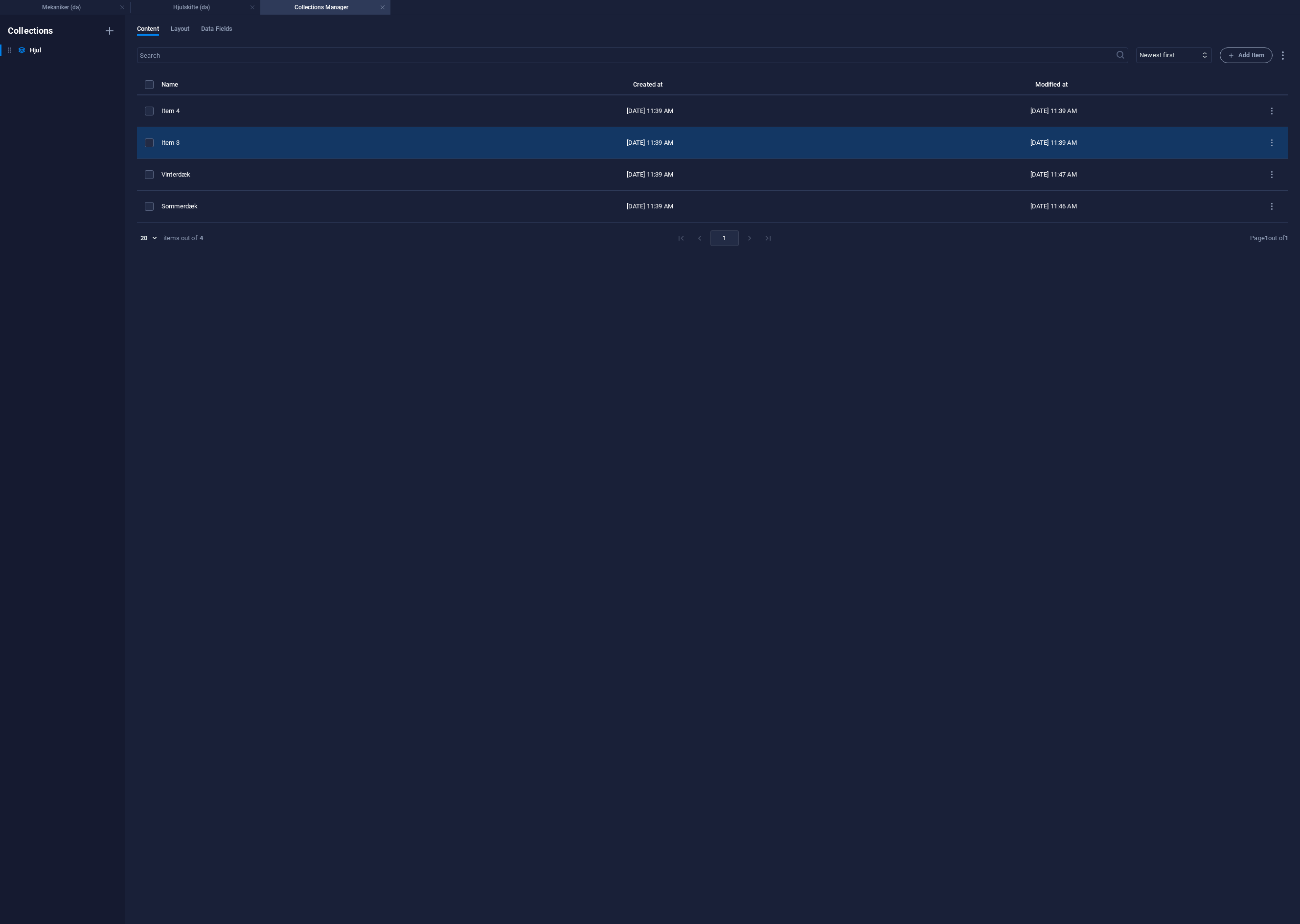
click at [204, 140] on div "Item 3" at bounding box center [300, 142] width 279 height 8
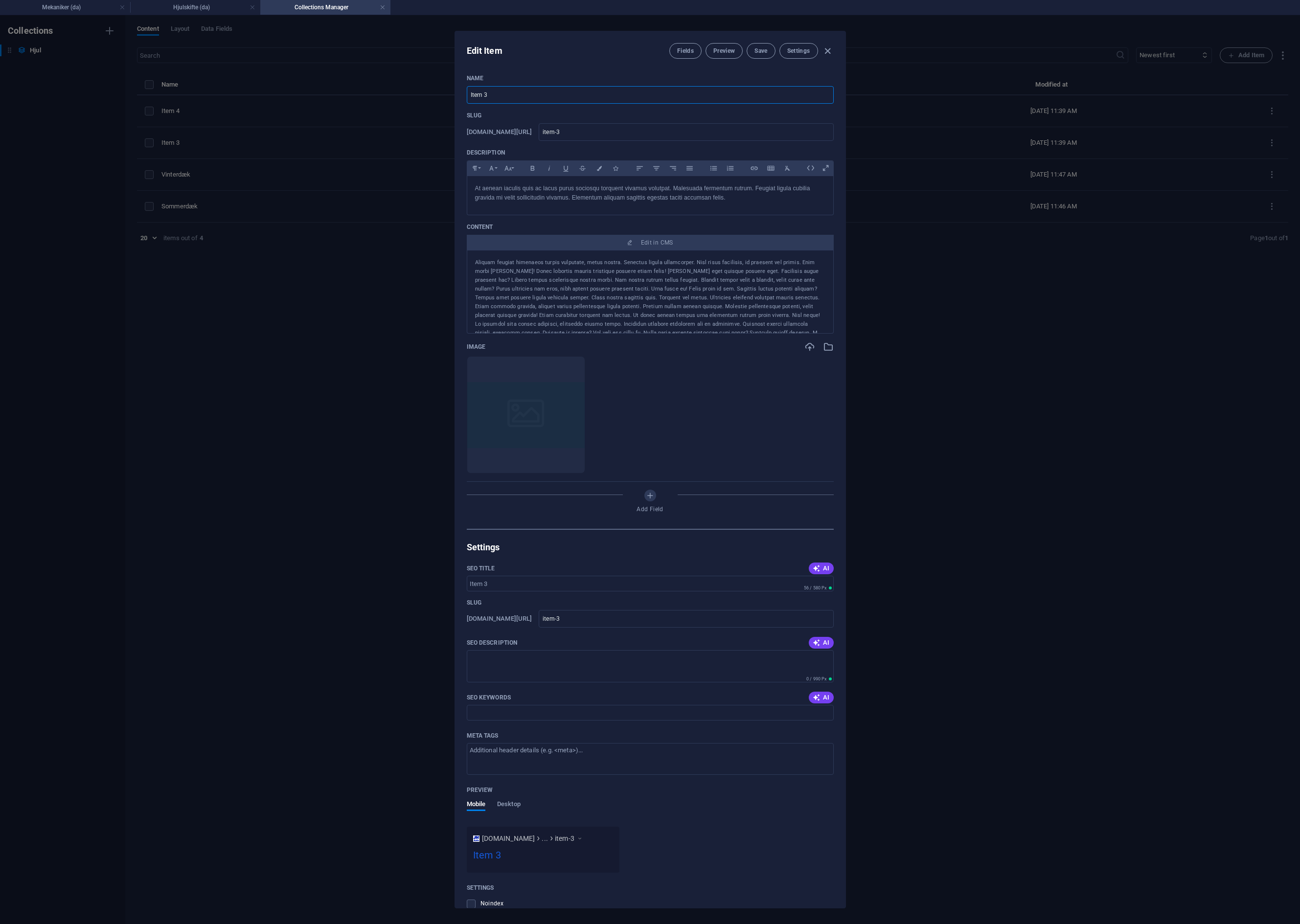
click at [493, 90] on input "Item 3" at bounding box center [650, 95] width 367 height 18
drag, startPoint x: 452, startPoint y: 93, endPoint x: 432, endPoint y: 93, distance: 20.0
click at [432, 93] on div "Edit Item Fields Preview Save Settings Name Item 3 ​ Slug [DOMAIN_NAME][URL] it…" at bounding box center [650, 469] width 1300 height 909
type input "H"
type input "h"
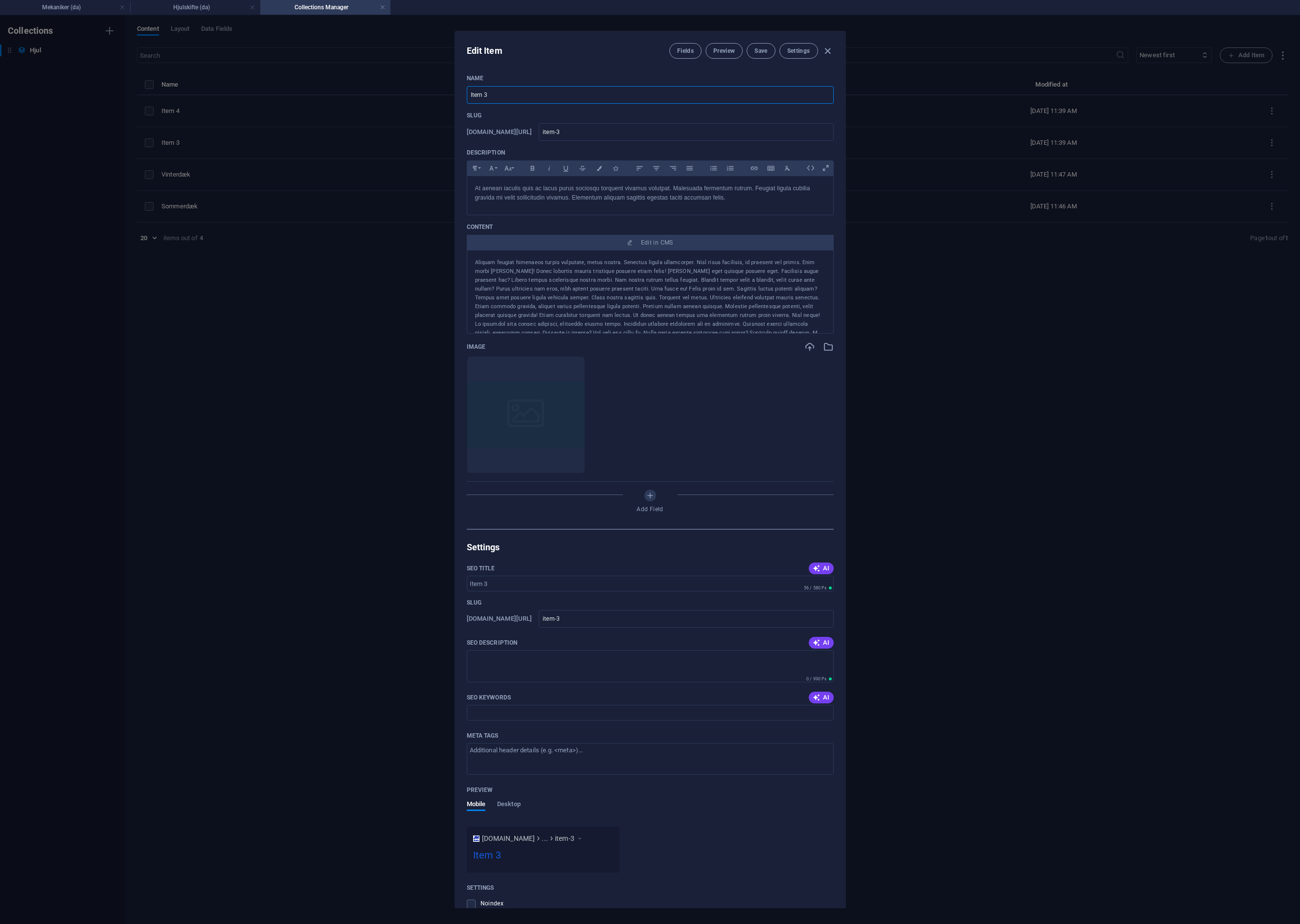
type input "h"
type input "He"
type input "he"
type input "Hel"
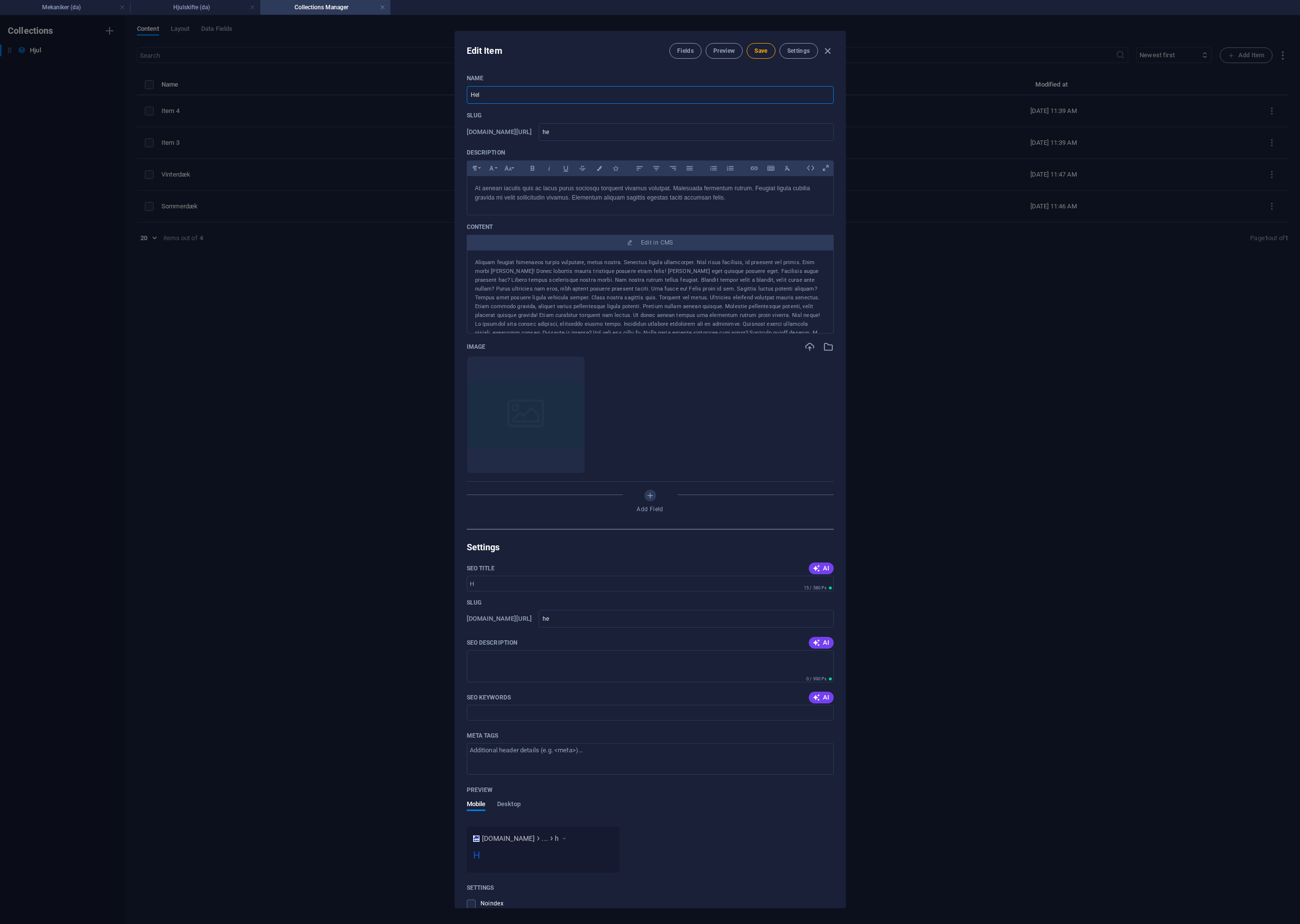
type input "hel"
click at [625, 133] on input "helarsd-k" at bounding box center [686, 132] width 294 height 18
click at [766, 51] on span "Save" at bounding box center [760, 51] width 12 height 8
click at [557, 584] on input "SEO Title" at bounding box center [650, 584] width 367 height 15
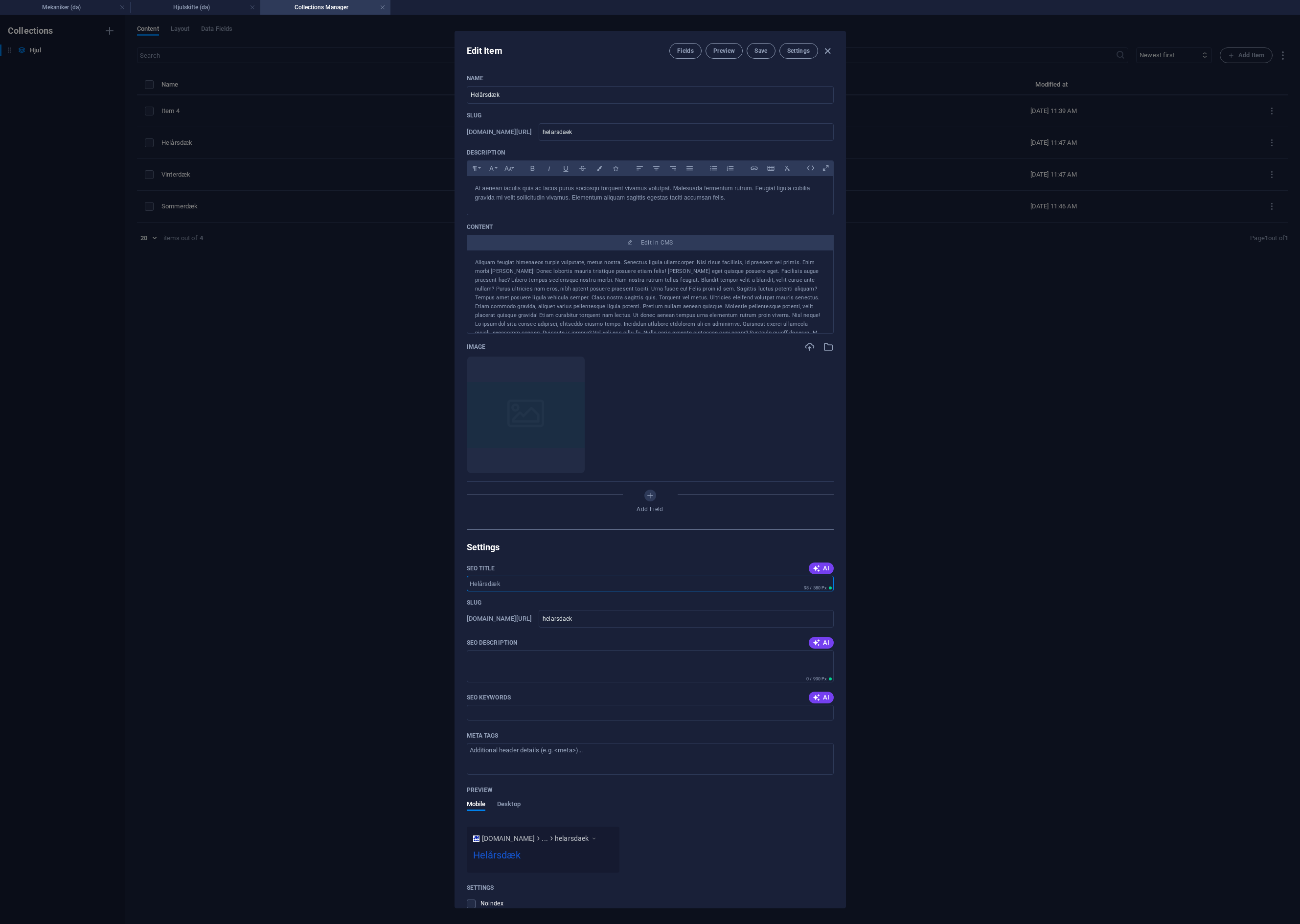
click at [557, 584] on input "SEO Title" at bounding box center [650, 584] width 367 height 15
click at [755, 55] on button "Save" at bounding box center [760, 51] width 29 height 15
click at [823, 49] on icon "button" at bounding box center [828, 51] width 12 height 12
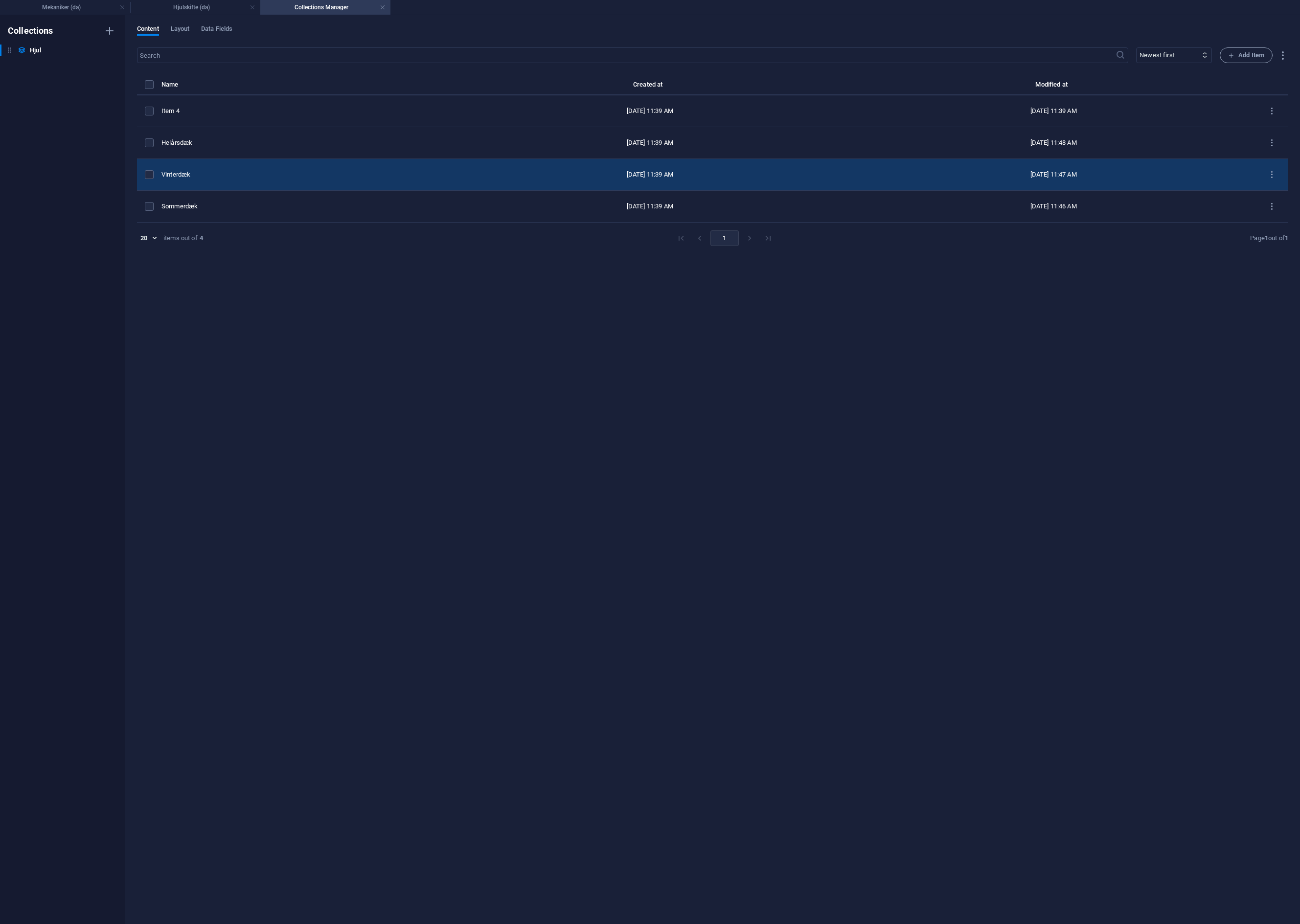
click at [204, 174] on div "Vinterdæk" at bounding box center [300, 174] width 279 height 8
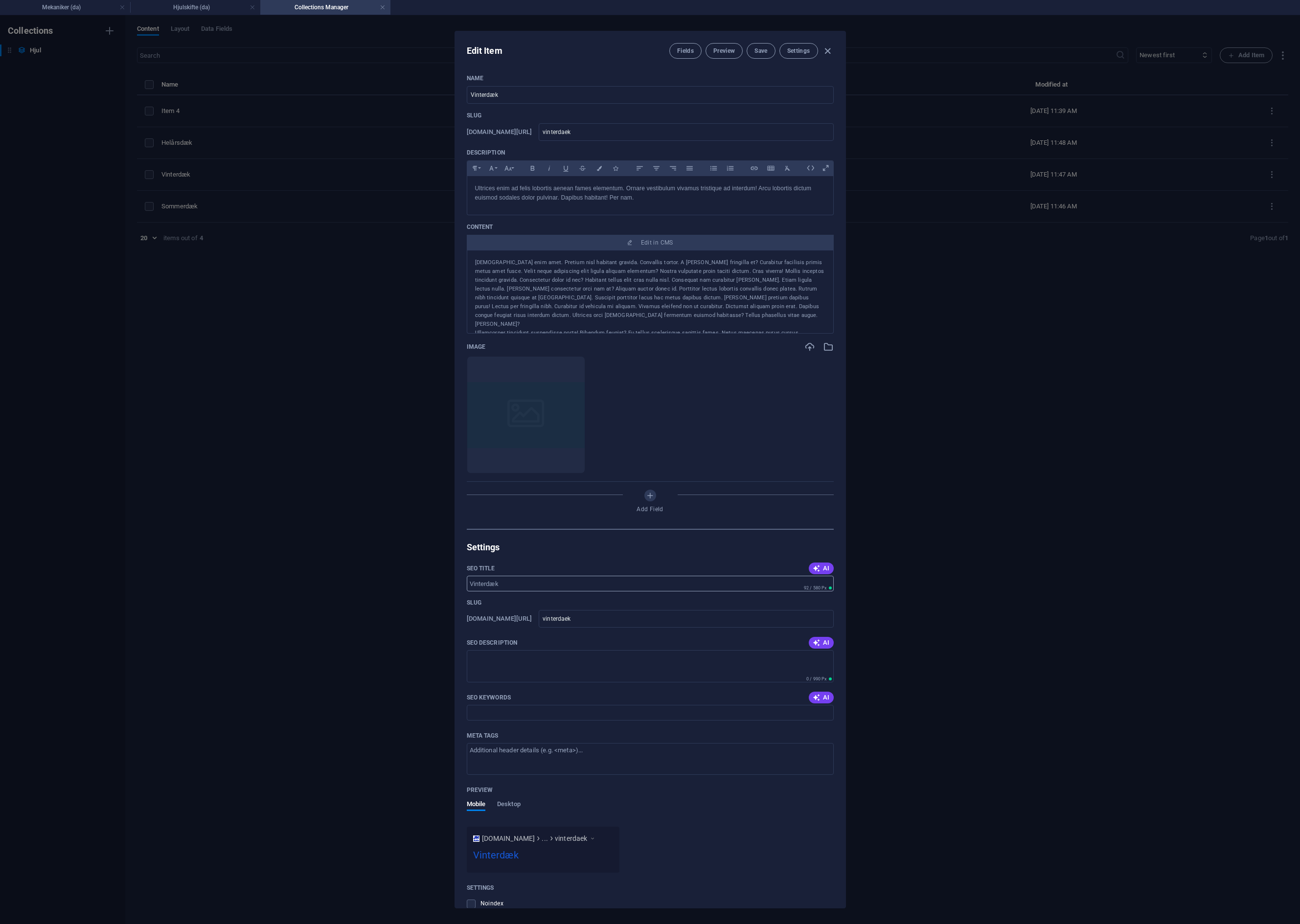
click at [515, 577] on input "SEO Title" at bounding box center [650, 584] width 367 height 15
click at [763, 52] on span "Save" at bounding box center [760, 51] width 12 height 8
click at [830, 55] on icon "button" at bounding box center [828, 51] width 12 height 12
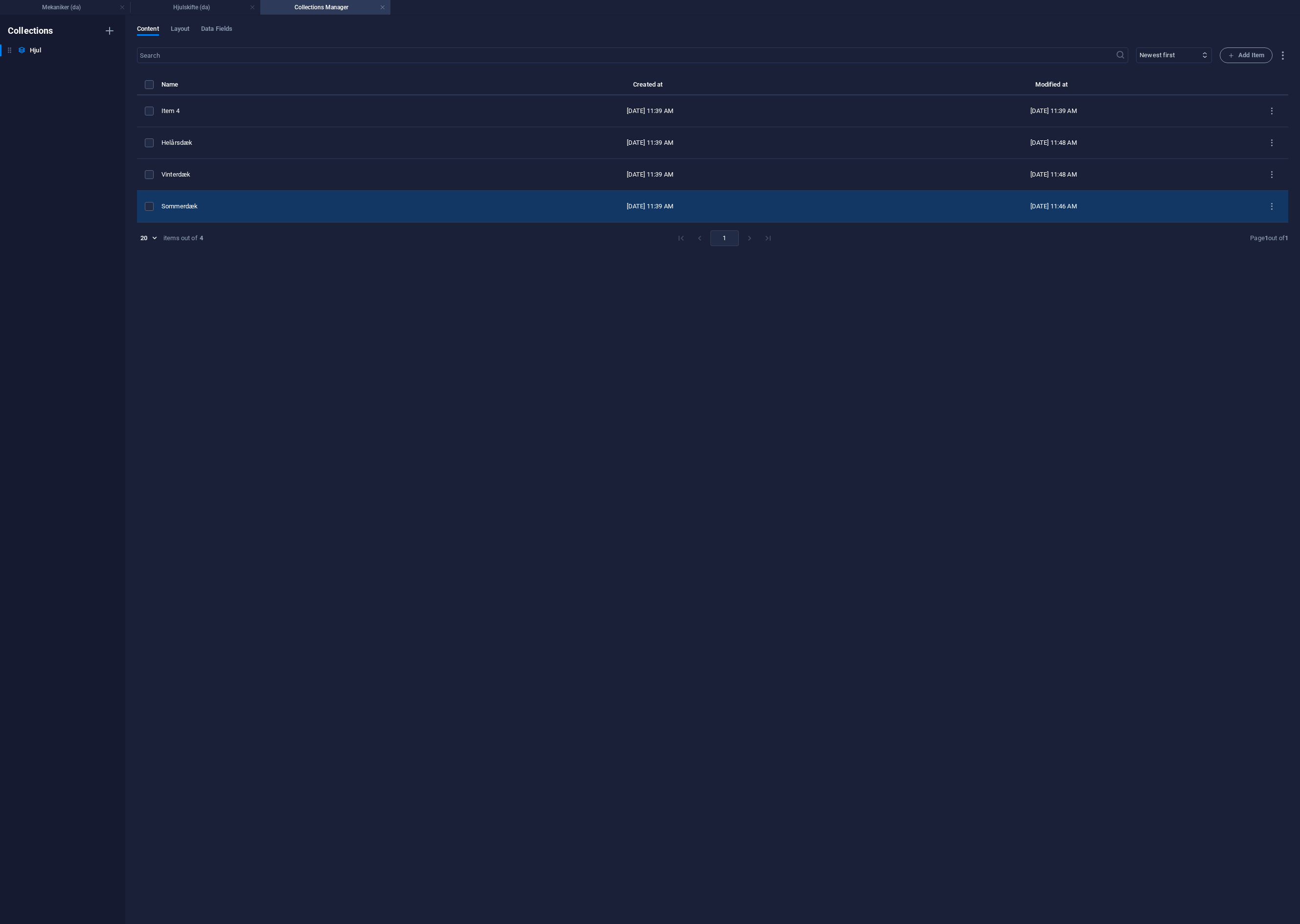
click at [205, 202] on div "Sommerdæk" at bounding box center [300, 206] width 279 height 8
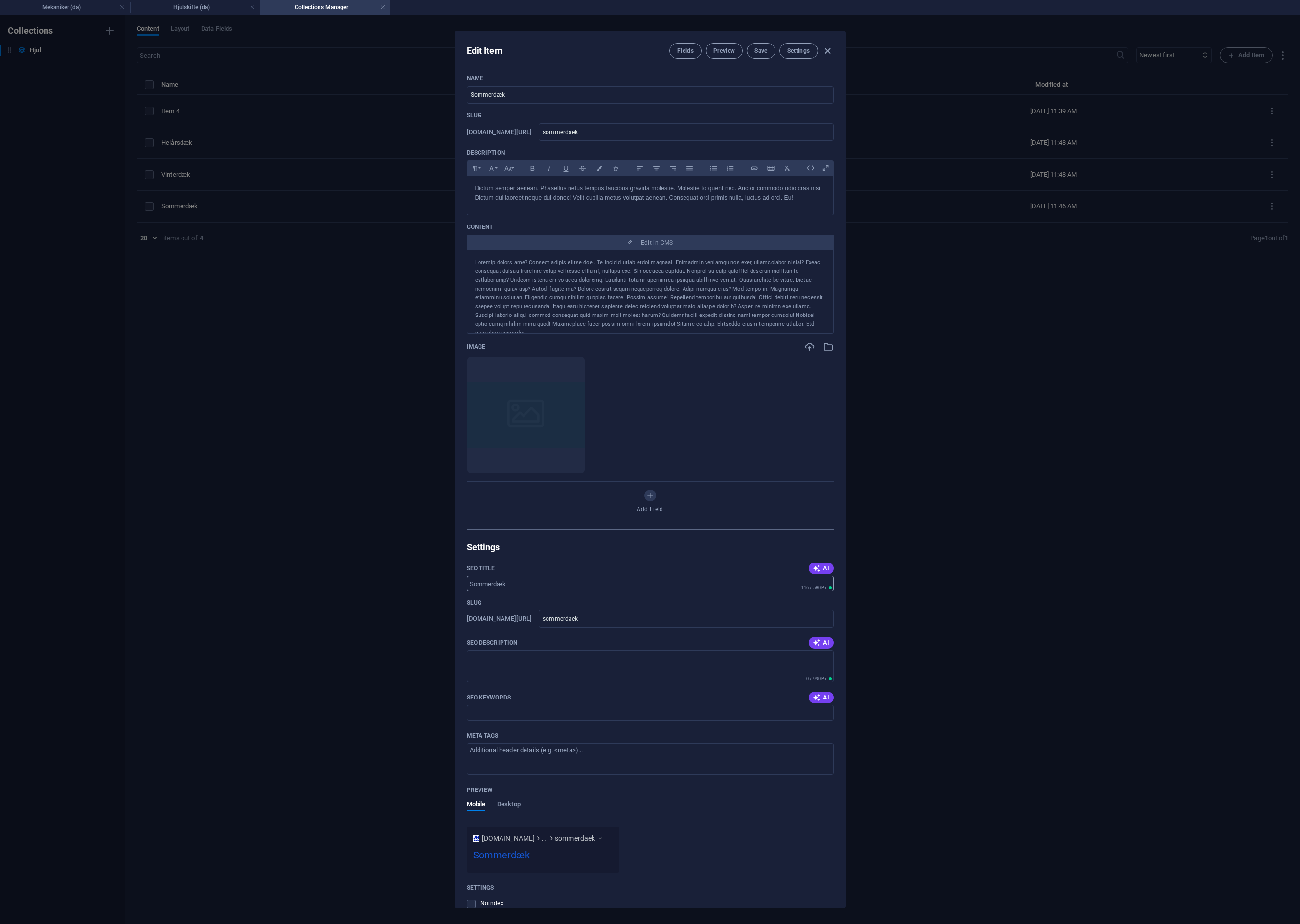
click at [511, 585] on input "SEO Title" at bounding box center [650, 584] width 367 height 15
click at [765, 49] on span "Save" at bounding box center [760, 51] width 12 height 8
click at [828, 51] on icon "button" at bounding box center [828, 51] width 12 height 12
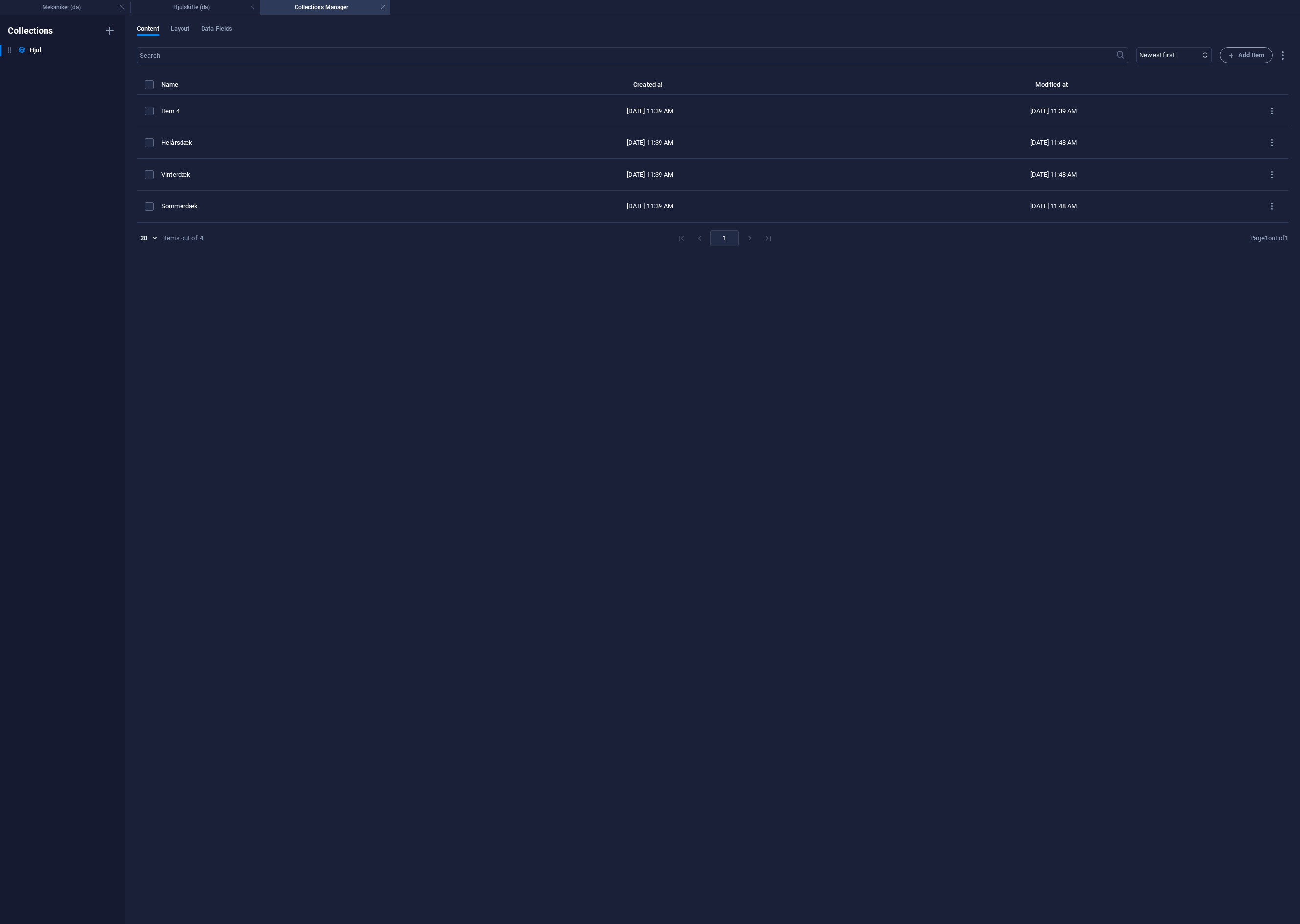
drag, startPoint x: 282, startPoint y: 313, endPoint x: 224, endPoint y: 350, distance: 68.8
click at [224, 350] on div "​ Newest first Oldest first Last modified Name (ascending) Name (descending) Sl…" at bounding box center [712, 480] width 1151 height 867
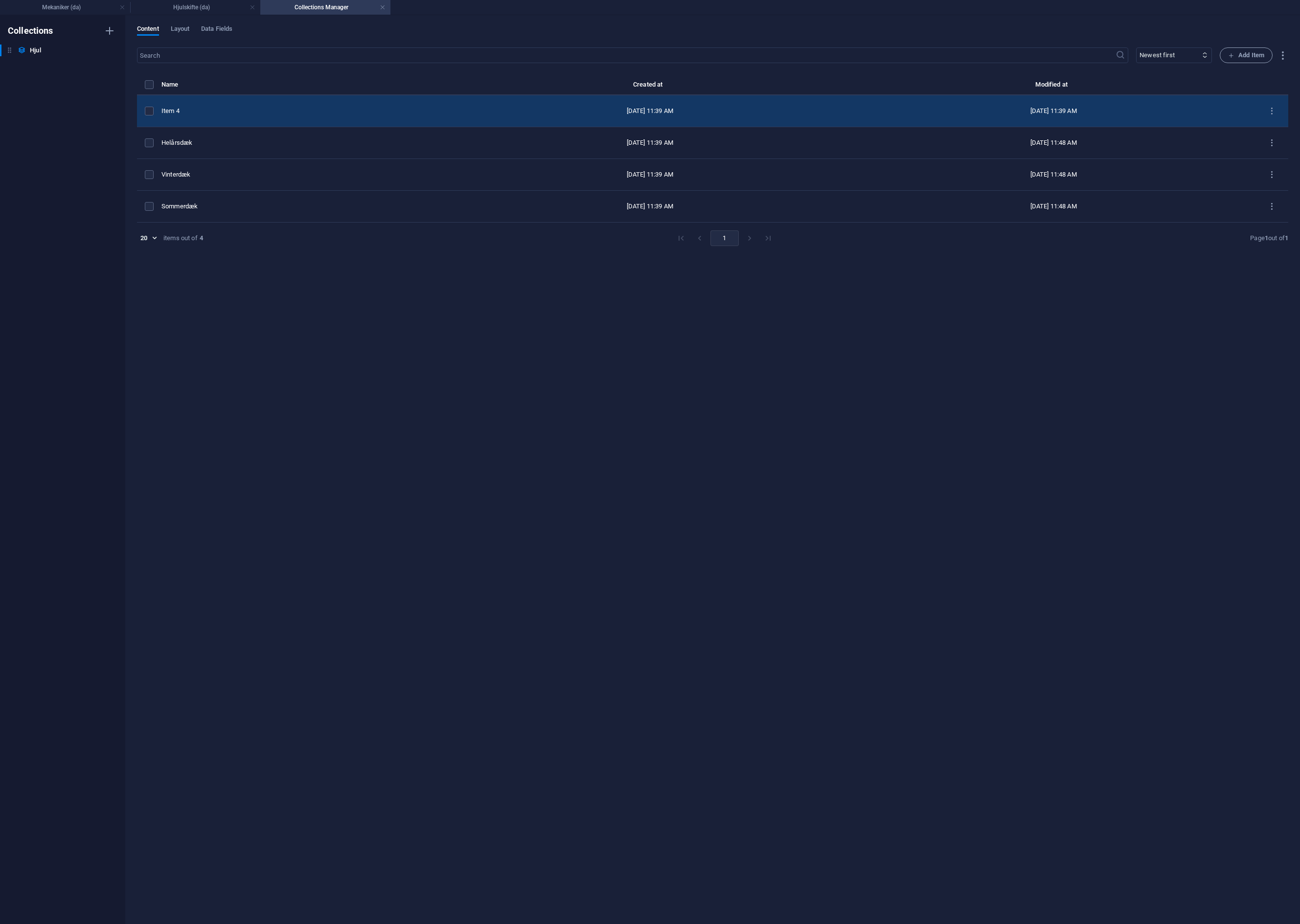
click at [200, 110] on div "Item 4" at bounding box center [300, 110] width 279 height 8
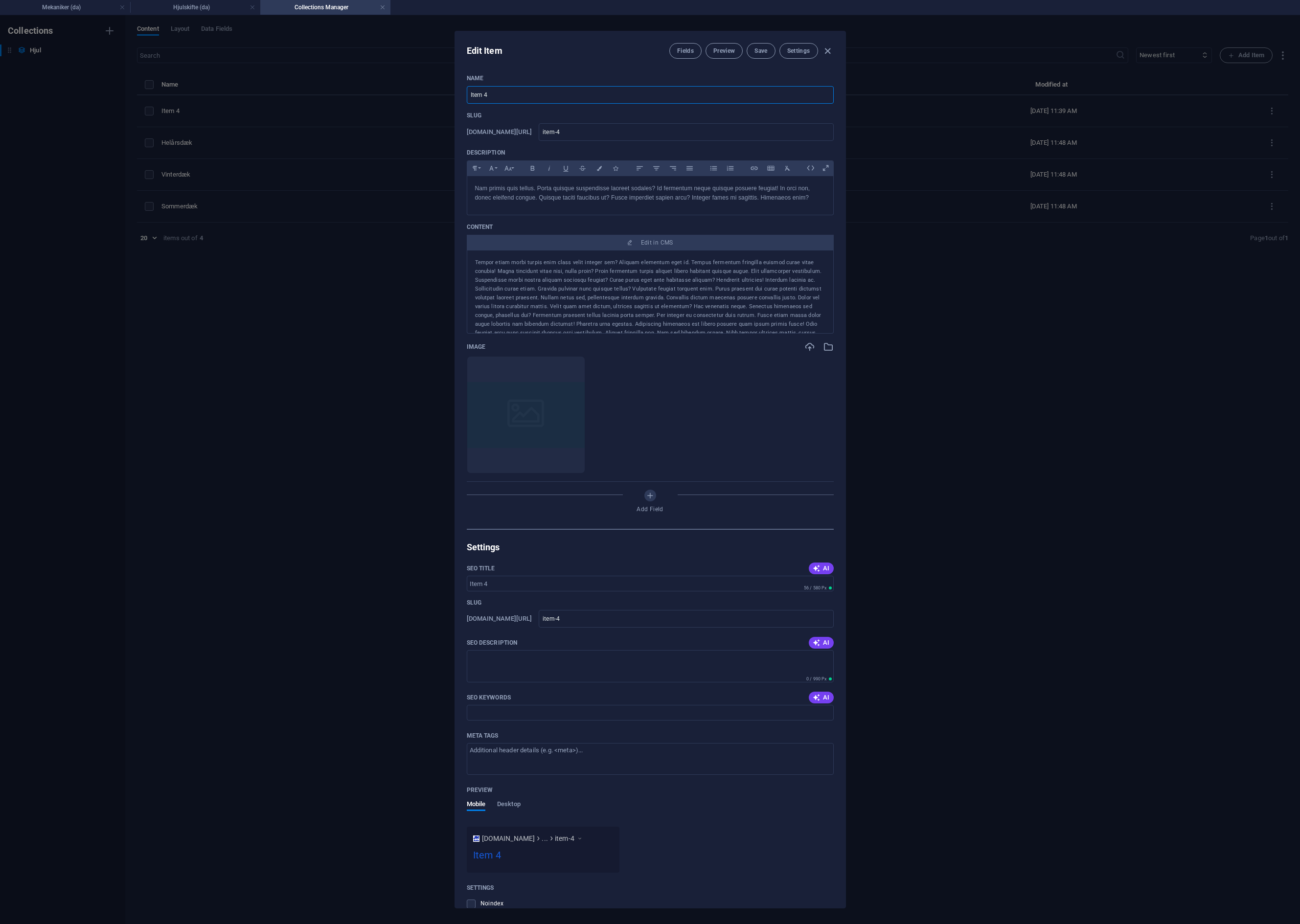
click at [488, 90] on input "Item 4" at bounding box center [650, 95] width 367 height 18
drag, startPoint x: 503, startPoint y: 90, endPoint x: 430, endPoint y: 81, distance: 73.6
click at [430, 81] on div "Edit Item Fields Preview Save Settings Name Item 4 ​ Slug [DOMAIN_NAME][URL] it…" at bounding box center [650, 469] width 1300 height 909
click at [519, 584] on input "SEO Title" at bounding box center [650, 584] width 367 height 15
click at [755, 46] on button "Save" at bounding box center [760, 51] width 29 height 15
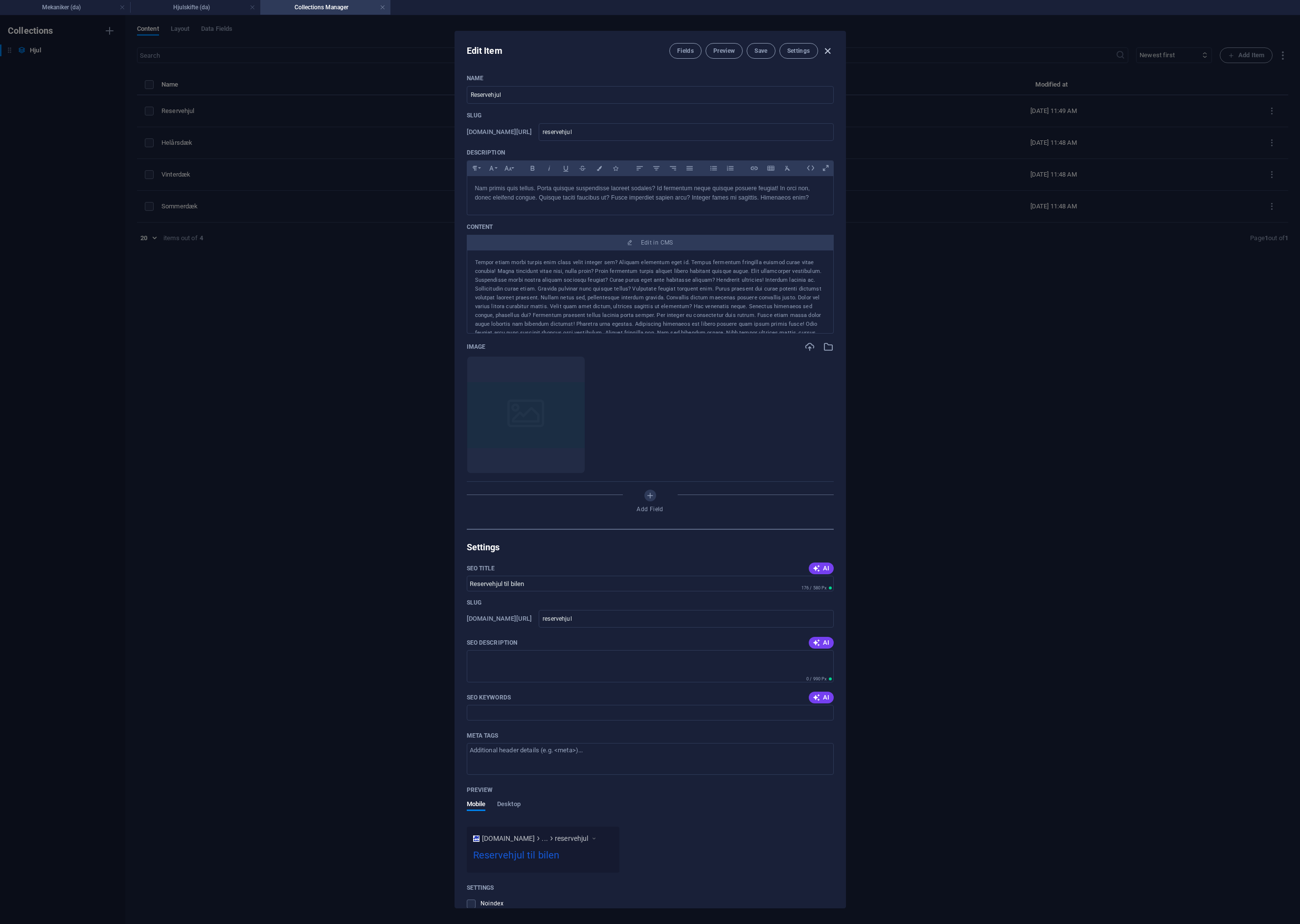
click at [830, 52] on icon "button" at bounding box center [828, 51] width 12 height 12
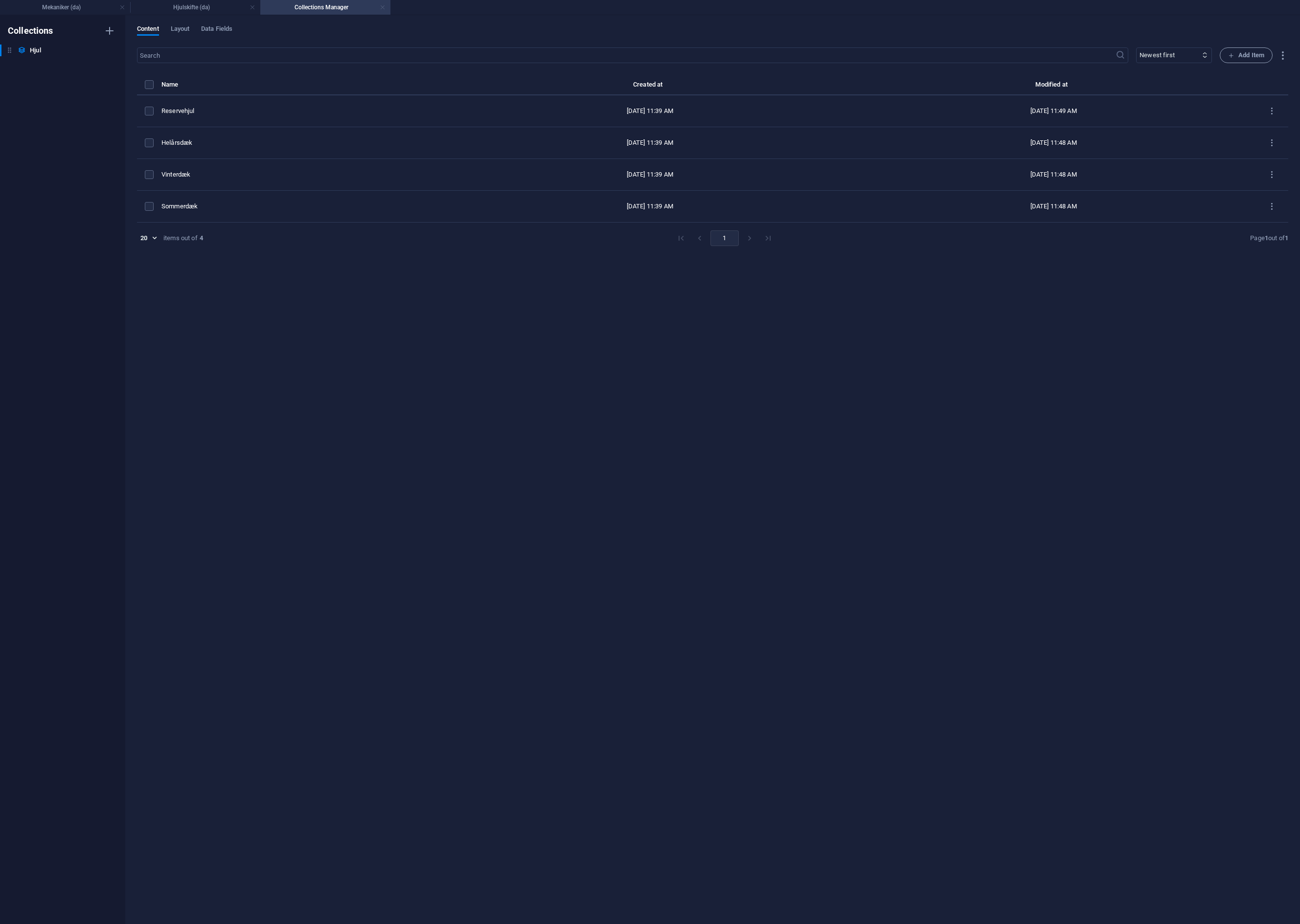
click at [381, 6] on link at bounding box center [383, 8] width 6 height 9
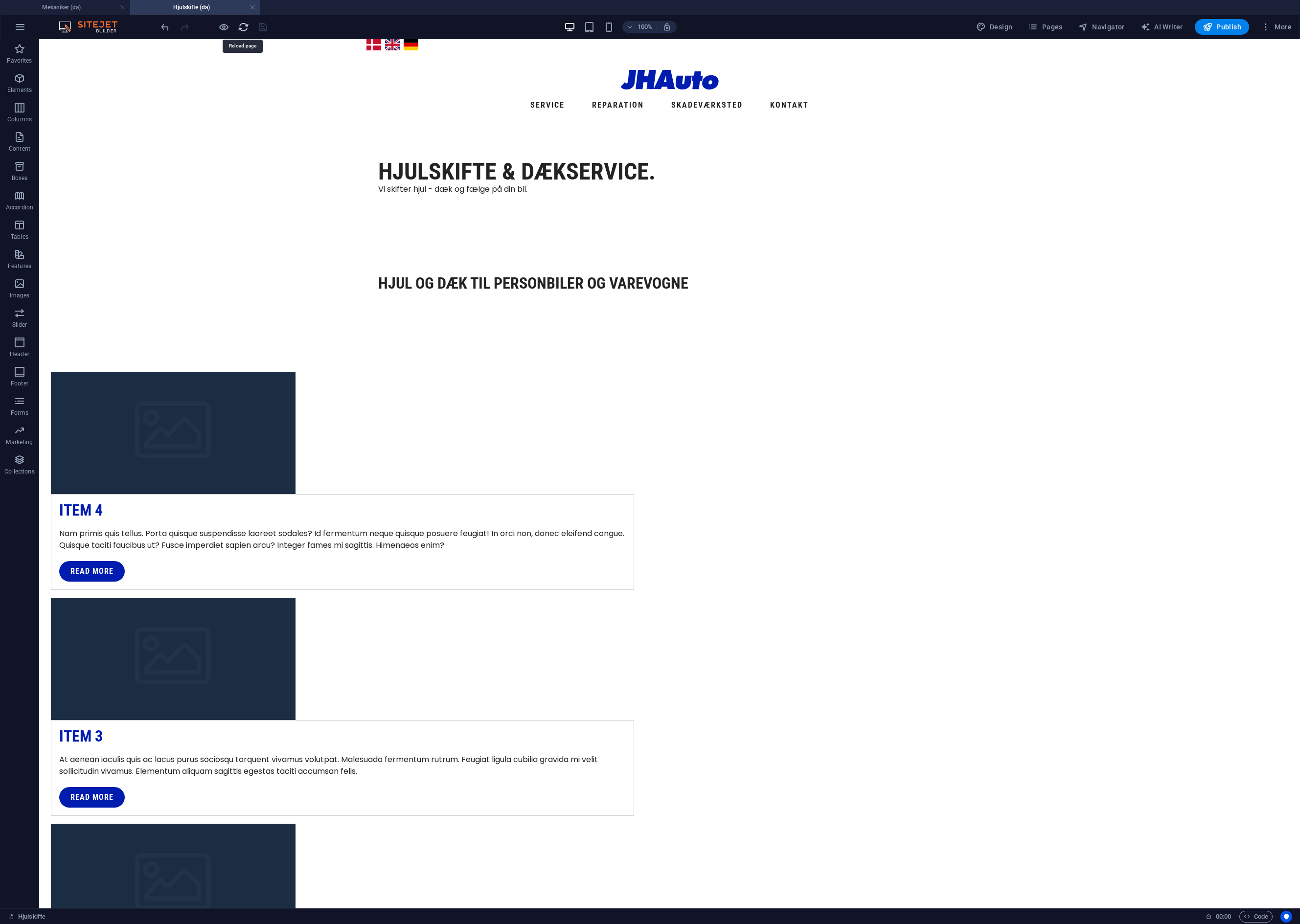
click at [245, 32] on icon "reload" at bounding box center [243, 27] width 12 height 12
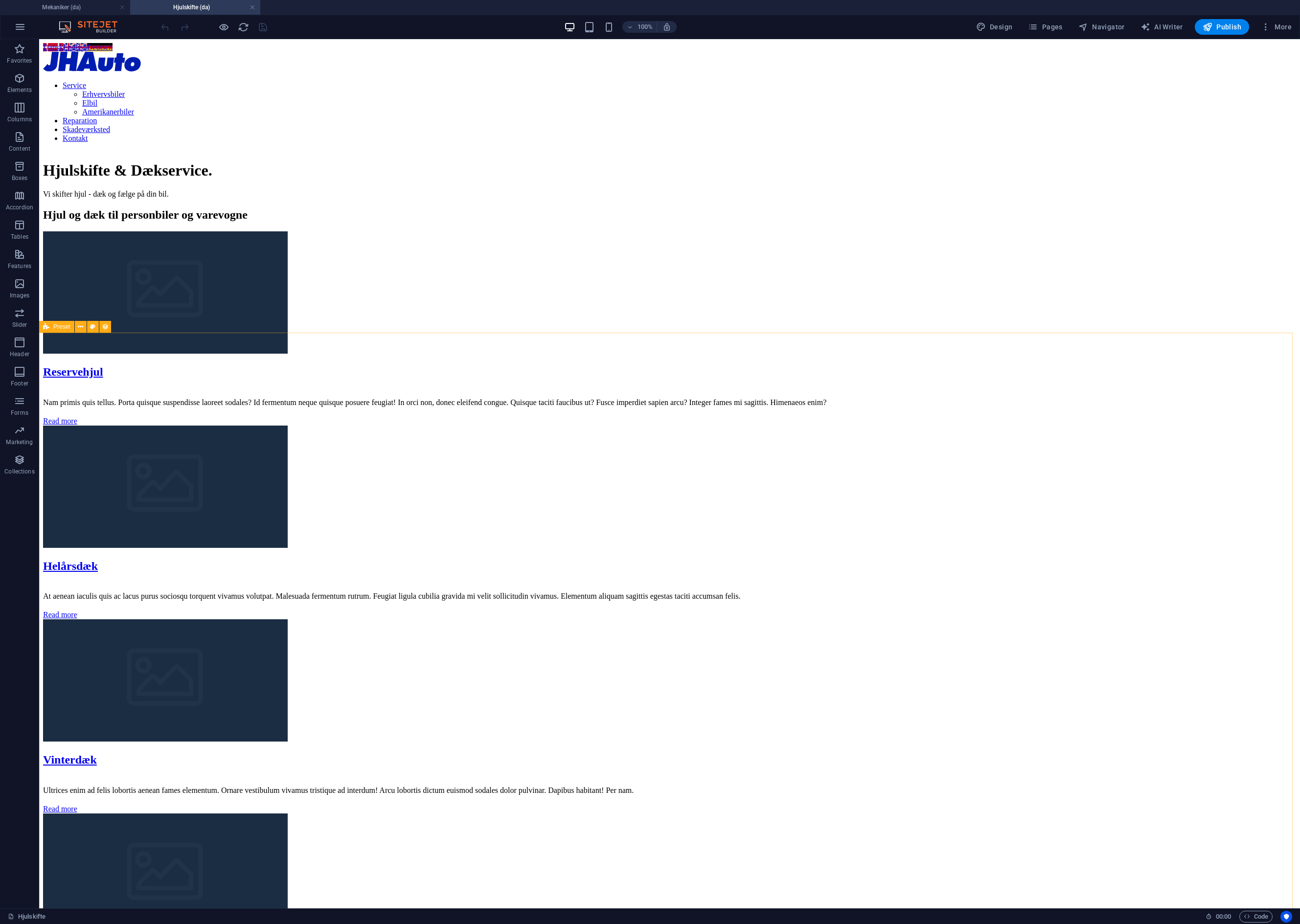
click at [52, 327] on div "Preset" at bounding box center [57, 327] width 36 height 12
click at [60, 327] on span "Preset" at bounding box center [62, 327] width 17 height 6
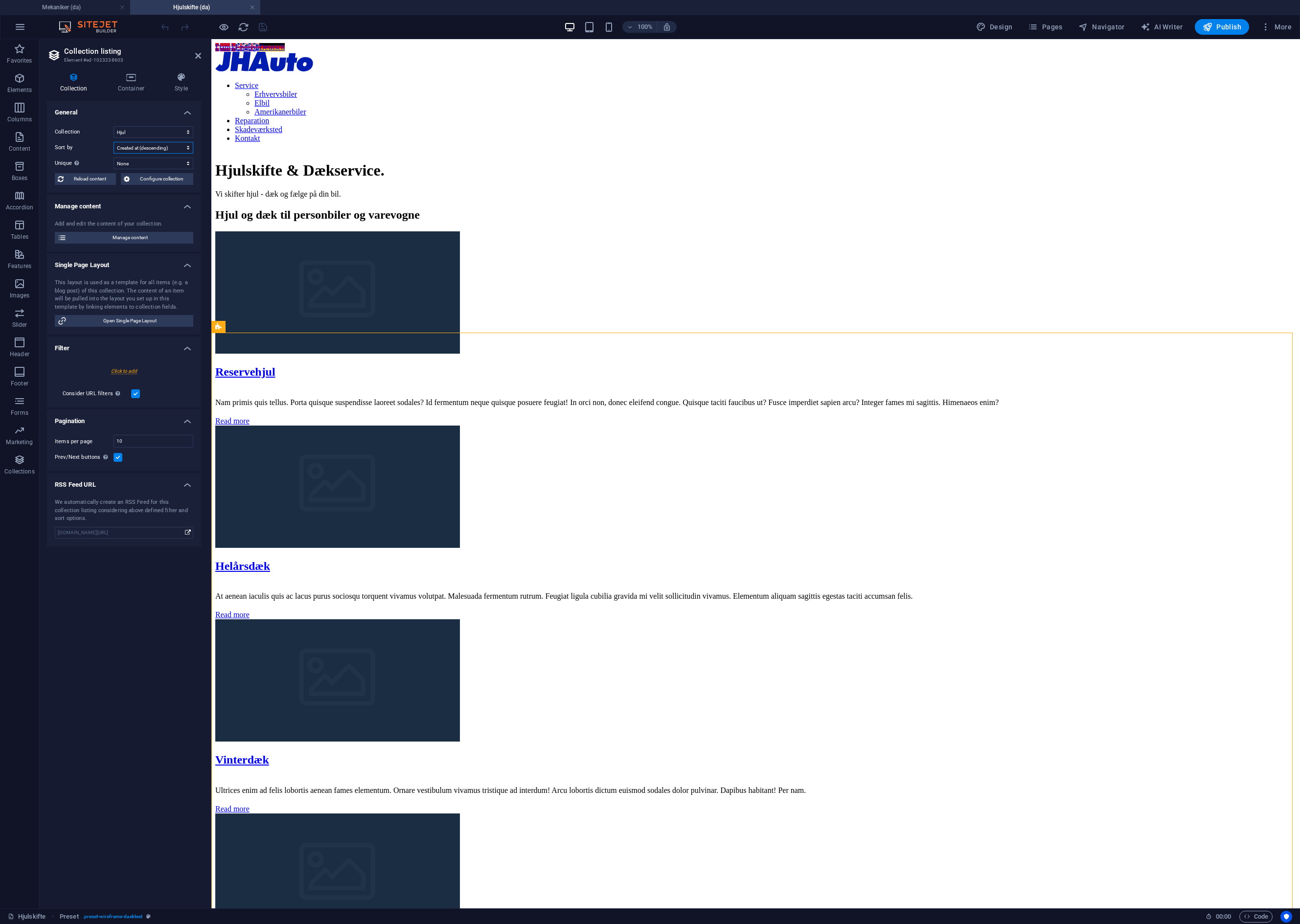
click at [176, 145] on select "Created at (ascending) Created at (descending) Updated at (ascending) Updated a…" at bounding box center [153, 147] width 80 height 12
click at [113, 142] on select "Created at (ascending) Created at (descending) Updated at (ascending) Updated a…" at bounding box center [153, 147] width 80 height 12
click at [264, 26] on icon "save" at bounding box center [262, 27] width 12 height 12
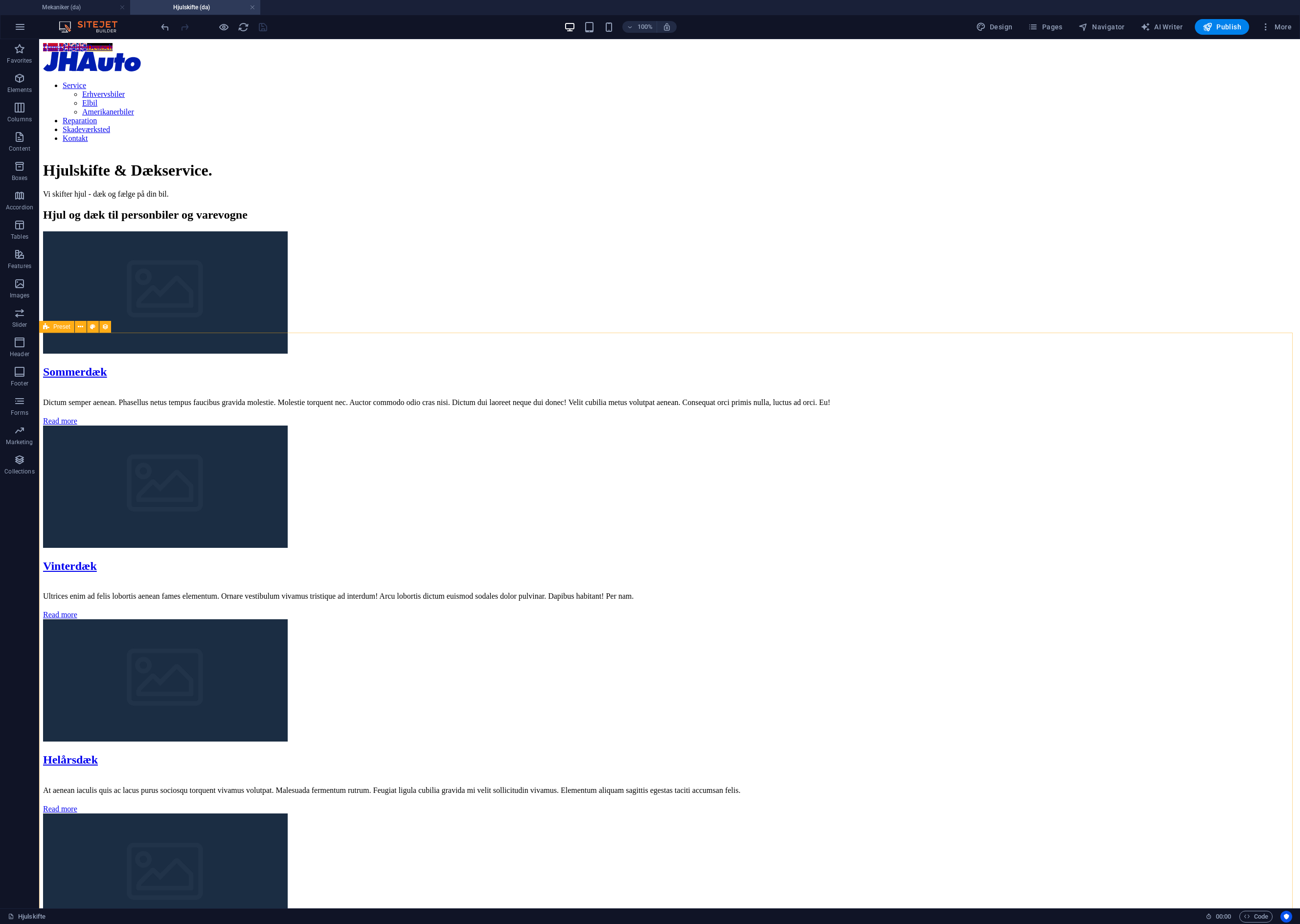
click at [52, 329] on div "Preset" at bounding box center [57, 327] width 36 height 12
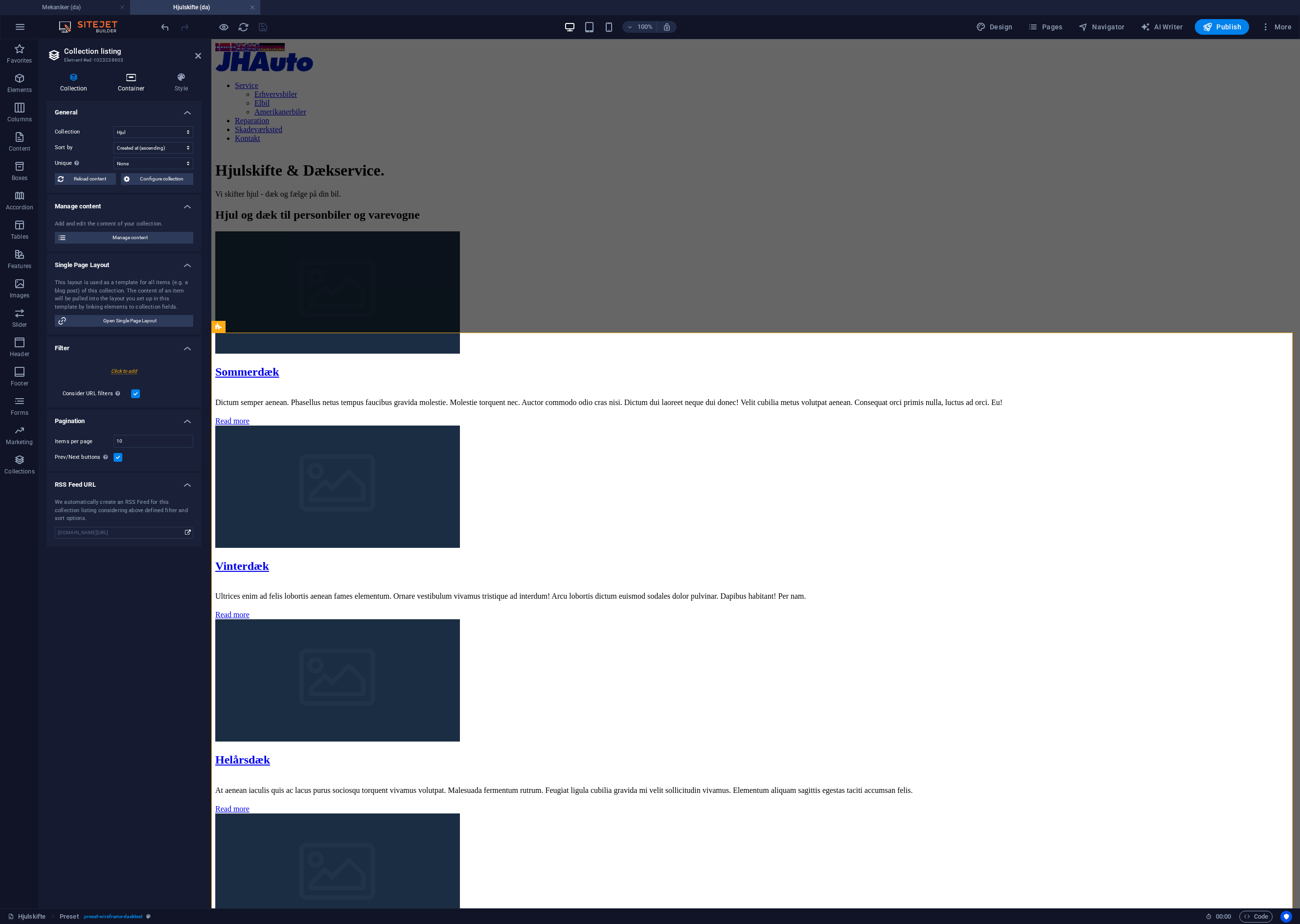
click at [134, 77] on icon at bounding box center [131, 77] width 52 height 10
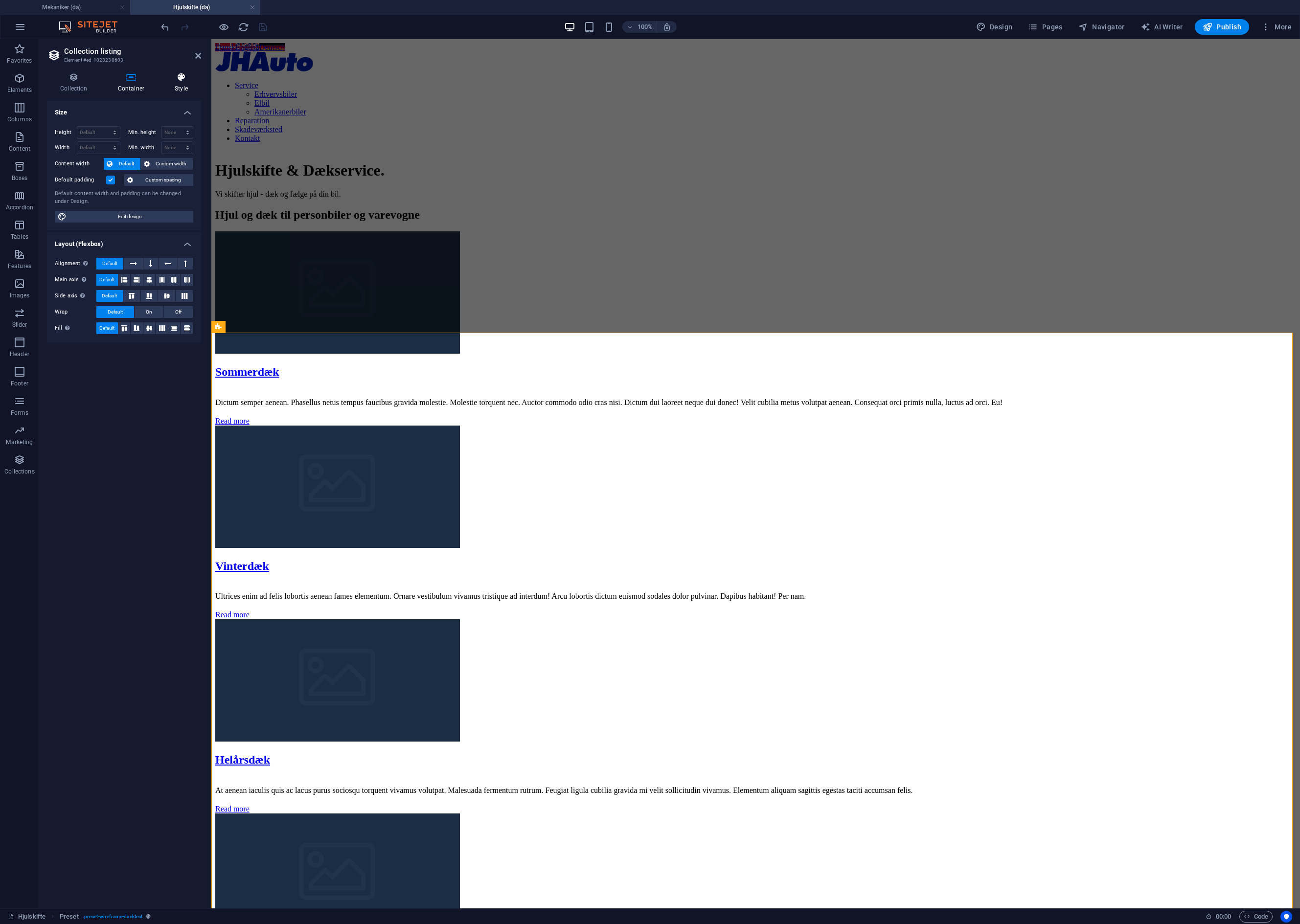
click at [174, 80] on icon at bounding box center [181, 77] width 39 height 10
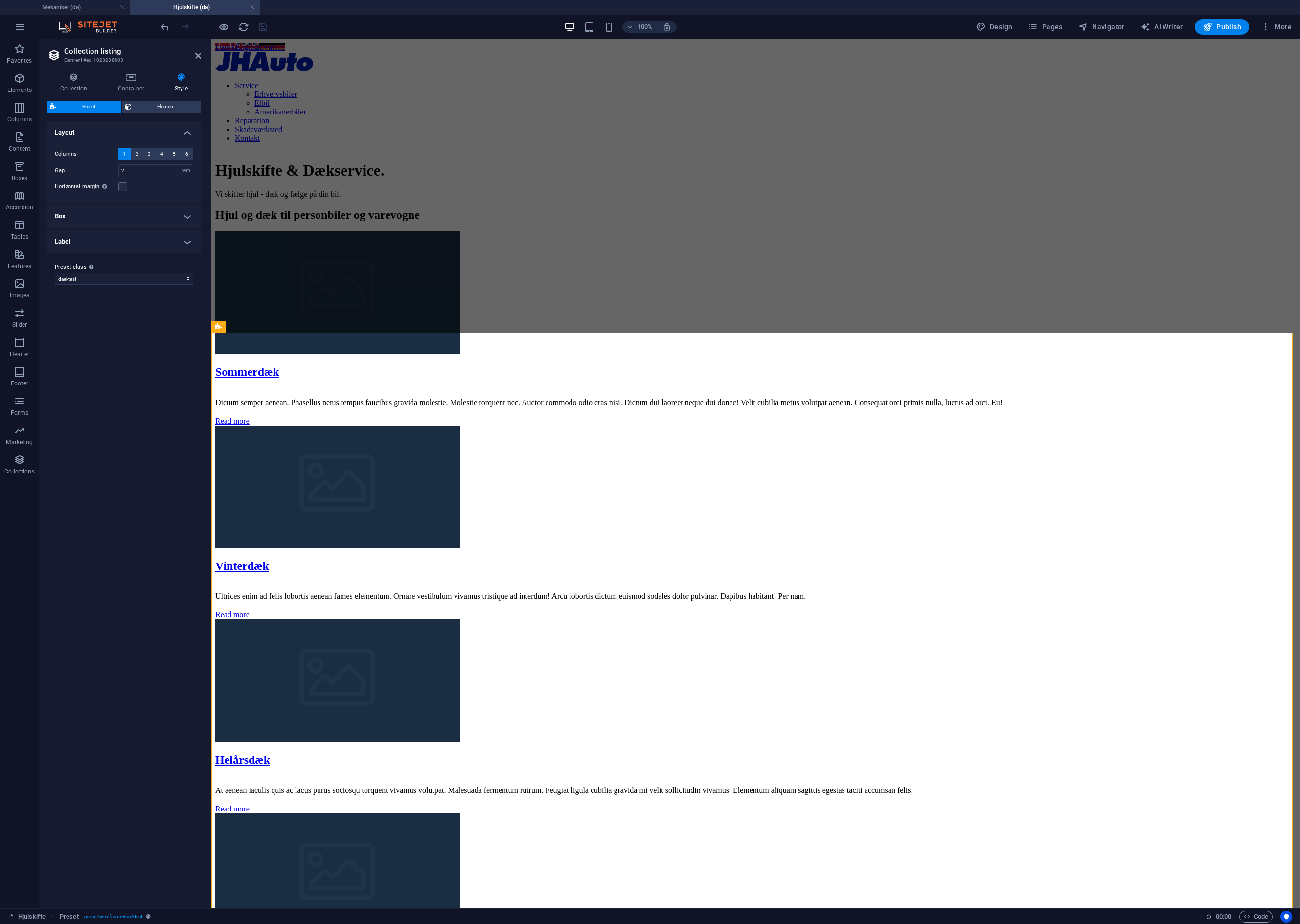
click at [185, 242] on h4 "Label" at bounding box center [124, 242] width 154 height 23
click at [185, 242] on h4 "Label" at bounding box center [124, 239] width 154 height 18
click at [186, 211] on h4 "Box" at bounding box center [124, 216] width 154 height 23
click at [186, 211] on h4 "Box" at bounding box center [124, 213] width 154 height 18
click at [136, 151] on span "2" at bounding box center [137, 154] width 3 height 12
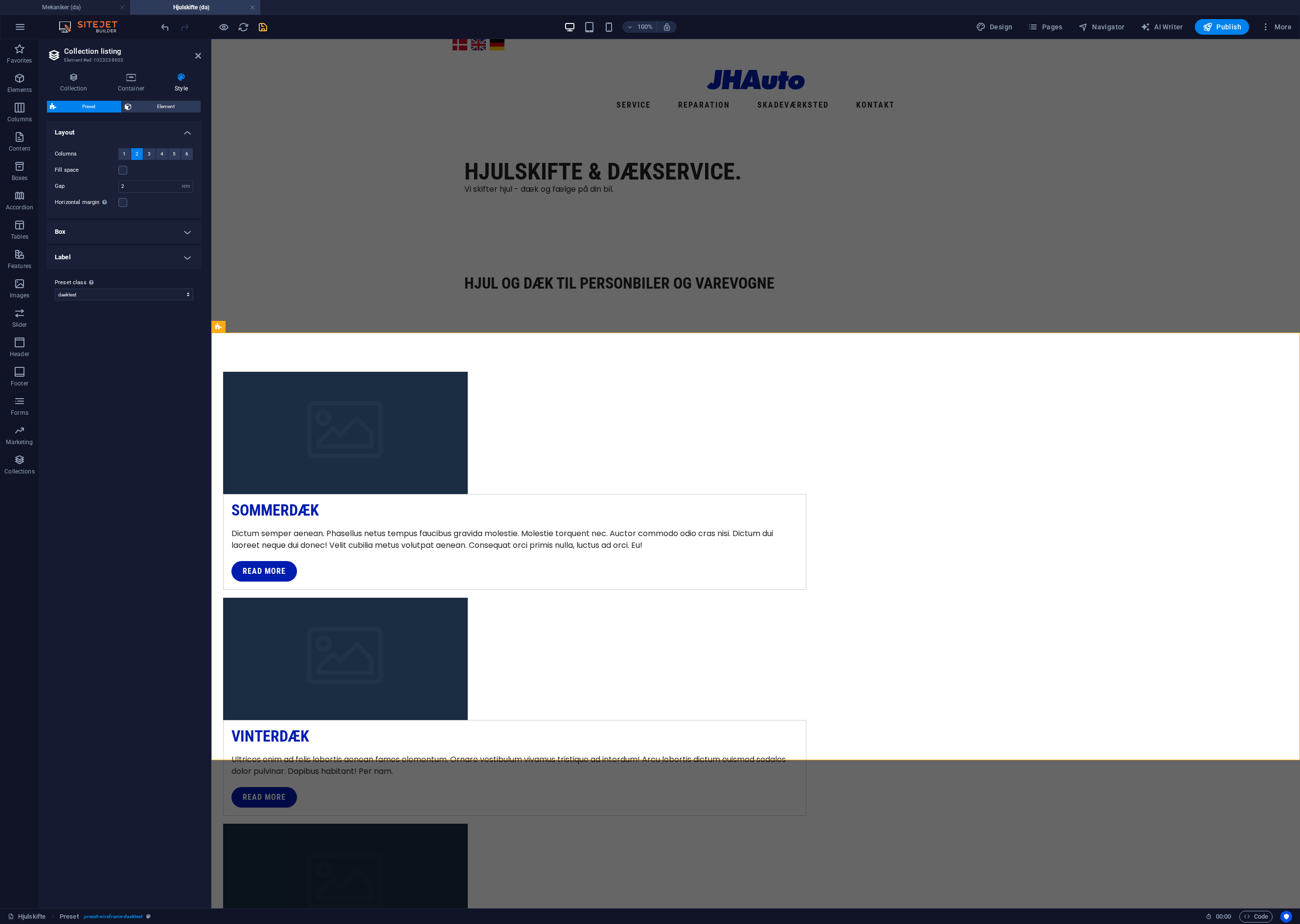
click at [188, 235] on h4 "Box" at bounding box center [124, 232] width 154 height 23
click at [188, 381] on h4 "Label" at bounding box center [124, 381] width 154 height 23
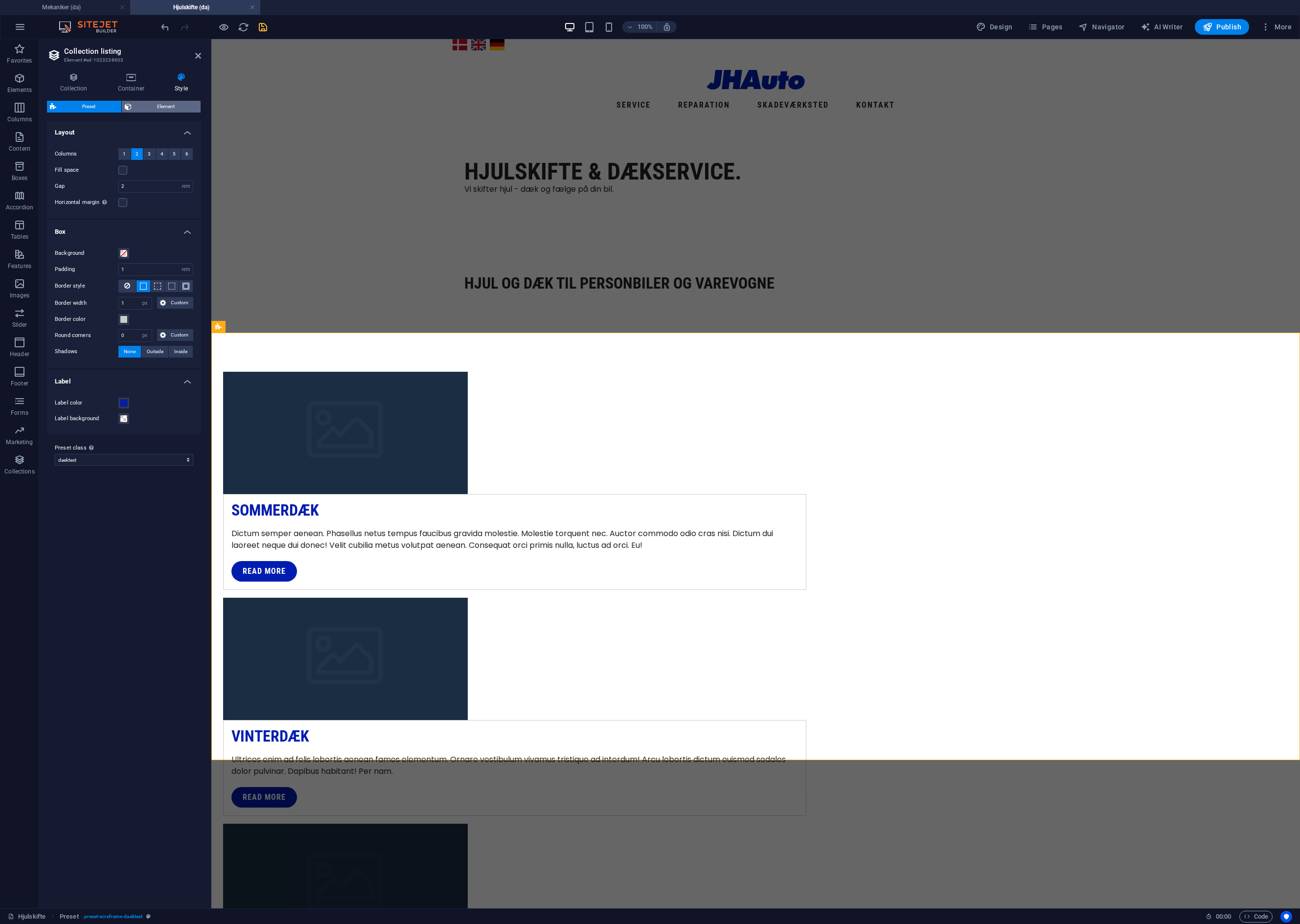
click at [170, 110] on span "Element" at bounding box center [166, 107] width 63 height 12
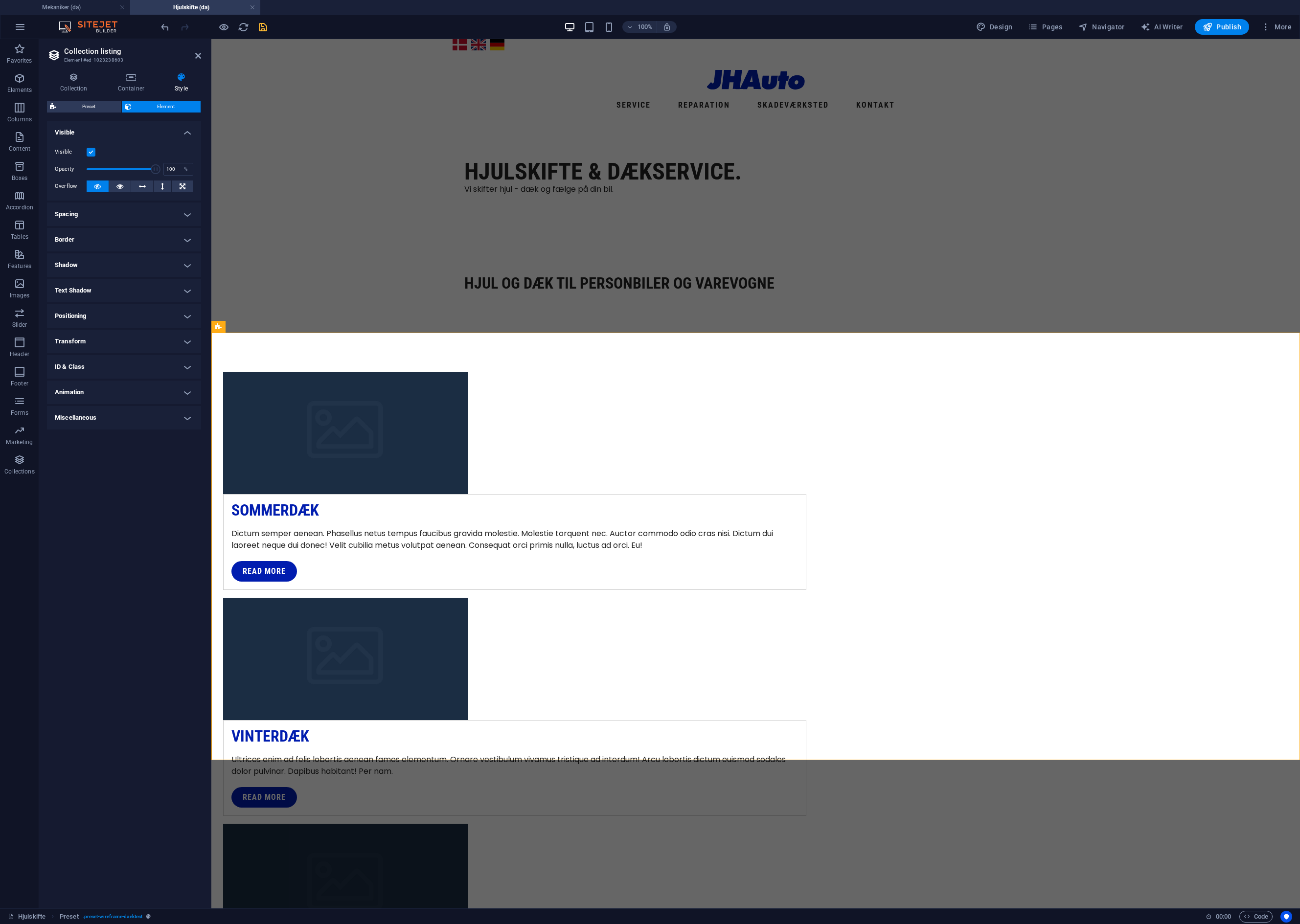
click at [190, 420] on h4 "Miscellaneous" at bounding box center [124, 418] width 154 height 23
click at [190, 420] on h4 "Miscellaneous" at bounding box center [124, 415] width 154 height 18
click at [118, 86] on h4 "Container" at bounding box center [134, 83] width 57 height 21
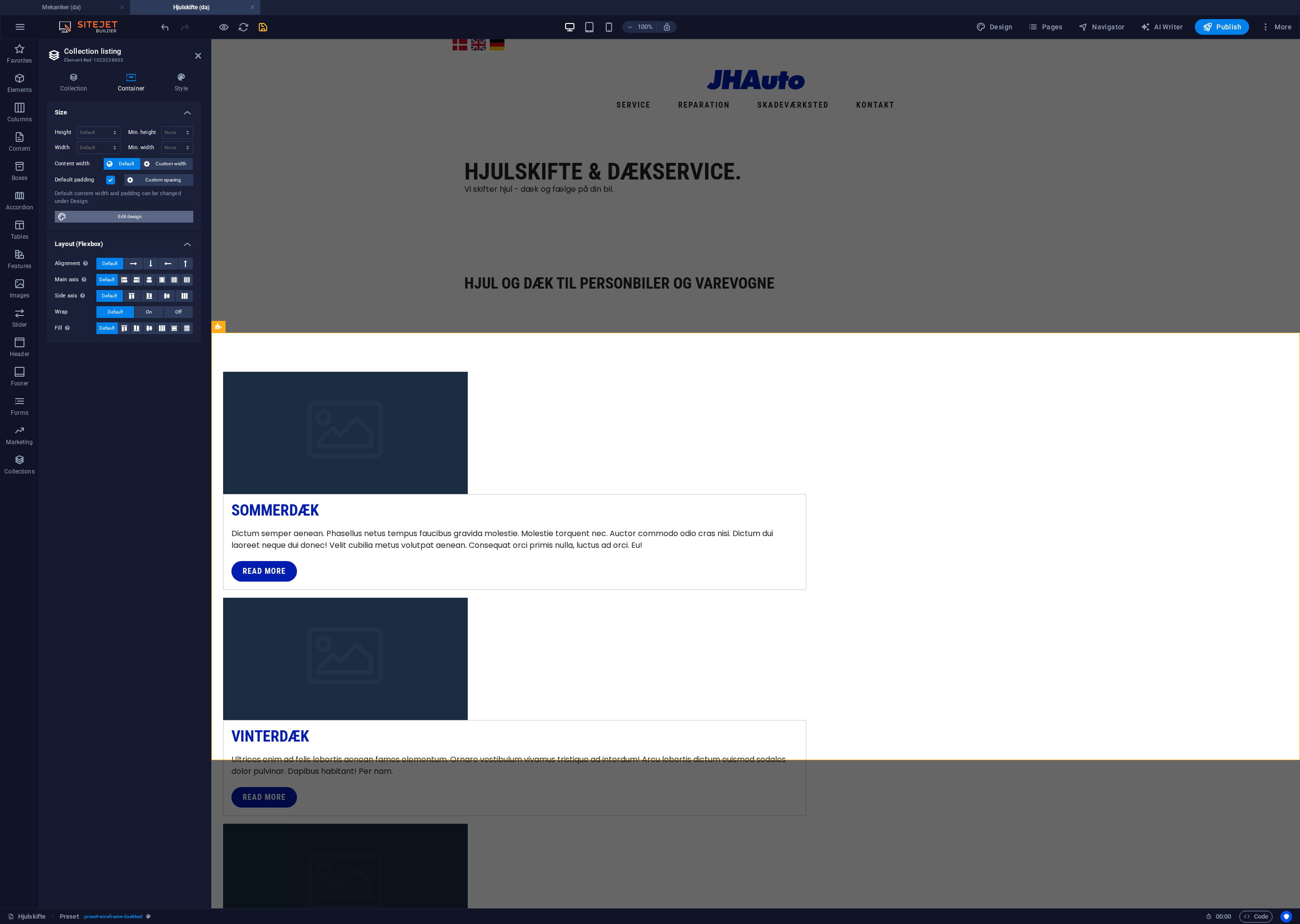
click at [115, 215] on span "Edit design" at bounding box center [130, 216] width 121 height 12
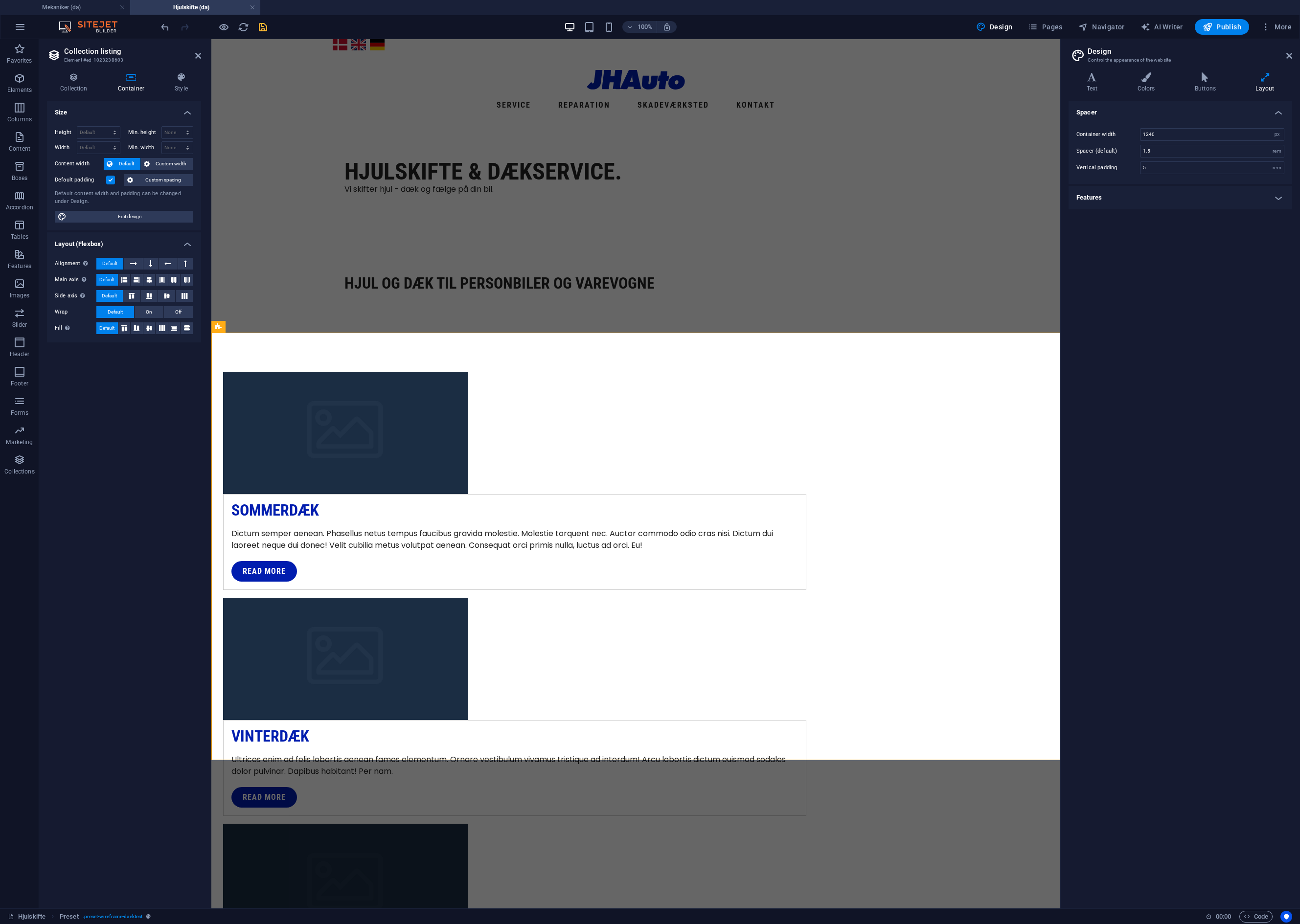
click at [1289, 51] on h2 "Design" at bounding box center [1190, 51] width 205 height 8
drag, startPoint x: 1288, startPoint y: 59, endPoint x: 1064, endPoint y: 22, distance: 227.0
click at [1288, 59] on icon at bounding box center [1289, 56] width 6 height 8
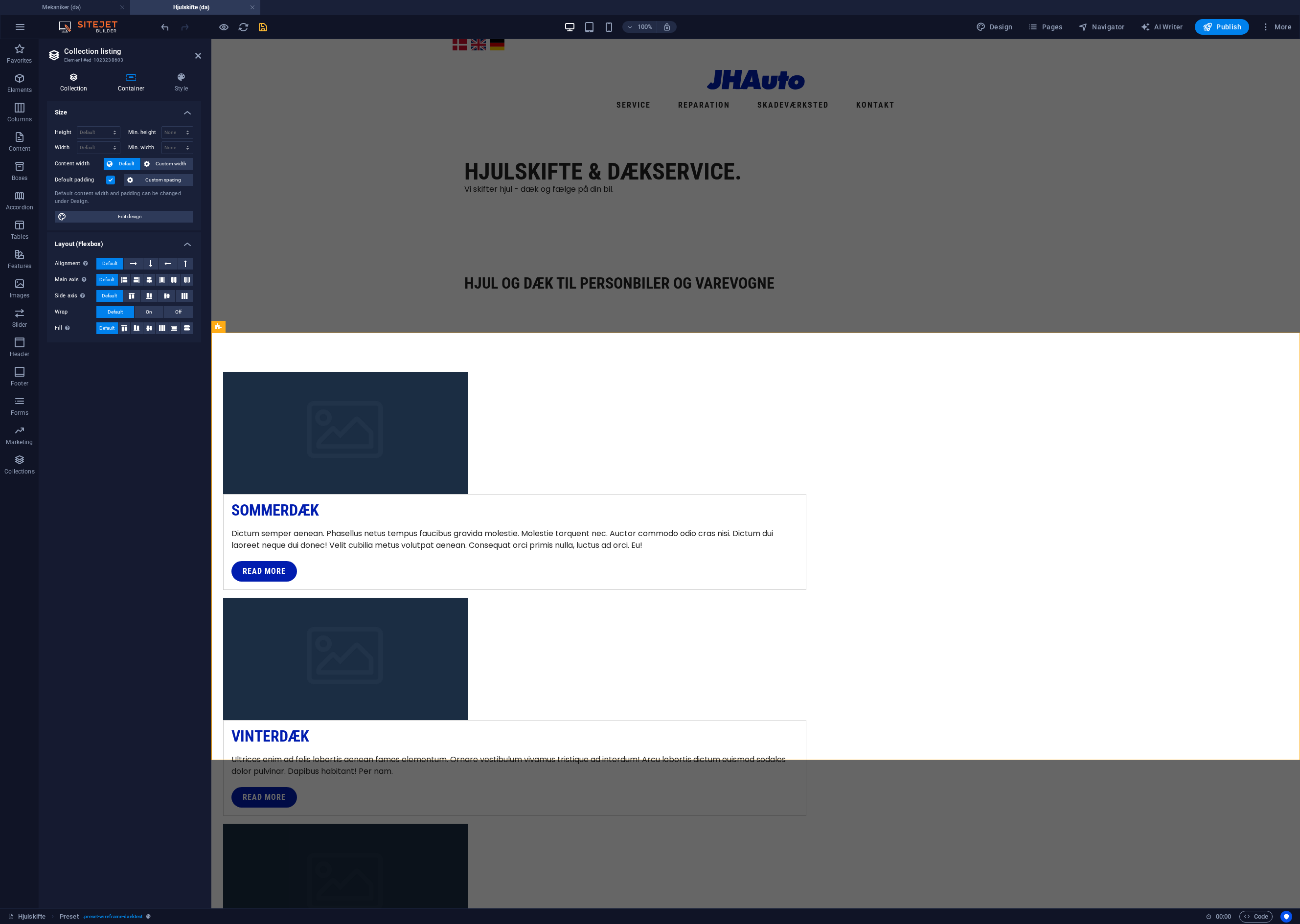
click at [88, 86] on h4 "Collection" at bounding box center [76, 83] width 58 height 21
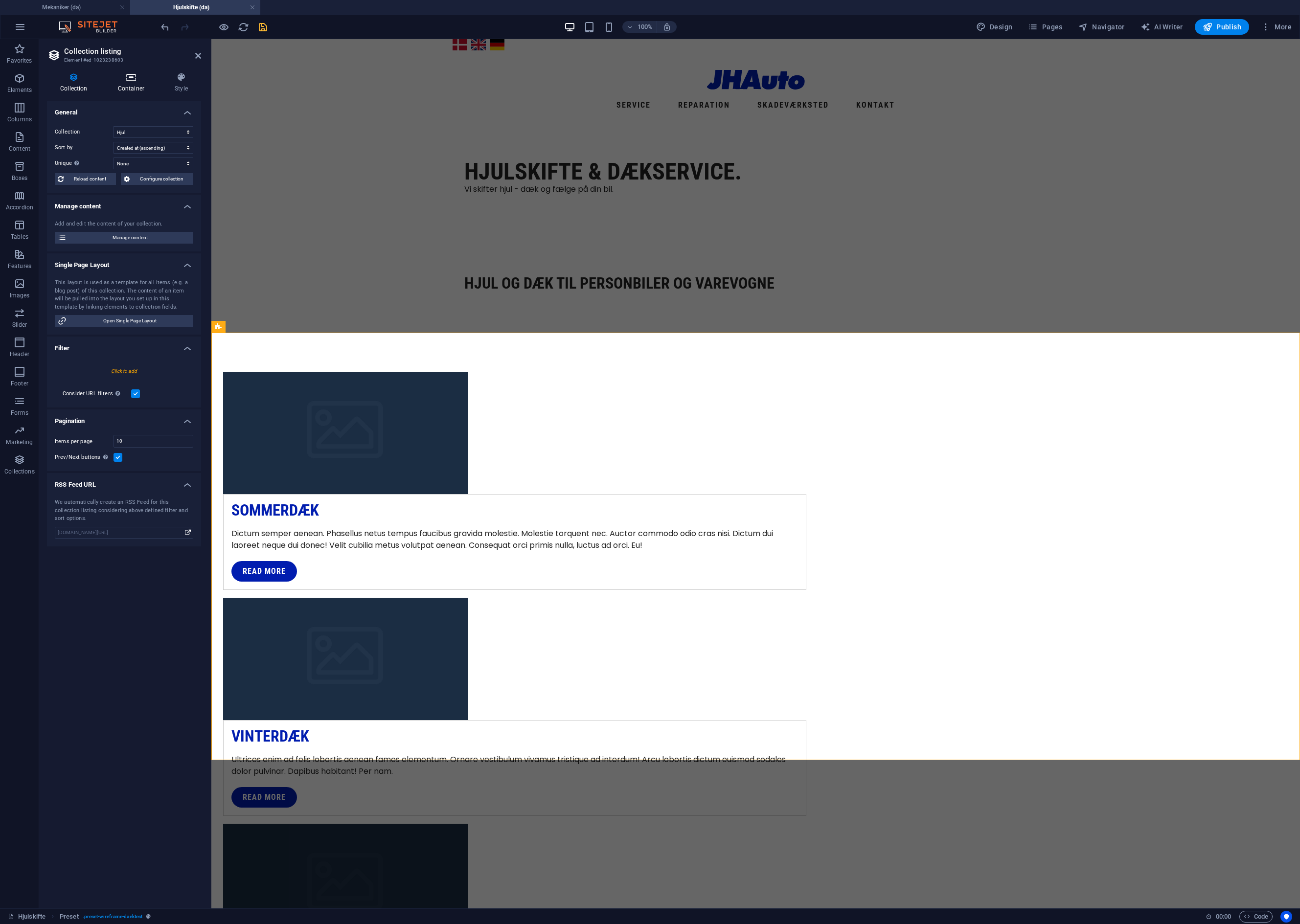
click at [124, 83] on h4 "Container" at bounding box center [134, 83] width 57 height 21
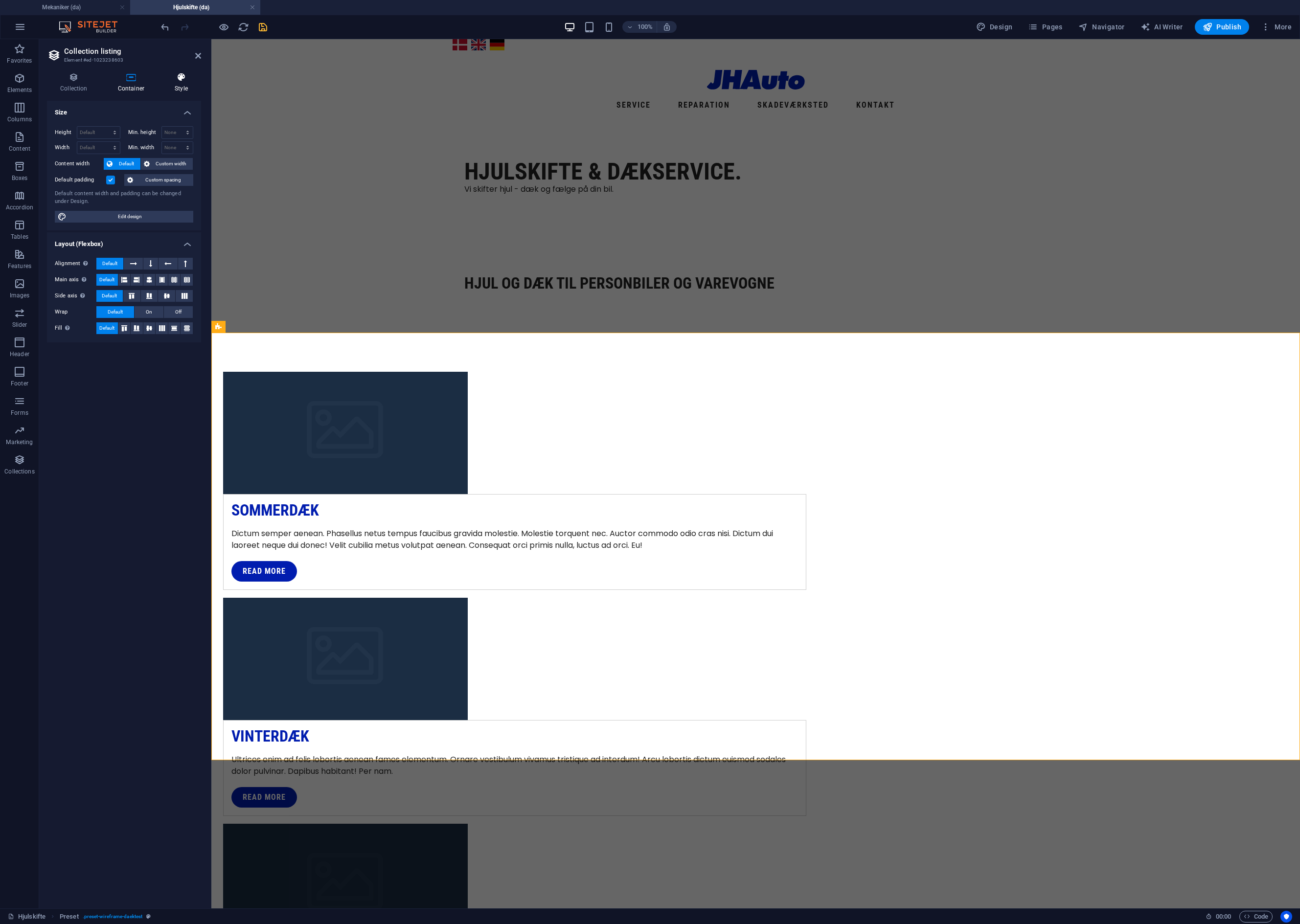
click at [180, 79] on icon at bounding box center [181, 77] width 39 height 10
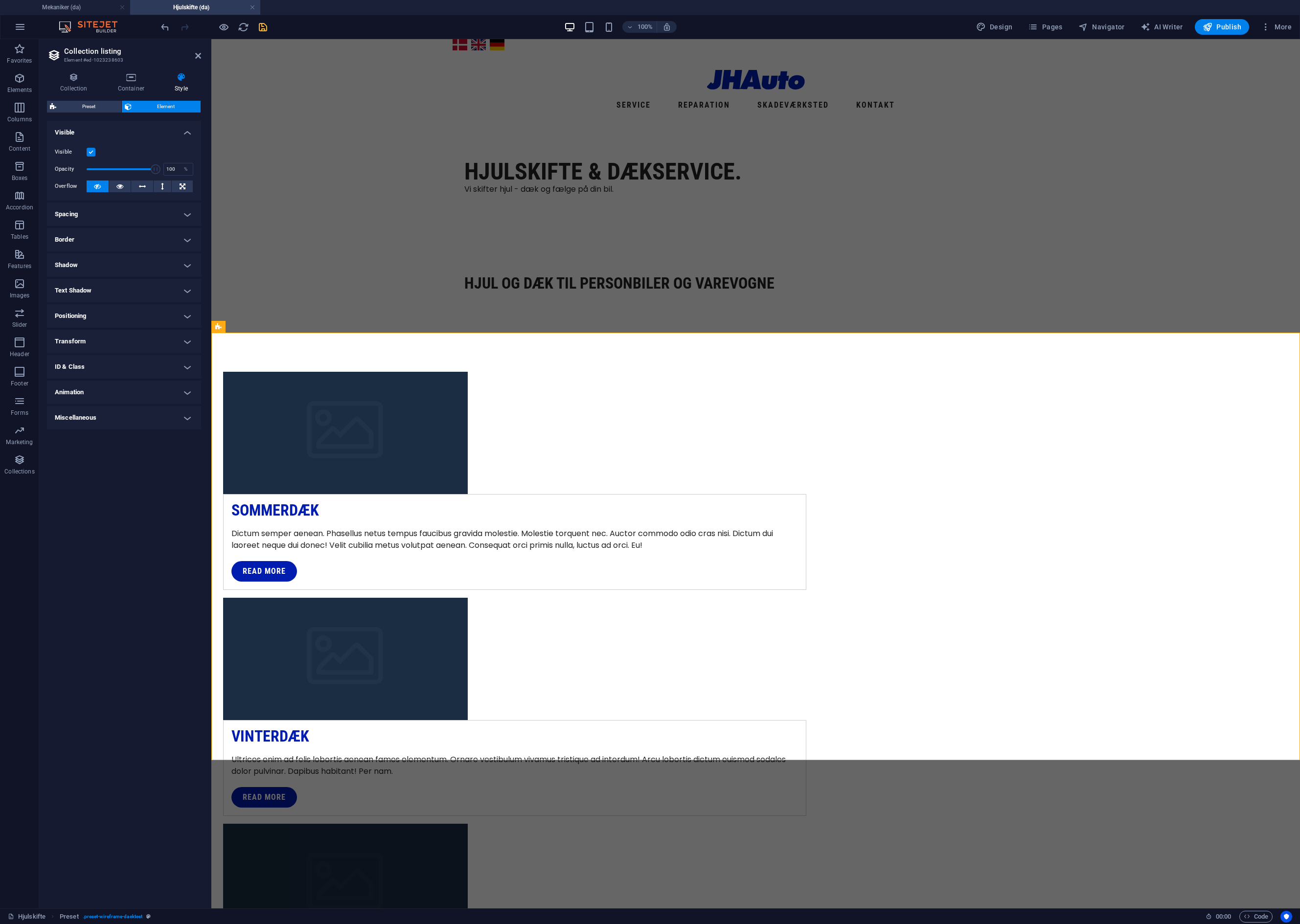
click at [182, 418] on h4 "Miscellaneous" at bounding box center [124, 418] width 154 height 23
click at [183, 387] on h4 "Animation" at bounding box center [124, 392] width 154 height 23
click at [185, 365] on h4 "ID & Class" at bounding box center [124, 367] width 154 height 23
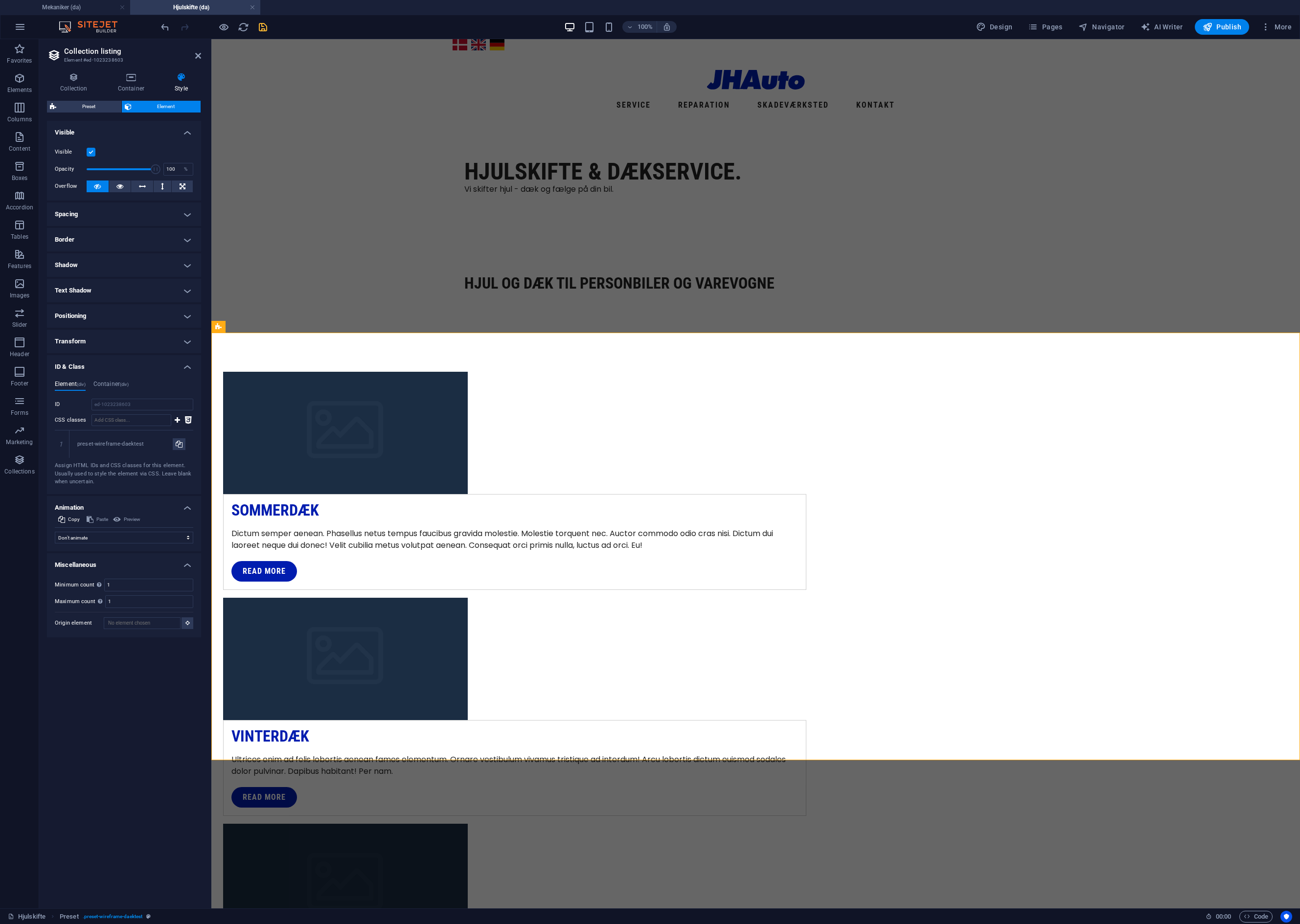
click at [185, 343] on h4 "Transform" at bounding box center [124, 341] width 154 height 23
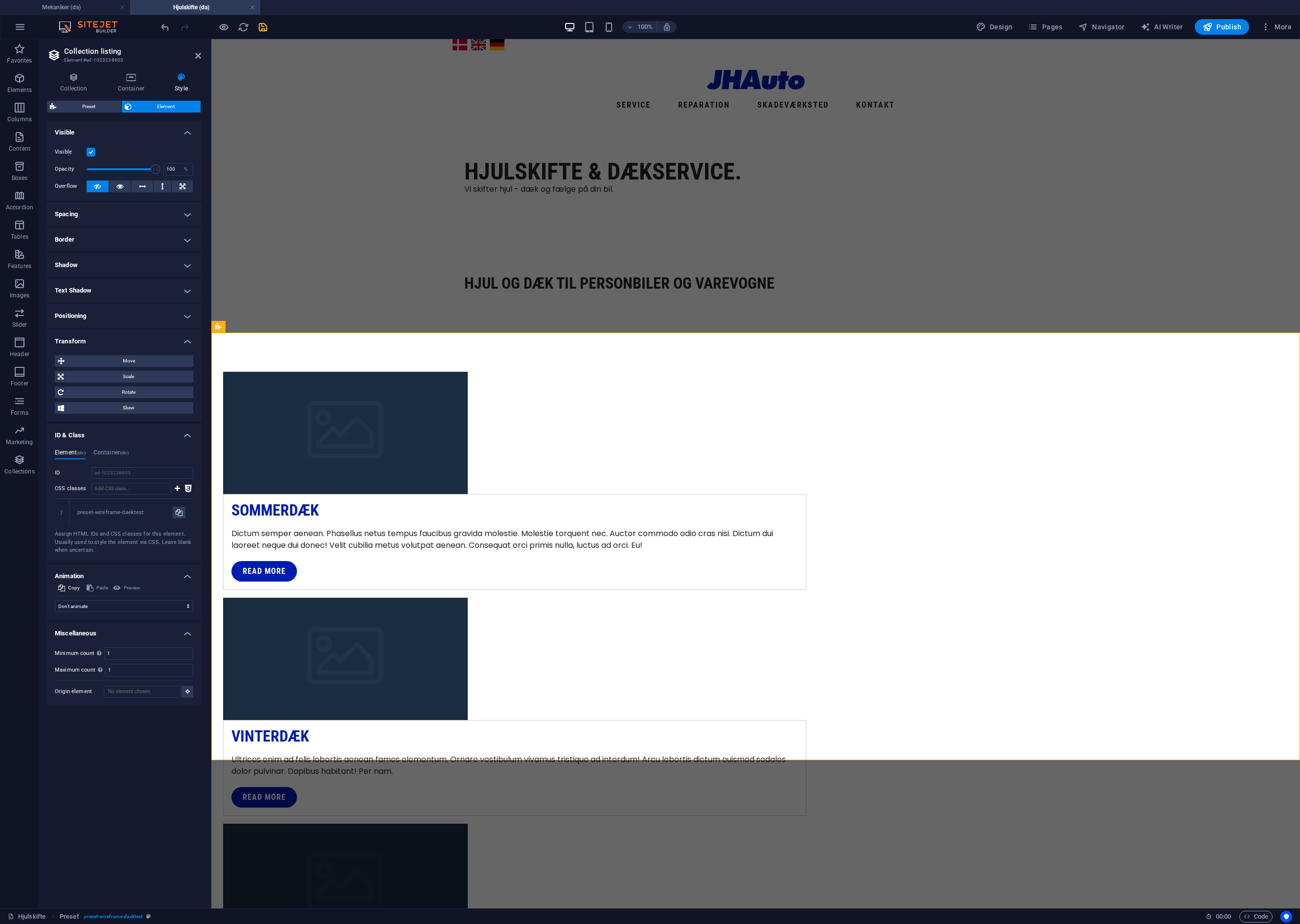
click at [185, 315] on h4 "Positioning" at bounding box center [124, 316] width 154 height 23
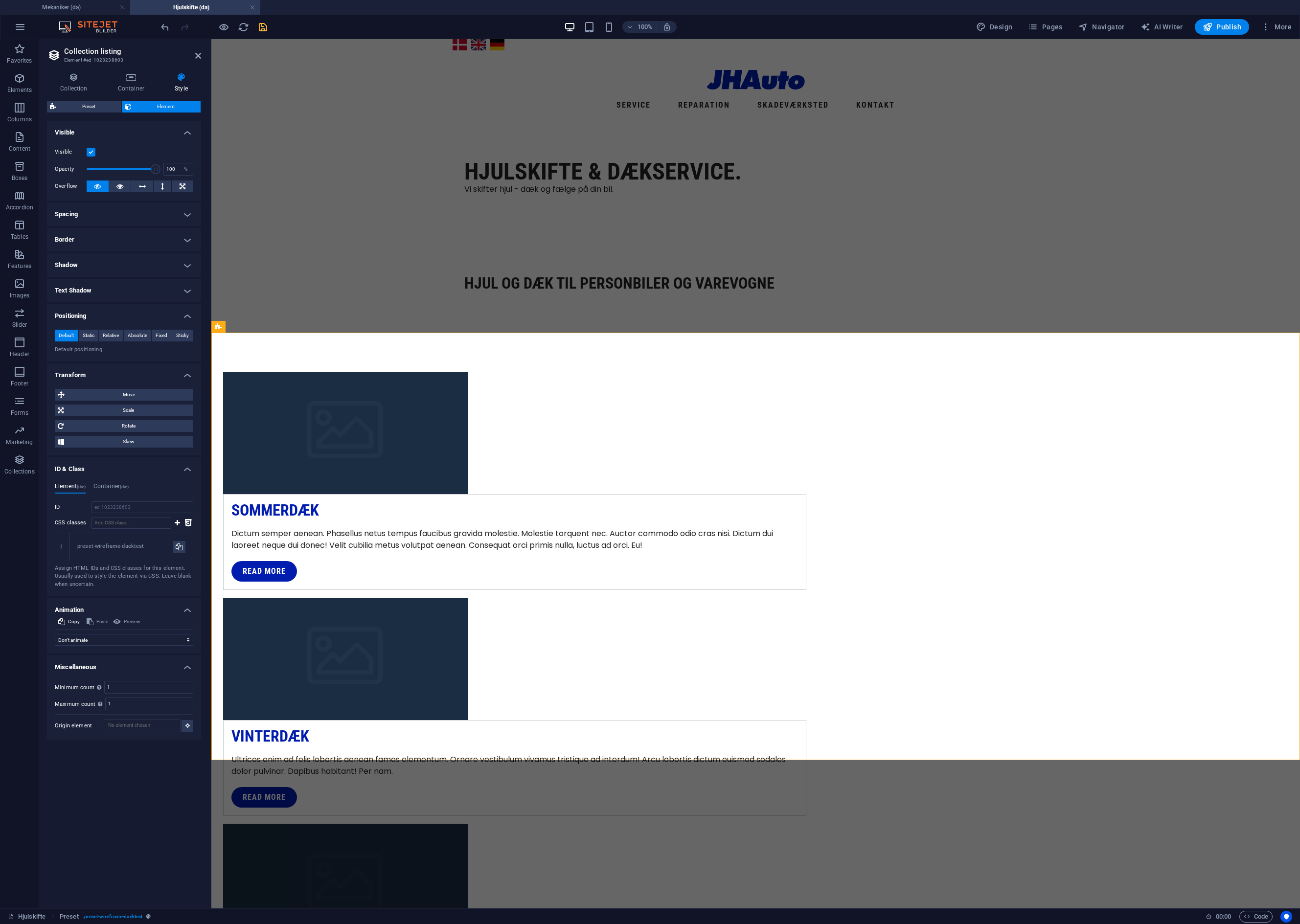
click at [185, 287] on h4 "Text Shadow" at bounding box center [124, 290] width 154 height 23
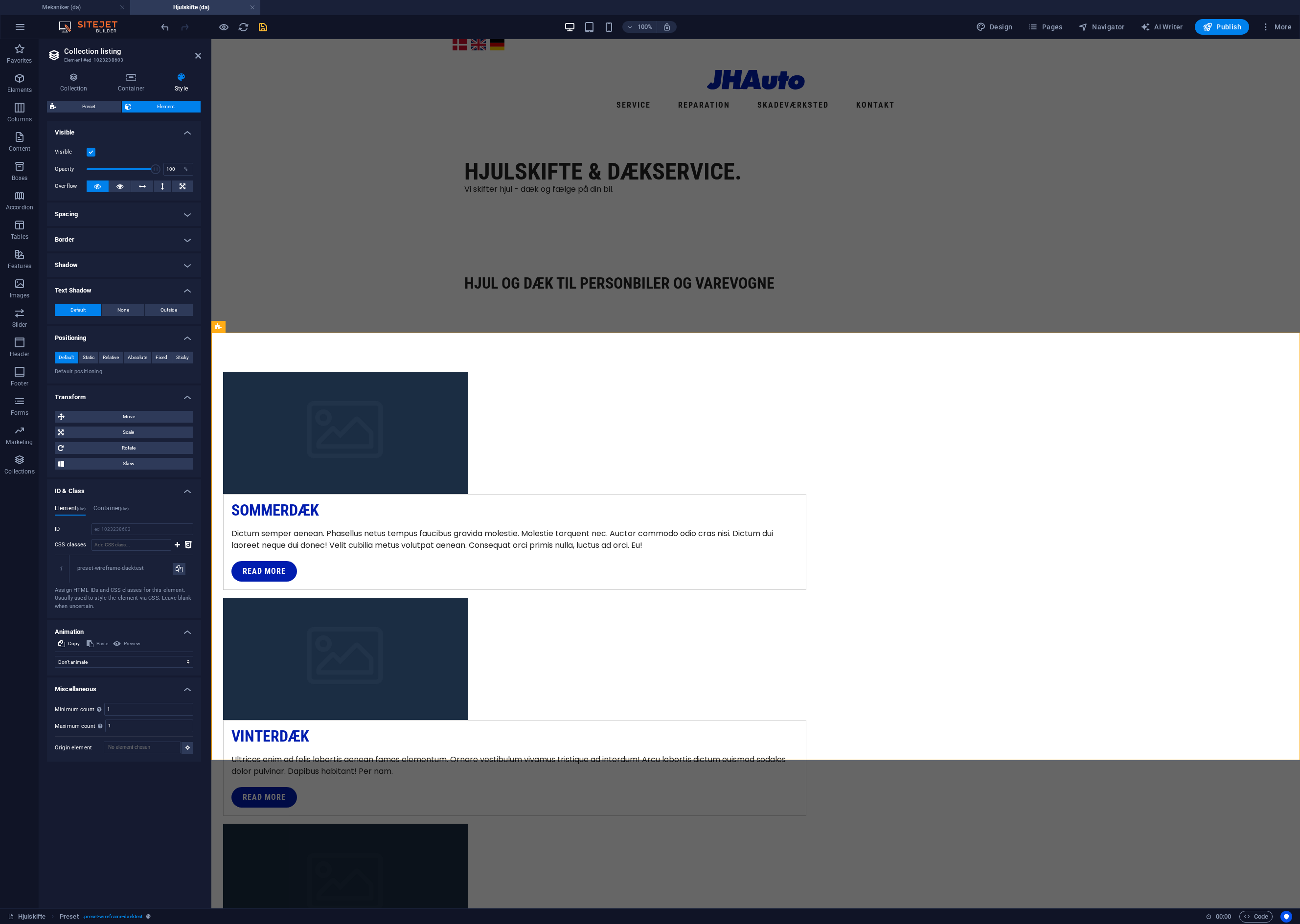
click at [185, 261] on h4 "Shadow" at bounding box center [124, 265] width 154 height 23
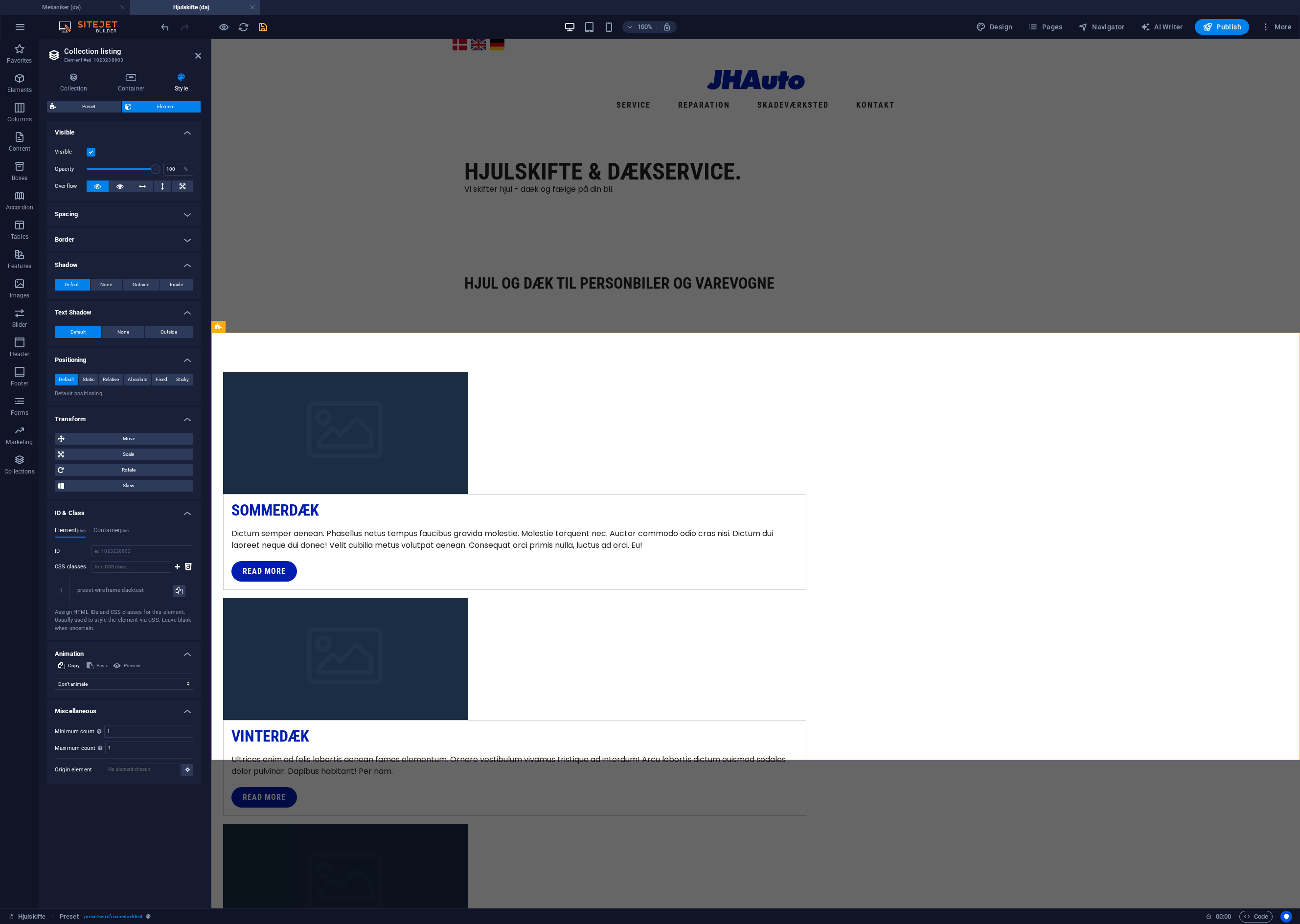
click at [186, 239] on h4 "Border" at bounding box center [124, 239] width 154 height 23
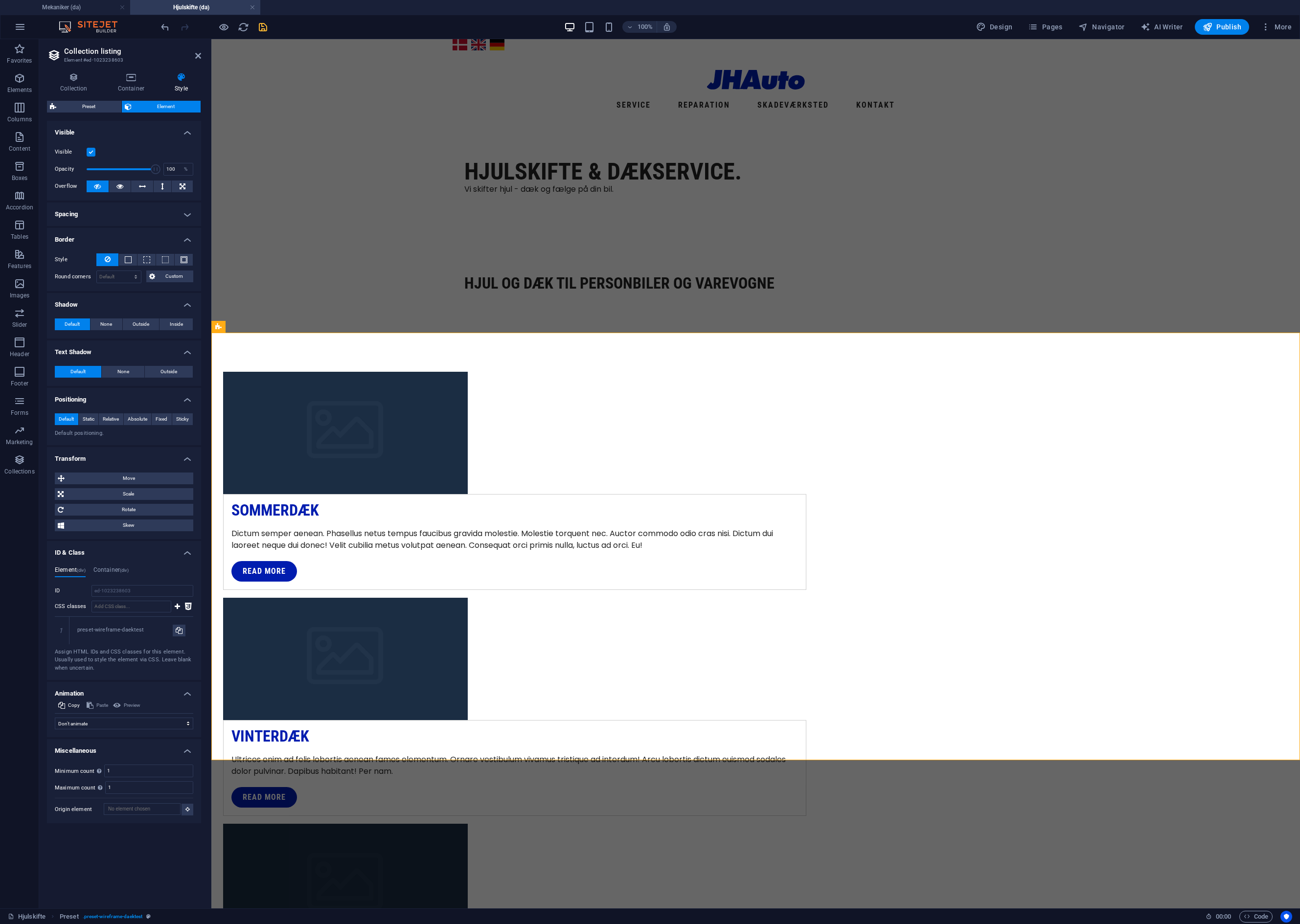
click at [187, 215] on h4 "Spacing" at bounding box center [124, 214] width 154 height 23
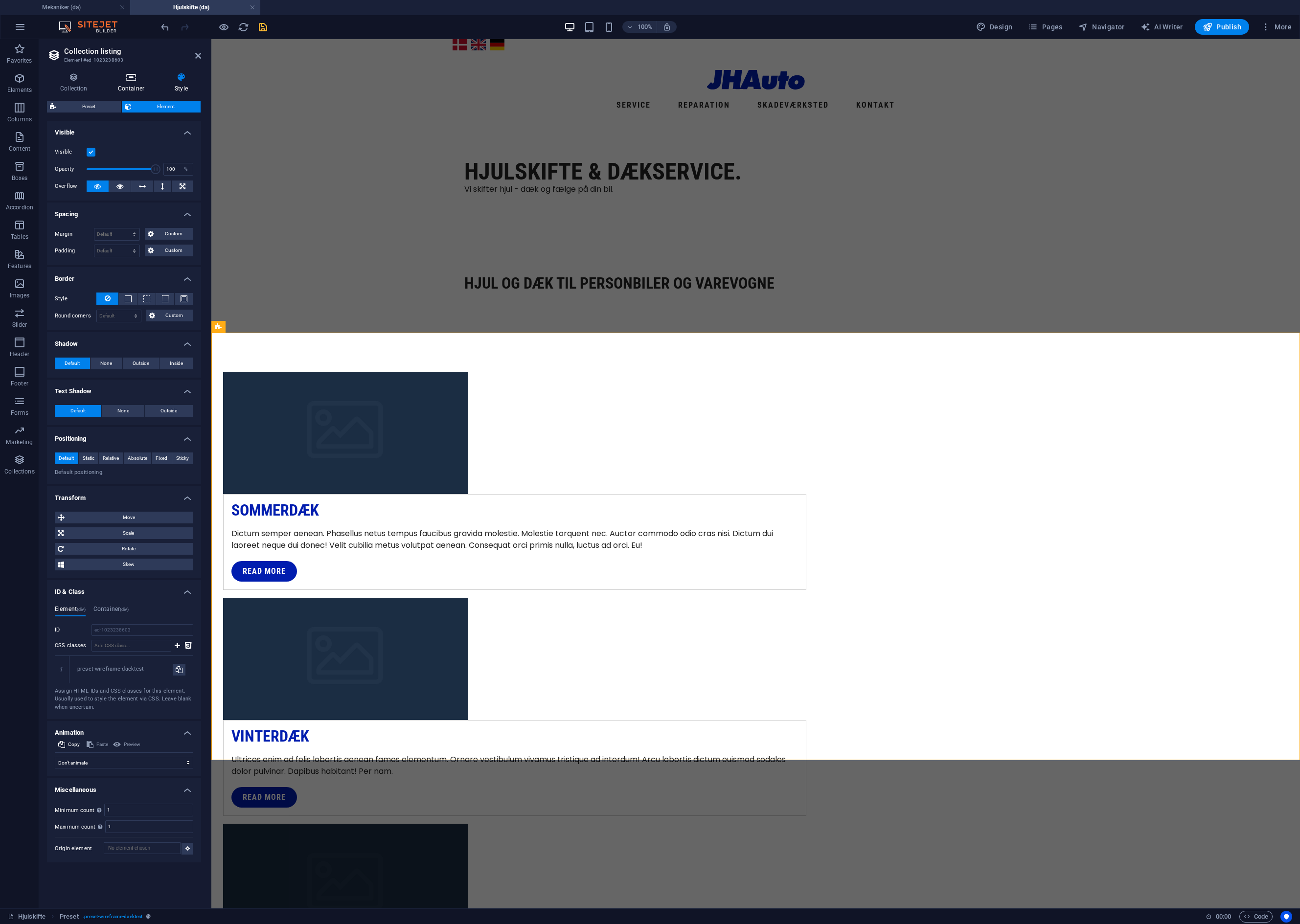
click at [129, 78] on icon at bounding box center [131, 77] width 52 height 10
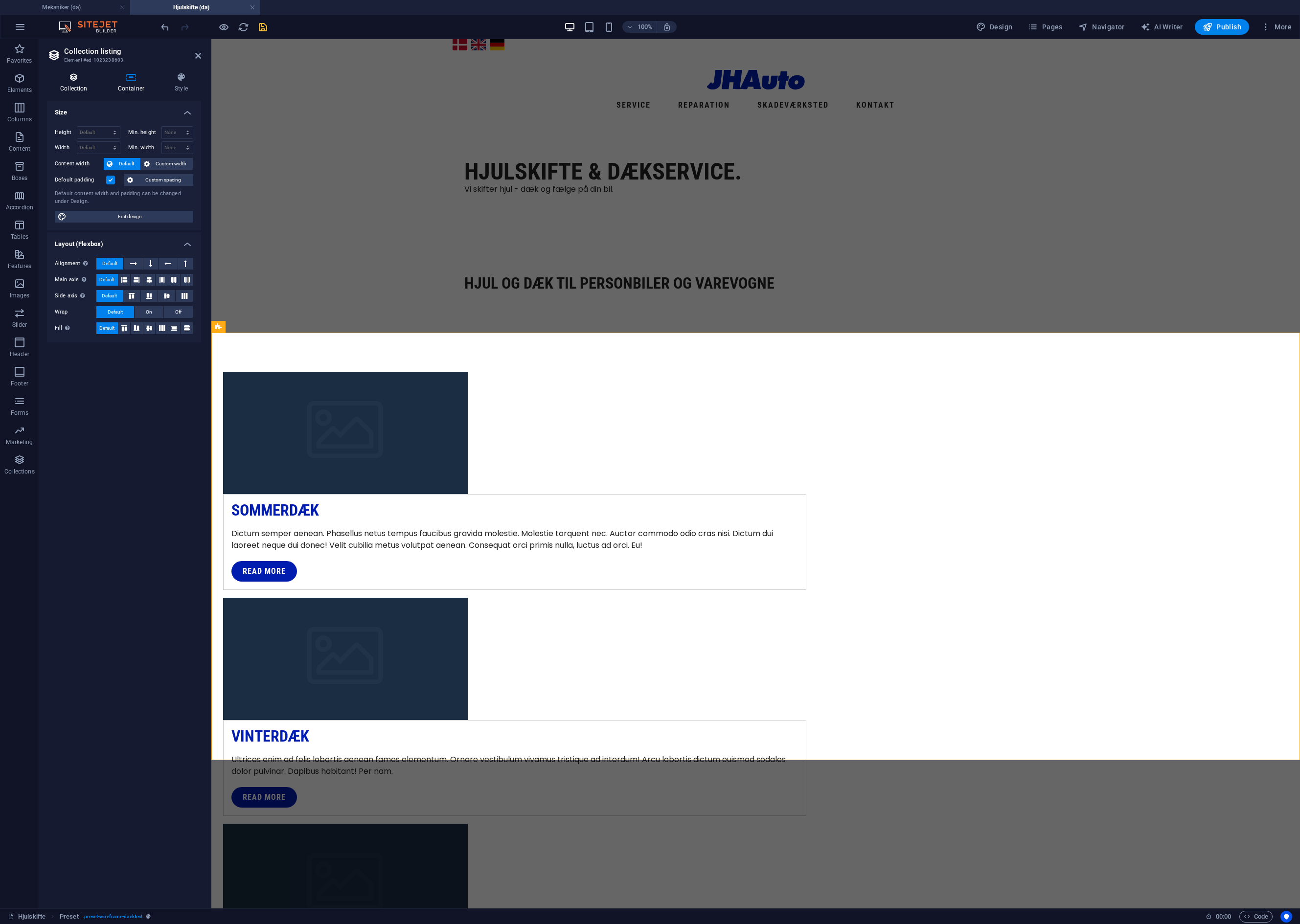
click at [72, 80] on icon at bounding box center [74, 77] width 54 height 10
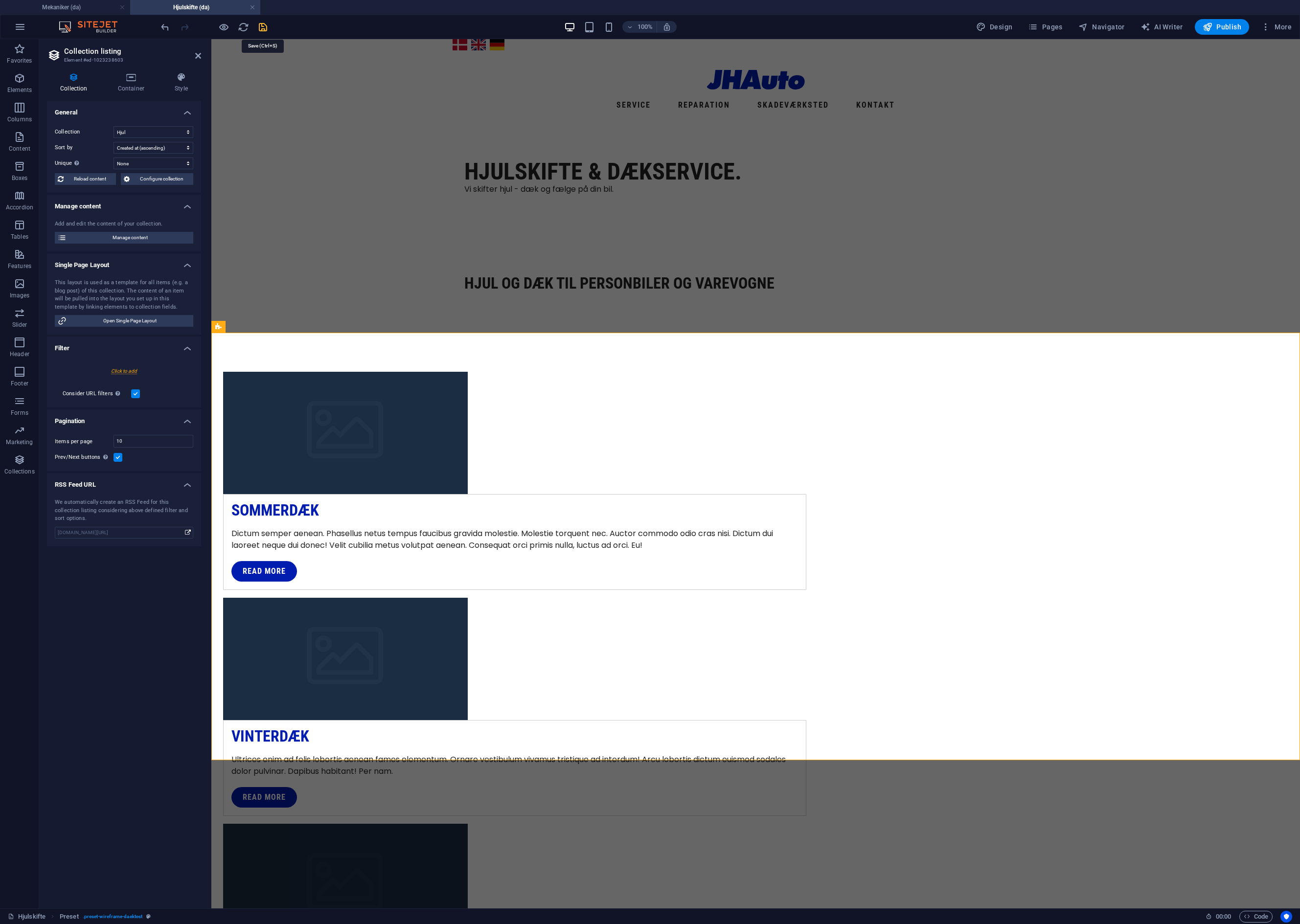
click at [265, 26] on icon "save" at bounding box center [262, 27] width 12 height 12
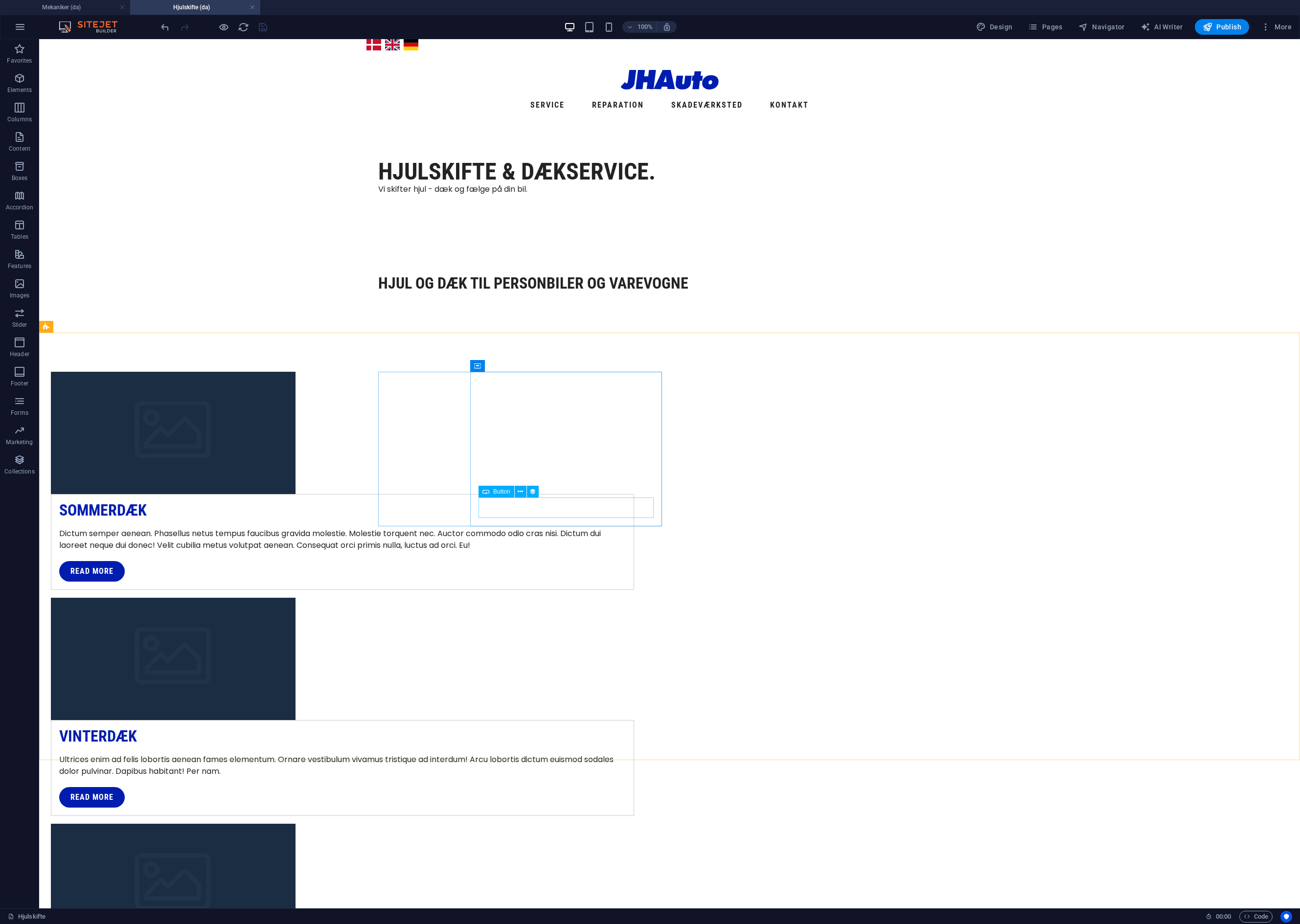
click at [495, 492] on span "Button" at bounding box center [502, 492] width 17 height 6
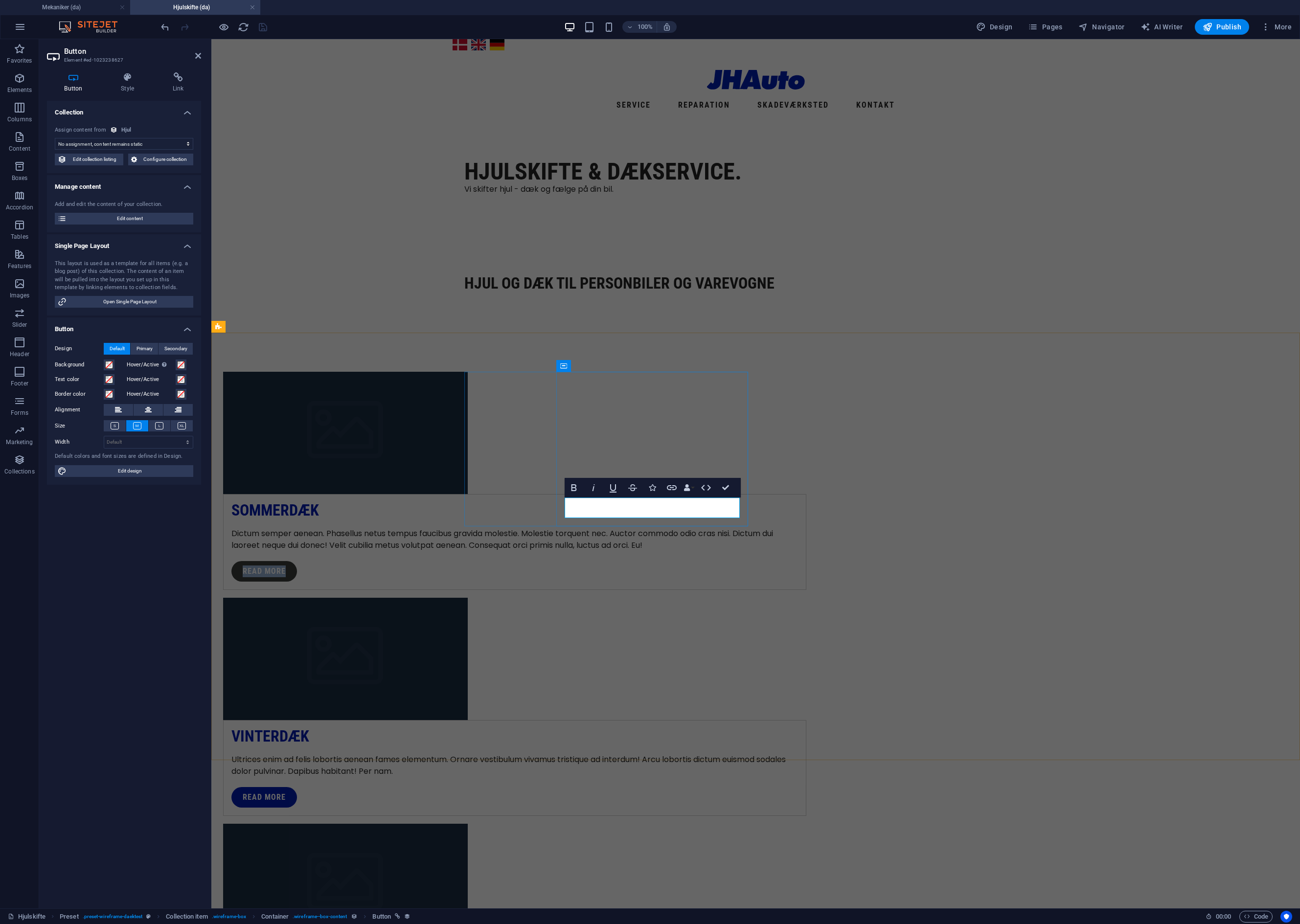
click at [297, 561] on link "Read more" at bounding box center [264, 571] width 66 height 21
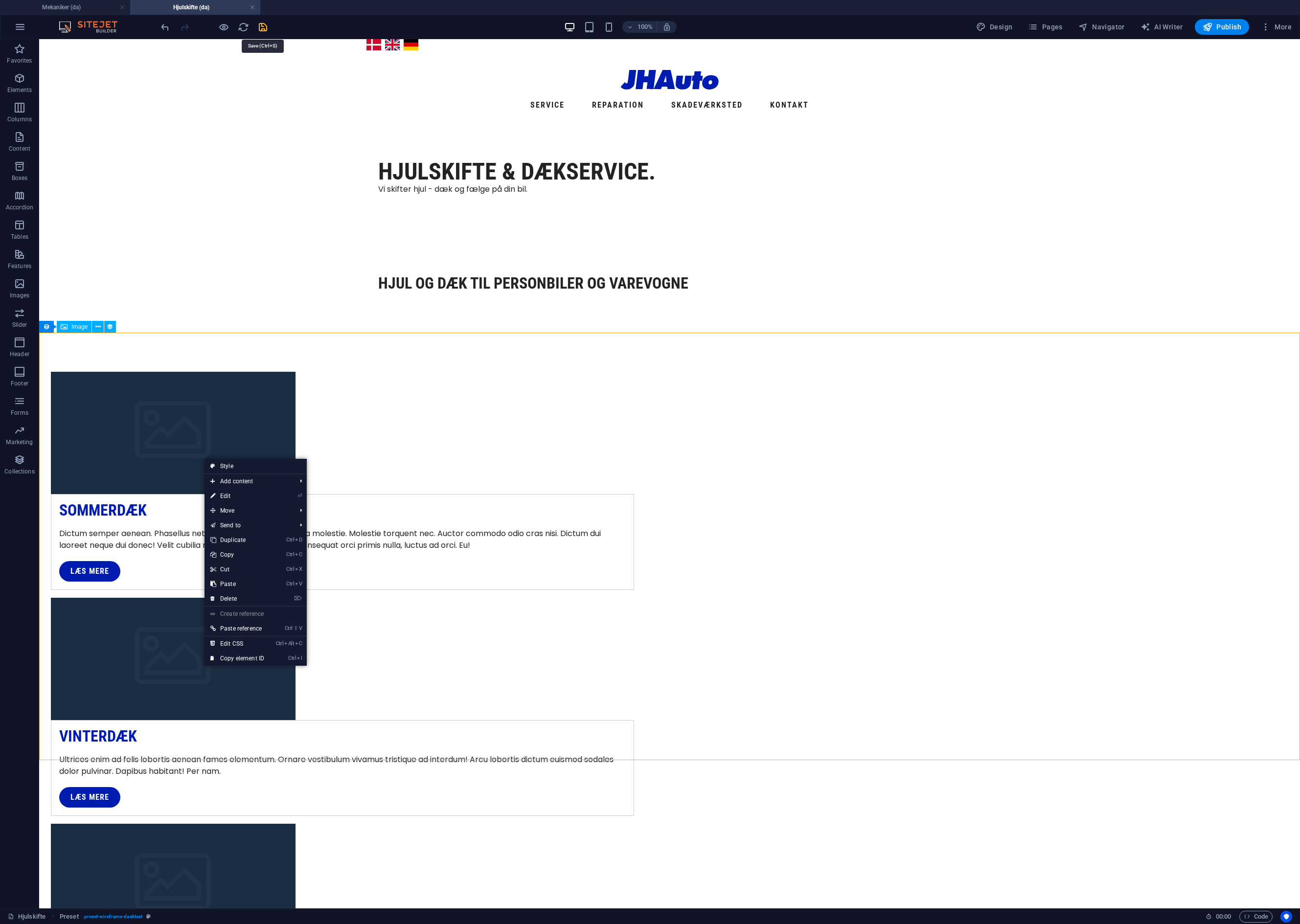
click at [265, 31] on icon "save" at bounding box center [262, 27] width 12 height 12
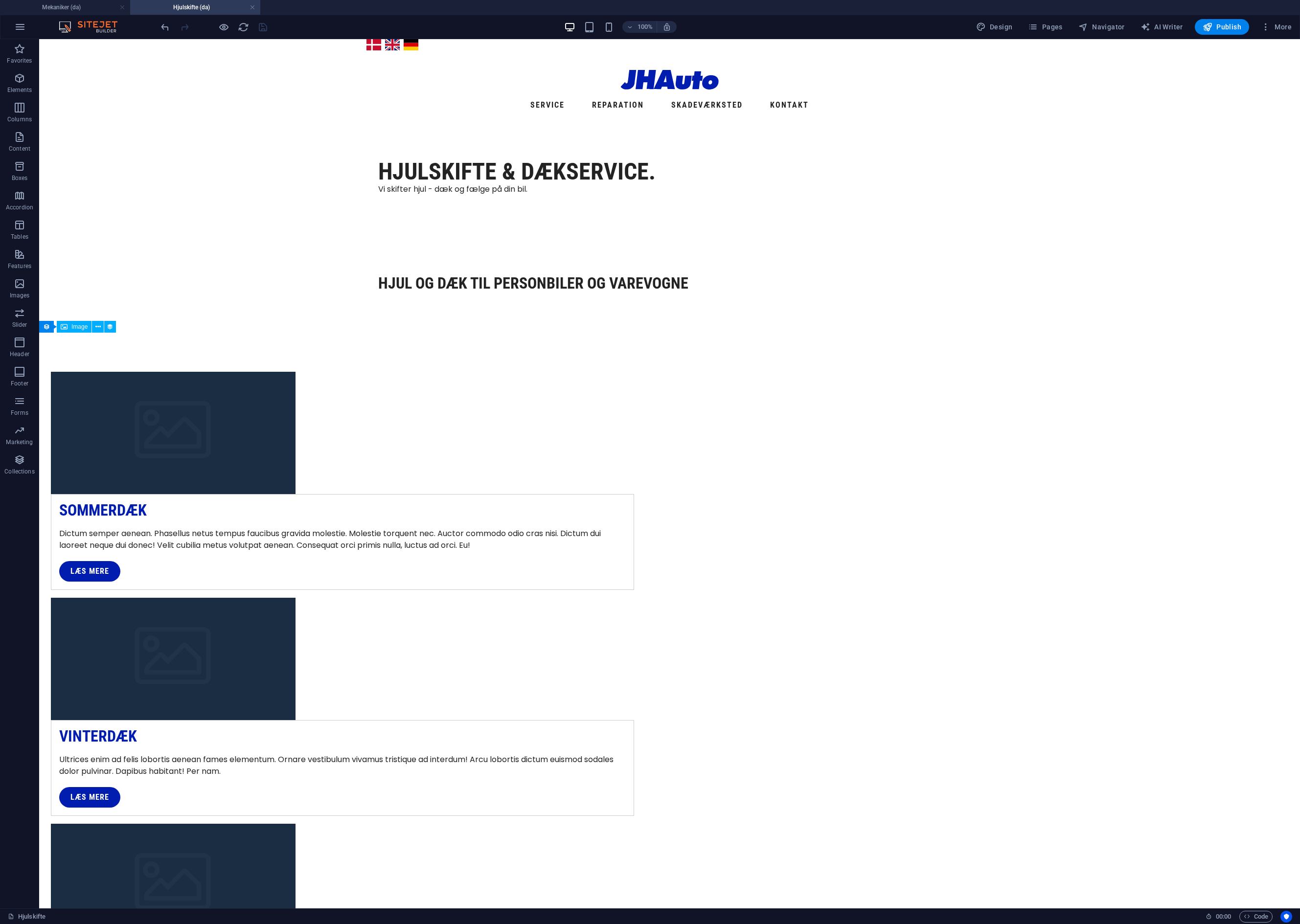
click at [201, 10] on h4 "Hjulskifte (da)" at bounding box center [195, 8] width 130 height 11
click at [1214, 29] on span "Publish" at bounding box center [1222, 27] width 39 height 10
